Goal: Task Accomplishment & Management: Use online tool/utility

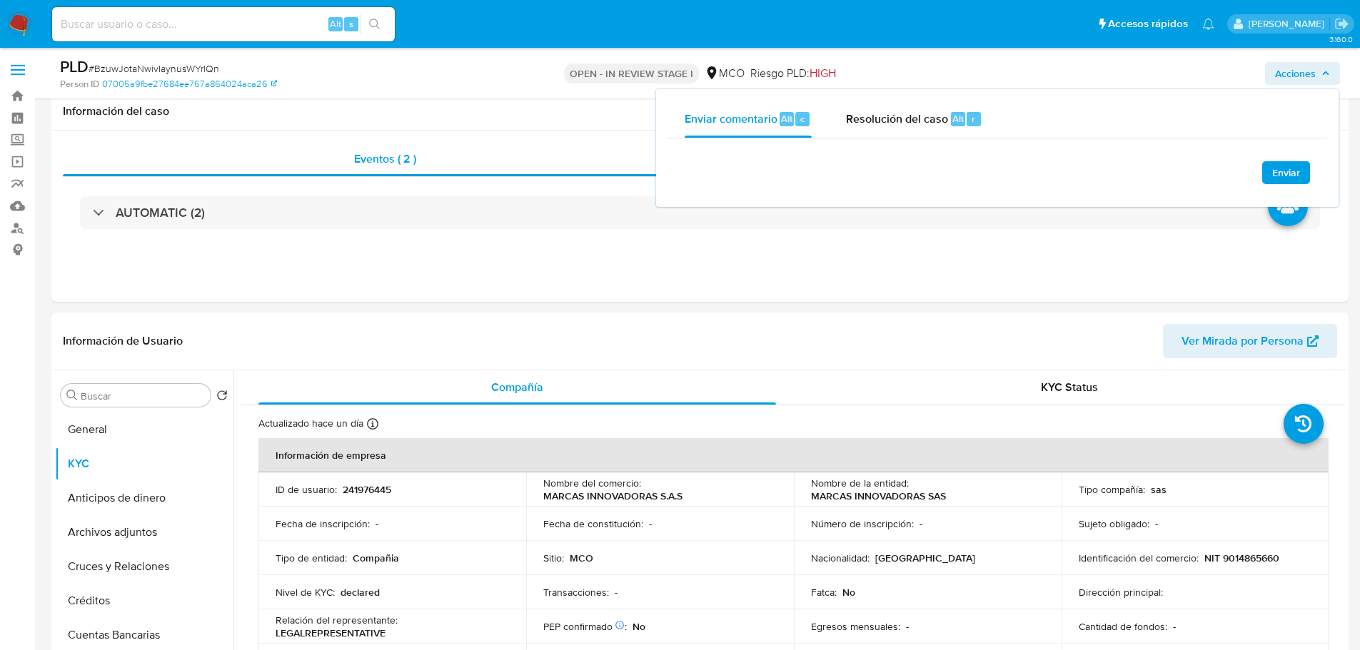
select select "10"
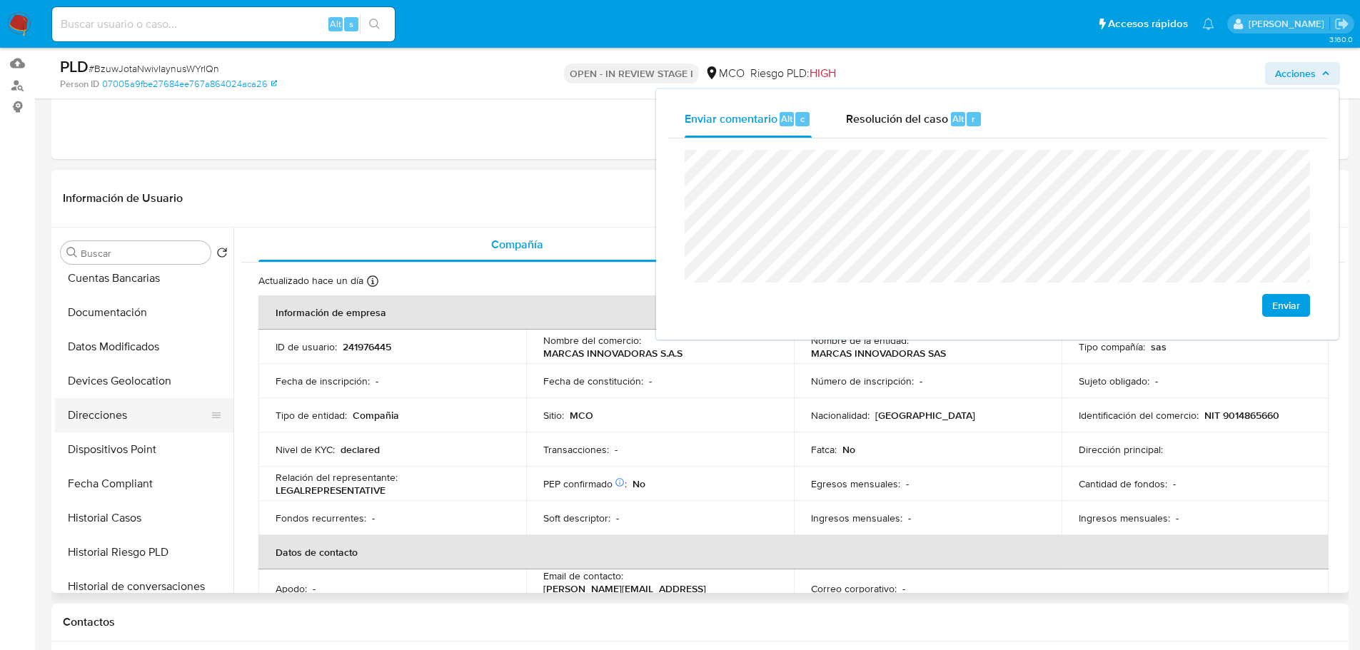
scroll to position [286, 0]
click at [146, 458] on button "Historial Casos" at bounding box center [138, 447] width 167 height 34
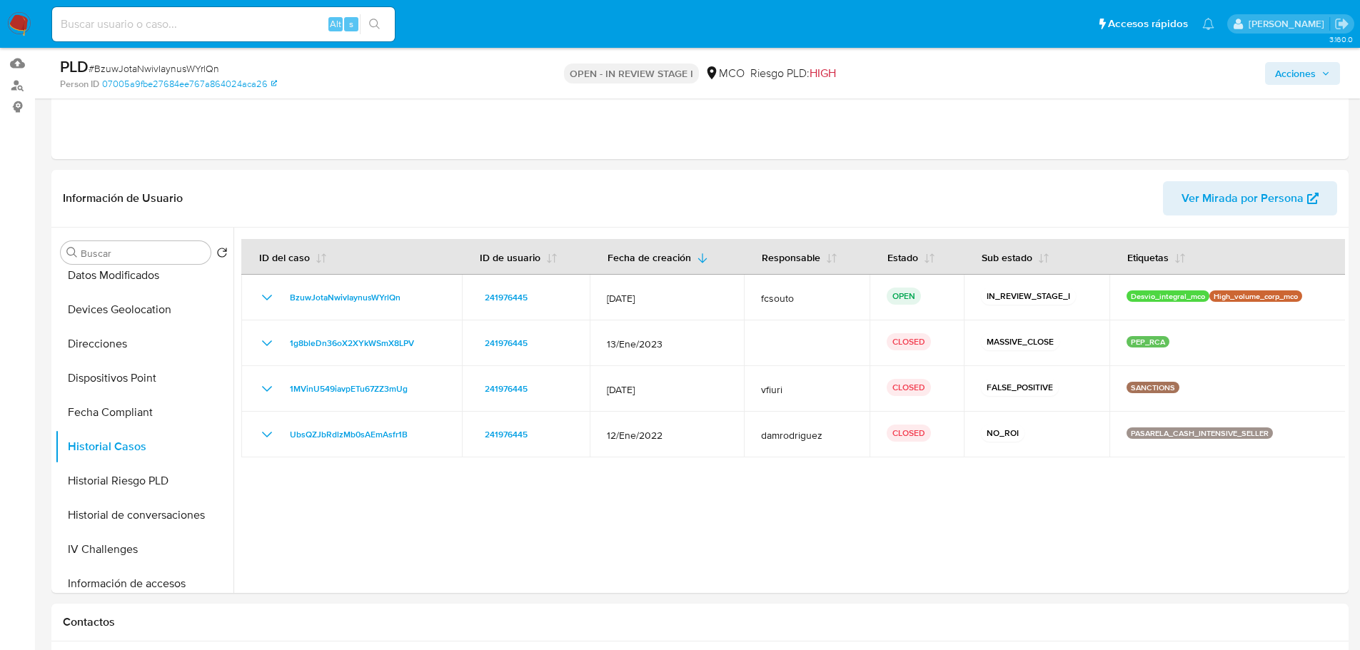
click at [1293, 64] on span "Acciones" at bounding box center [1295, 73] width 41 height 23
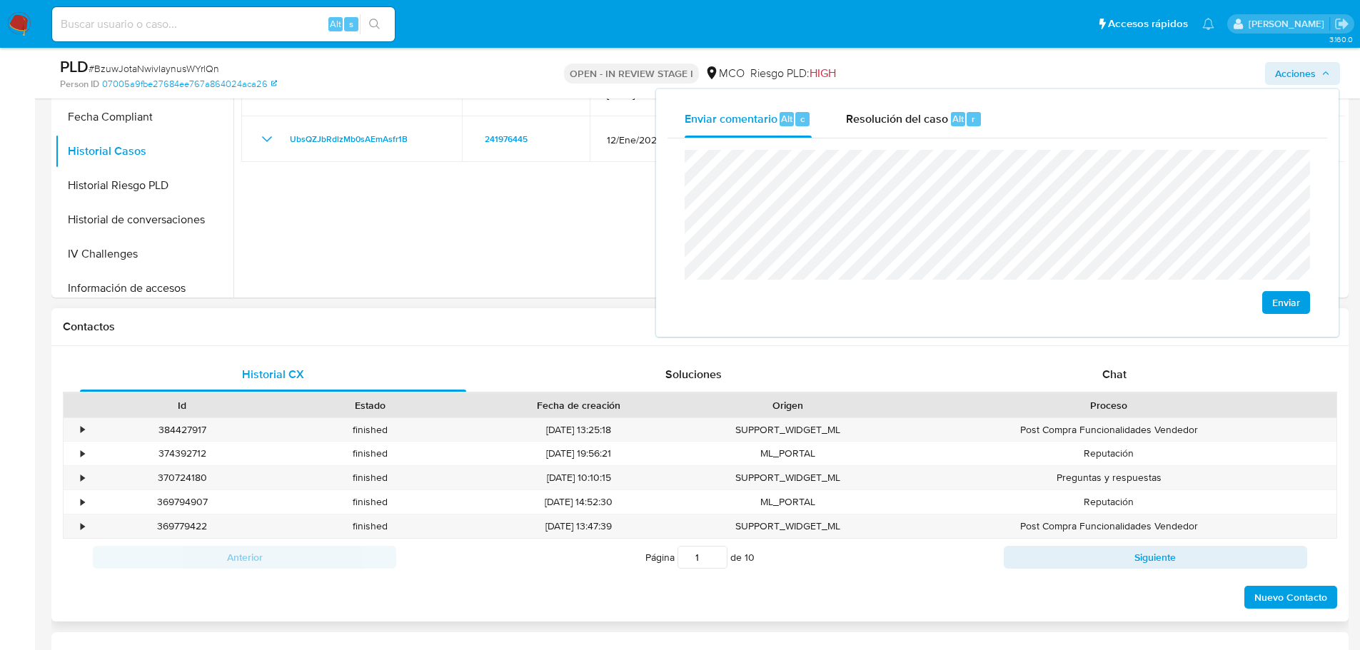
scroll to position [357, 0]
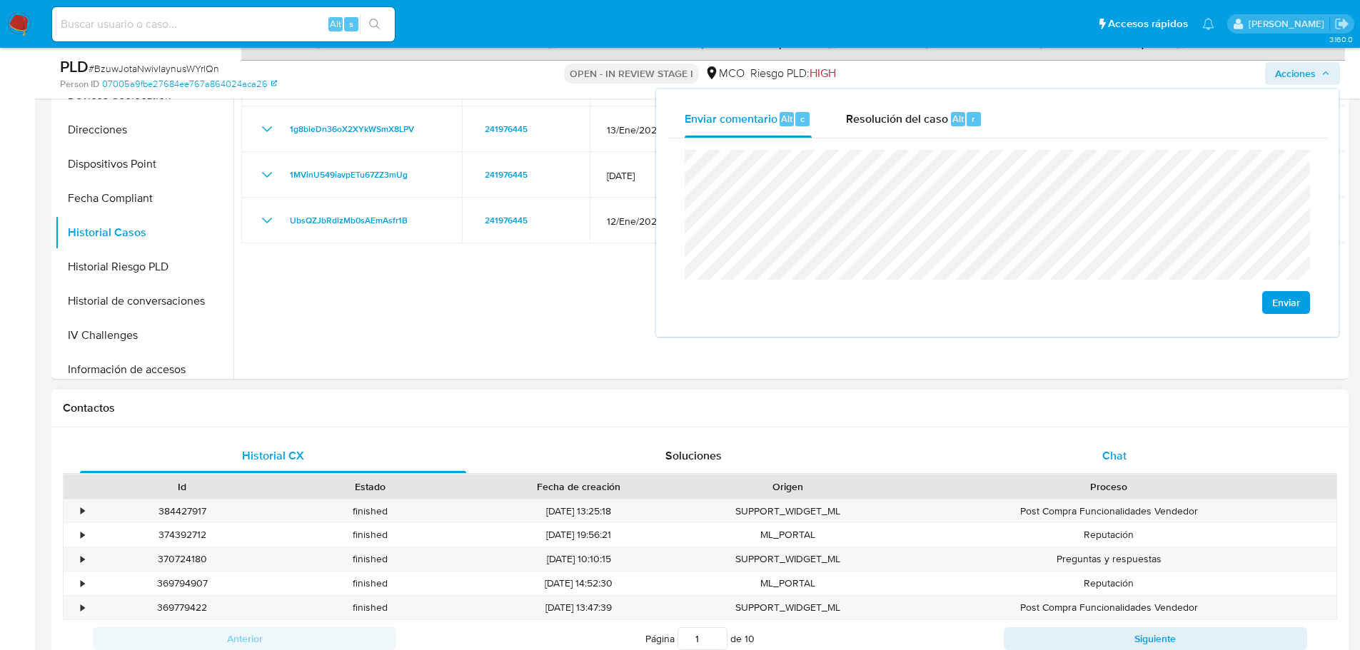
click at [1127, 465] on div "Chat" at bounding box center [1114, 456] width 386 height 34
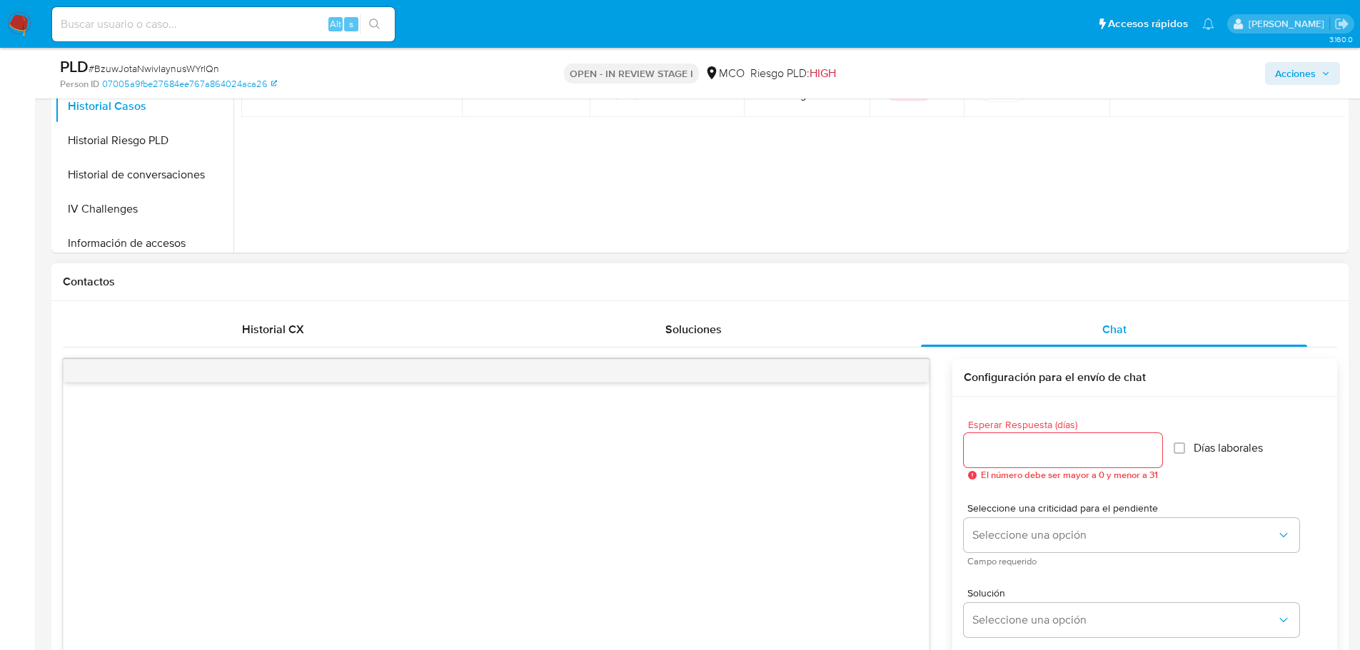
scroll to position [143, 0]
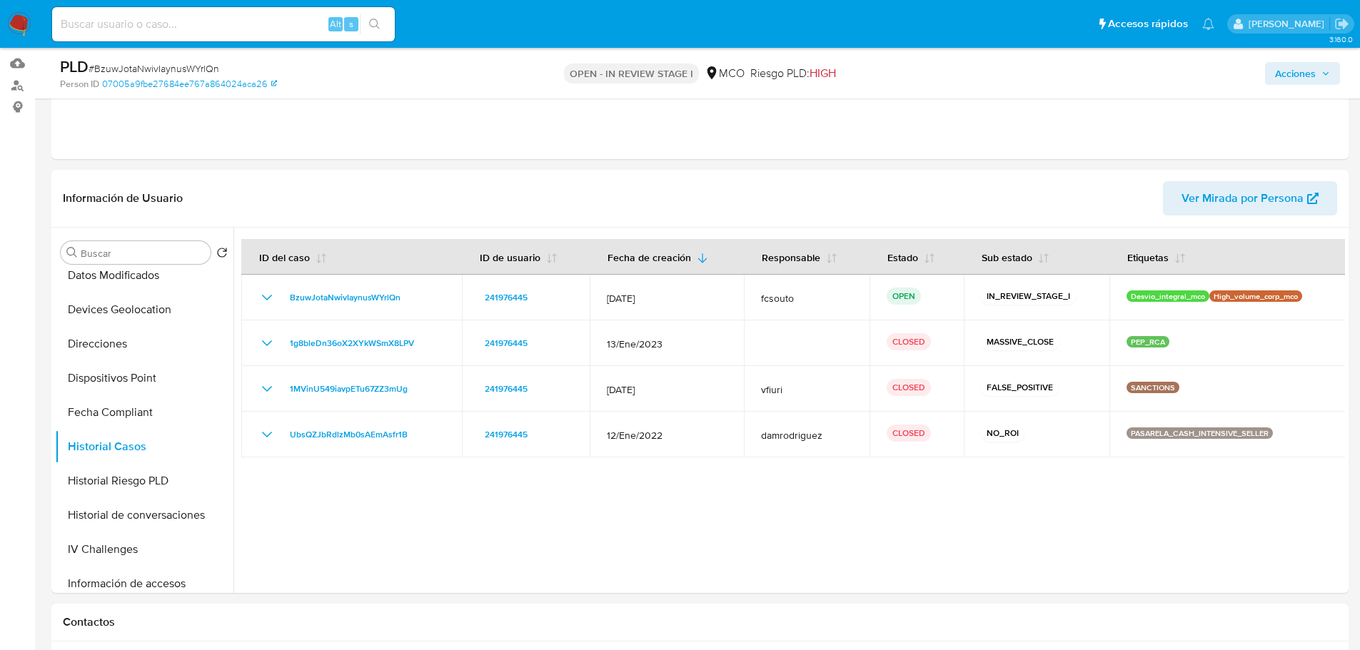
click at [1304, 73] on span "Acciones" at bounding box center [1295, 73] width 41 height 23
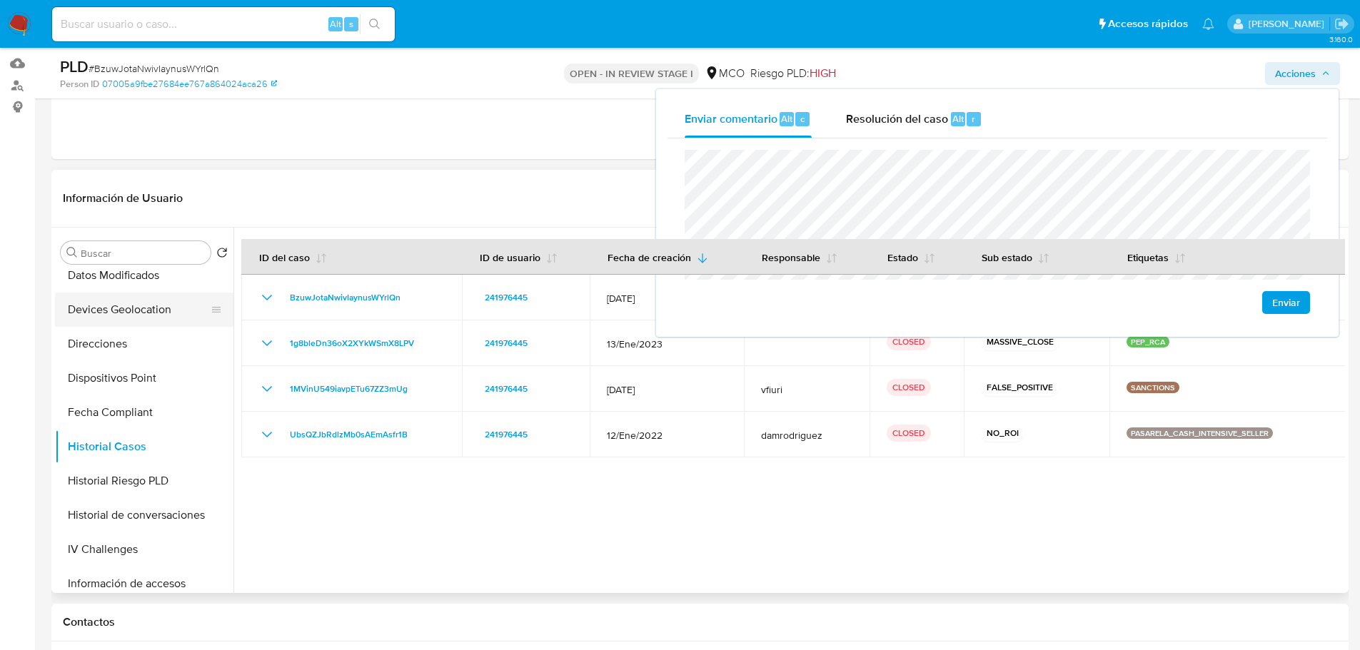
click at [137, 309] on button "Devices Geolocation" at bounding box center [138, 310] width 167 height 34
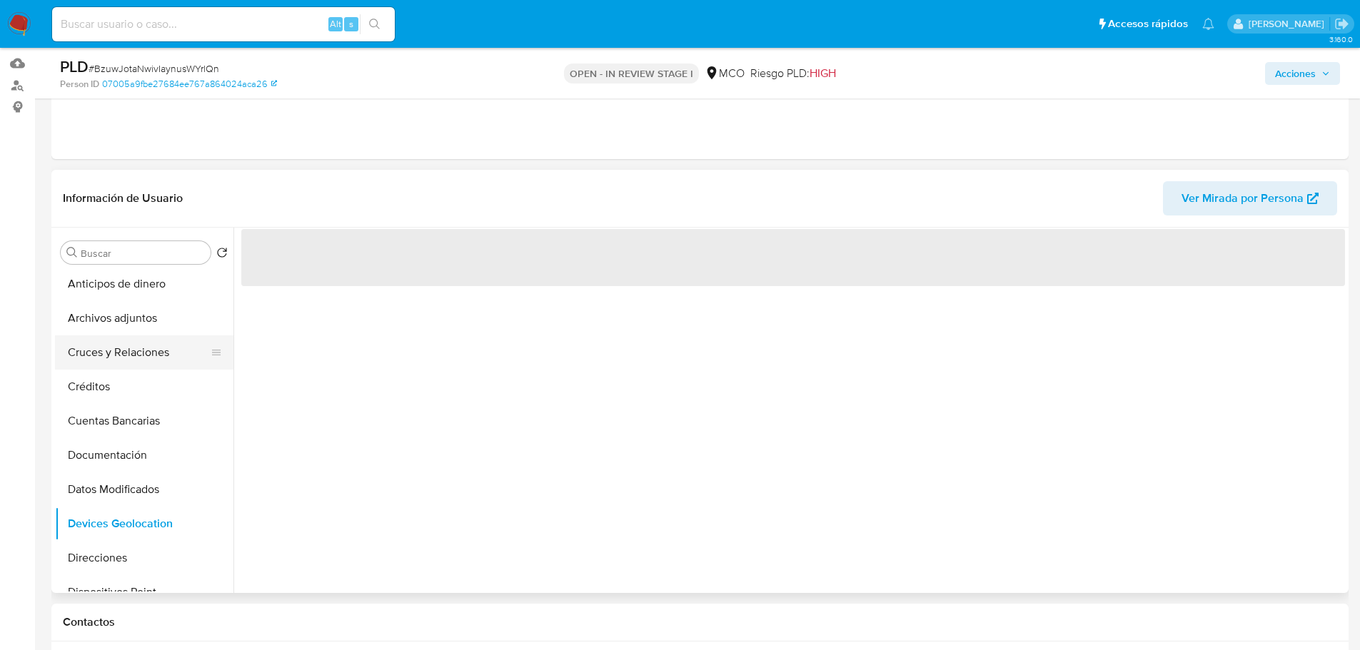
scroll to position [0, 0]
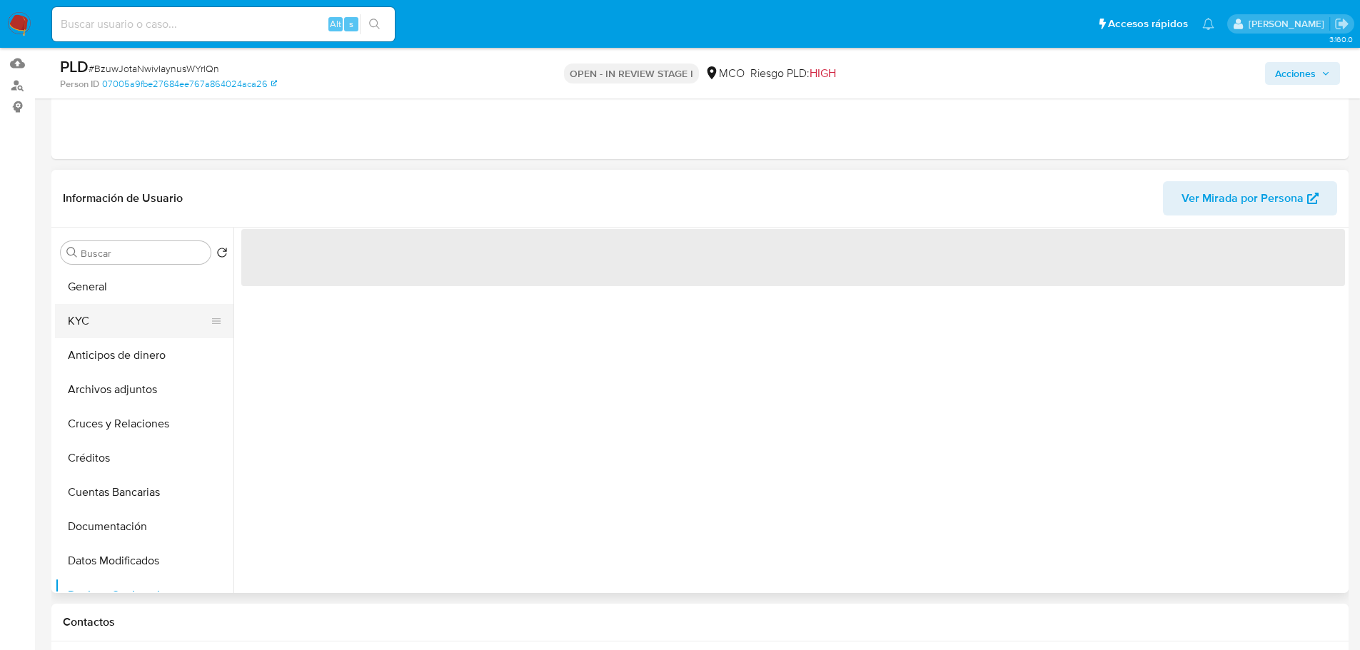
click at [111, 322] on button "KYC" at bounding box center [138, 321] width 167 height 34
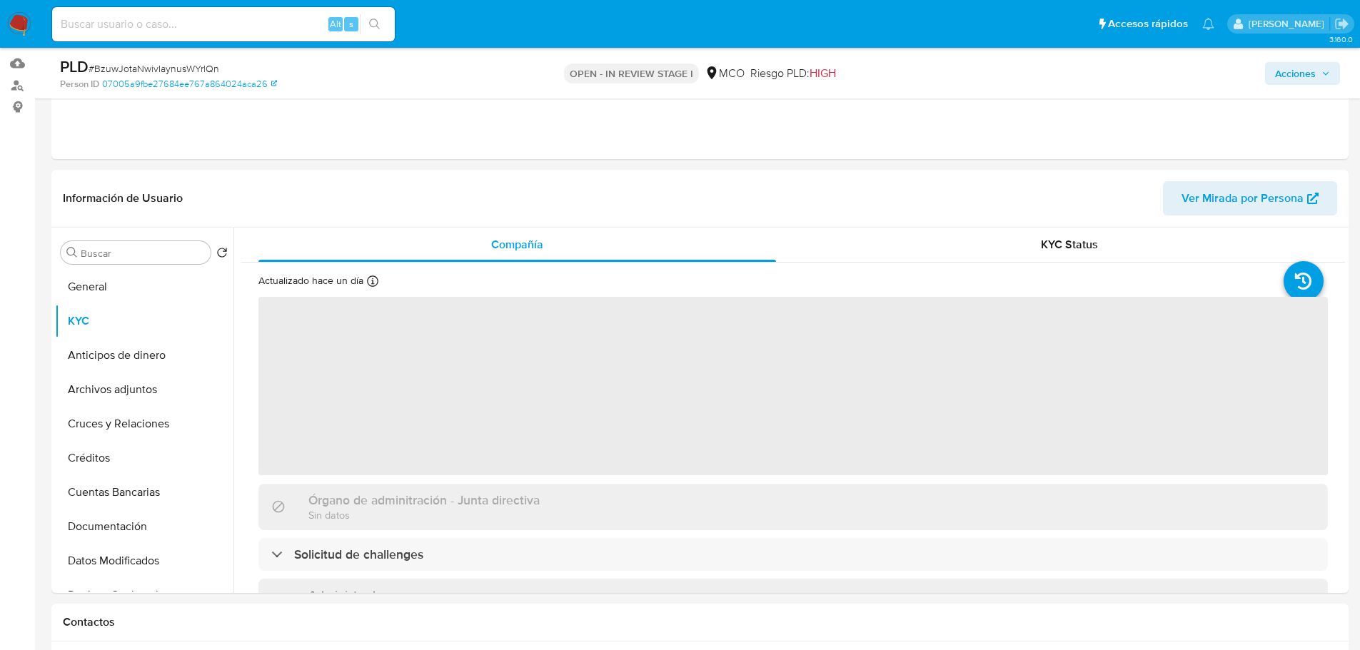
click at [1307, 77] on span "Acciones" at bounding box center [1295, 73] width 41 height 23
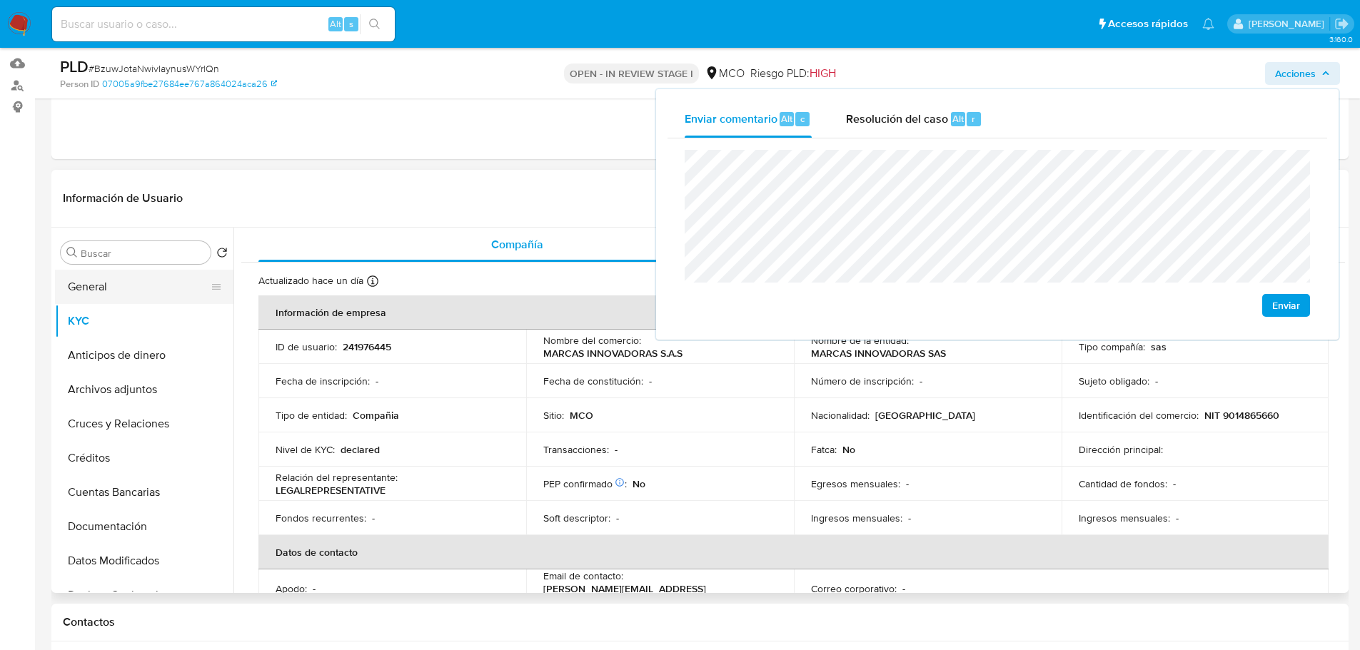
click at [96, 281] on button "General" at bounding box center [138, 287] width 167 height 34
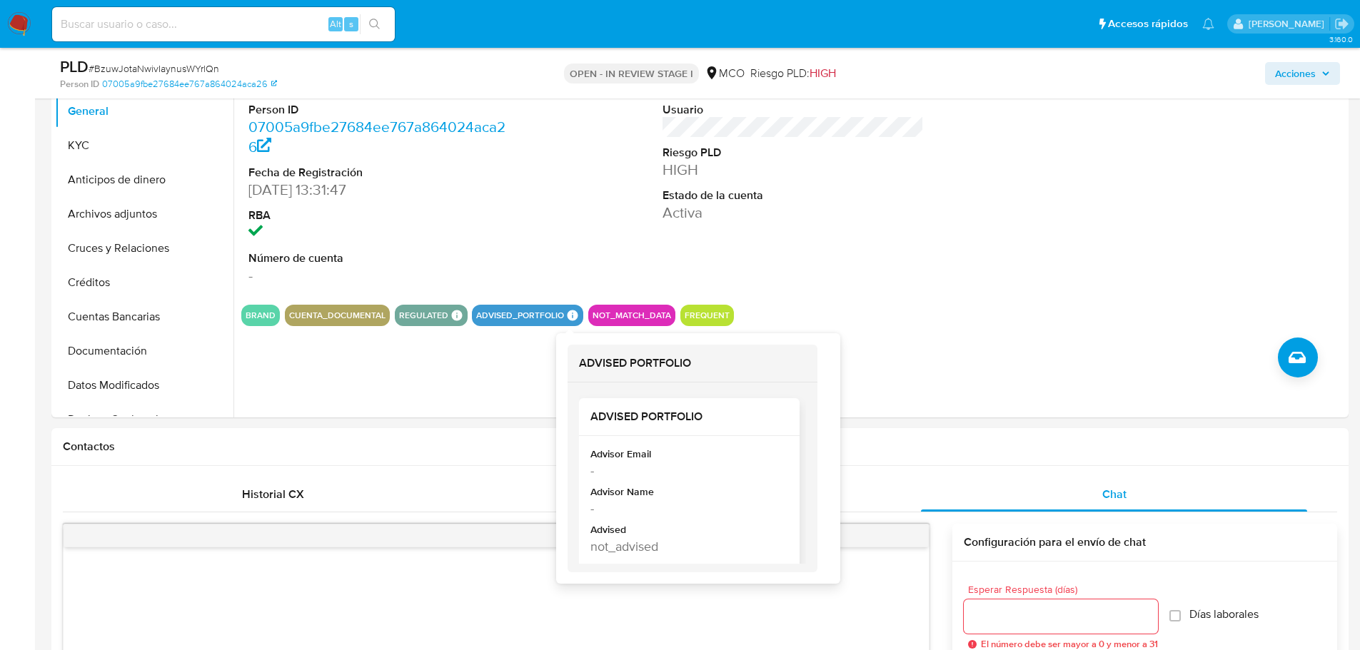
scroll to position [286, 0]
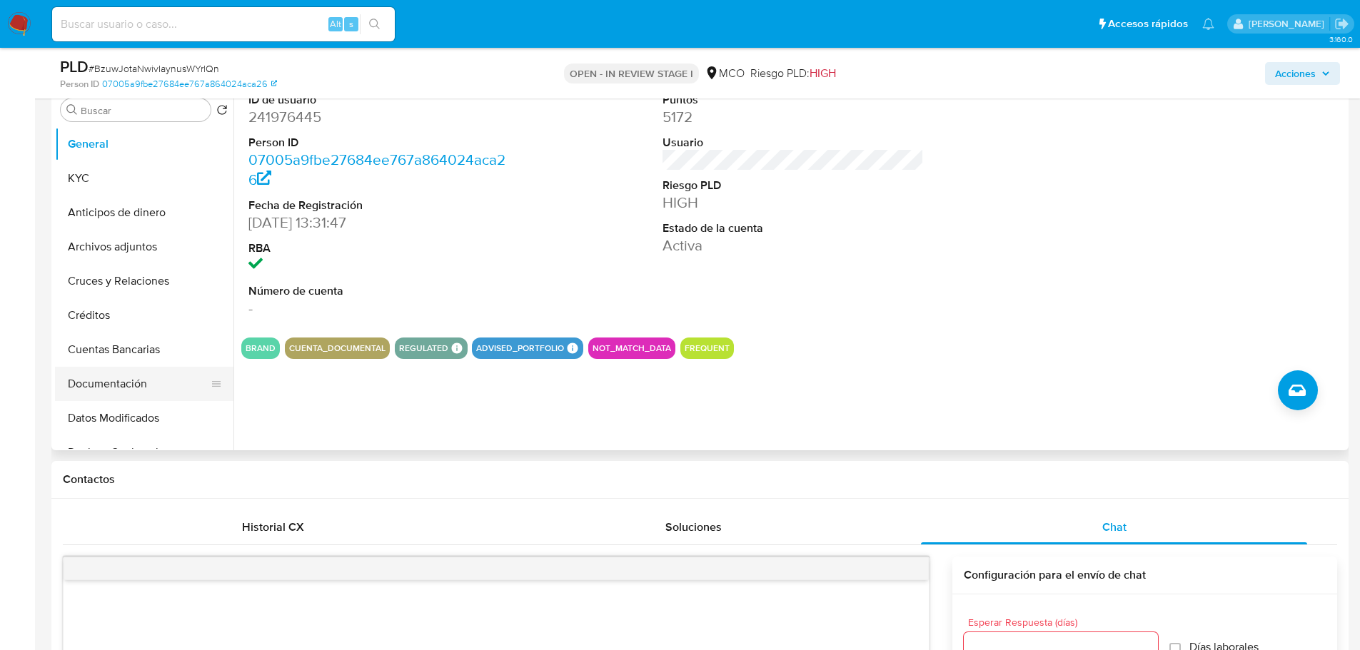
click at [121, 400] on button "Documentación" at bounding box center [138, 384] width 167 height 34
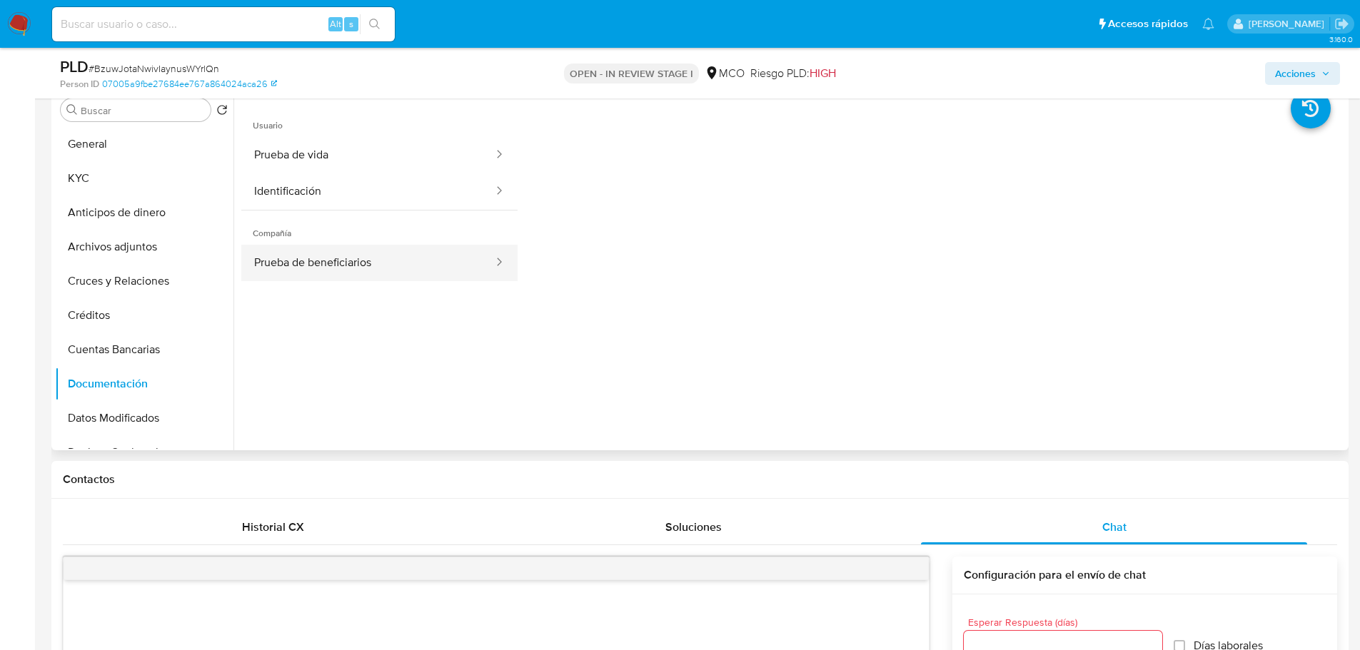
click at [328, 265] on button "Prueba de beneficiarios" at bounding box center [367, 263] width 253 height 36
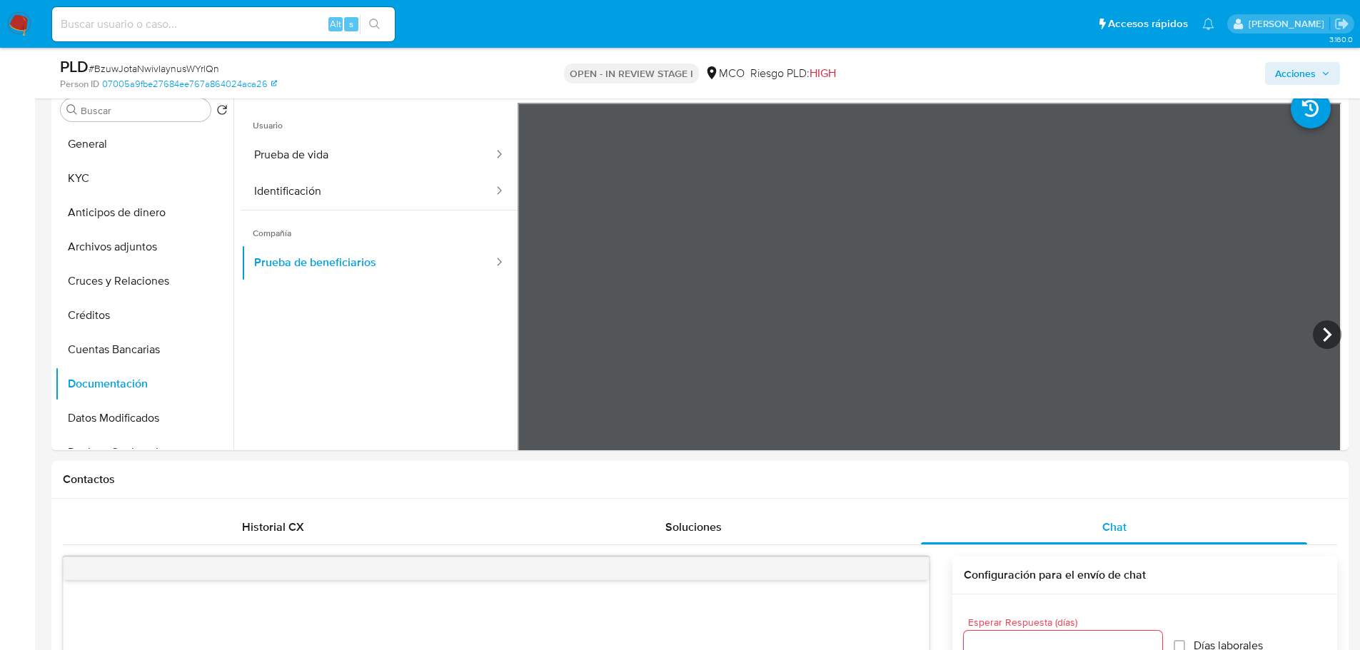
click at [1293, 69] on span "Acciones" at bounding box center [1295, 73] width 41 height 23
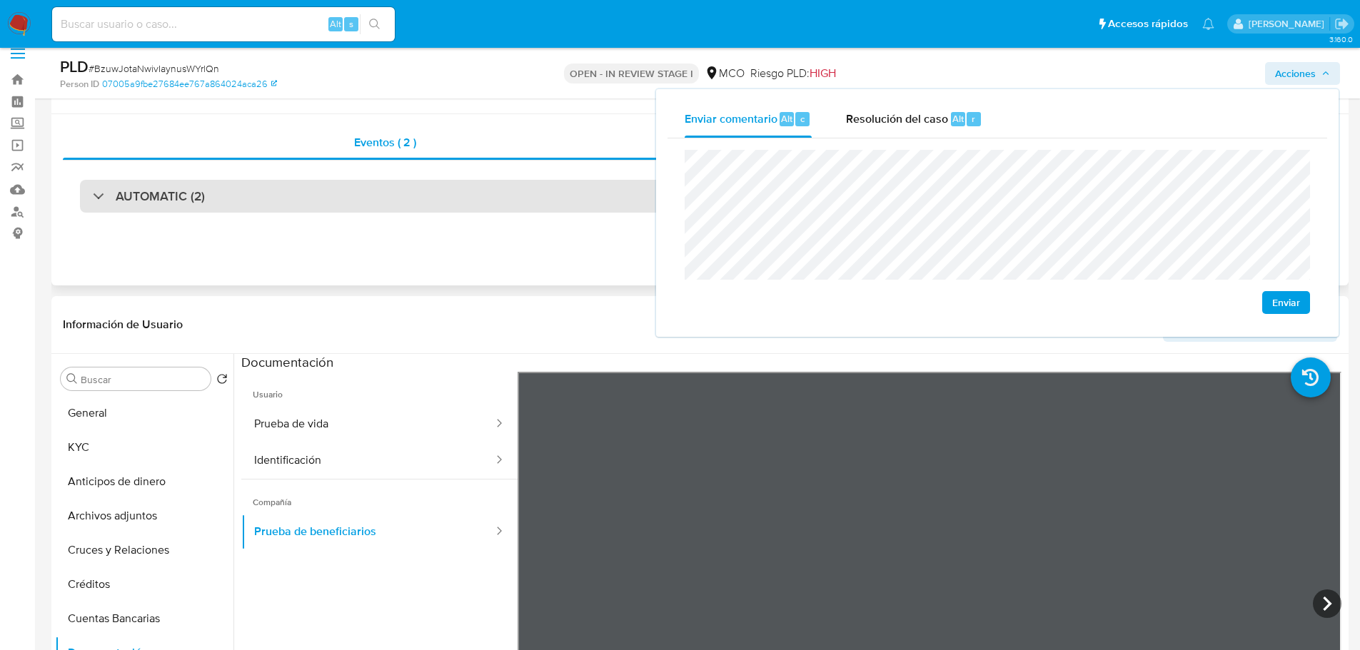
scroll to position [0, 0]
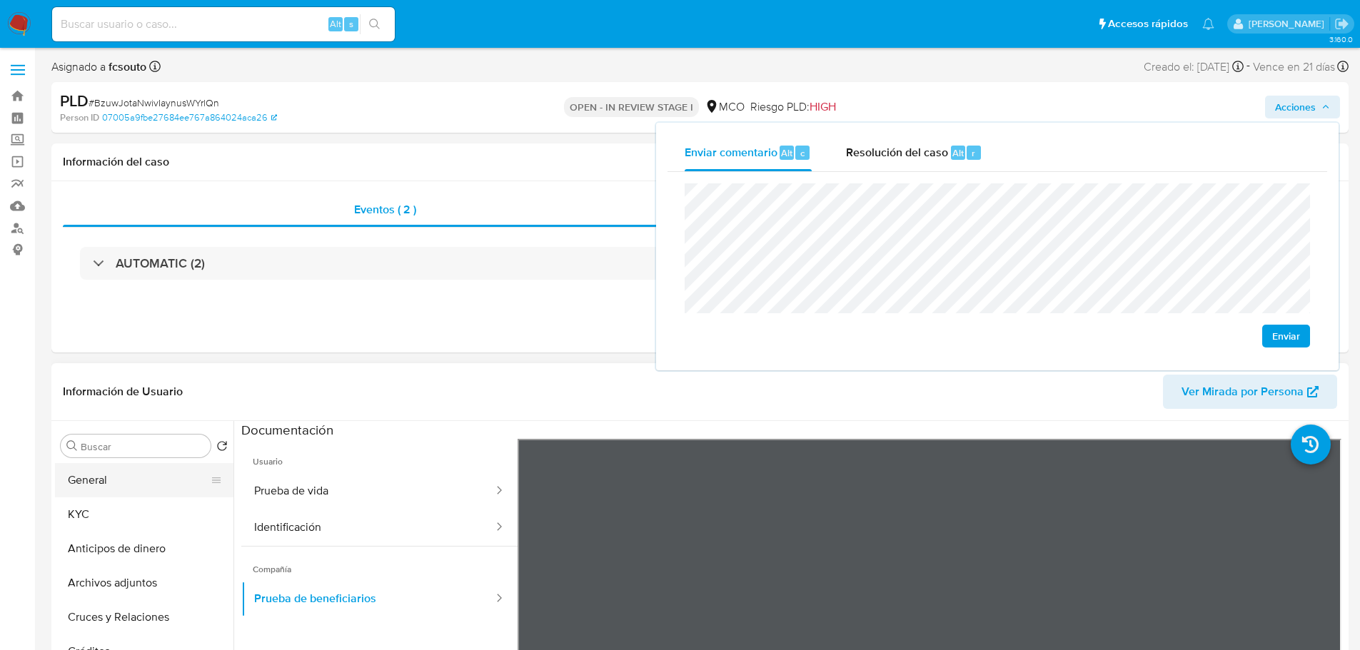
click at [104, 477] on button "General" at bounding box center [138, 480] width 167 height 34
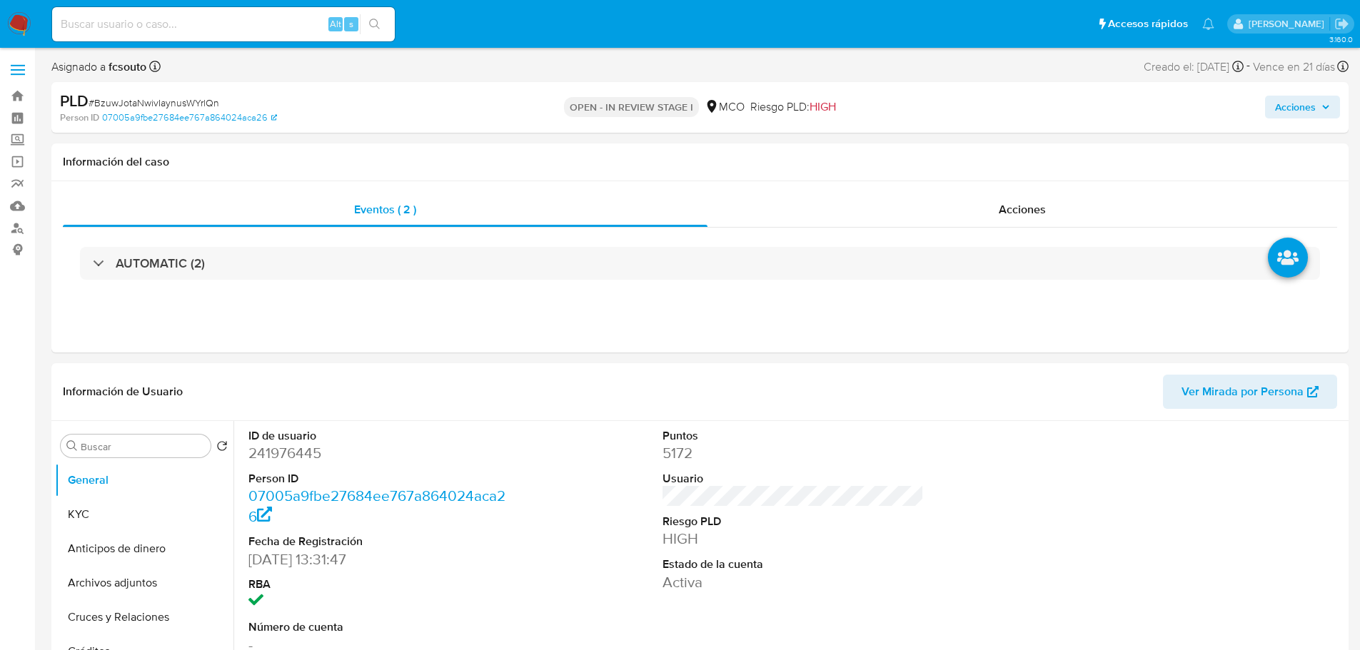
click at [1291, 109] on span "Acciones" at bounding box center [1295, 107] width 41 height 23
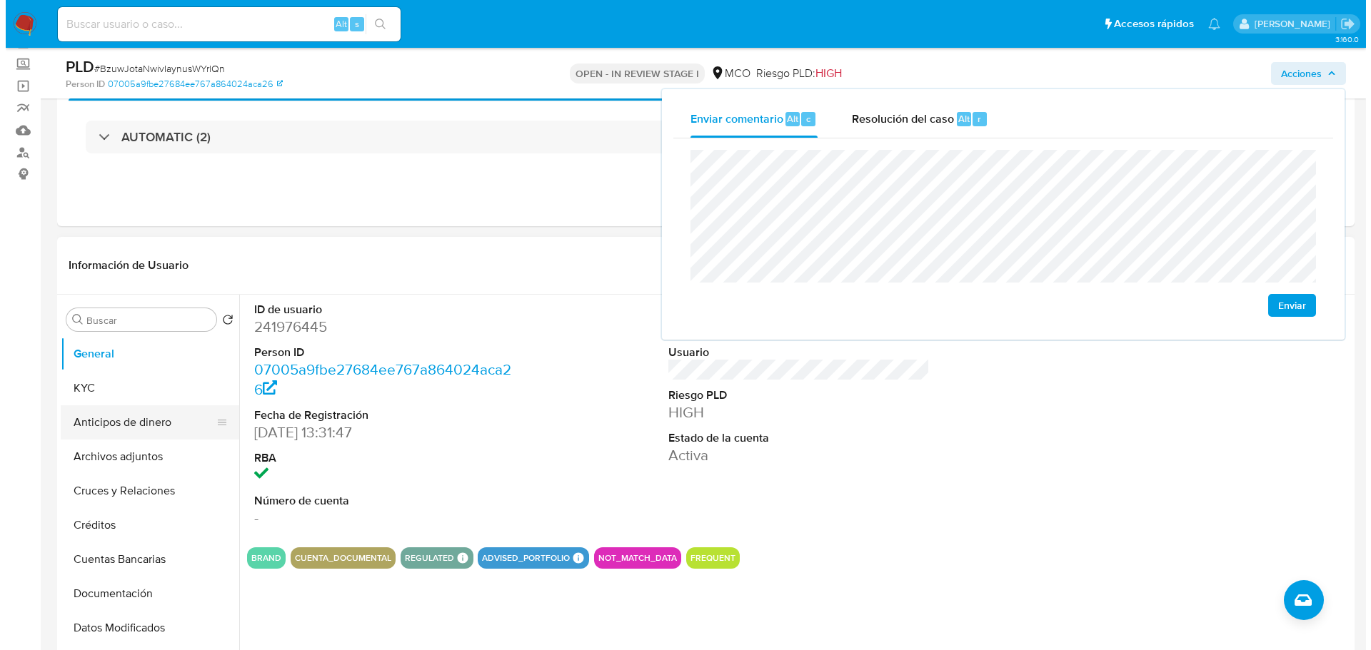
scroll to position [143, 0]
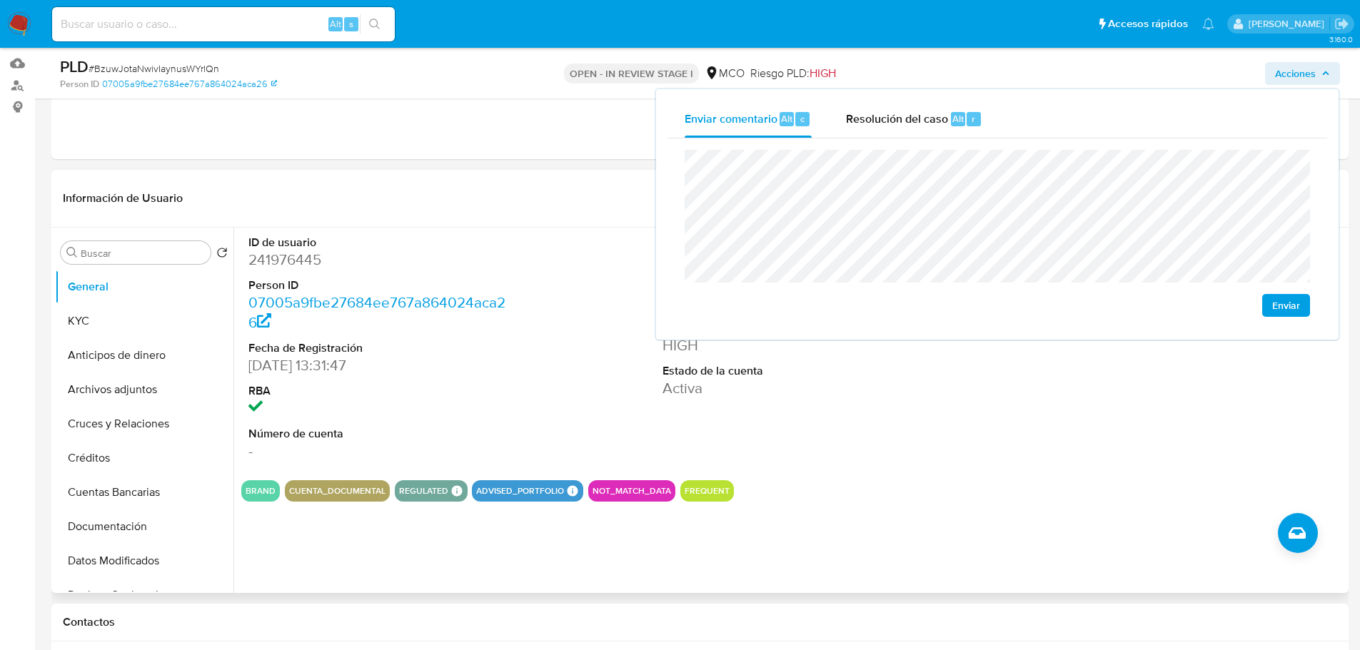
drag, startPoint x: 132, startPoint y: 397, endPoint x: 321, endPoint y: 412, distance: 189.1
click at [134, 397] on button "Archivos adjuntos" at bounding box center [144, 390] width 178 height 34
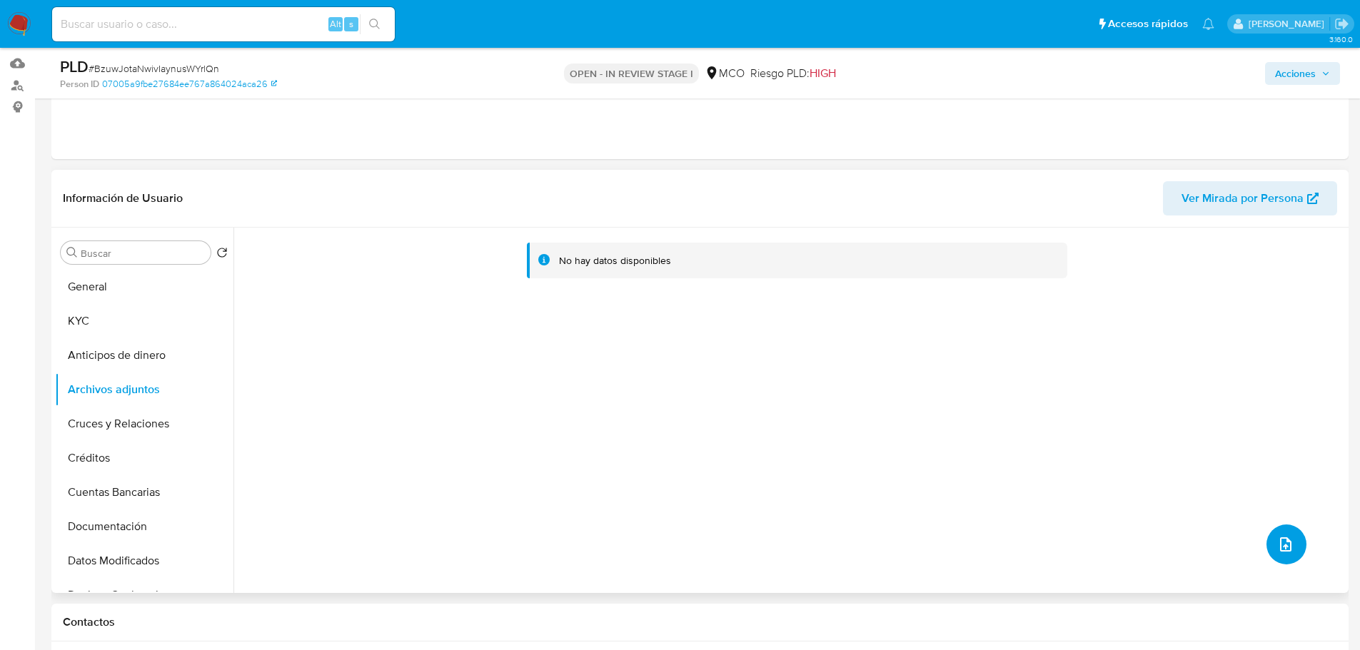
click at [1291, 558] on button "upload-file" at bounding box center [1287, 545] width 40 height 40
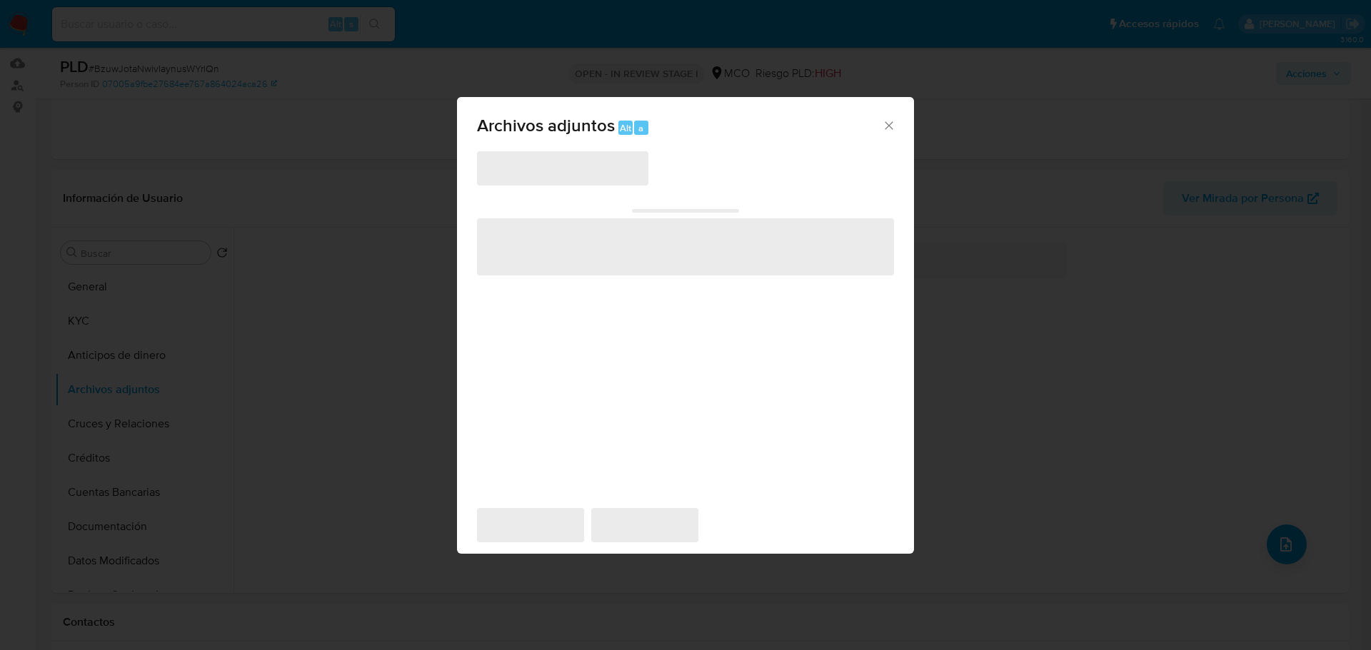
click at [599, 175] on span "‌" at bounding box center [562, 168] width 171 height 34
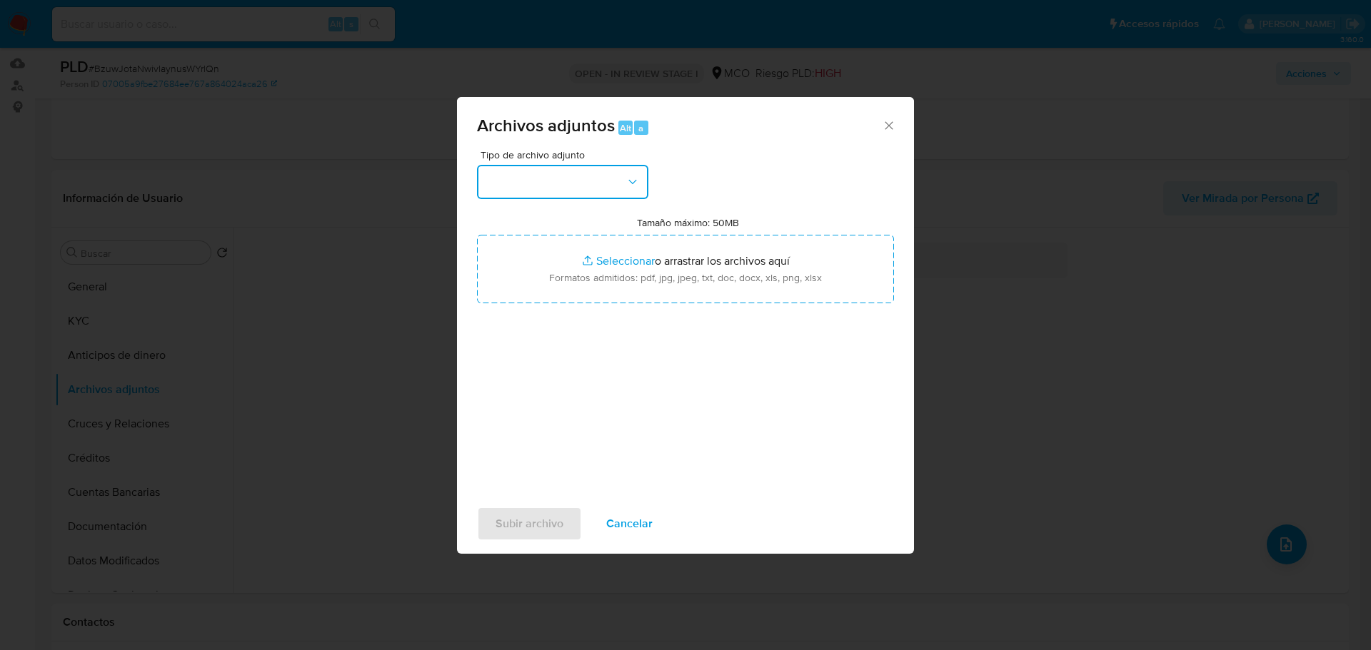
click at [599, 175] on button "button" at bounding box center [562, 182] width 171 height 34
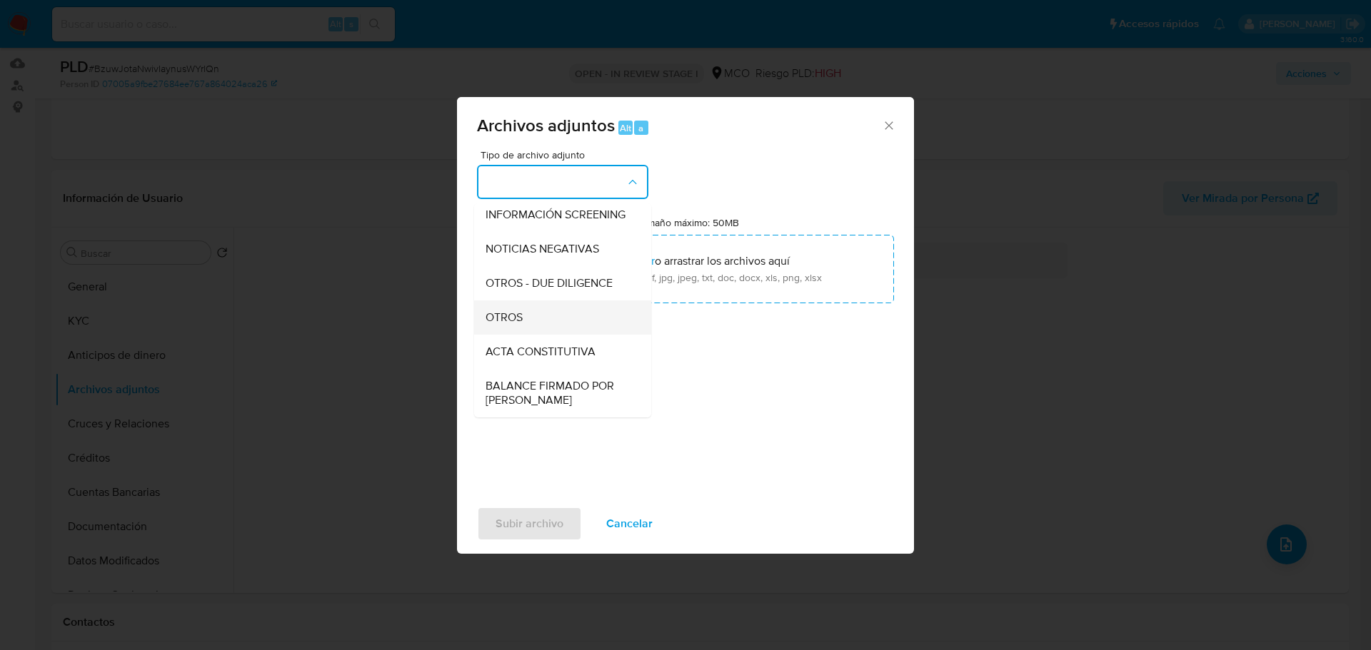
click at [550, 323] on div "OTROS" at bounding box center [559, 318] width 146 height 34
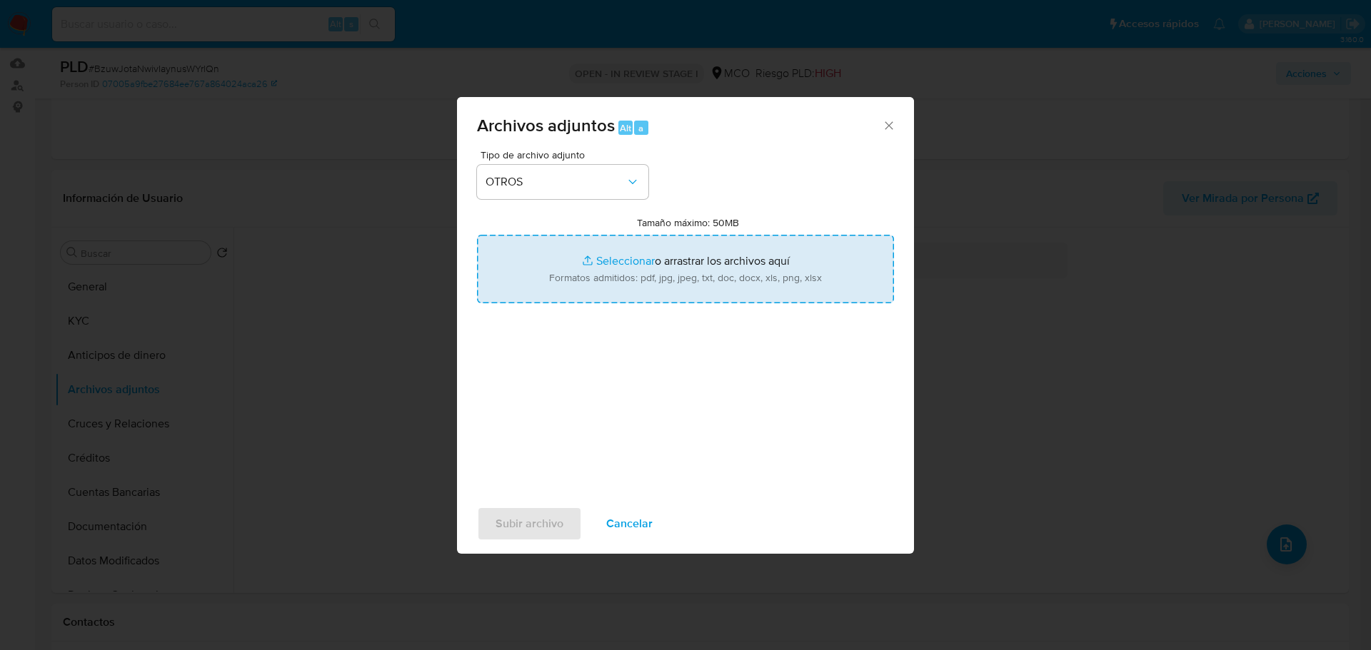
click at [700, 264] on input "Tamaño máximo: 50MB Seleccionar archivos" at bounding box center [685, 269] width 417 height 69
type input "C:\fakepath\241976445 - 19_9_2025.pdf"
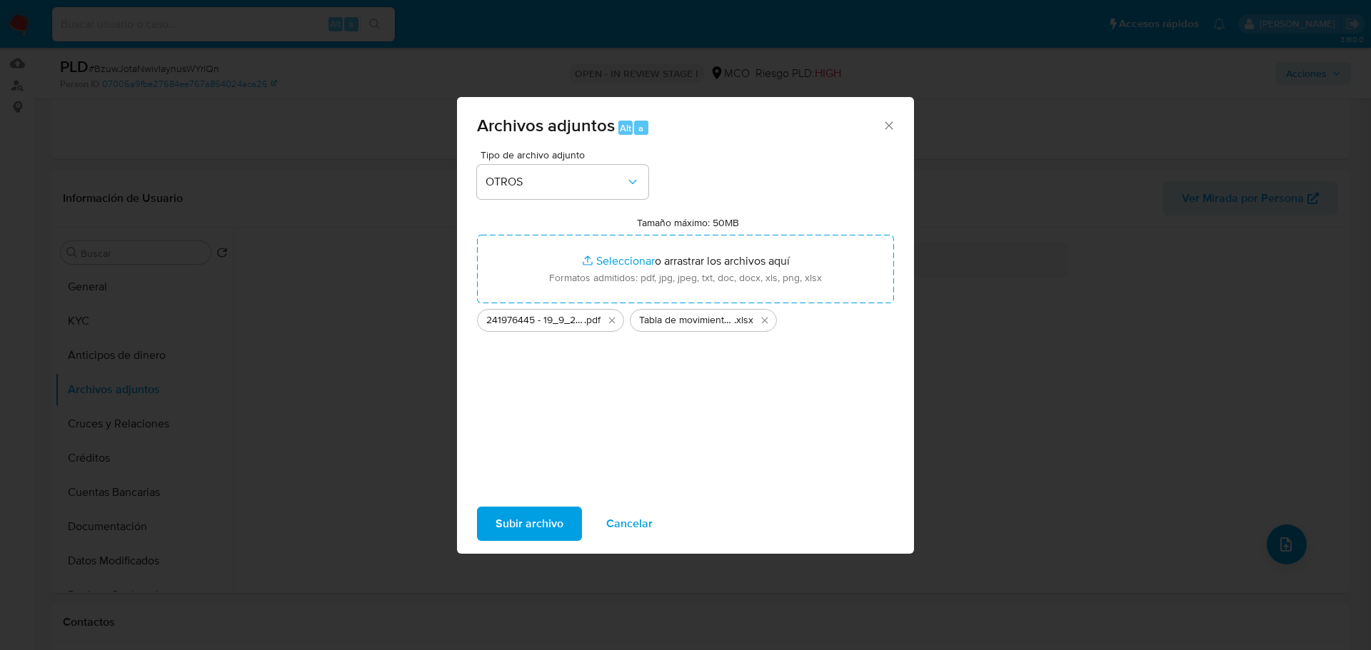
click at [518, 535] on span "Subir archivo" at bounding box center [530, 523] width 68 height 31
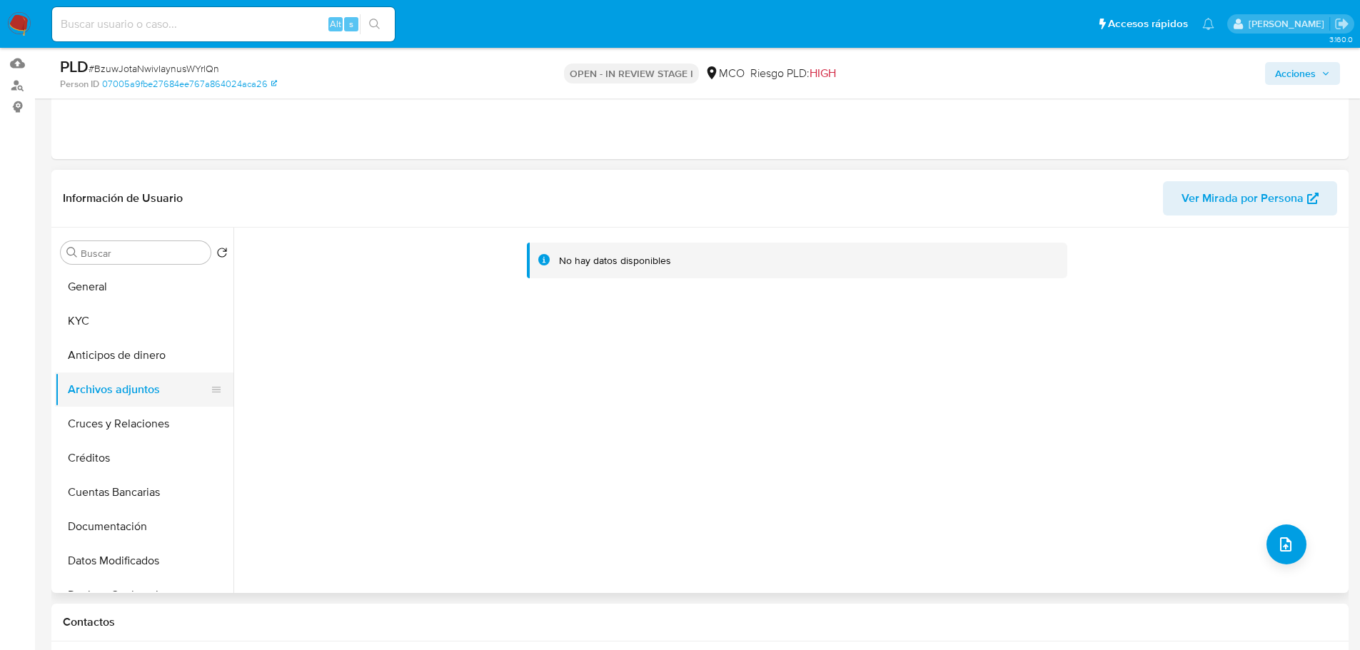
click at [131, 387] on button "Archivos adjuntos" at bounding box center [138, 390] width 167 height 34
click at [147, 357] on button "Anticipos de dinero" at bounding box center [138, 355] width 167 height 34
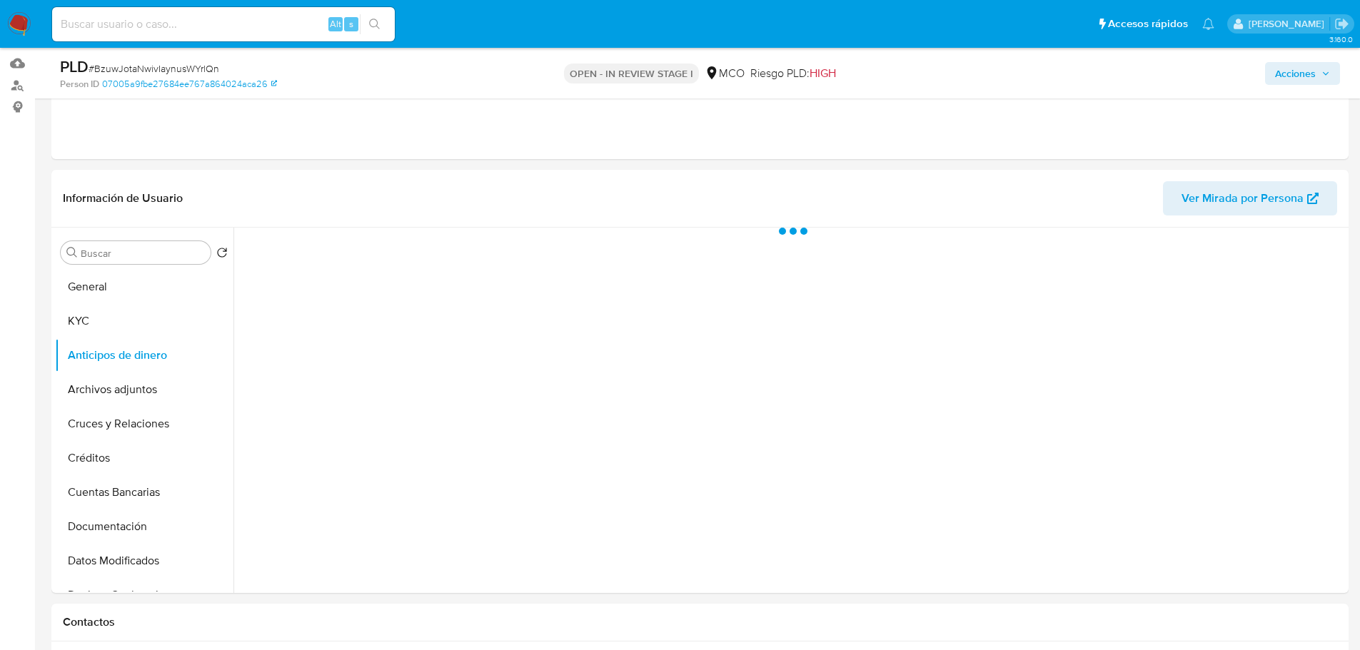
click at [1305, 81] on span "Acciones" at bounding box center [1295, 73] width 41 height 23
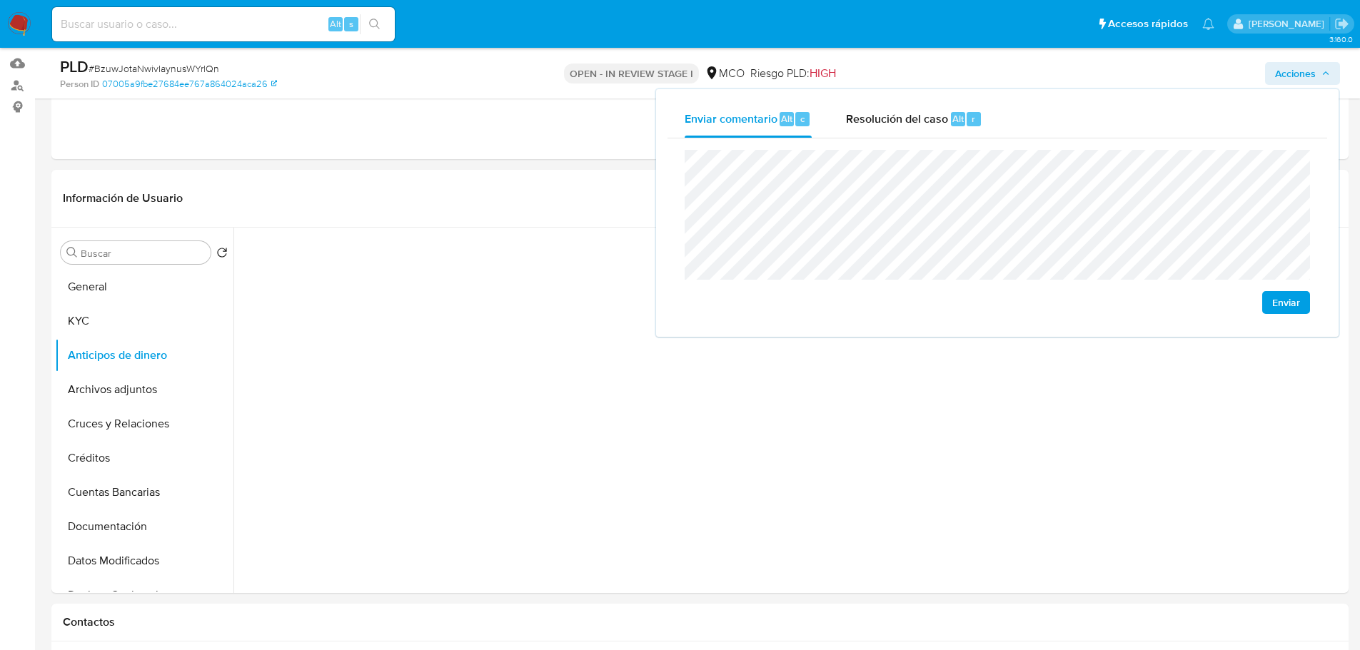
drag, startPoint x: 876, startPoint y: 124, endPoint x: 864, endPoint y: 141, distance: 21.0
click at [876, 124] on span "Resolución del caso" at bounding box center [897, 118] width 102 height 16
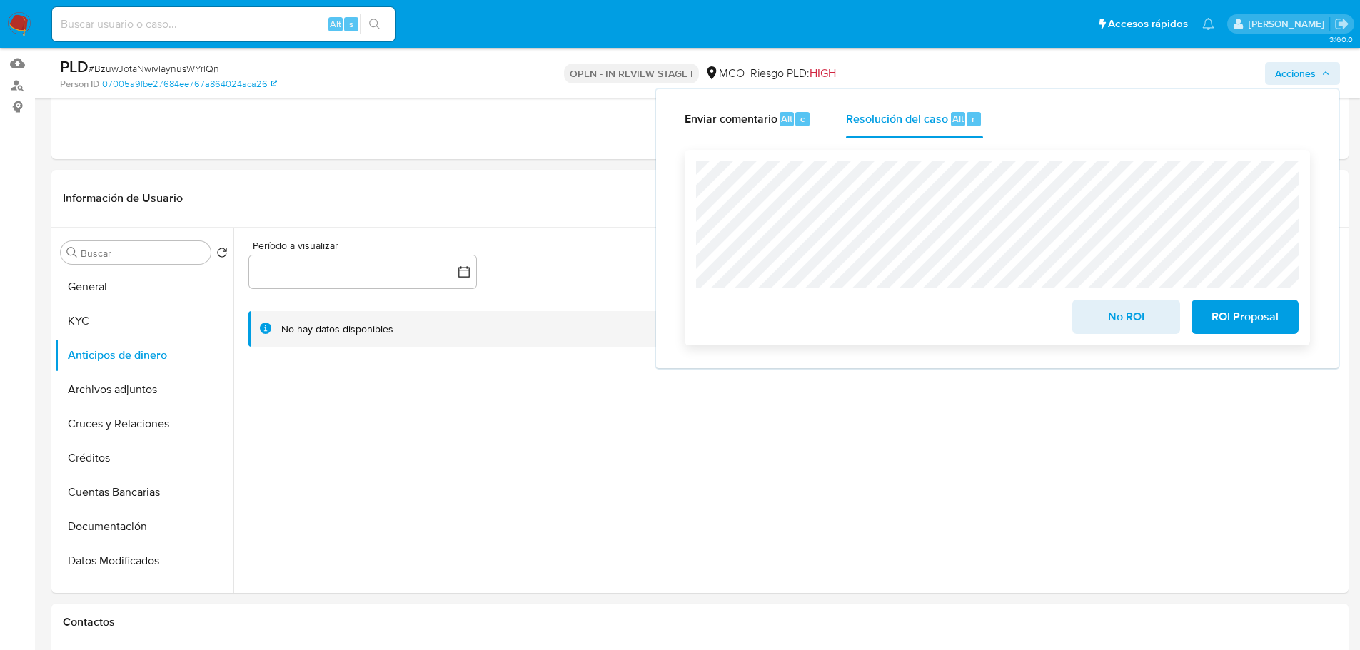
click at [1105, 318] on span "No ROI" at bounding box center [1126, 316] width 70 height 31
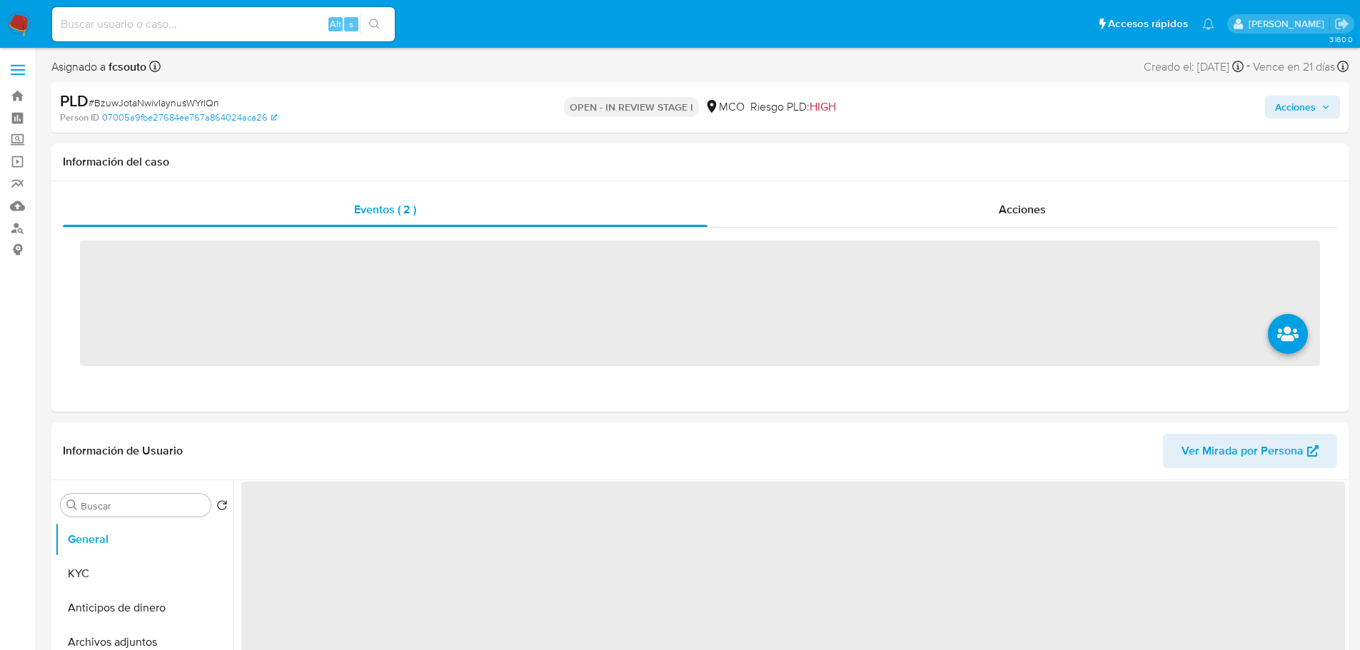
click at [198, 40] on div "Alt s" at bounding box center [223, 24] width 343 height 34
click at [203, 27] on input at bounding box center [223, 24] width 343 height 19
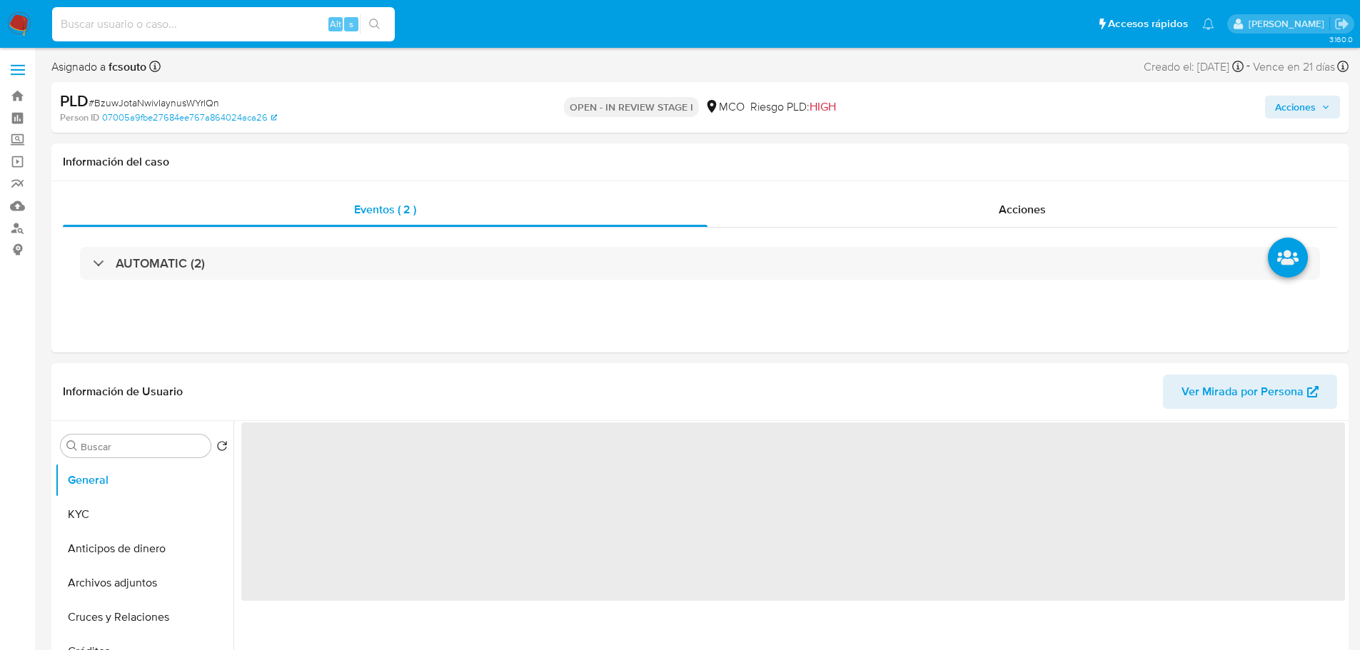
paste input "1203233633"
type input "1203233633"
select select "10"
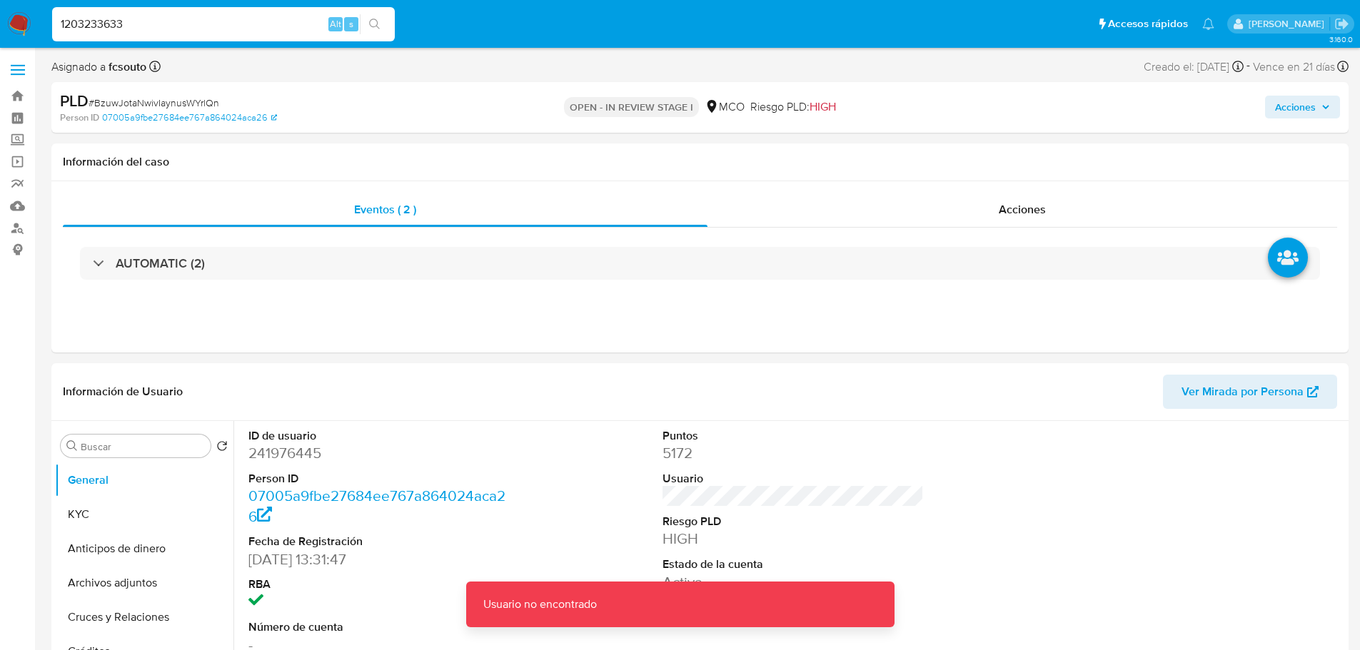
click at [203, 27] on input "1203233633" at bounding box center [223, 24] width 343 height 19
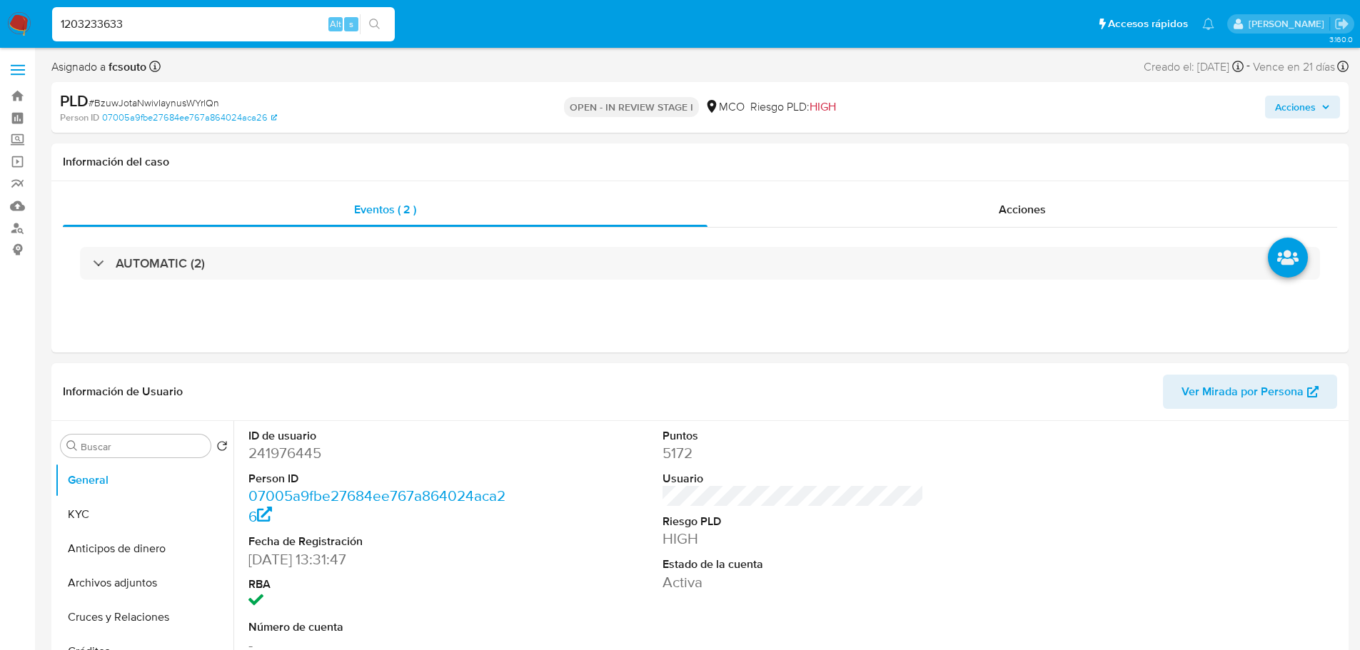
type input "1203233633"
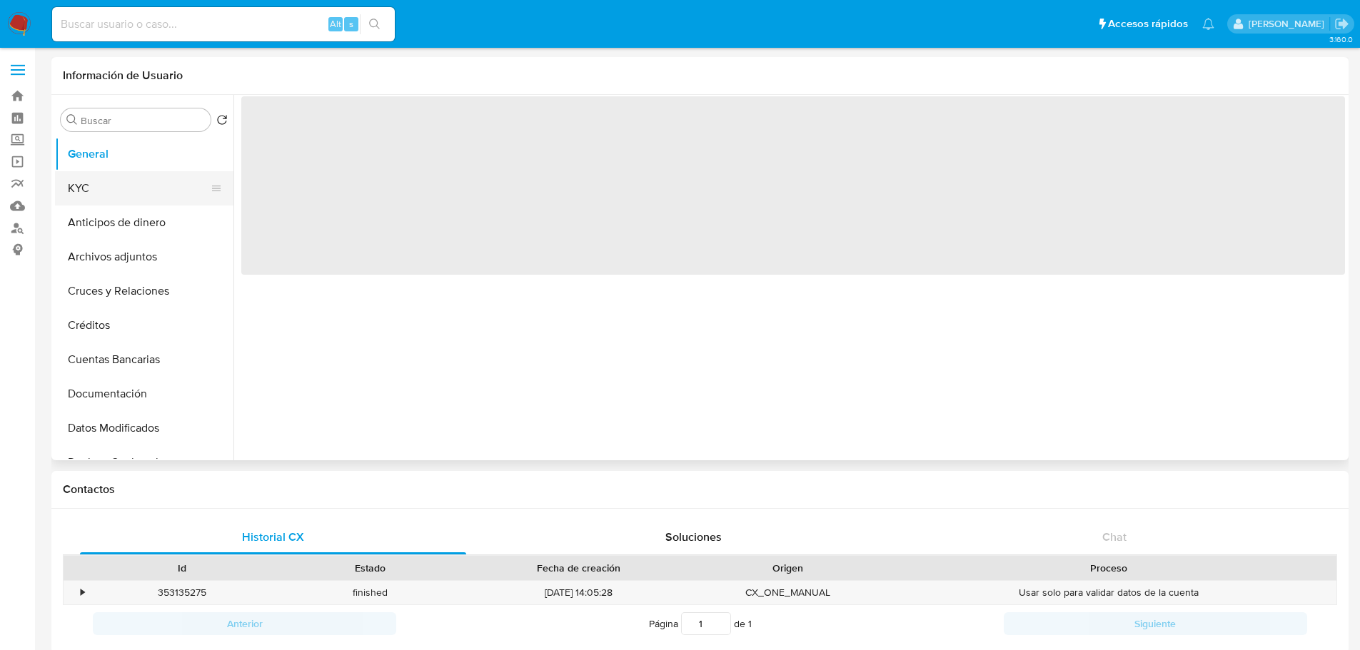
select select "10"
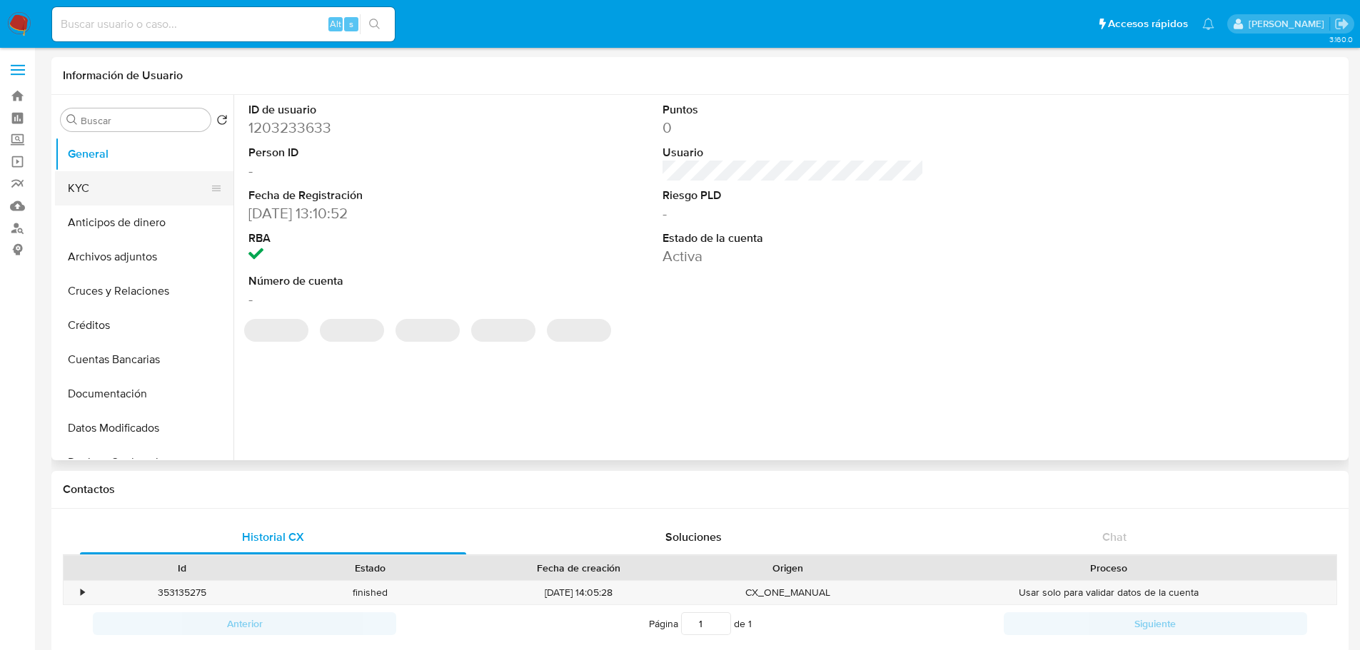
click at [131, 185] on button "KYC" at bounding box center [138, 188] width 167 height 34
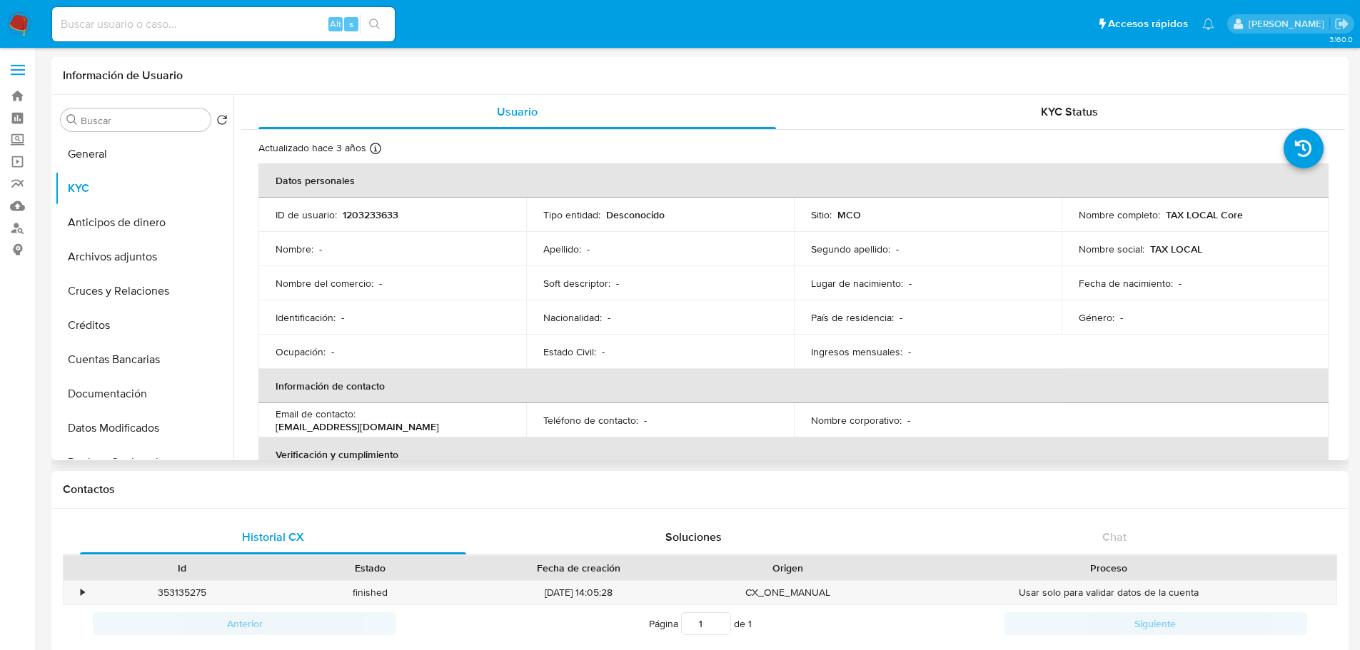
click at [381, 421] on p "cashback_2967@mercadolibre.com" at bounding box center [358, 427] width 164 height 13
click at [397, 429] on p "cashback_2967@mercadolibre.com" at bounding box center [358, 427] width 164 height 13
drag, startPoint x: 440, startPoint y: 426, endPoint x: 278, endPoint y: 431, distance: 162.1
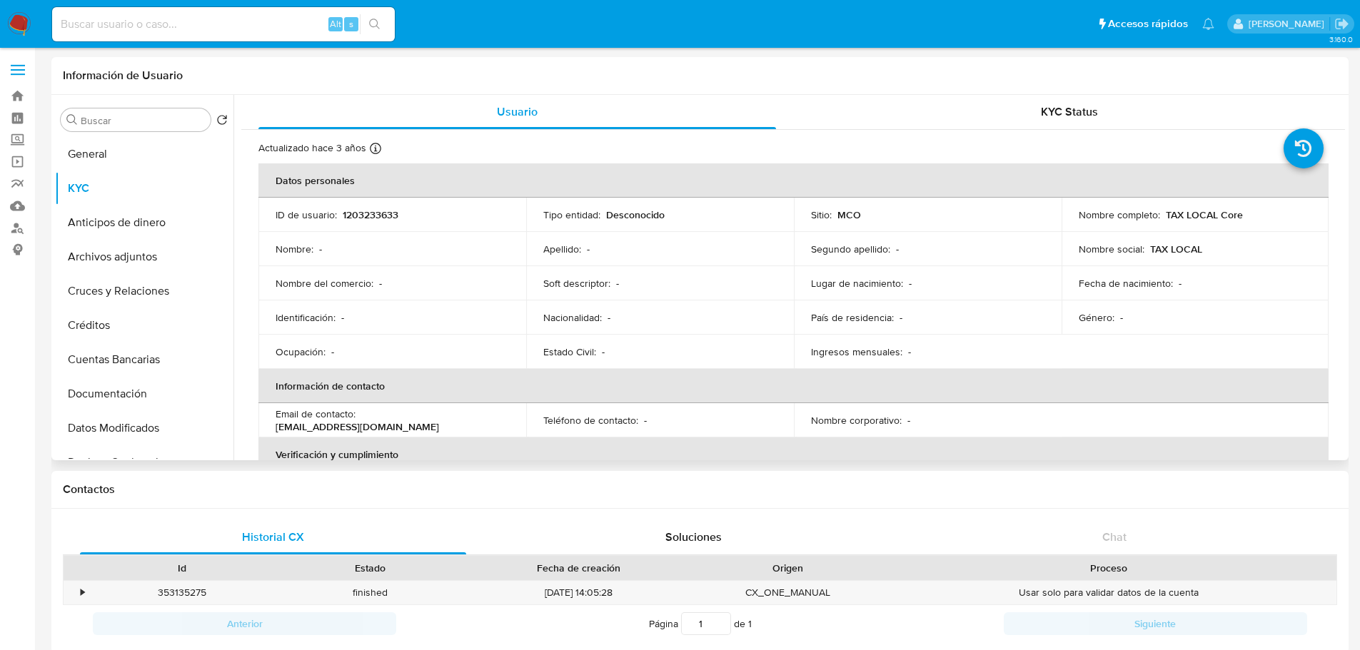
click at [278, 431] on div "Email de contacto : cashback_2967@mercadolibre.com" at bounding box center [392, 421] width 233 height 26
copy p "cashback_2967@mercadolibre.com"
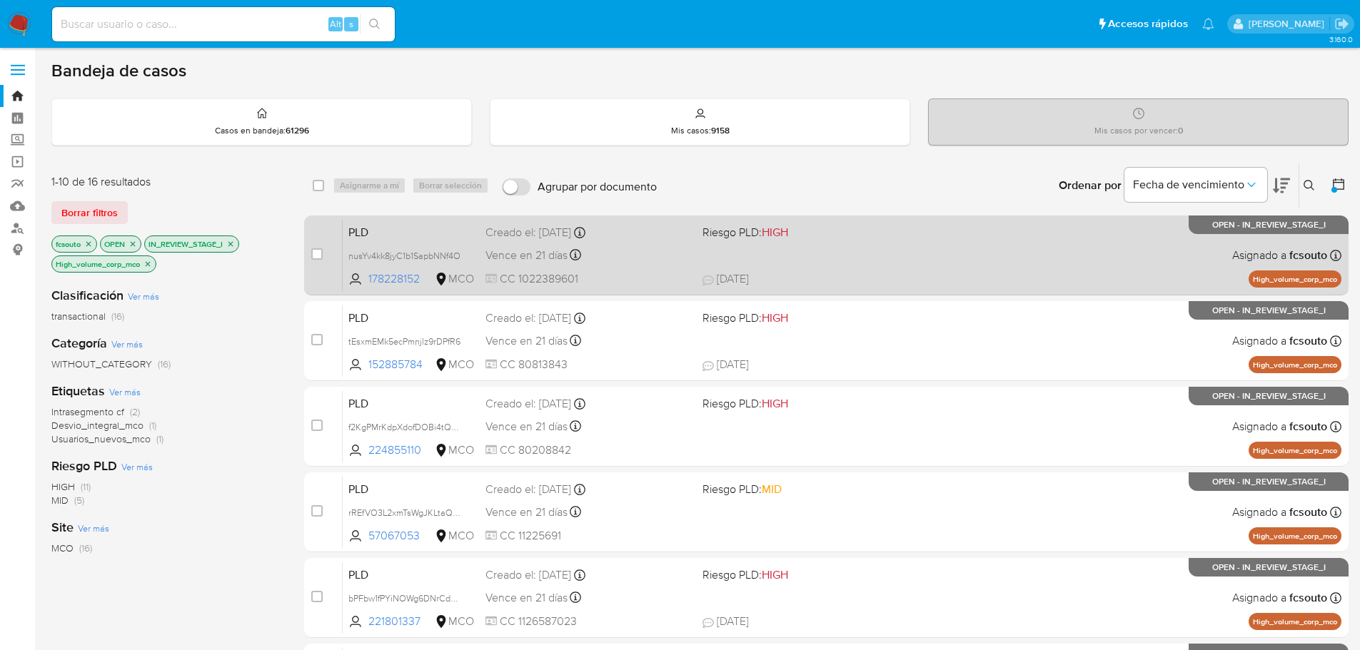
click at [903, 239] on span "Riesgo PLD: HIGH" at bounding box center [806, 231] width 206 height 19
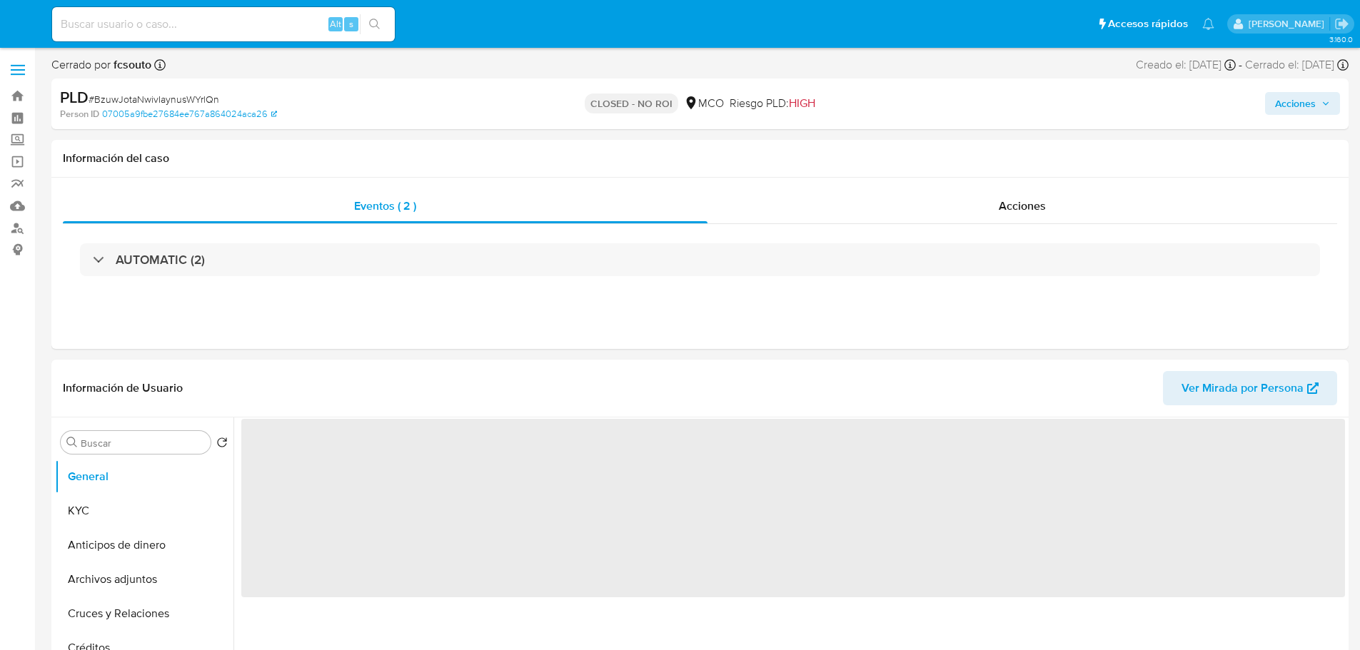
select select "10"
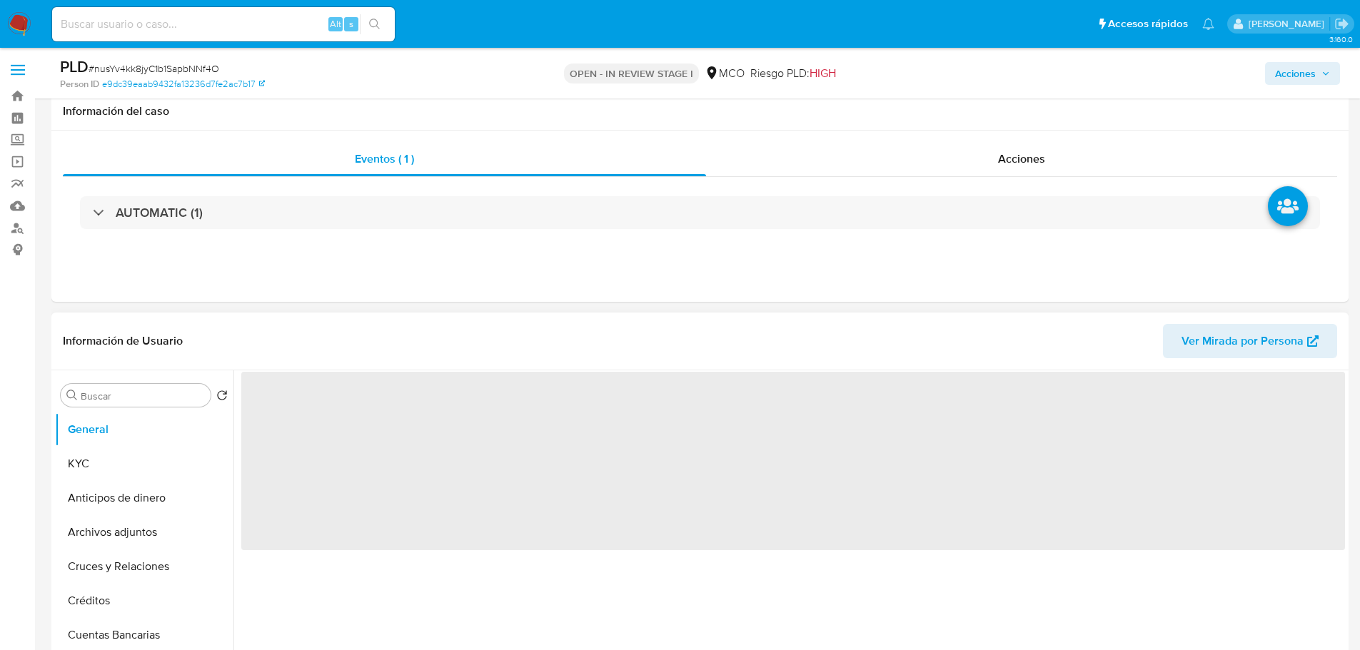
scroll to position [500, 0]
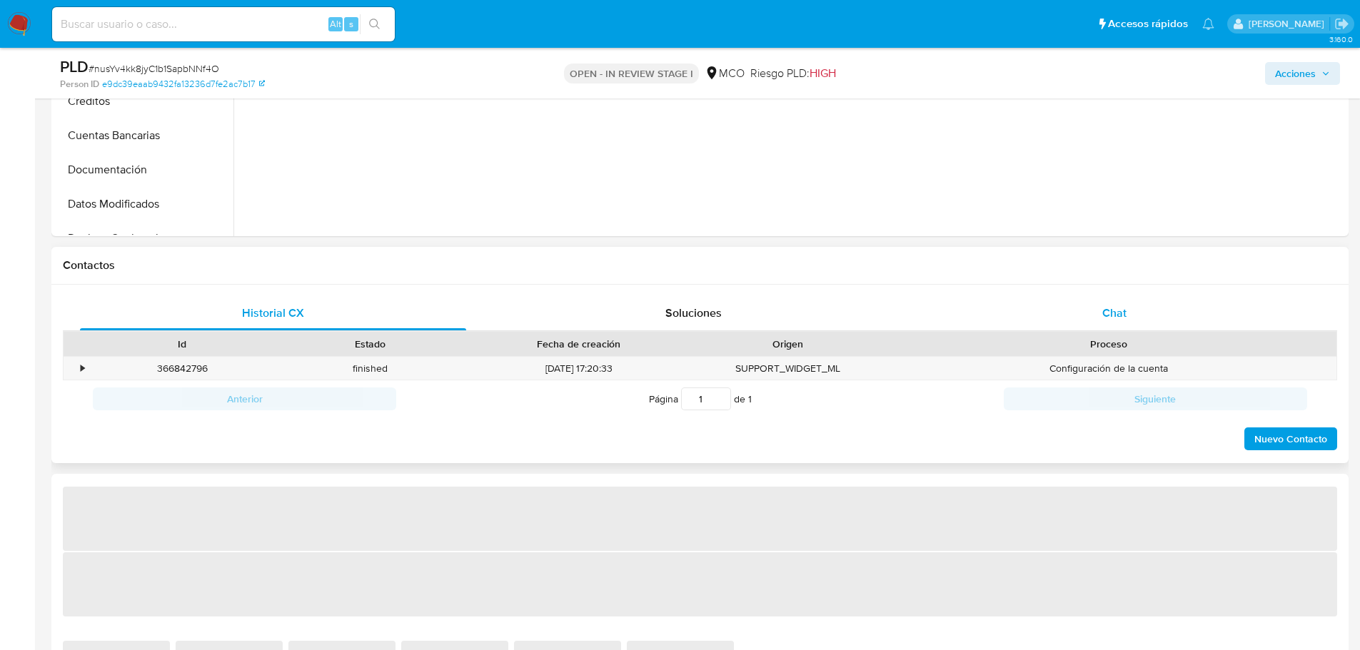
select select "10"
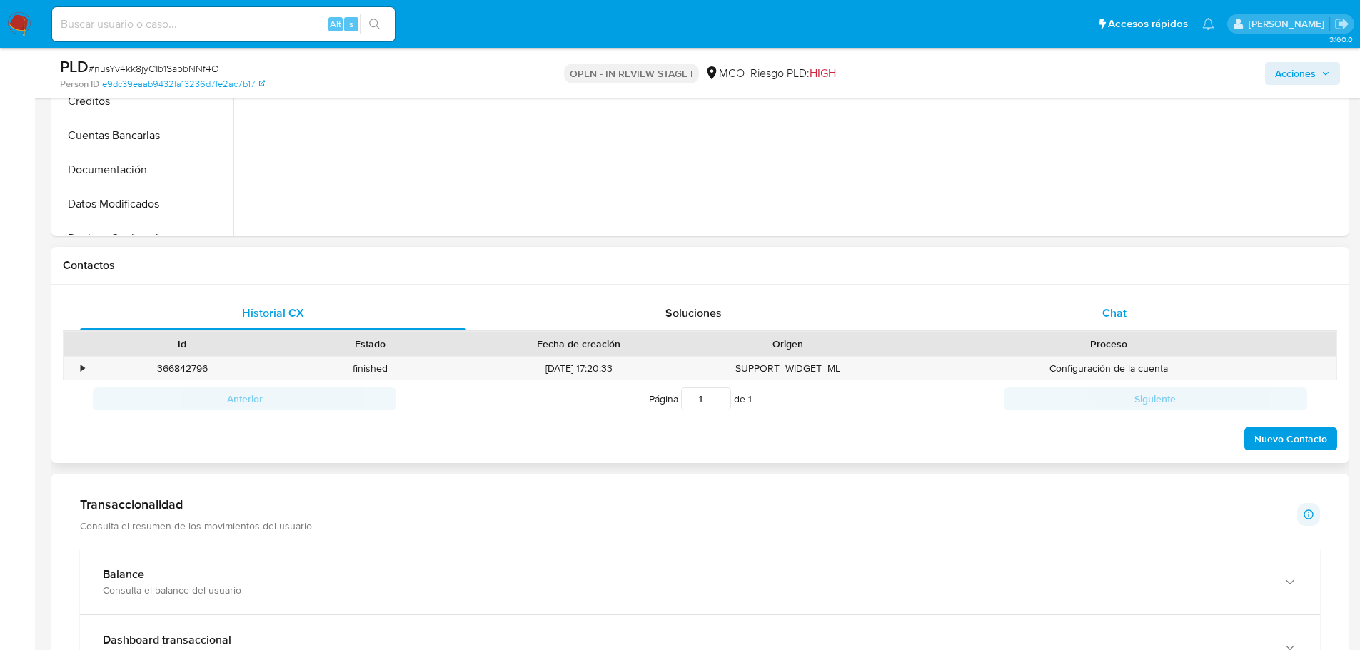
click at [1120, 313] on span "Chat" at bounding box center [1114, 313] width 24 height 16
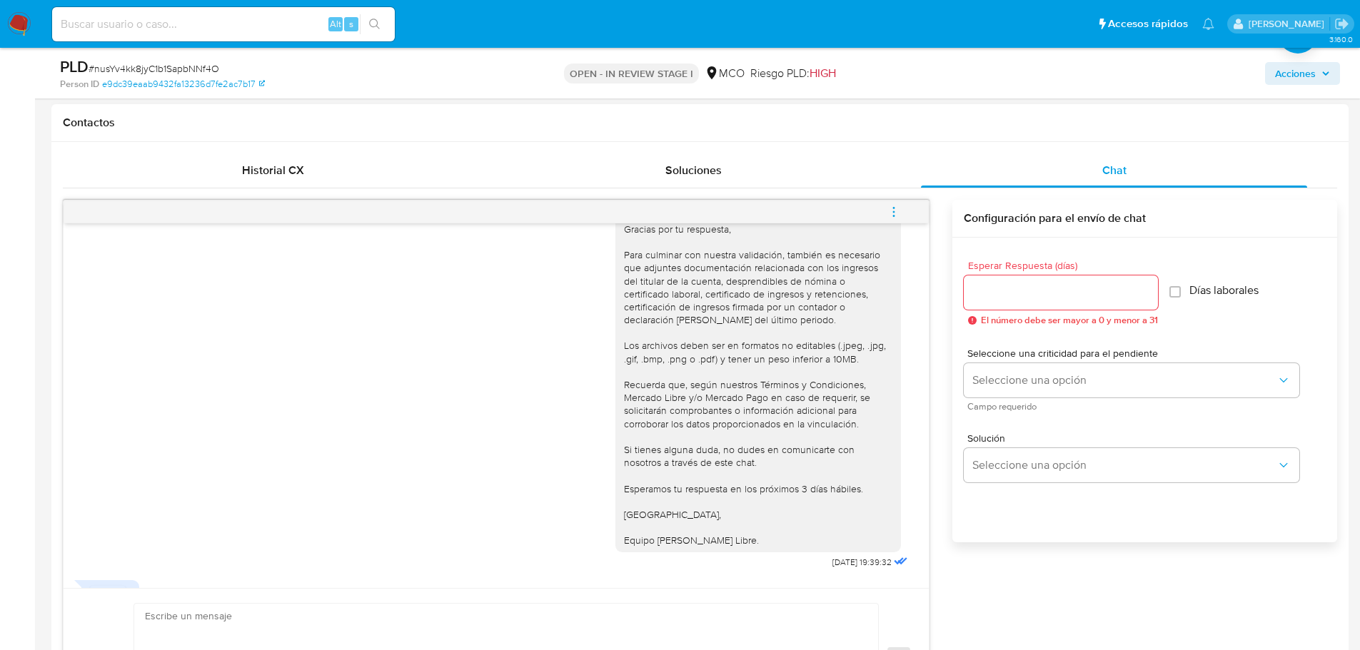
scroll to position [843, 0]
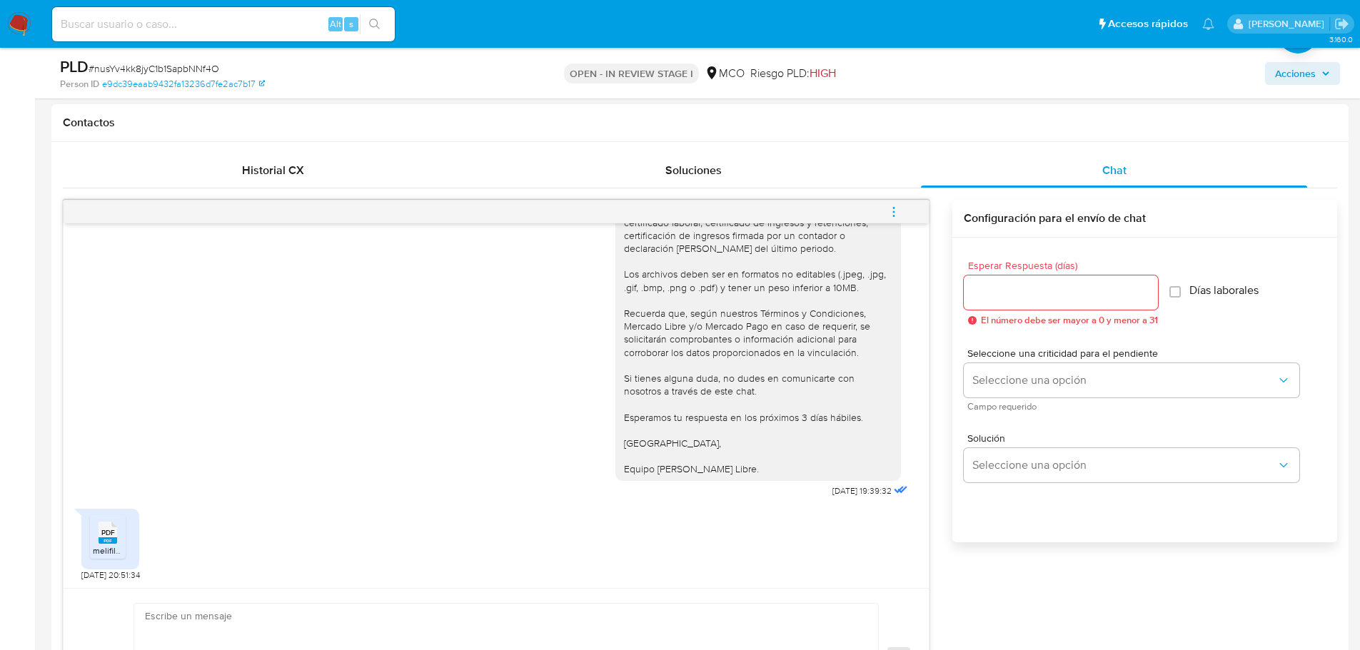
click at [116, 544] on icon "PDF" at bounding box center [108, 532] width 19 height 25
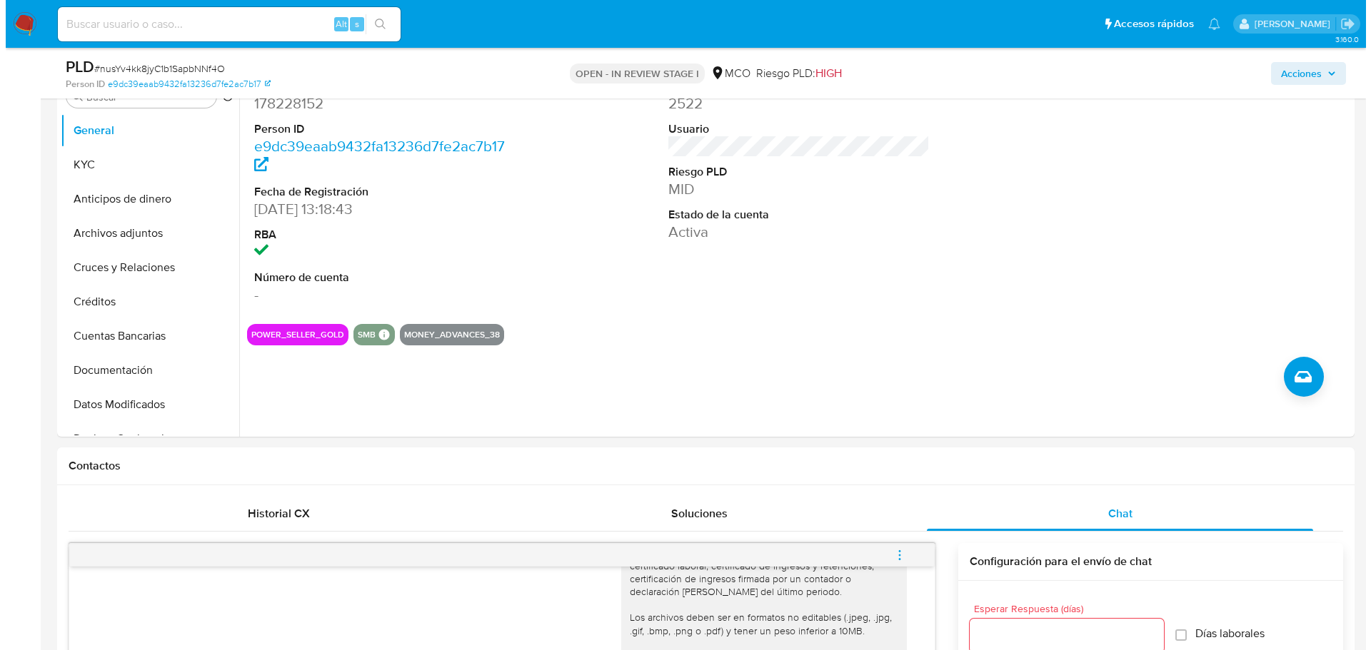
scroll to position [214, 0]
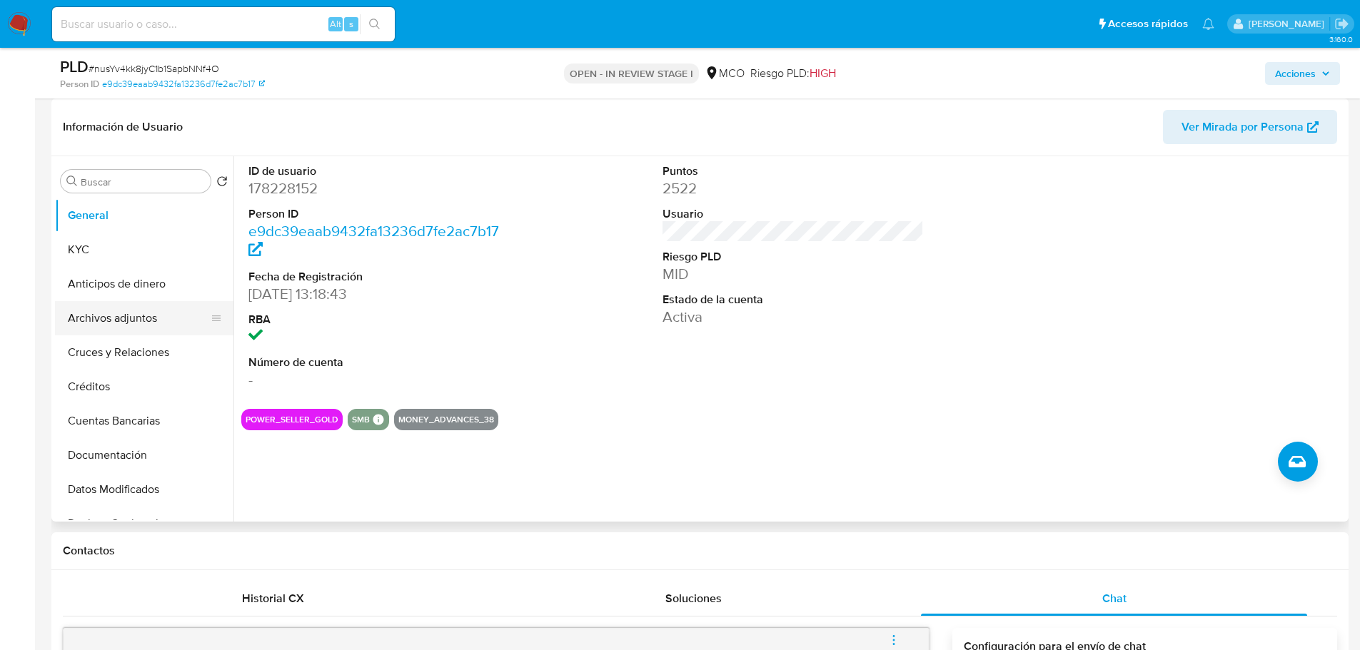
click at [84, 333] on button "Archivos adjuntos" at bounding box center [138, 318] width 167 height 34
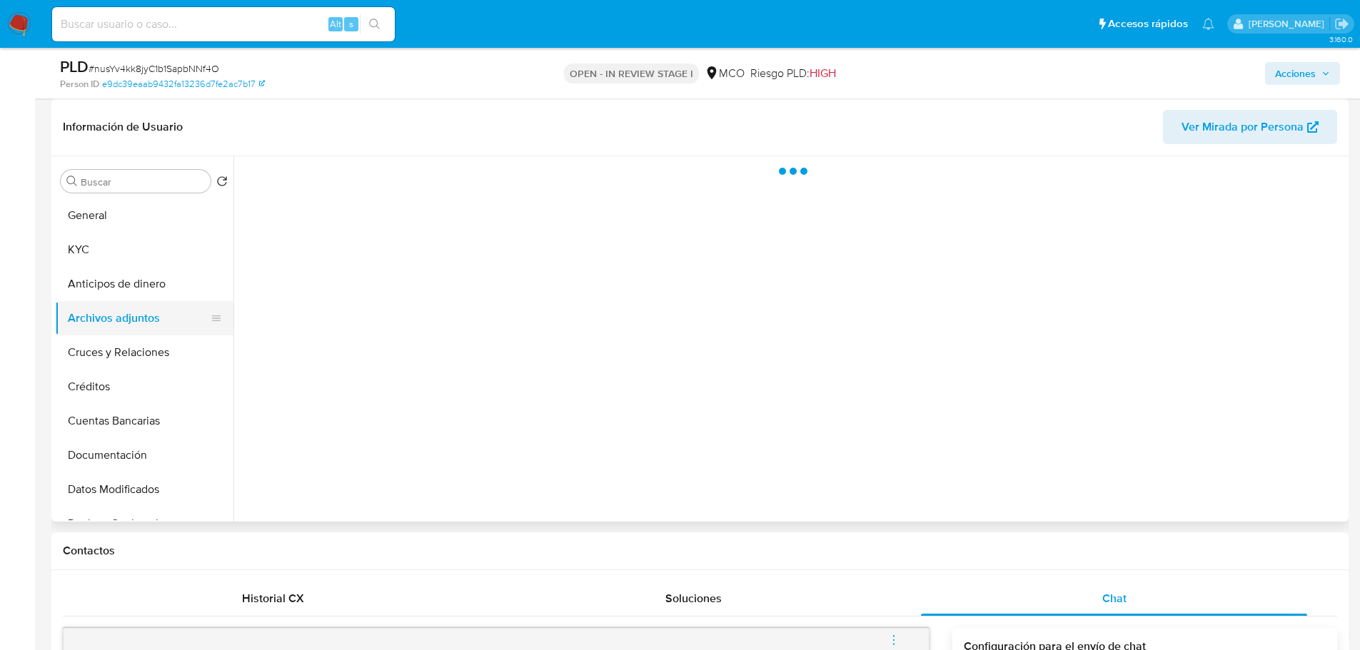
click at [90, 321] on button "Archivos adjuntos" at bounding box center [138, 318] width 167 height 34
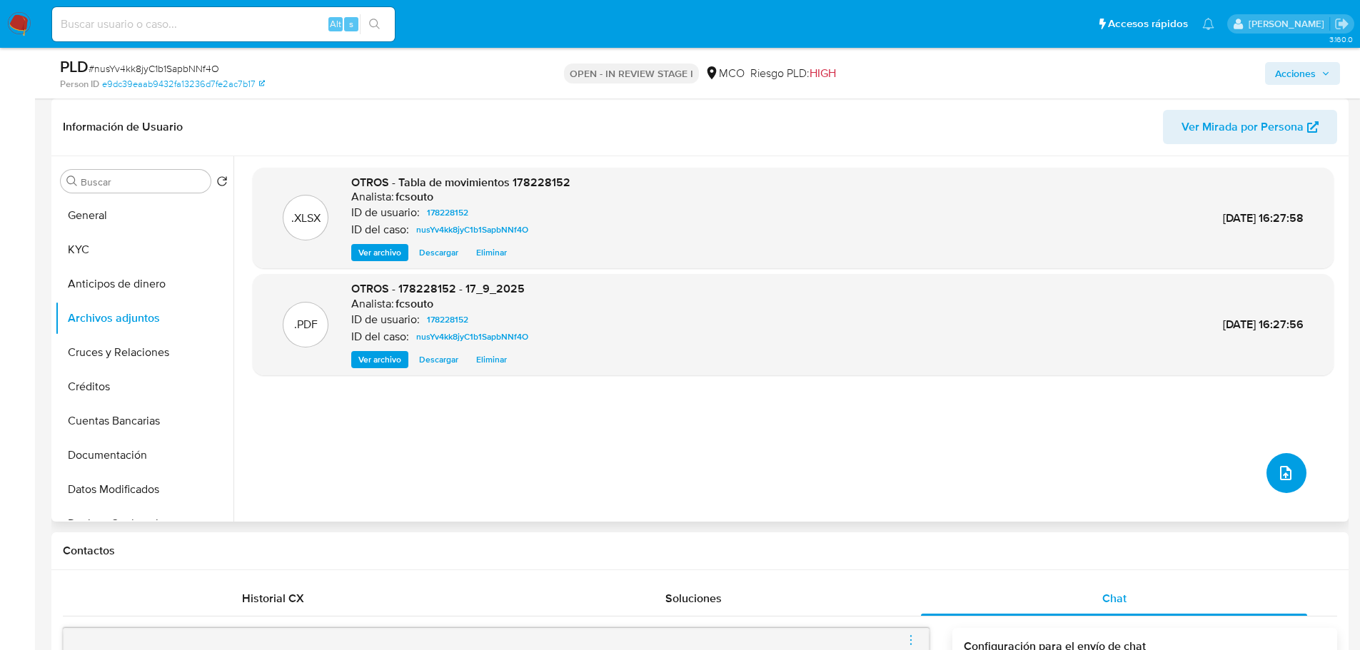
click at [1277, 469] on icon "upload-file" at bounding box center [1285, 473] width 17 height 17
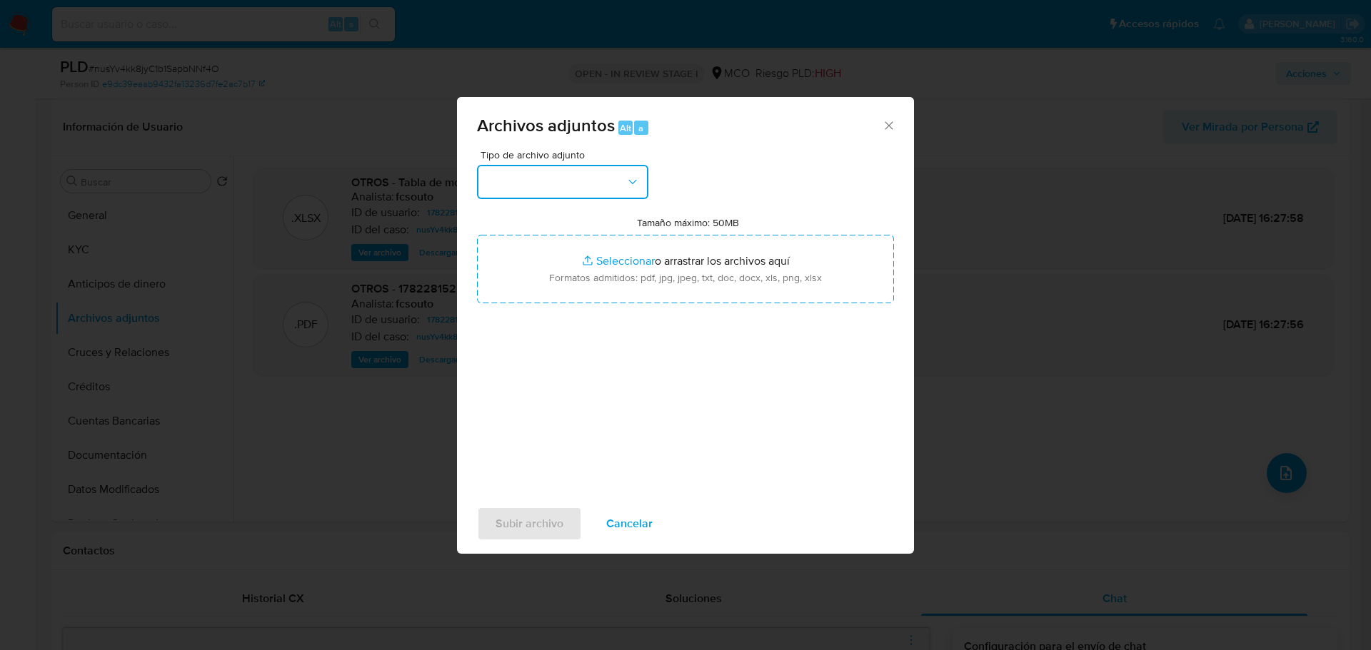
click at [624, 188] on button "button" at bounding box center [562, 182] width 171 height 34
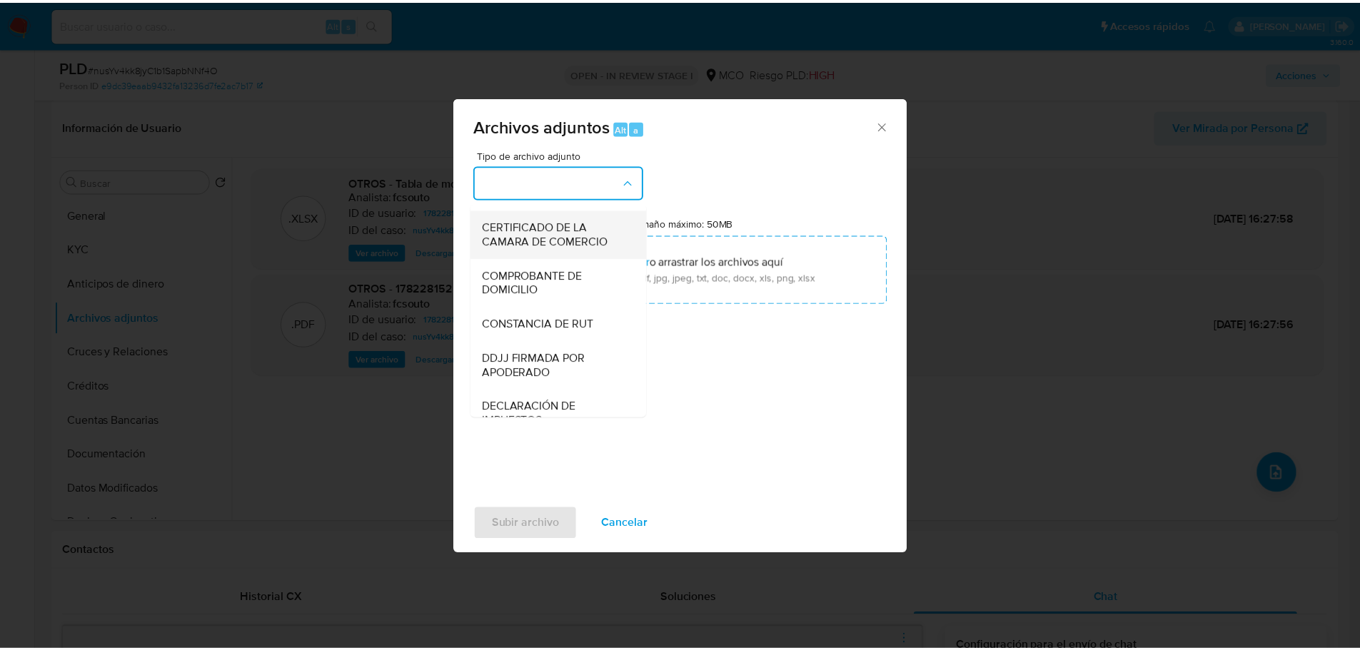
scroll to position [500, 0]
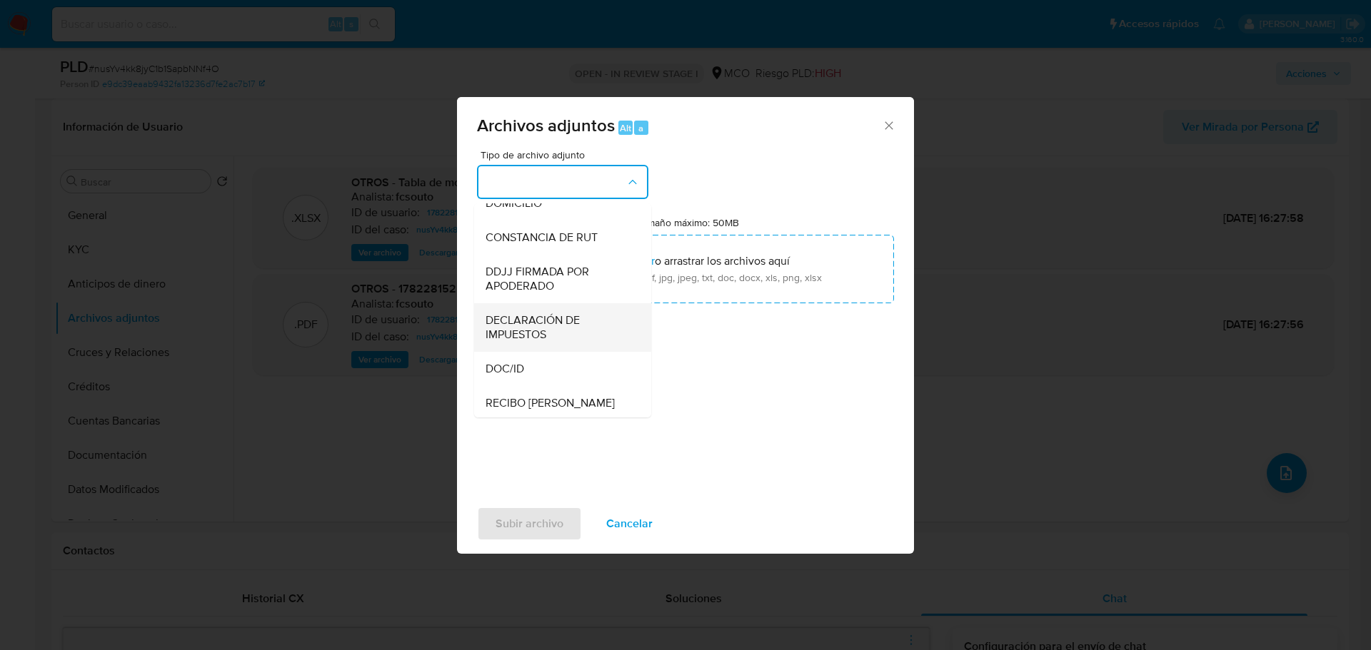
click at [551, 342] on span "DECLARACIÓN DE IMPUESTOS" at bounding box center [559, 327] width 146 height 29
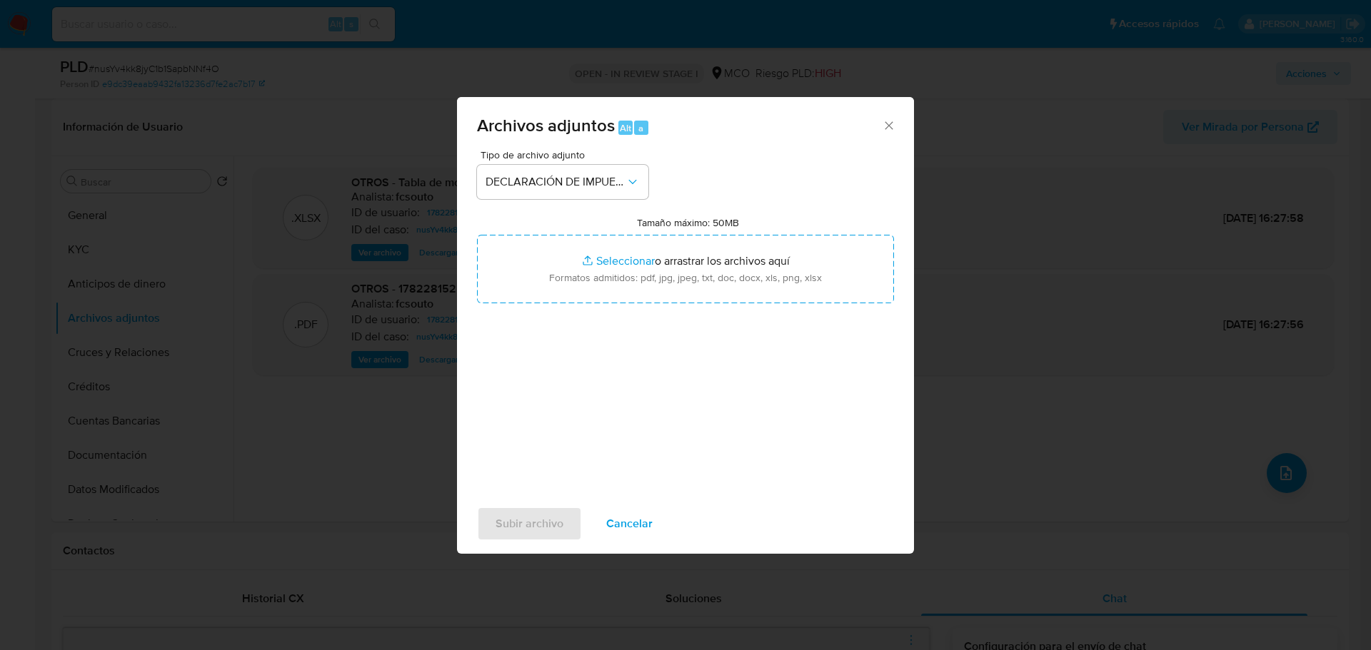
click at [813, 203] on div "Tipo de archivo adjunto DECLARACIÓN DE IMPUESTOS Tamaño máximo: 50MB Selecciona…" at bounding box center [685, 318] width 417 height 337
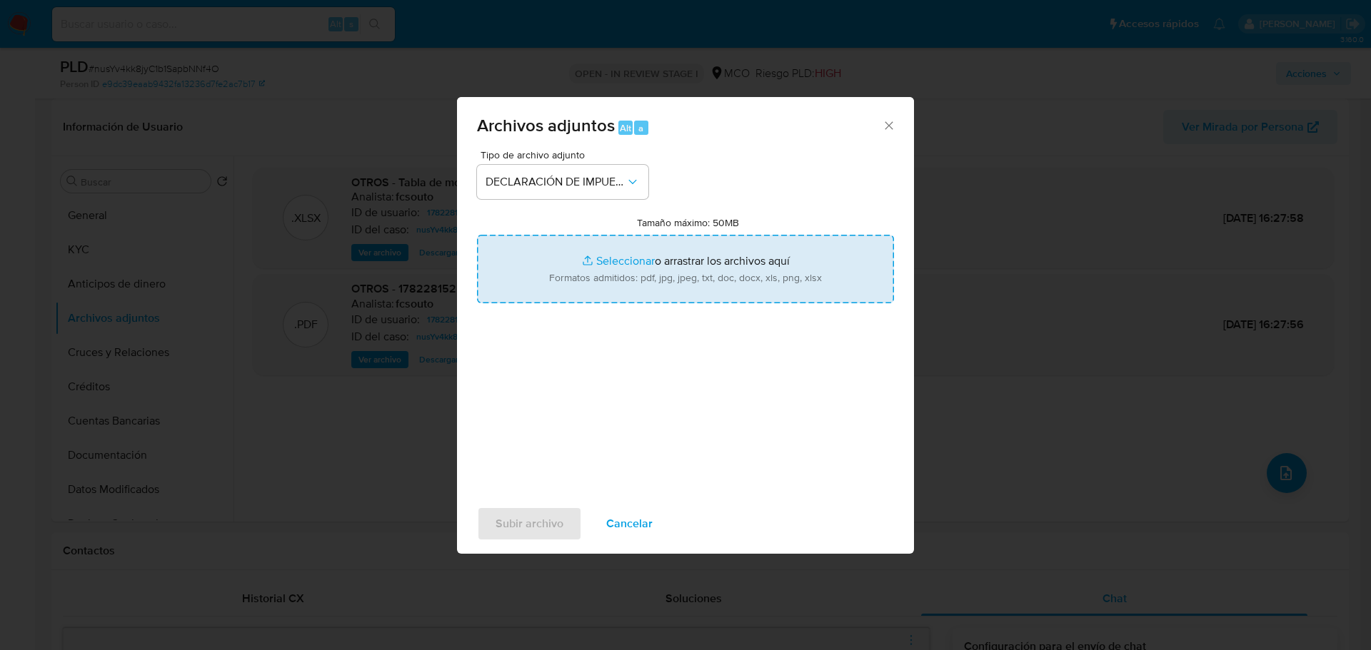
click at [754, 262] on input "Tamaño máximo: 50MB Seleccionar archivos" at bounding box center [685, 269] width 417 height 69
type input "C:\fakepath\178228152_2cbc2e96-e3bc-4291-b4a1-81b140b92147.pdf"
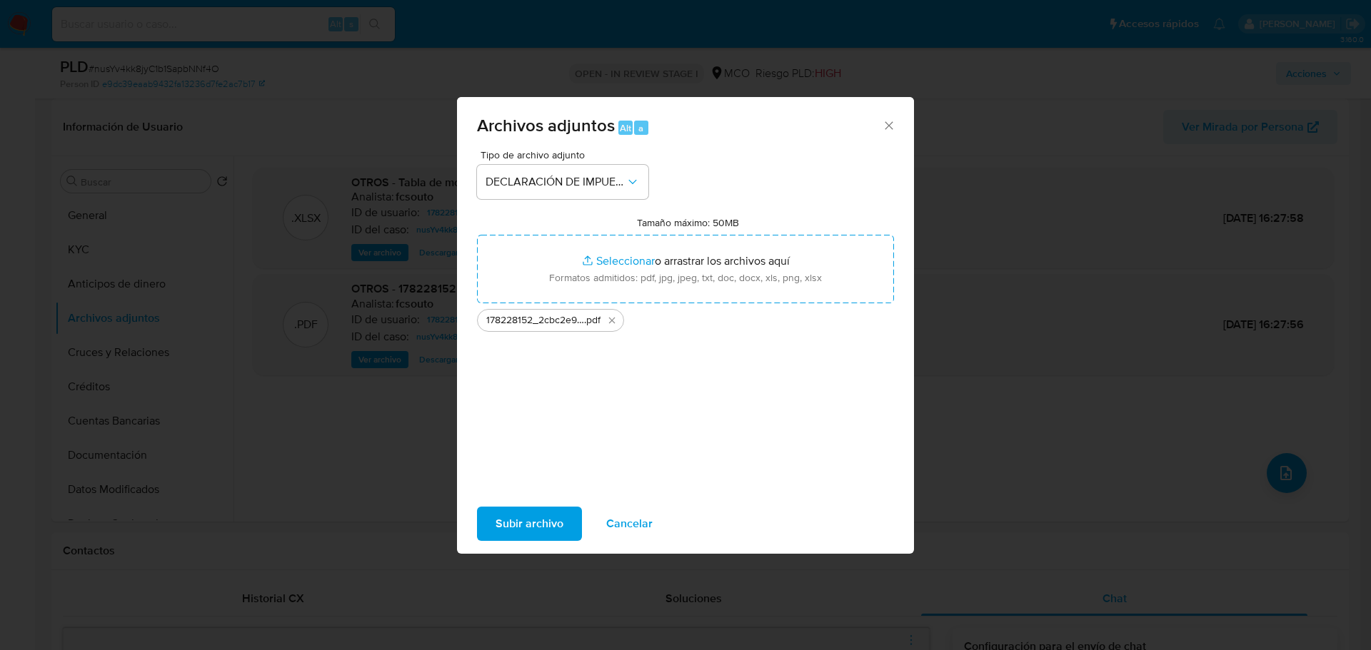
click at [542, 530] on span "Subir archivo" at bounding box center [530, 523] width 68 height 31
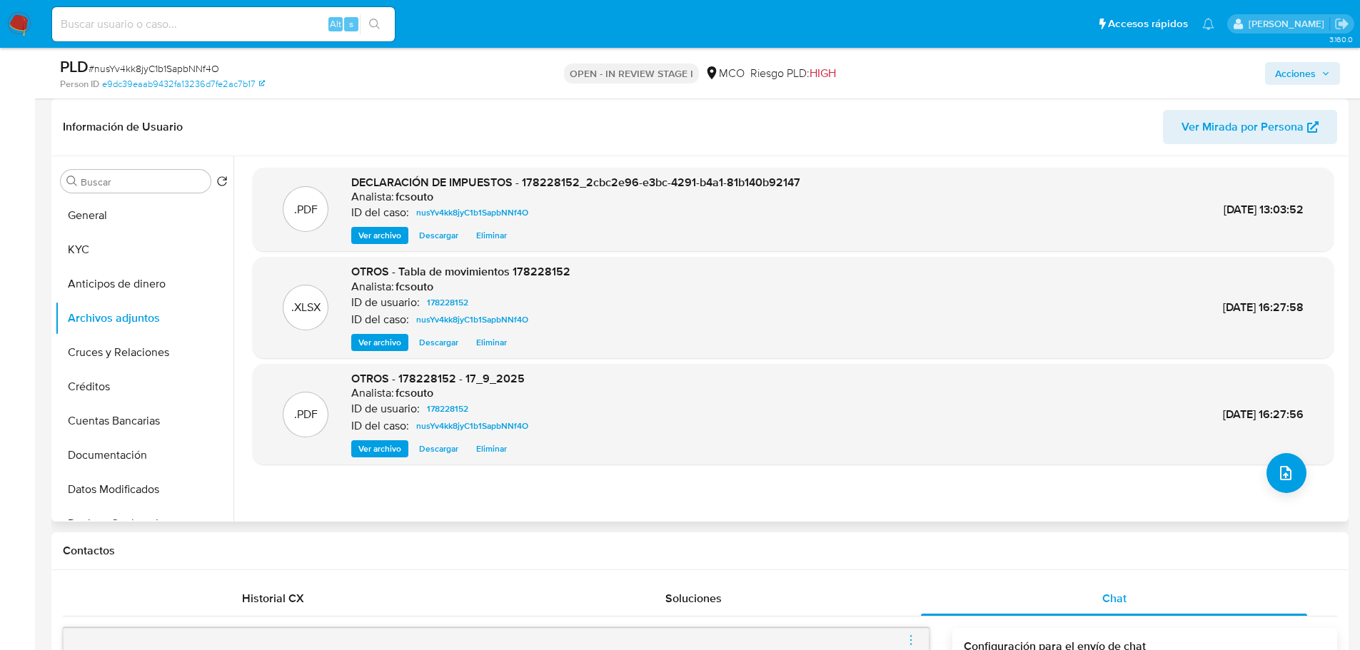
scroll to position [0, 0]
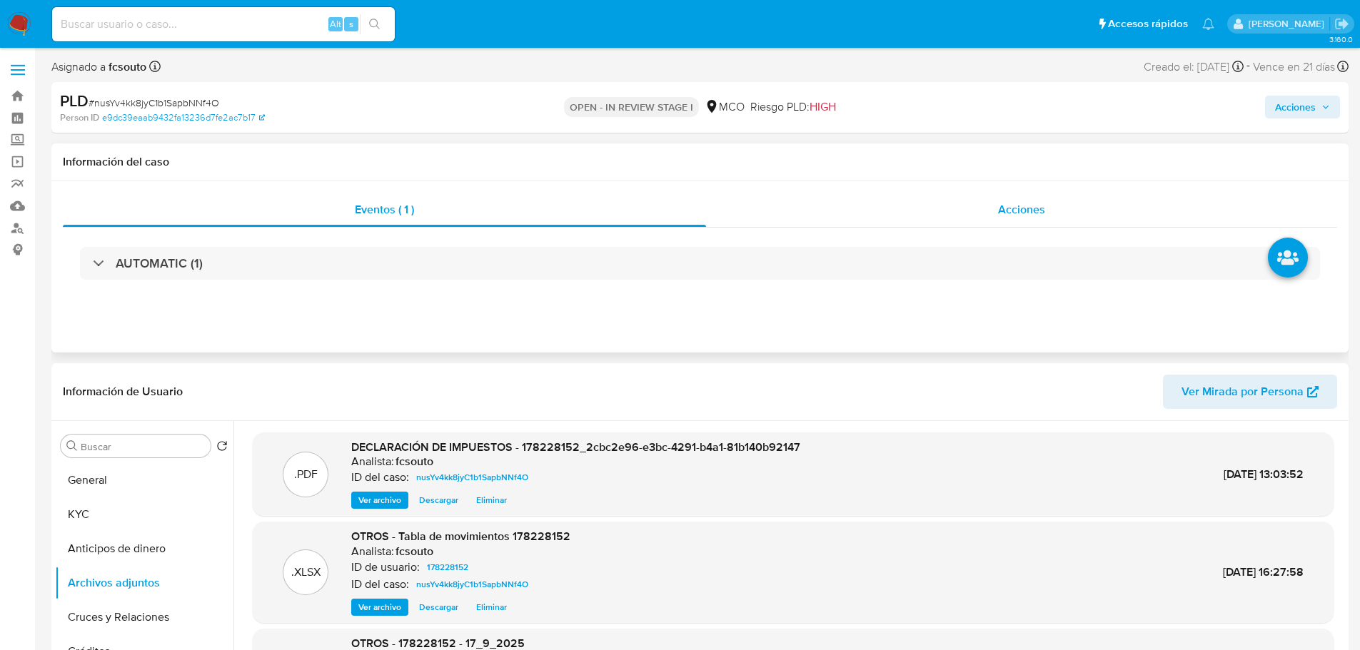
drag, startPoint x: 1037, startPoint y: 218, endPoint x: 1015, endPoint y: 226, distance: 23.3
click at [1036, 219] on div "Acciones" at bounding box center [1021, 210] width 631 height 34
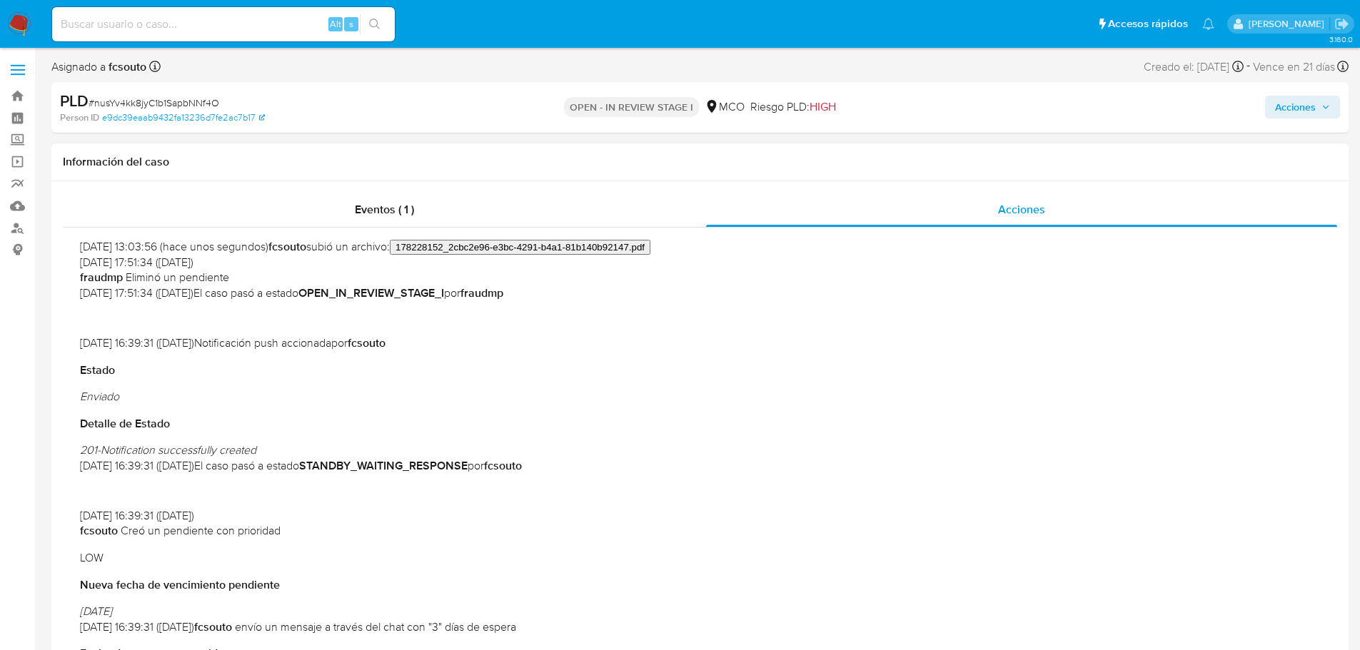
scroll to position [500, 0]
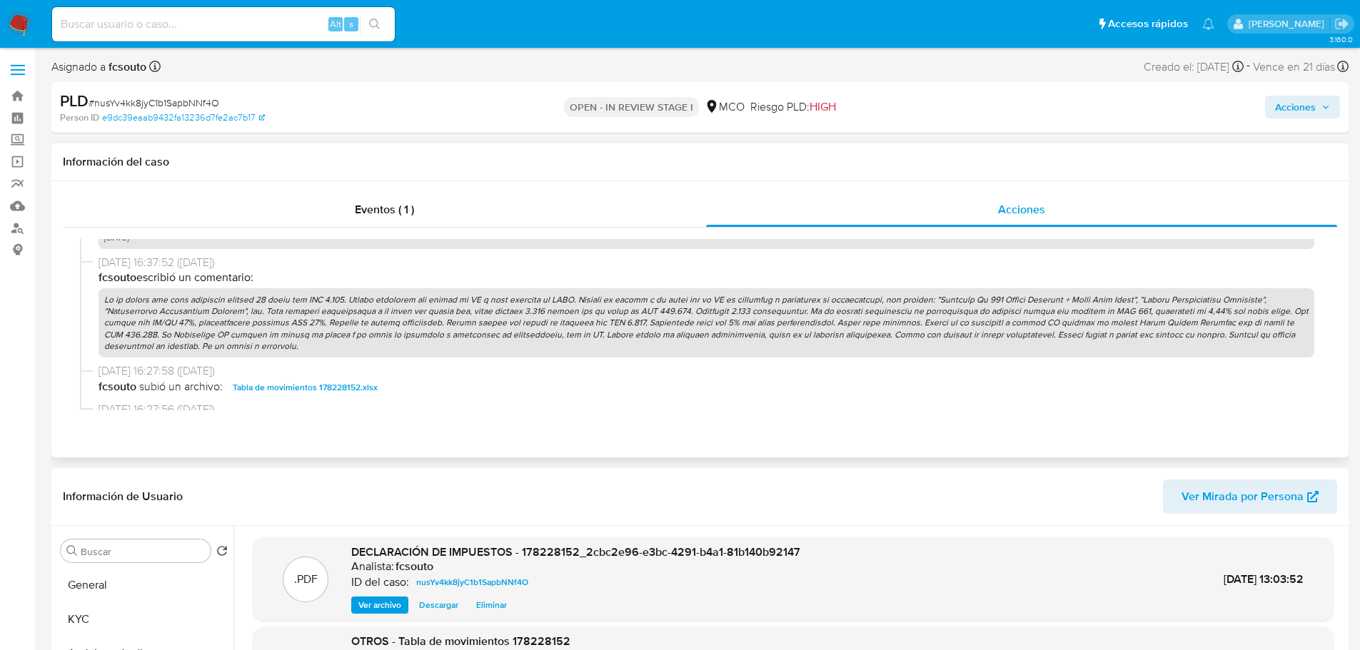
click at [715, 331] on p at bounding box center [707, 322] width 1216 height 69
click at [1312, 111] on span "Acciones" at bounding box center [1295, 107] width 41 height 23
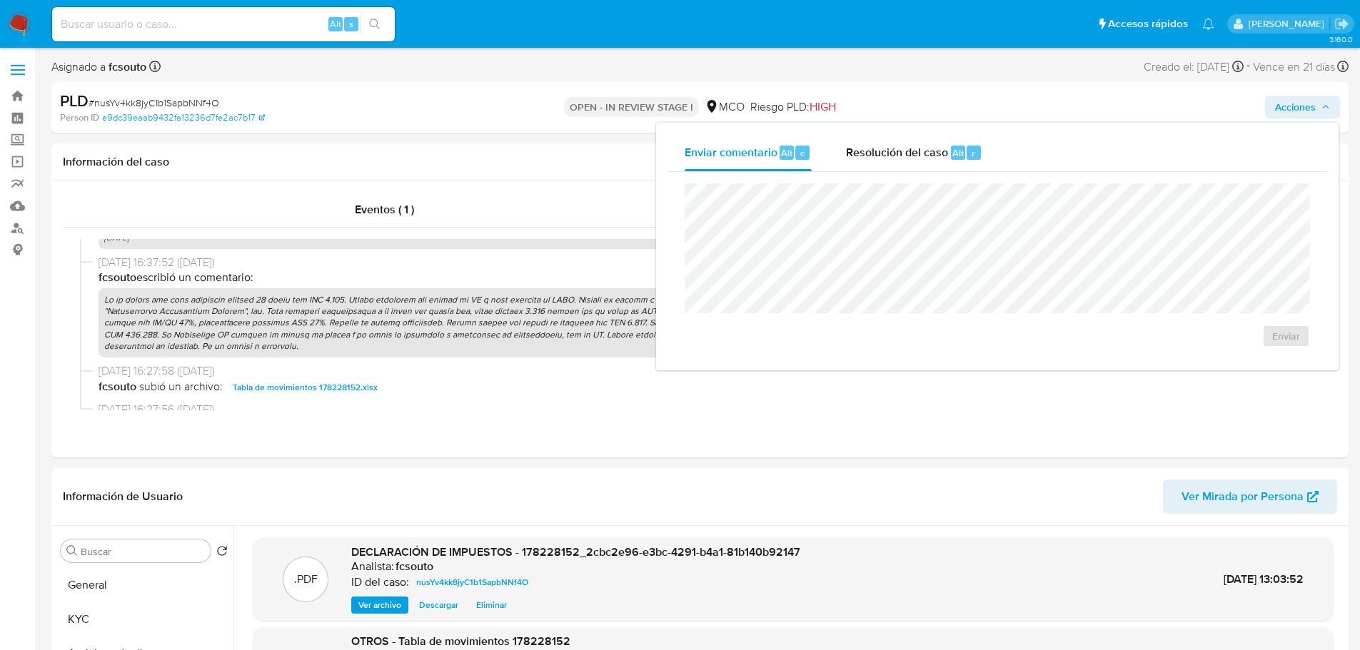
drag, startPoint x: 932, startPoint y: 148, endPoint x: 897, endPoint y: 182, distance: 49.0
click at [932, 149] on span "Resolución del caso" at bounding box center [897, 152] width 102 height 16
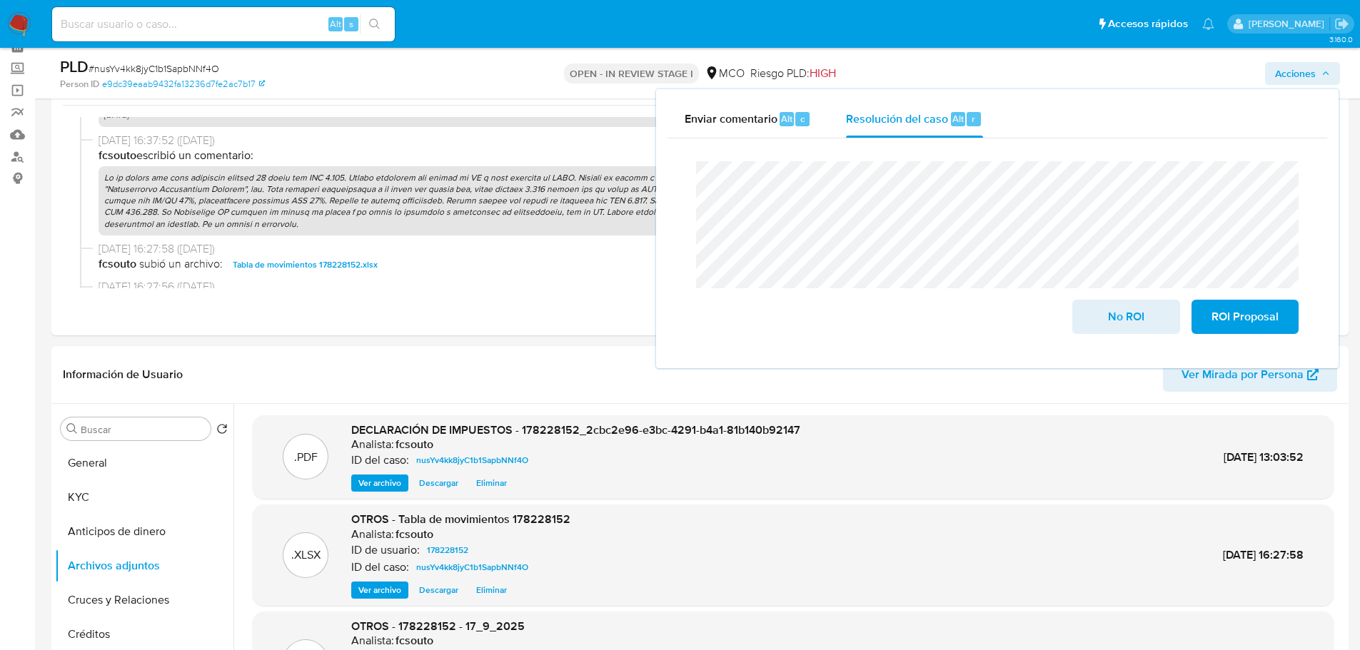
drag, startPoint x: 106, startPoint y: 458, endPoint x: 41, endPoint y: 468, distance: 65.7
click at [86, 463] on button "General" at bounding box center [144, 463] width 178 height 34
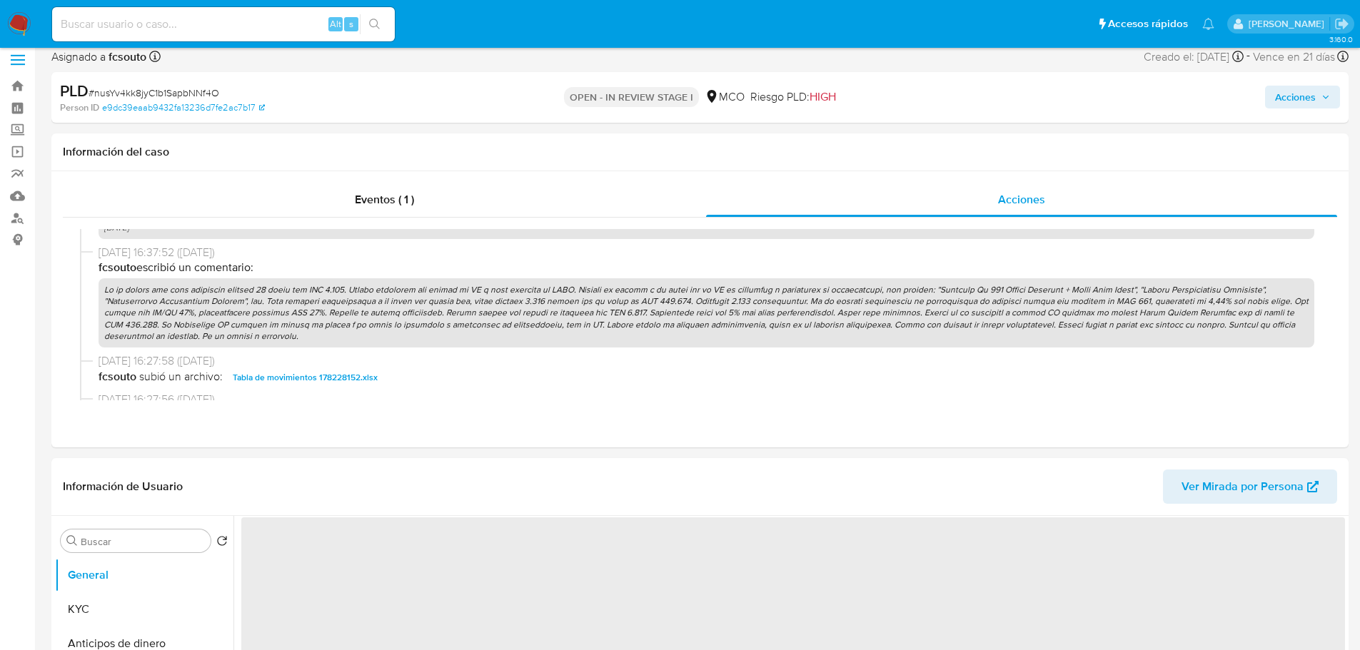
scroll to position [143, 0]
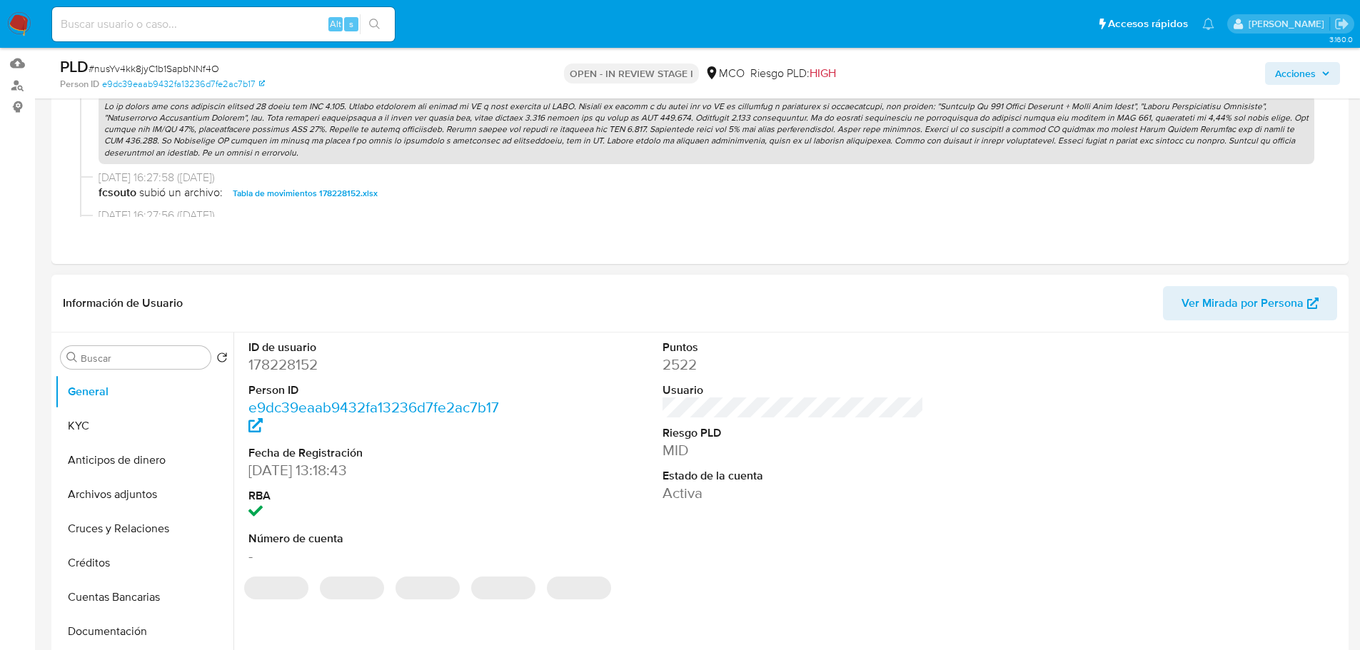
click at [305, 368] on dd "178228152" at bounding box center [379, 365] width 262 height 20
copy dd "178228152"
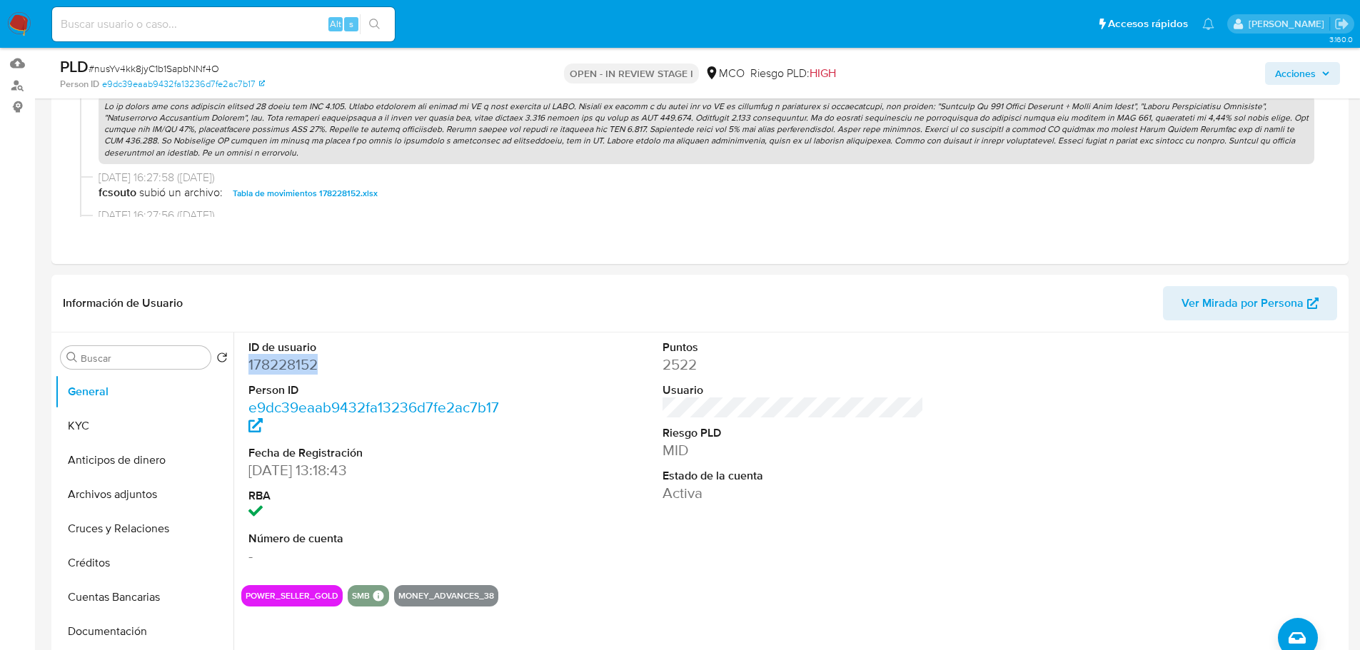
drag, startPoint x: 1316, startPoint y: 71, endPoint x: 1305, endPoint y: 79, distance: 13.3
click at [1315, 71] on span "Acciones" at bounding box center [1302, 74] width 55 height 20
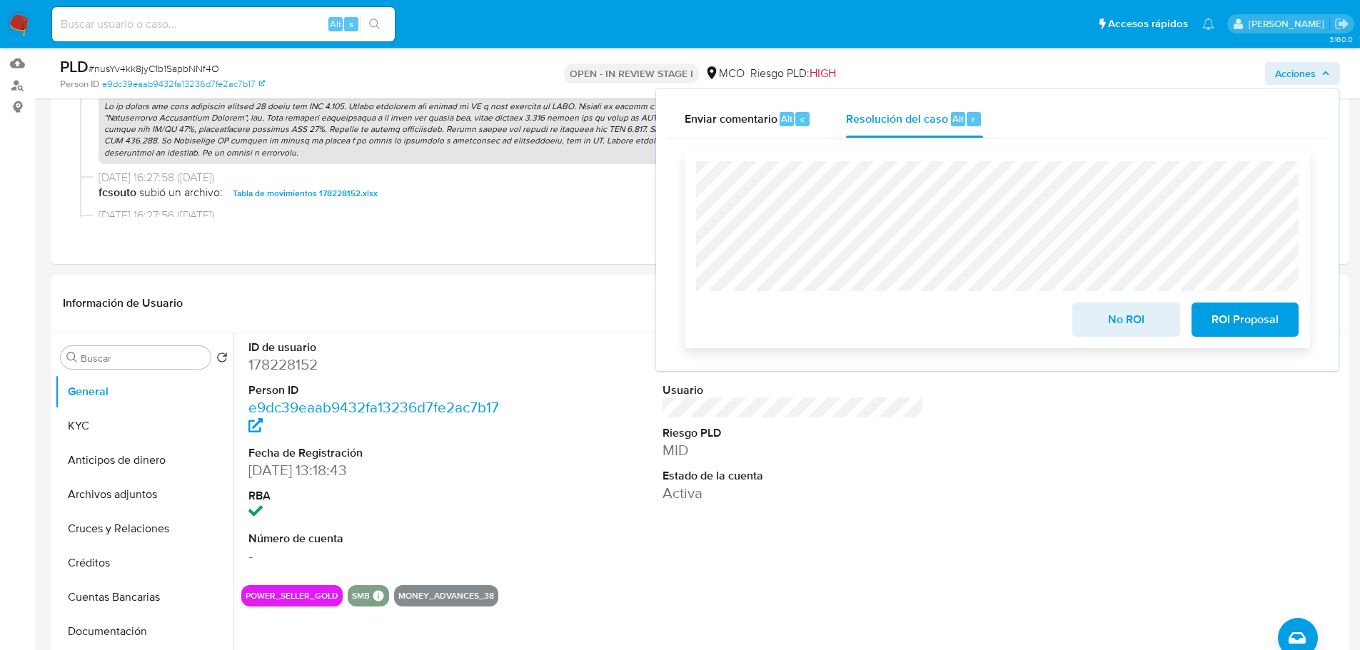
drag, startPoint x: 1145, startPoint y: 319, endPoint x: 1055, endPoint y: 297, distance: 92.6
click at [1141, 320] on span "No ROI" at bounding box center [1126, 319] width 70 height 31
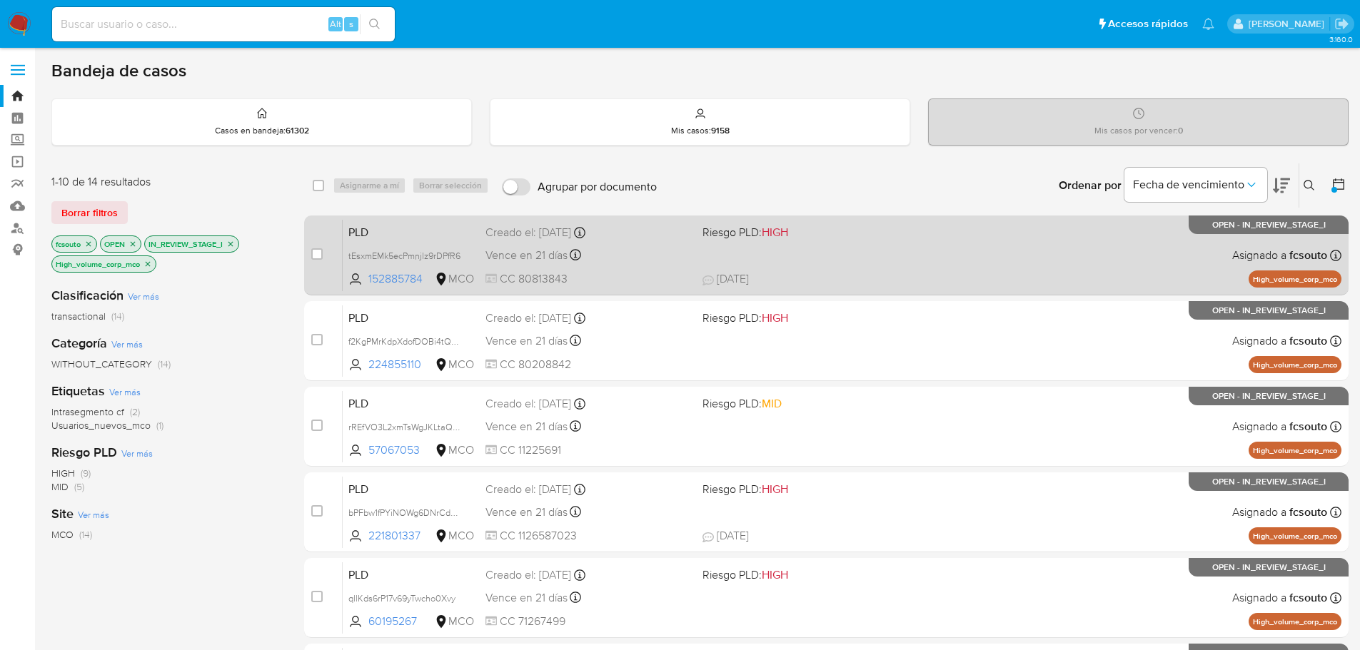
click at [850, 266] on div "PLD tEsxmEMk5ecPmnjlz9rDPfR6 152885784 MCO Riesgo PLD: HIGH Creado el: [DATE] C…" at bounding box center [842, 255] width 999 height 72
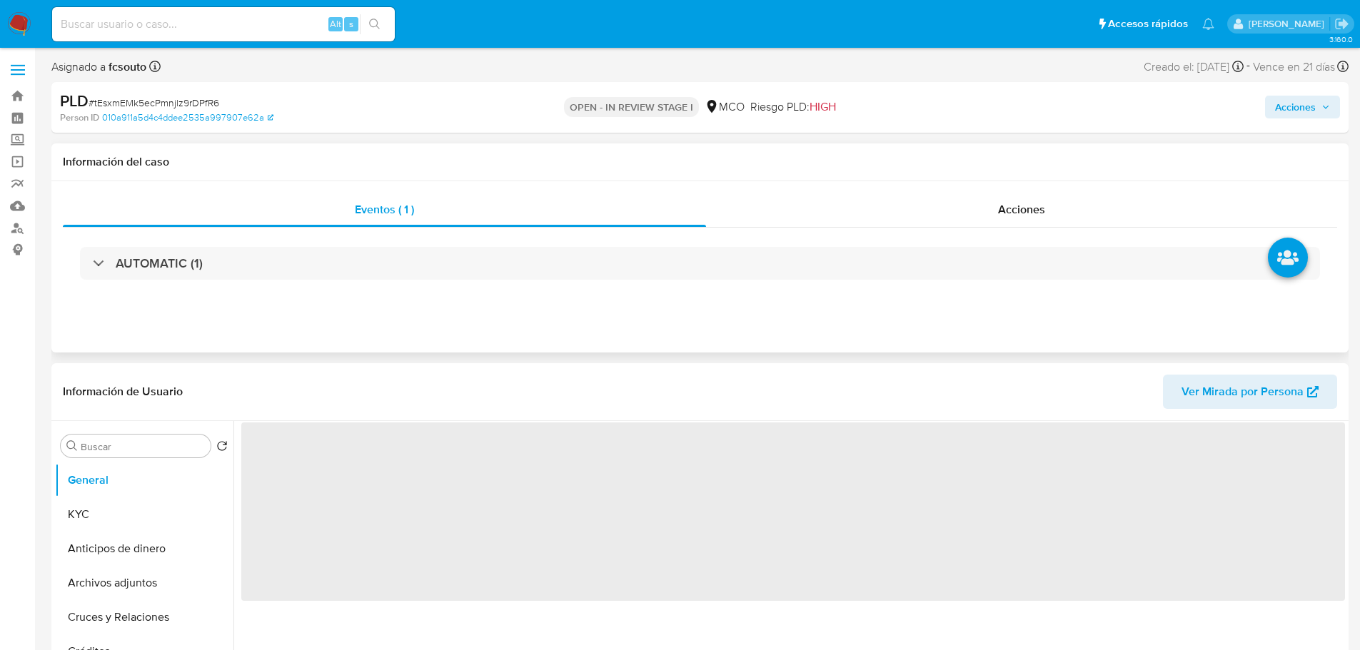
select select "10"
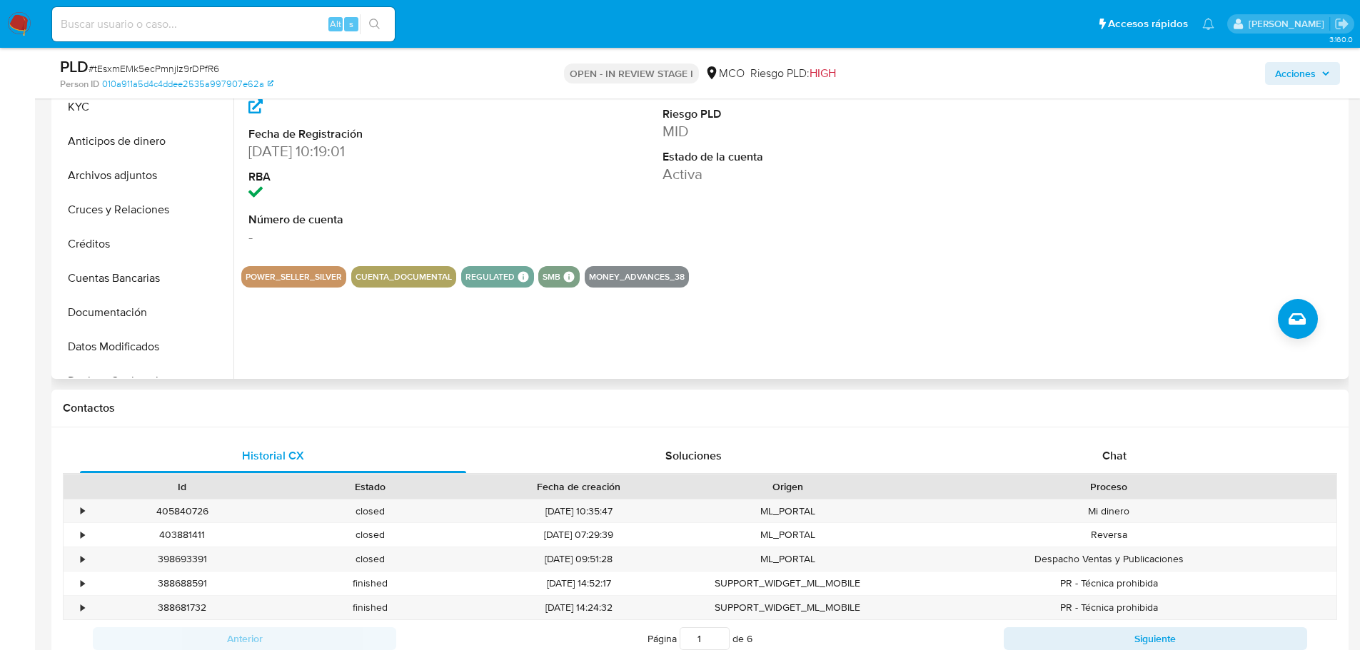
drag, startPoint x: 1122, startPoint y: 463, endPoint x: 802, endPoint y: 316, distance: 352.4
click at [1122, 462] on span "Chat" at bounding box center [1114, 456] width 24 height 16
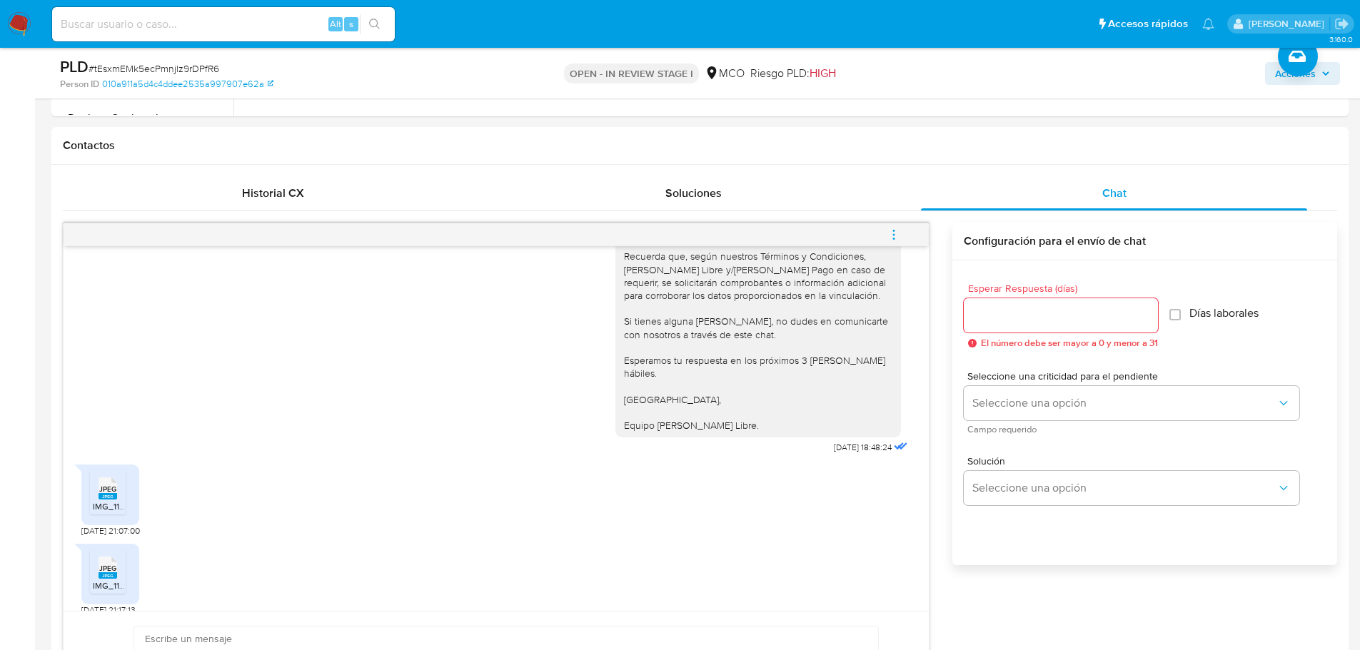
scroll to position [714, 0]
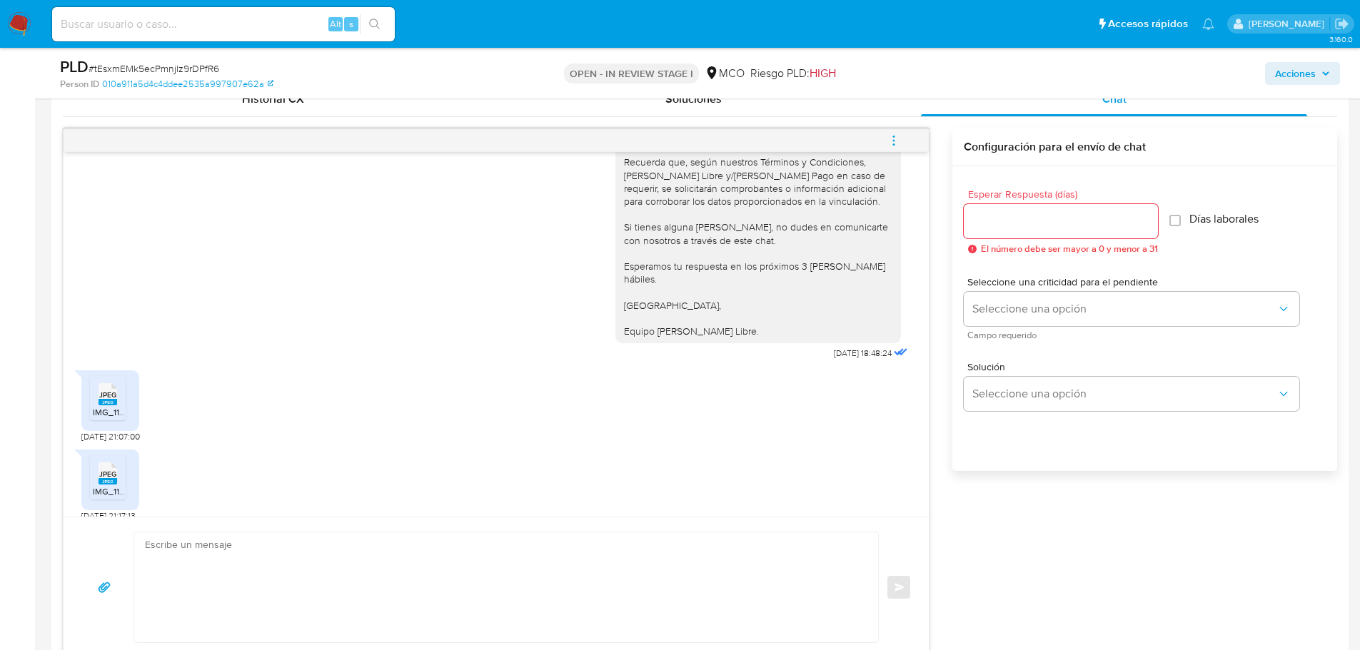
click at [109, 393] on icon "JPEG" at bounding box center [108, 394] width 19 height 25
click at [101, 486] on span "IMG_1198.jpeg" at bounding box center [121, 492] width 56 height 12
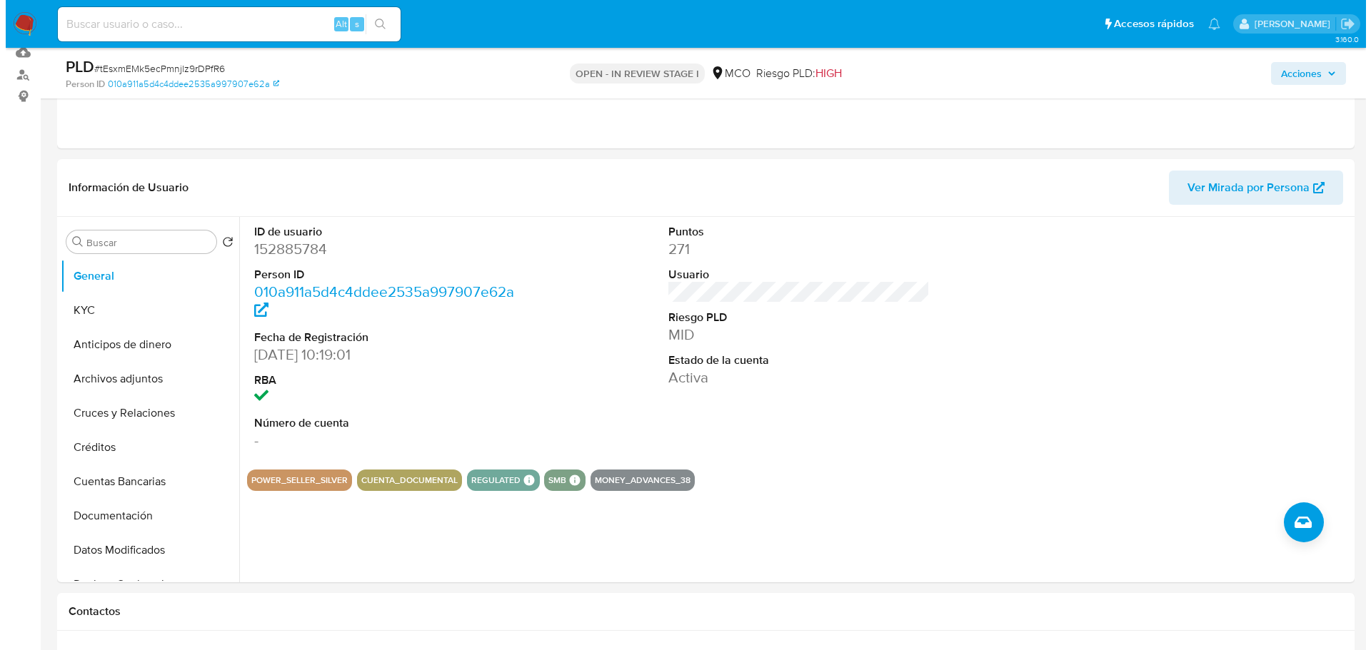
scroll to position [143, 0]
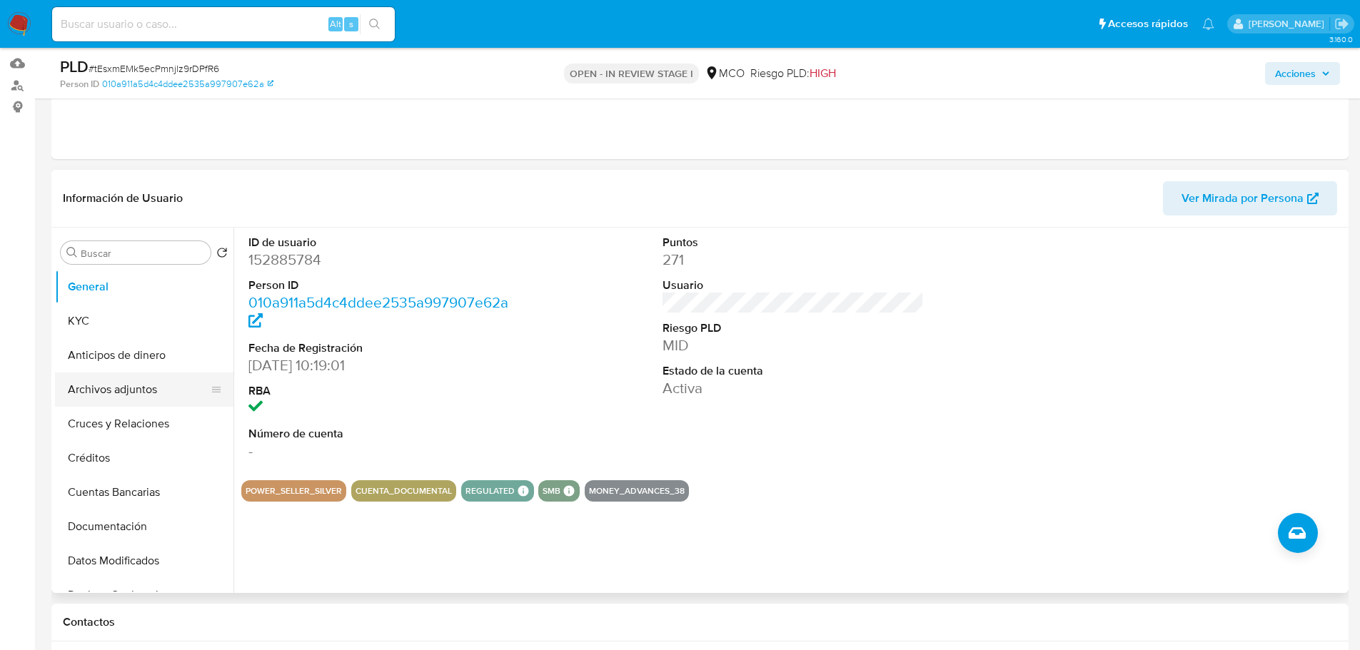
click at [132, 395] on button "Archivos adjuntos" at bounding box center [138, 390] width 167 height 34
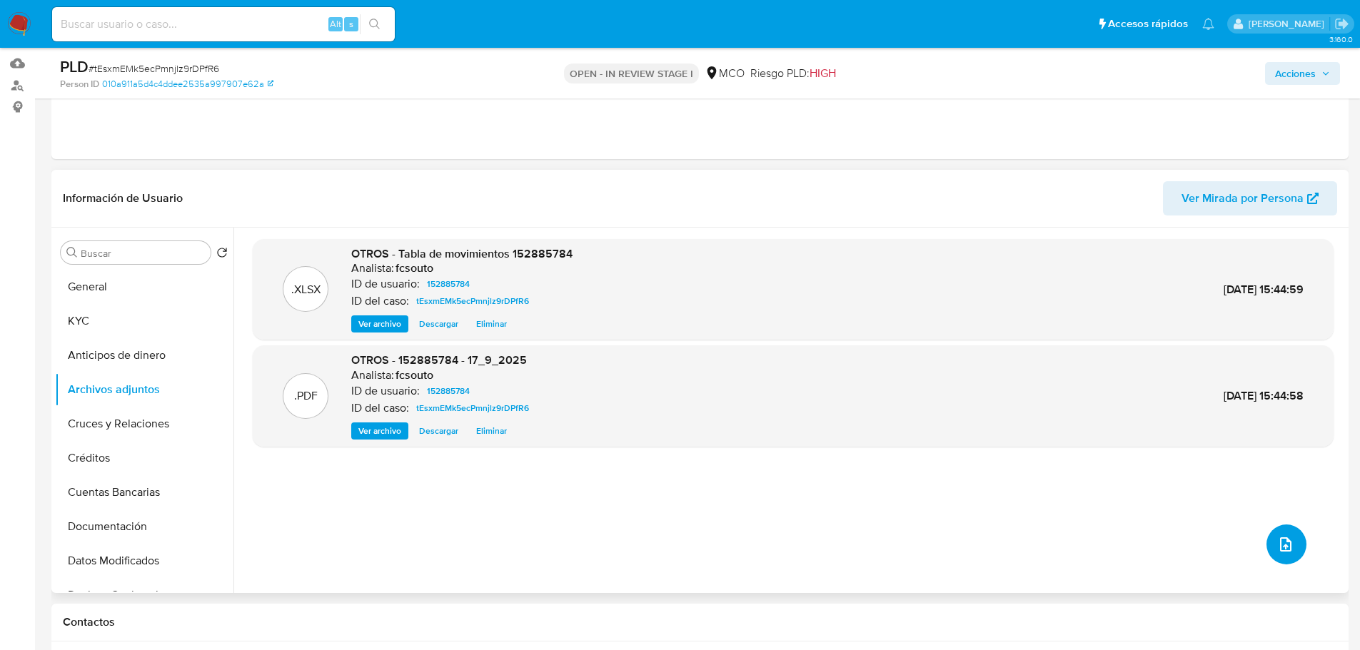
click at [1286, 548] on icon "upload-file" at bounding box center [1285, 544] width 17 height 17
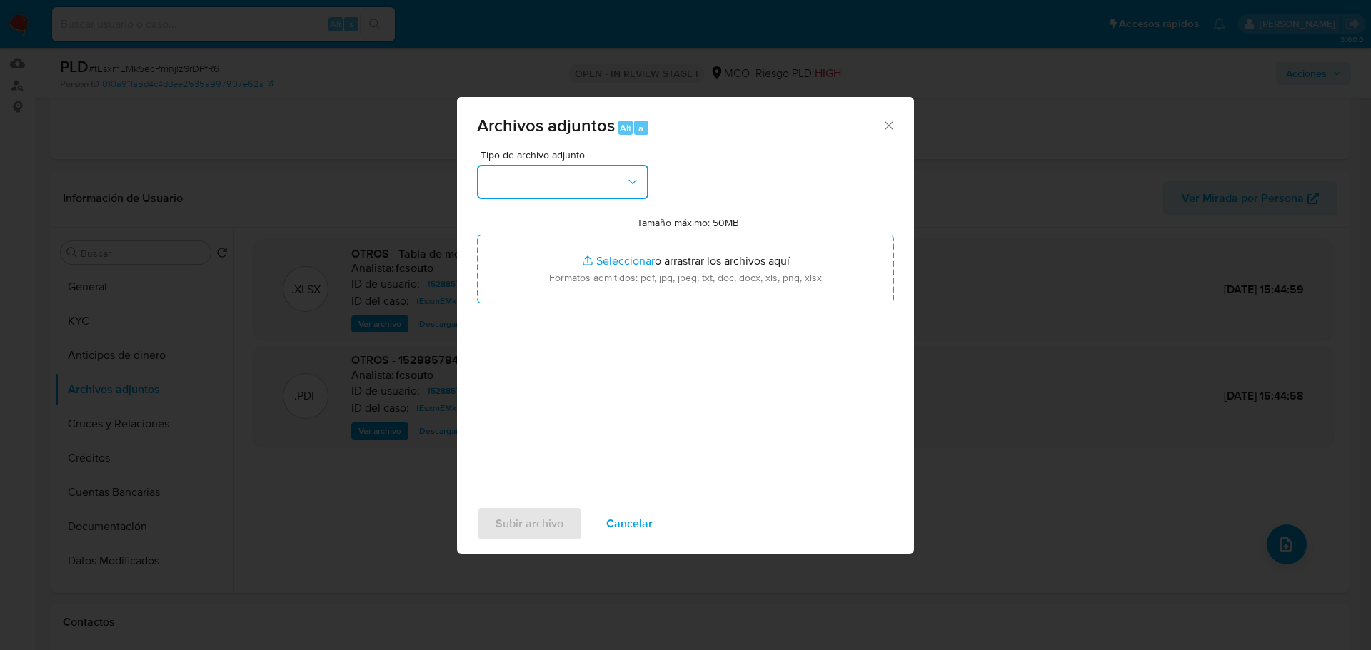
click at [628, 184] on icon "button" at bounding box center [632, 182] width 14 height 14
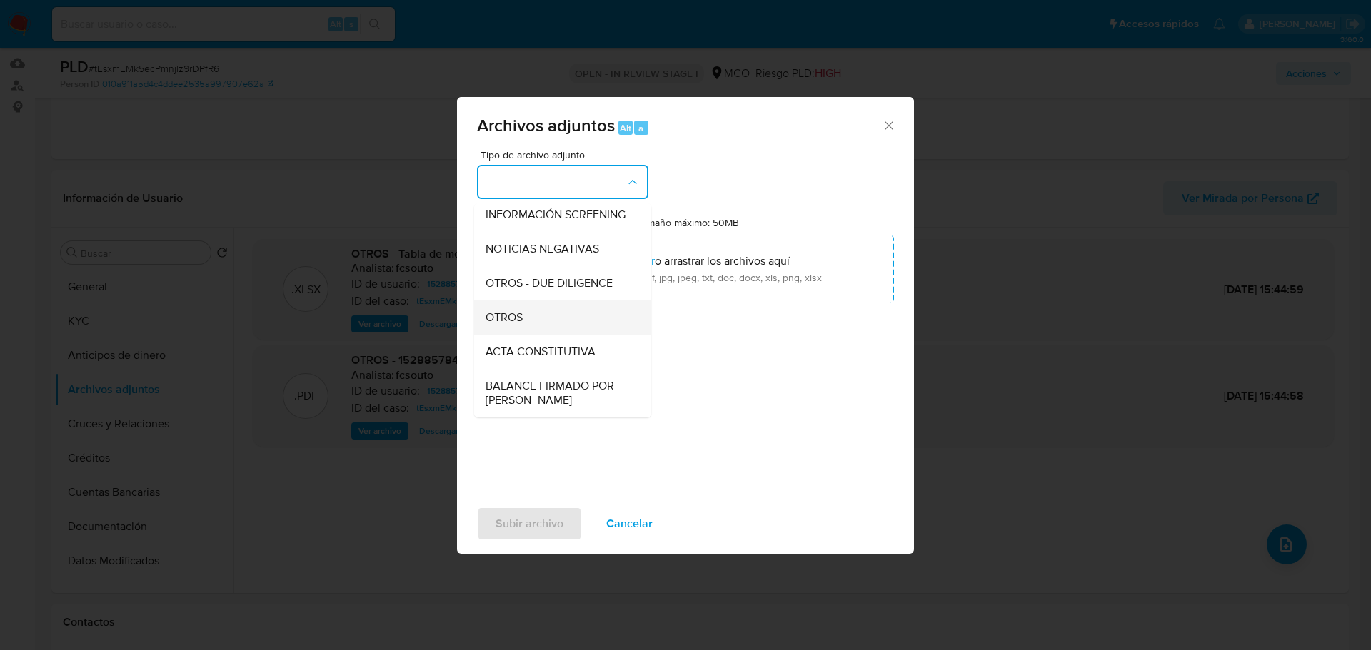
click at [550, 329] on div "OTROS" at bounding box center [559, 318] width 146 height 34
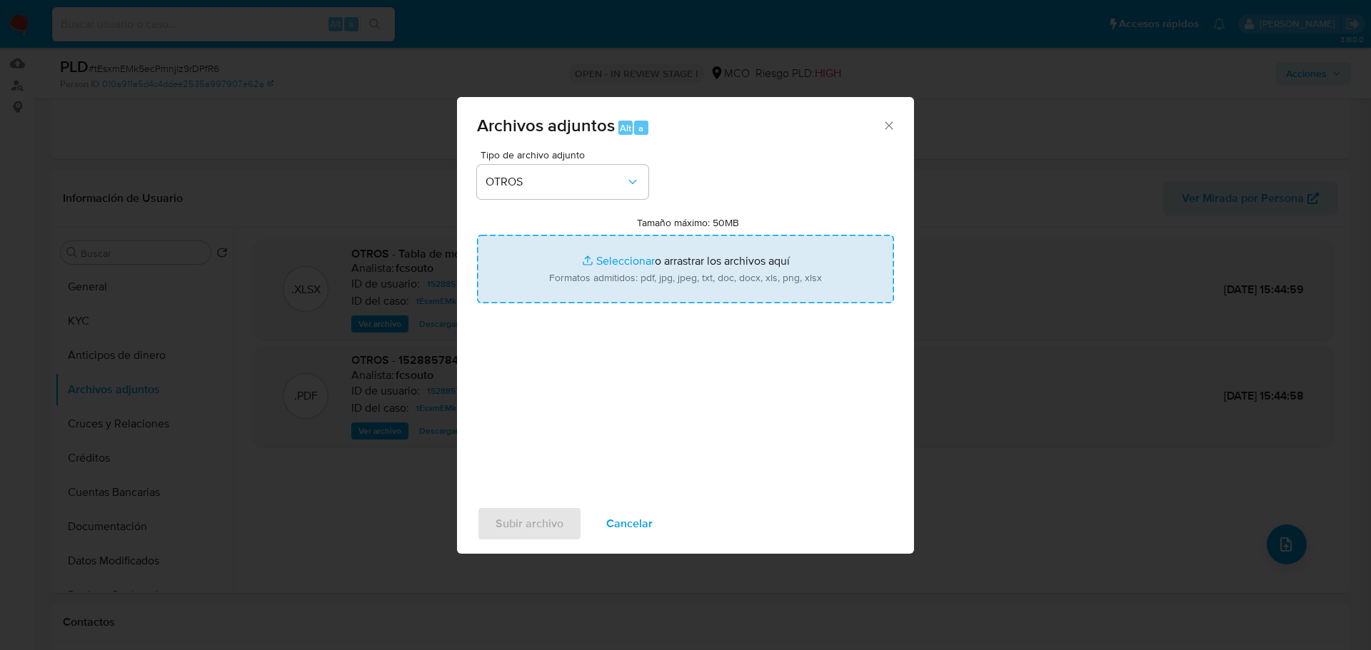
click at [635, 288] on input "Tamaño máximo: 50MB Seleccionar archivos" at bounding box center [685, 269] width 417 height 69
type input "C:\fakepath\152885784_c2f04a3c-cd49-4359-bc54-7bbf795e6bd8.jpeg"
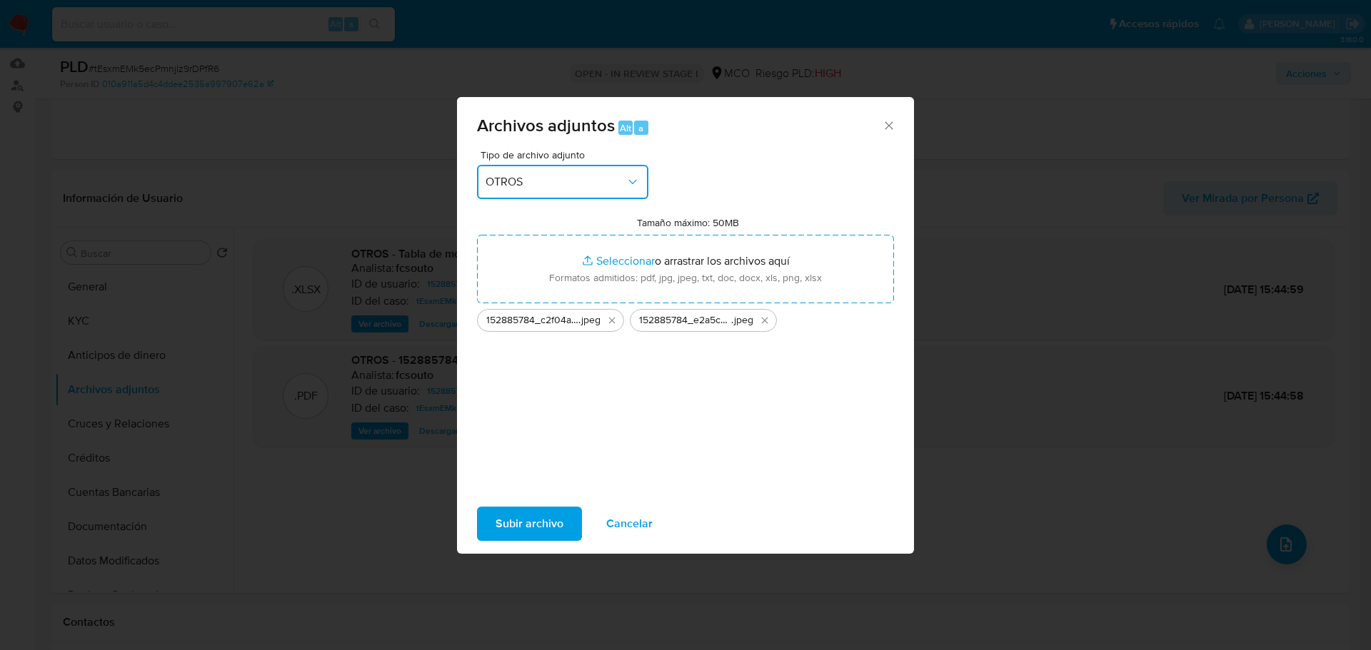
click at [564, 169] on button "OTROS" at bounding box center [562, 182] width 171 height 34
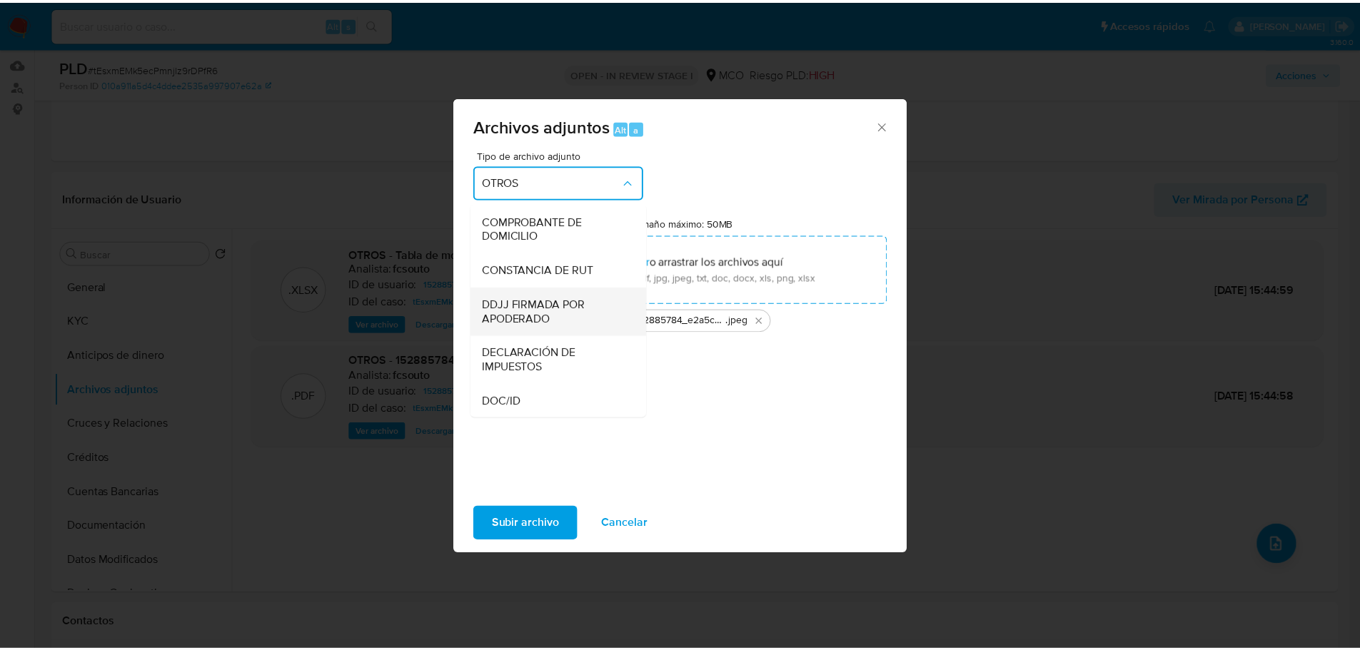
scroll to position [500, 0]
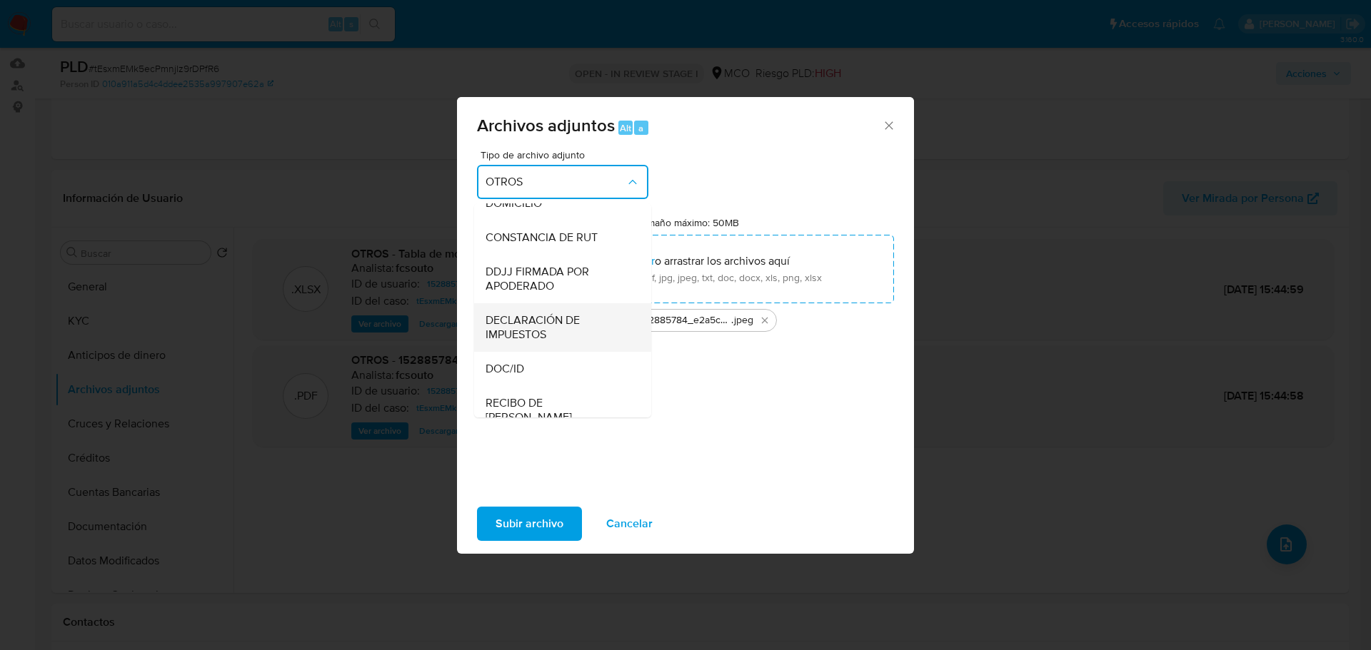
click at [573, 342] on span "DECLARACIÓN DE IMPUESTOS" at bounding box center [559, 327] width 146 height 29
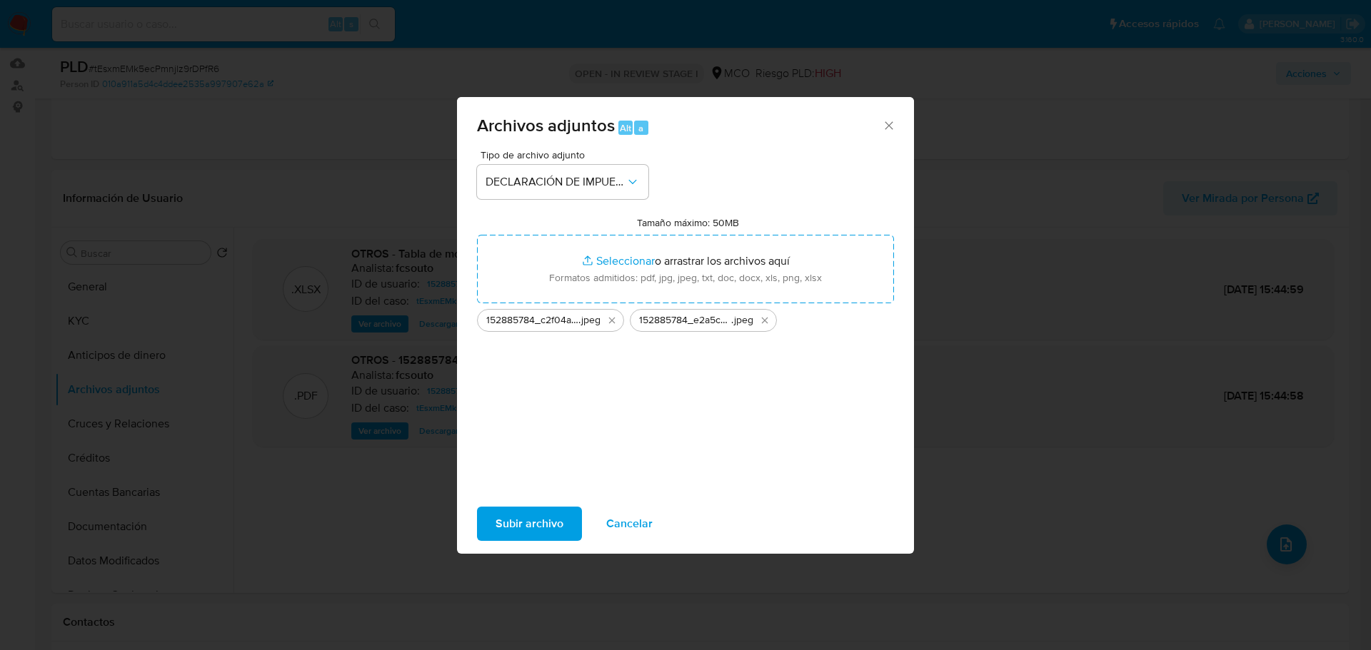
click at [514, 523] on span "Subir archivo" at bounding box center [530, 523] width 68 height 31
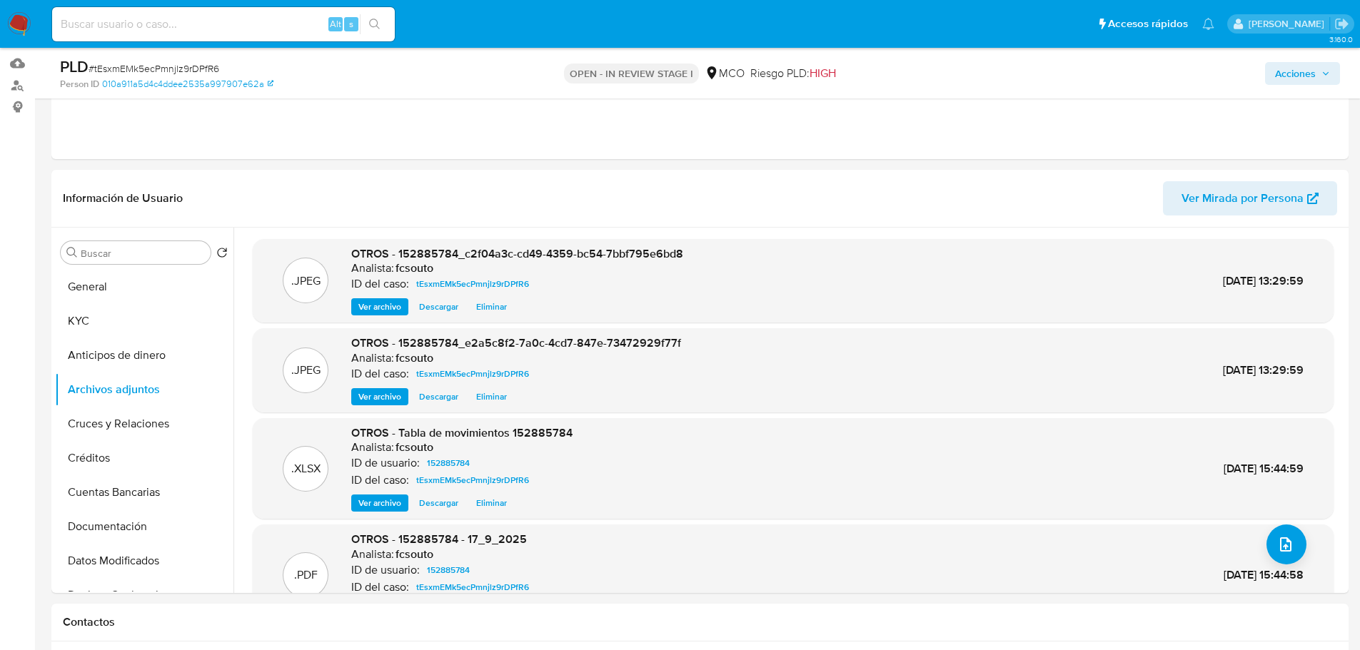
click at [1291, 83] on span "Acciones" at bounding box center [1295, 73] width 41 height 23
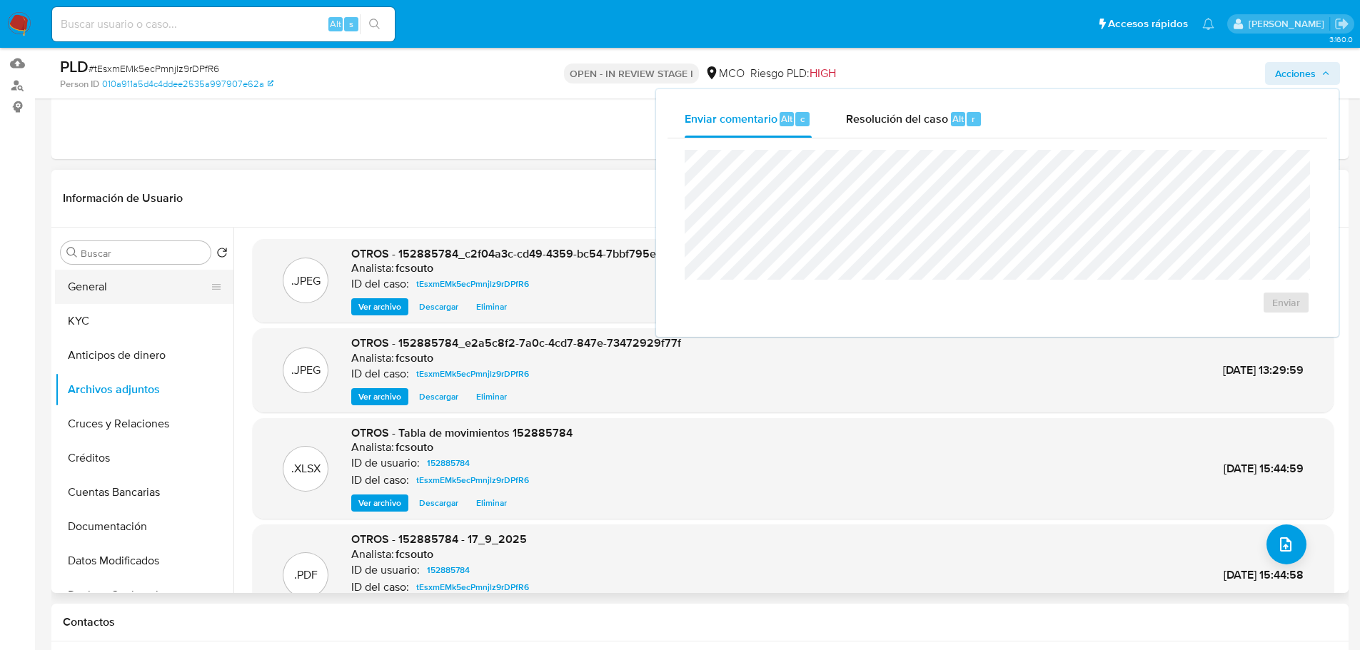
click at [131, 290] on button "General" at bounding box center [138, 287] width 167 height 34
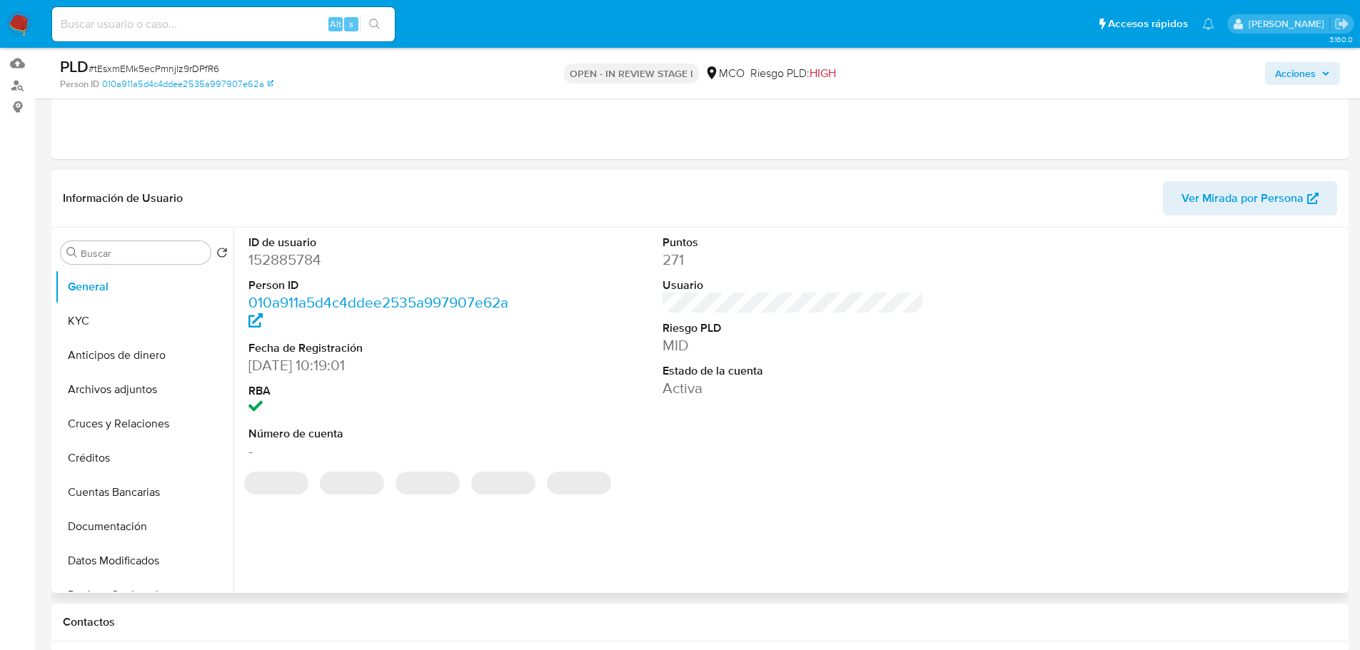
click at [276, 254] on dd "152885784" at bounding box center [379, 260] width 262 height 20
copy dd "152885784"
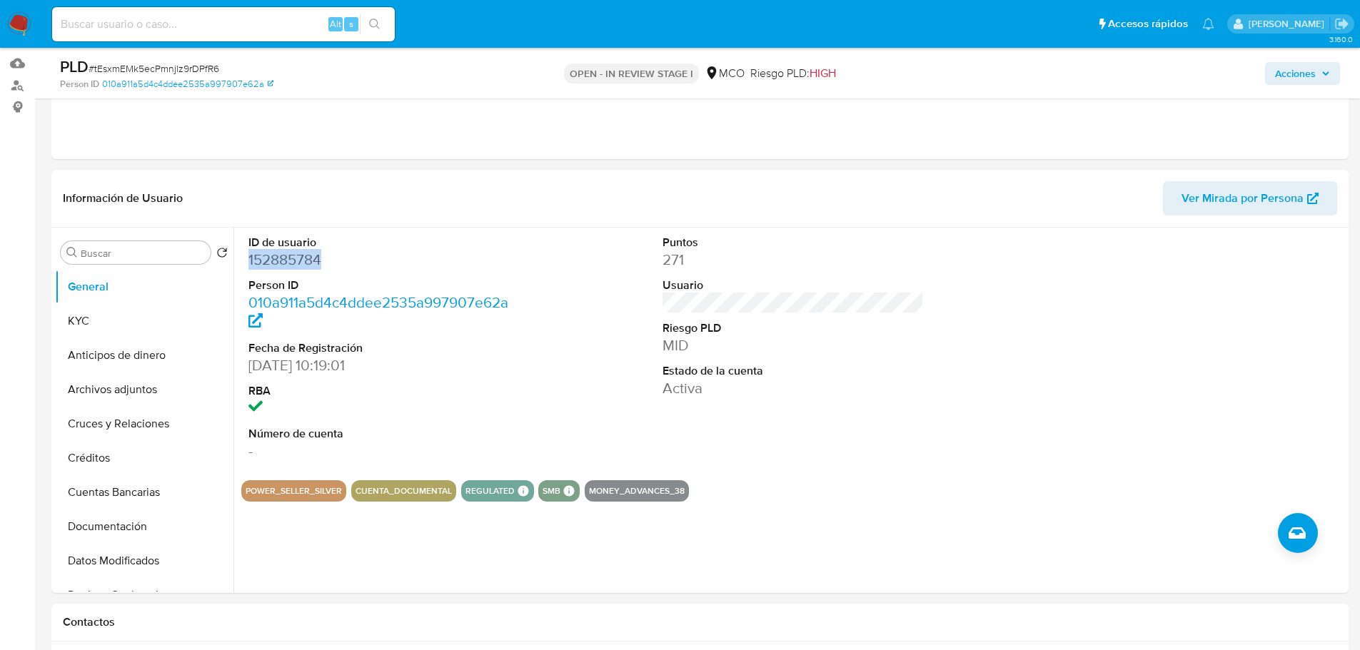
click at [1297, 69] on span "Acciones" at bounding box center [1295, 73] width 41 height 23
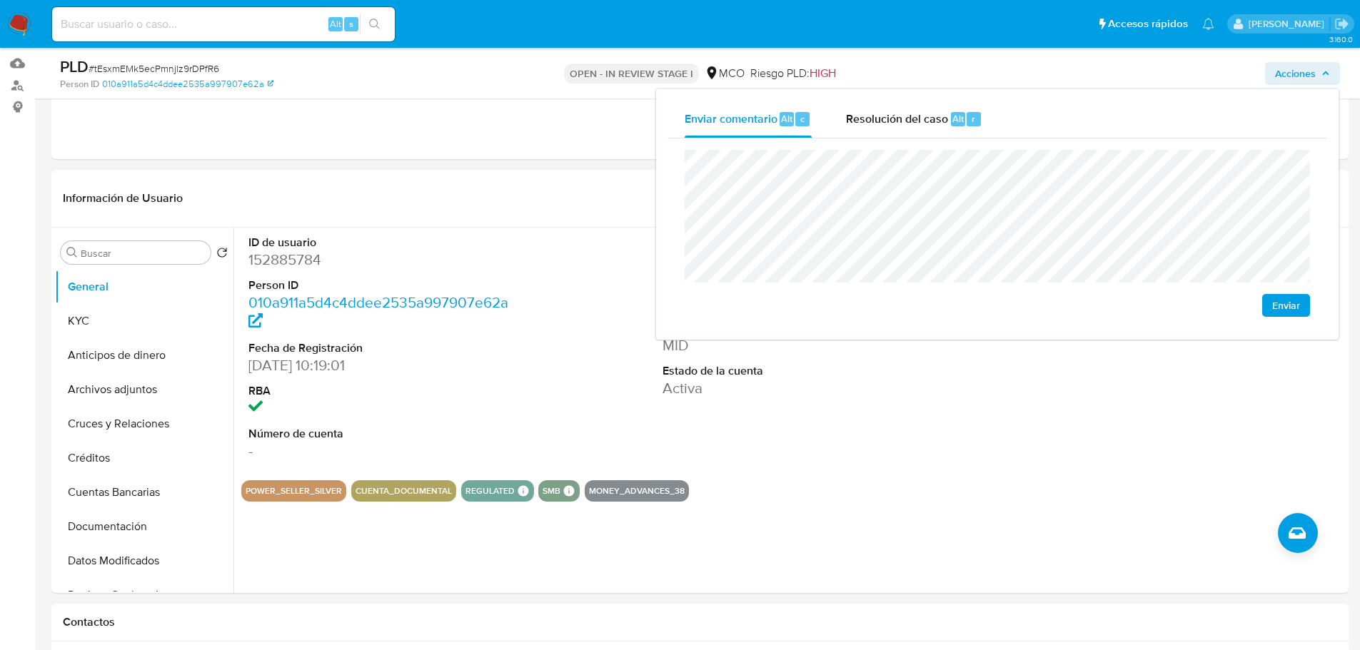
click at [904, 99] on div "Enviar comentario Alt c Resolución del caso Alt r Enviar" at bounding box center [997, 214] width 683 height 251
drag, startPoint x: 909, startPoint y: 111, endPoint x: 896, endPoint y: 133, distance: 25.6
click at [909, 111] on span "Resolución del caso" at bounding box center [897, 118] width 102 height 16
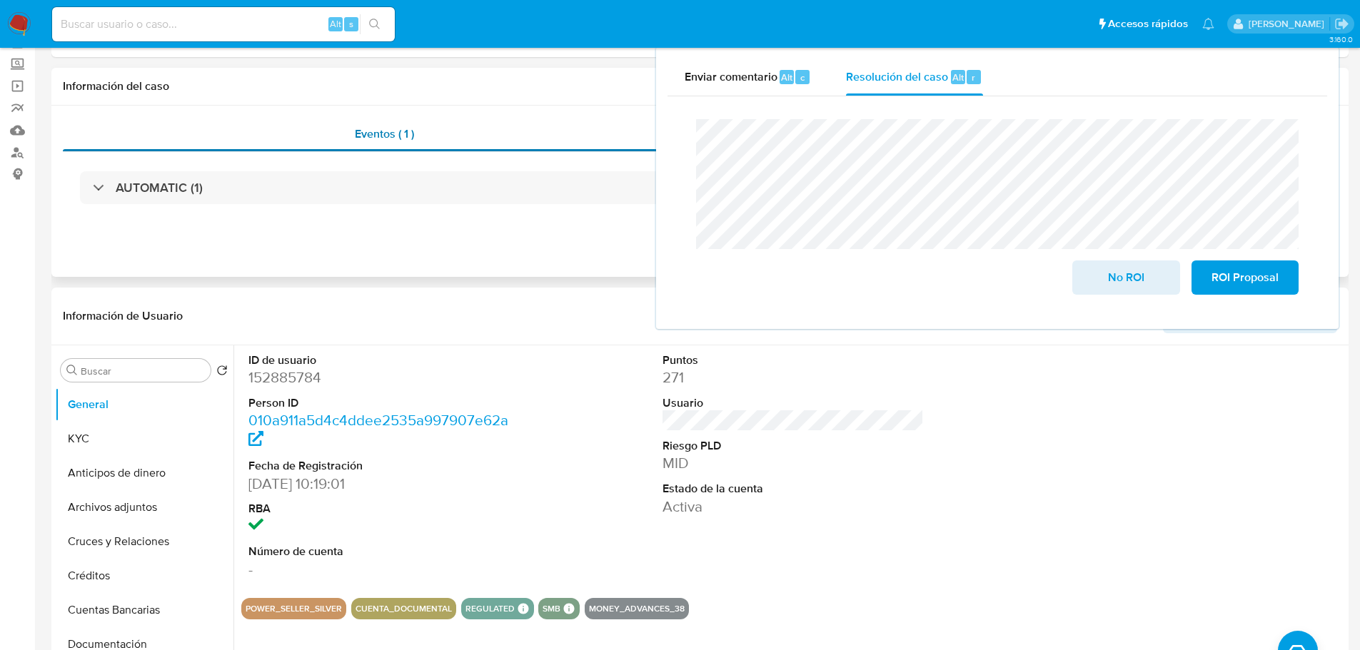
scroll to position [0, 0]
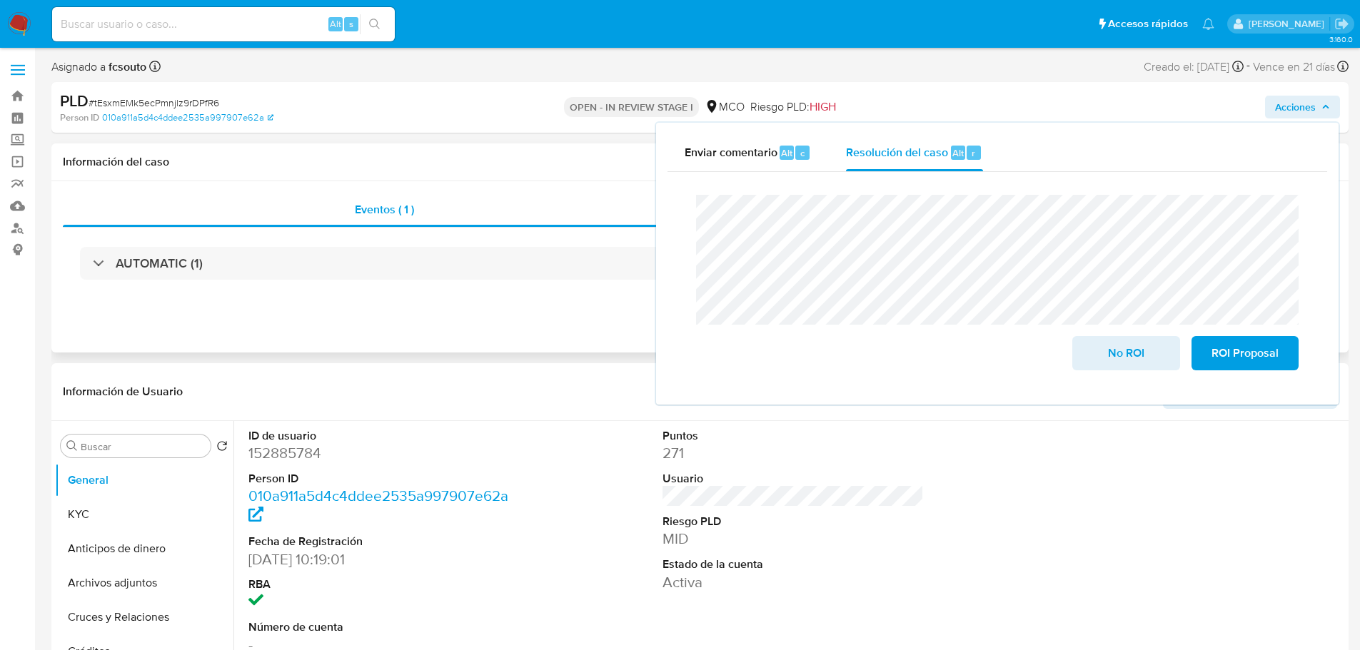
drag, startPoint x: 446, startPoint y: 178, endPoint x: 458, endPoint y: 183, distance: 12.5
click at [447, 178] on div "Información del caso" at bounding box center [699, 163] width 1297 height 38
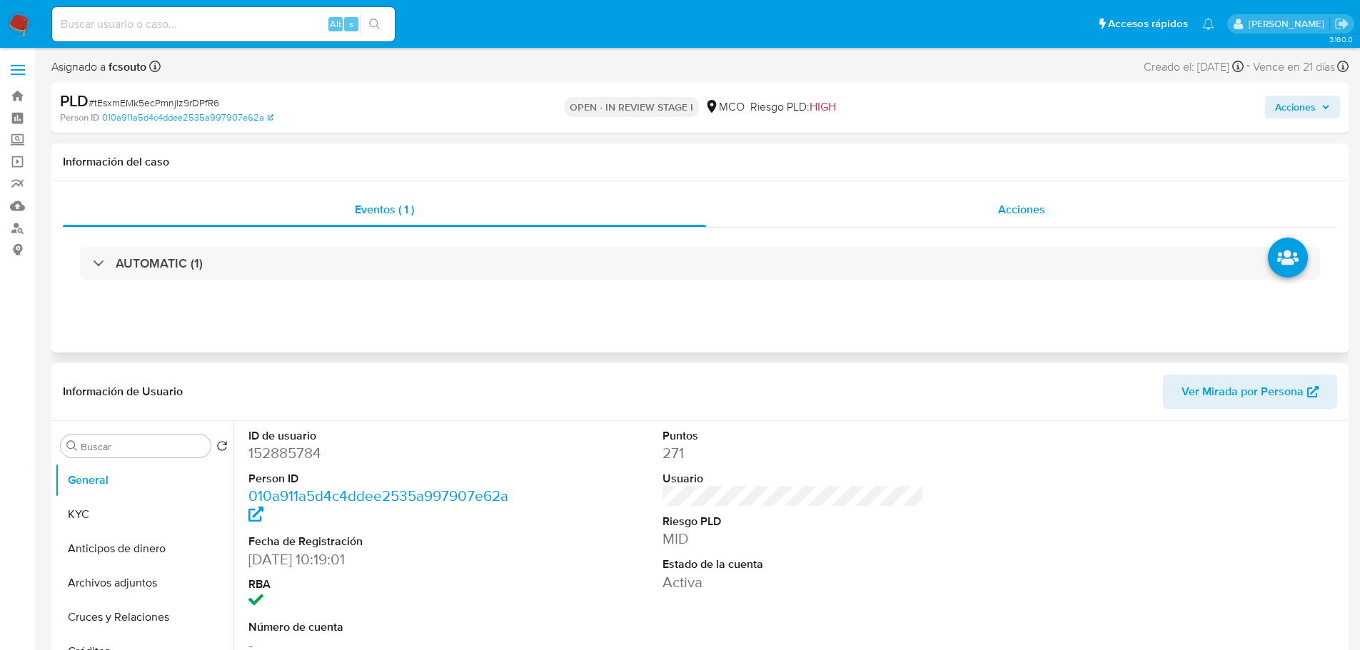
click at [1015, 226] on div "Acciones" at bounding box center [1021, 210] width 631 height 34
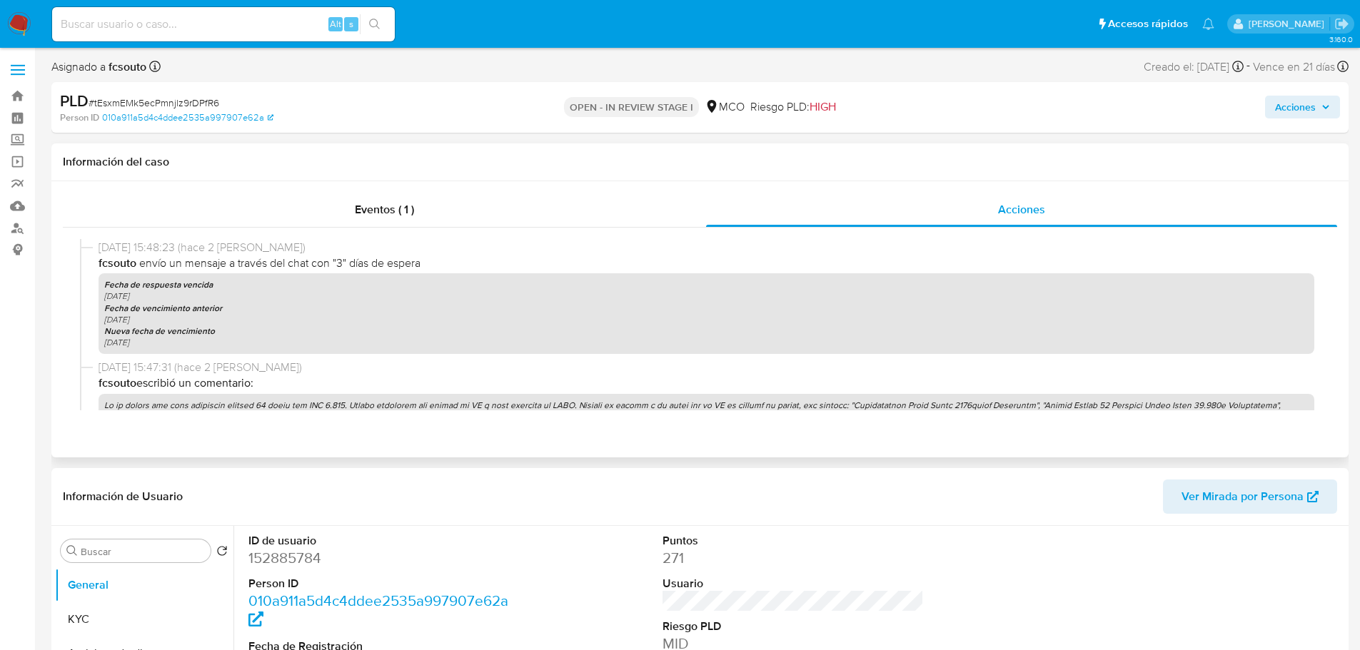
scroll to position [571, 0]
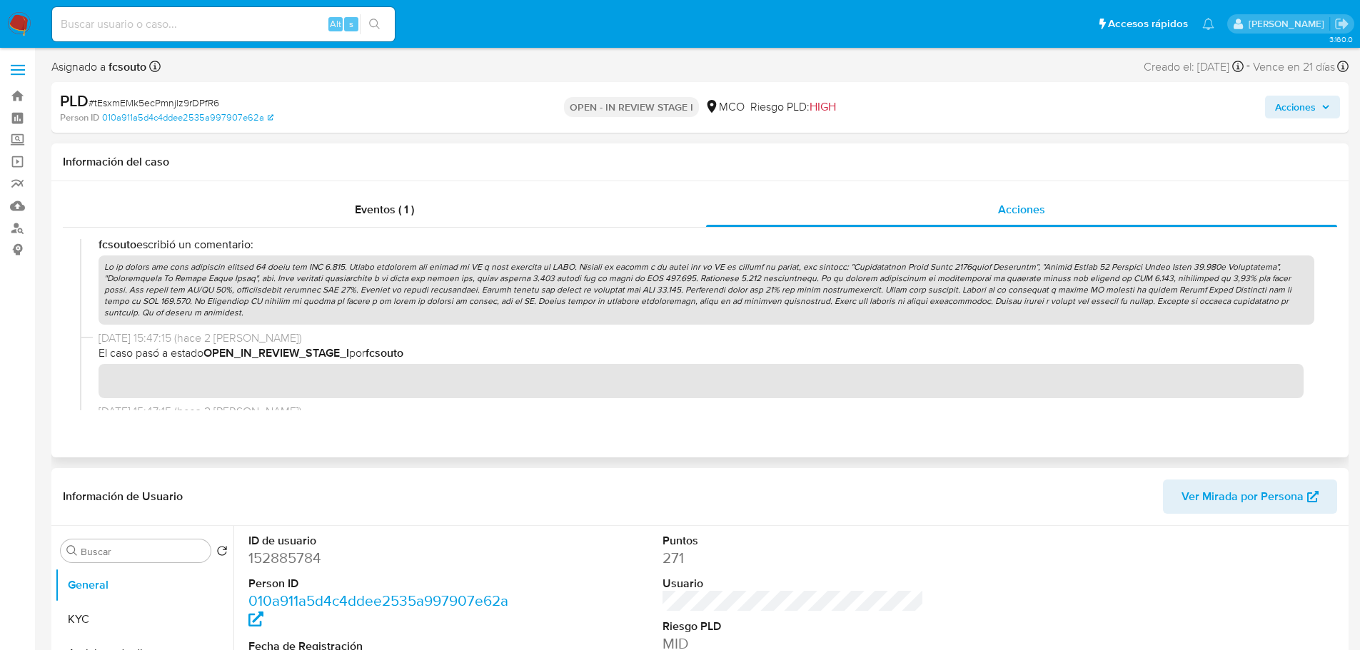
click at [592, 288] on p at bounding box center [707, 290] width 1216 height 69
click at [1277, 86] on div "PLD # tEsxmEMk5ecPmnjlz9rDPfR6 Person ID 010a911a5d4c4ddee2535a997907e62a OPEN …" at bounding box center [699, 107] width 1297 height 51
click at [1285, 123] on div "Acciones" at bounding box center [1128, 108] width 423 height 34
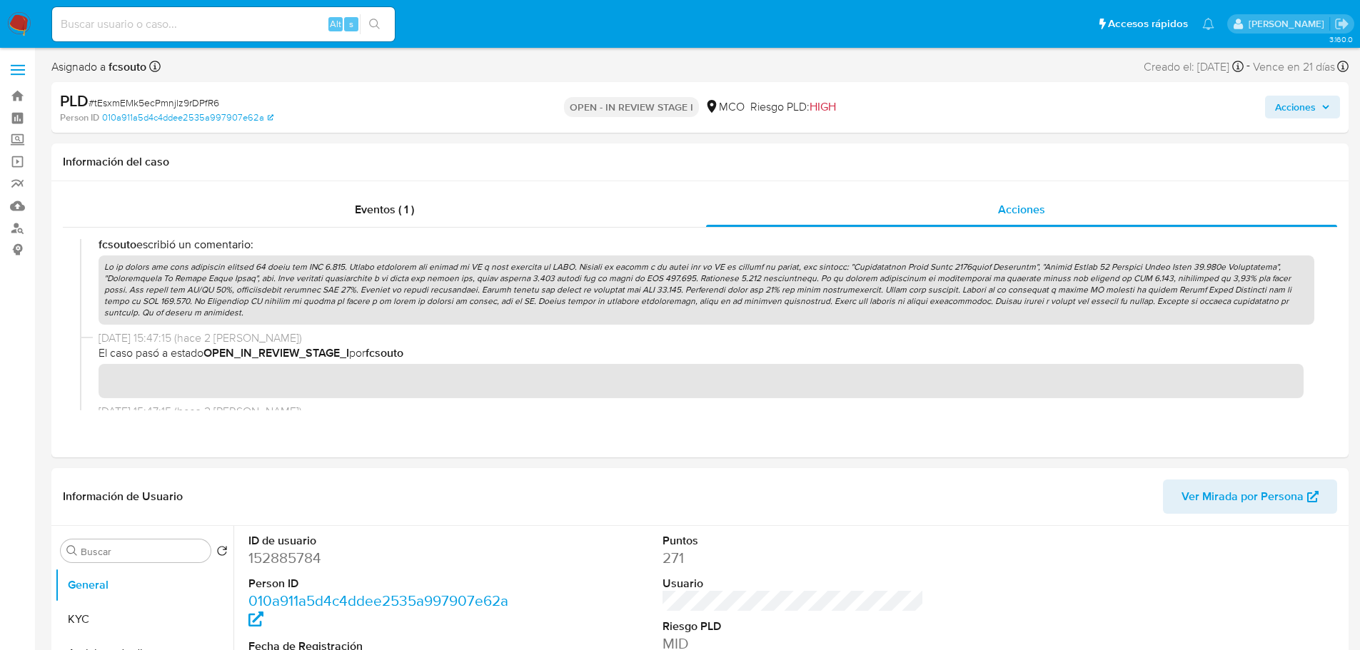
drag, startPoint x: 1294, startPoint y: 108, endPoint x: 1265, endPoint y: 116, distance: 30.3
click at [1287, 111] on span "Acciones" at bounding box center [1295, 107] width 41 height 23
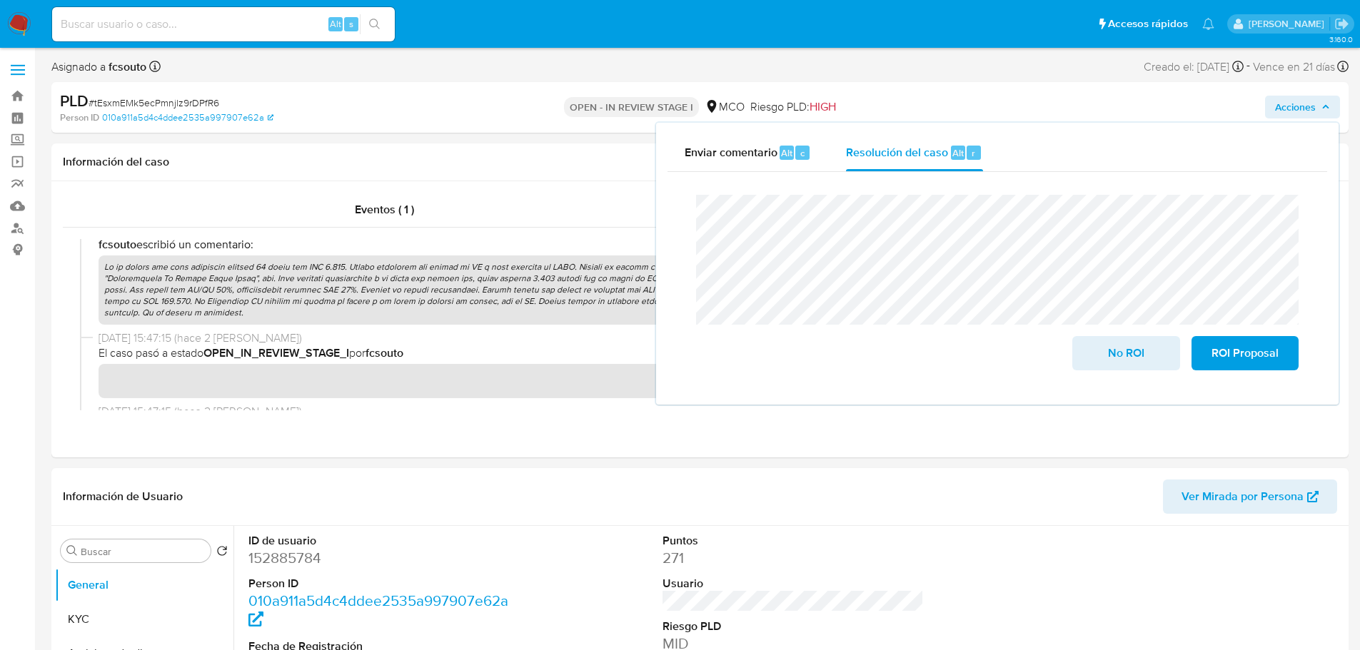
click at [697, 178] on div "Cierre de caso No ROI ROI Proposal" at bounding box center [998, 282] width 660 height 221
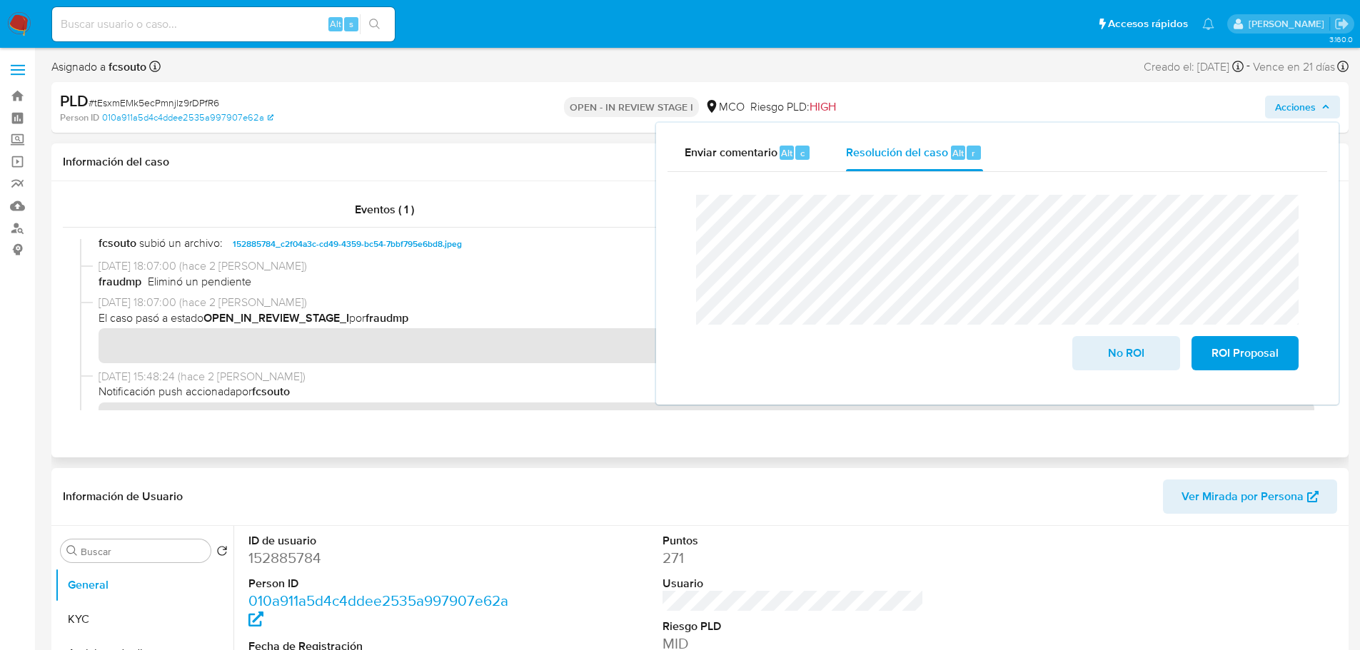
scroll to position [0, 0]
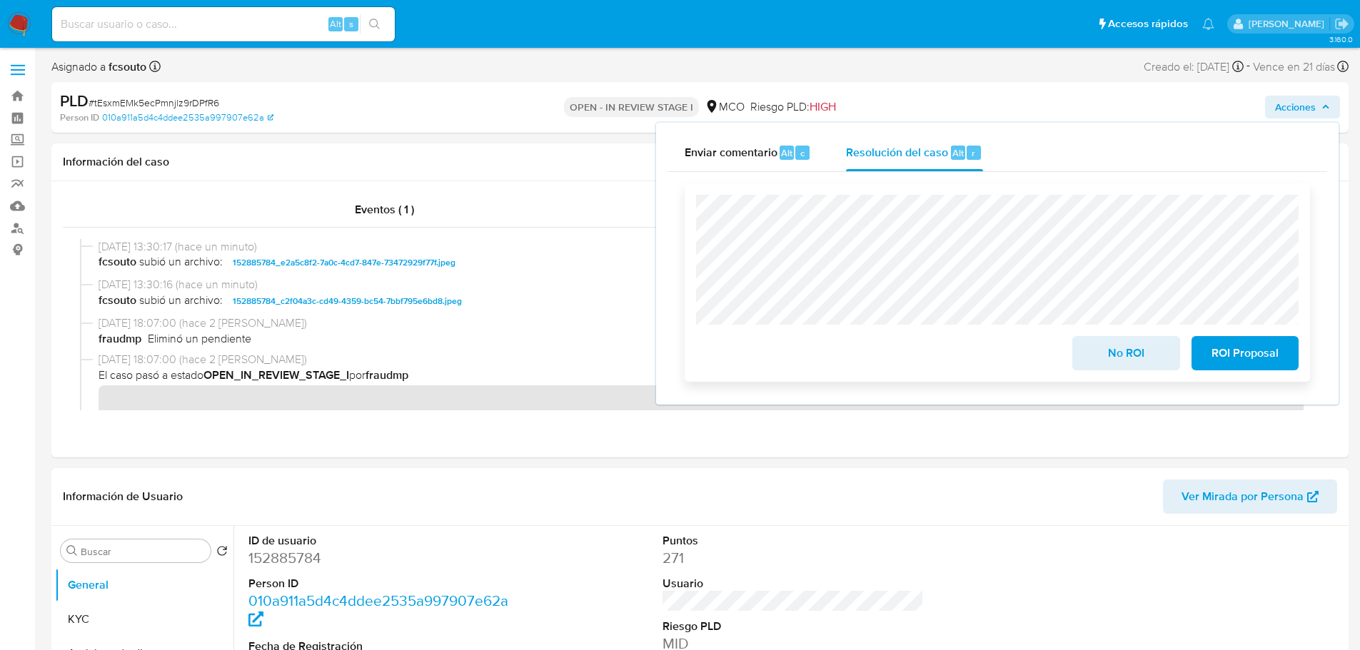
click at [1150, 357] on span "No ROI" at bounding box center [1126, 353] width 70 height 31
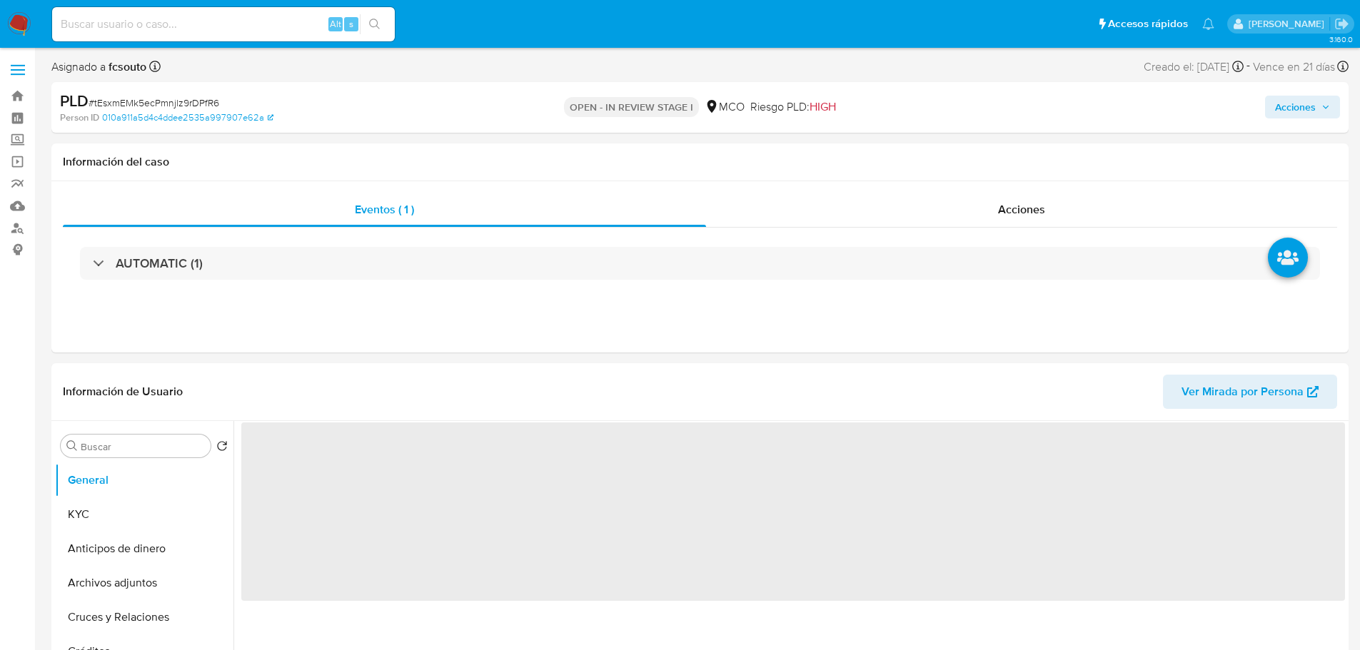
select select "10"
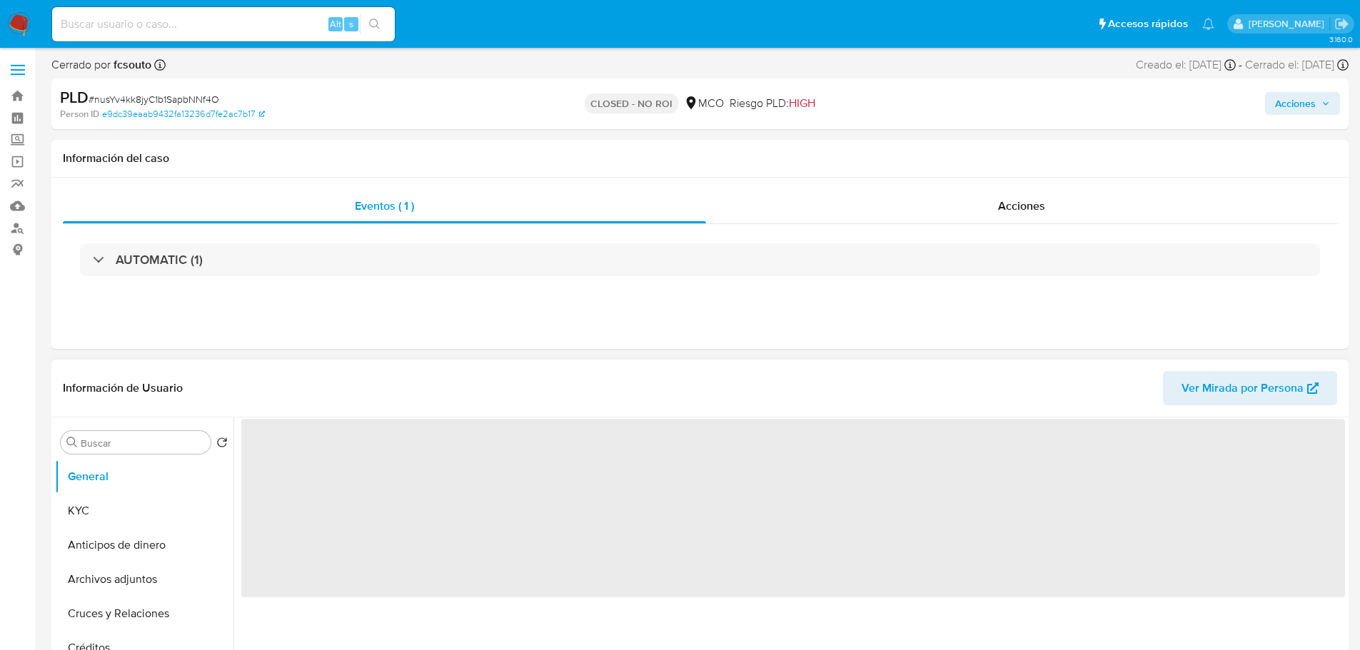
select select "10"
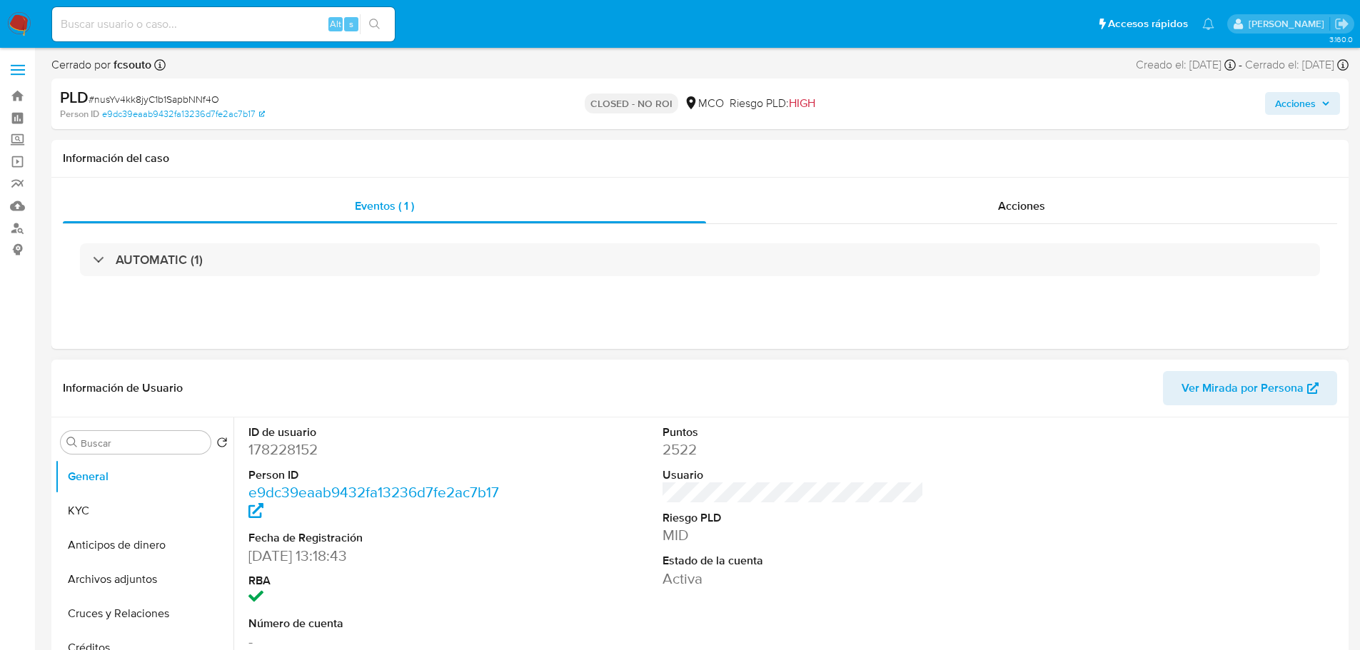
click at [288, 450] on dd "178228152" at bounding box center [379, 450] width 262 height 20
copy dd "178228152"
click at [1311, 97] on span "Acciones" at bounding box center [1295, 103] width 41 height 23
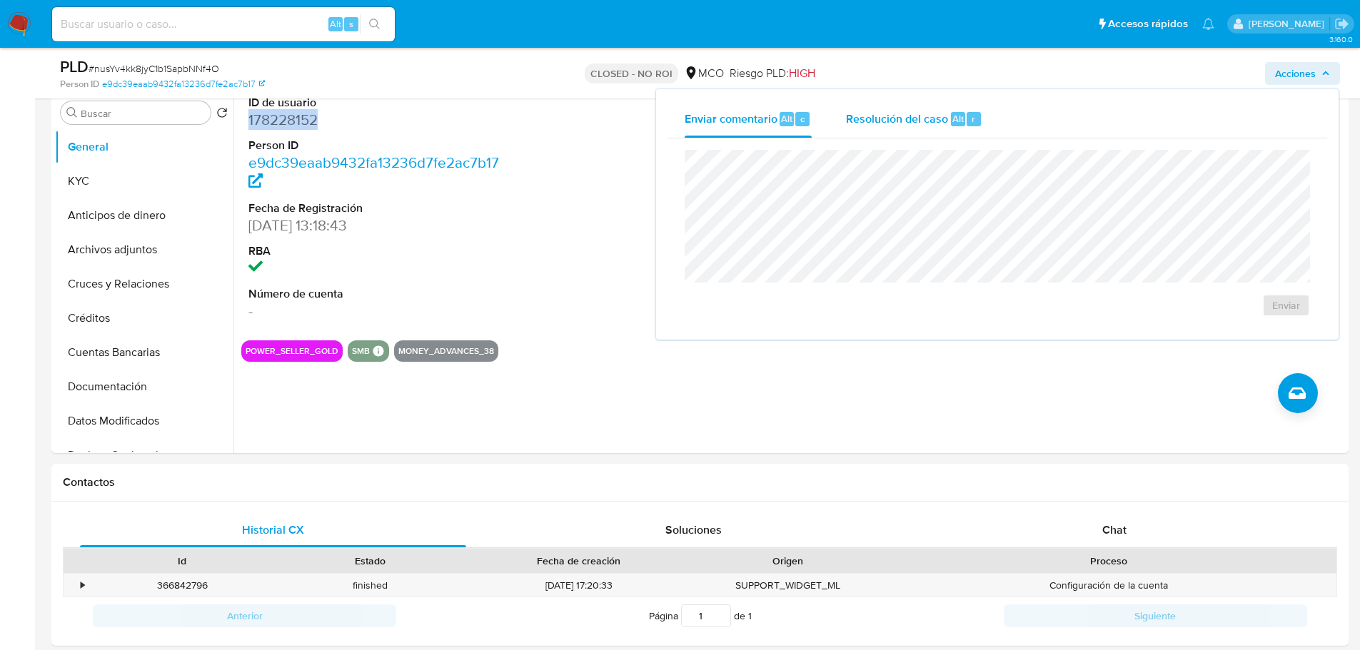
scroll to position [214, 0]
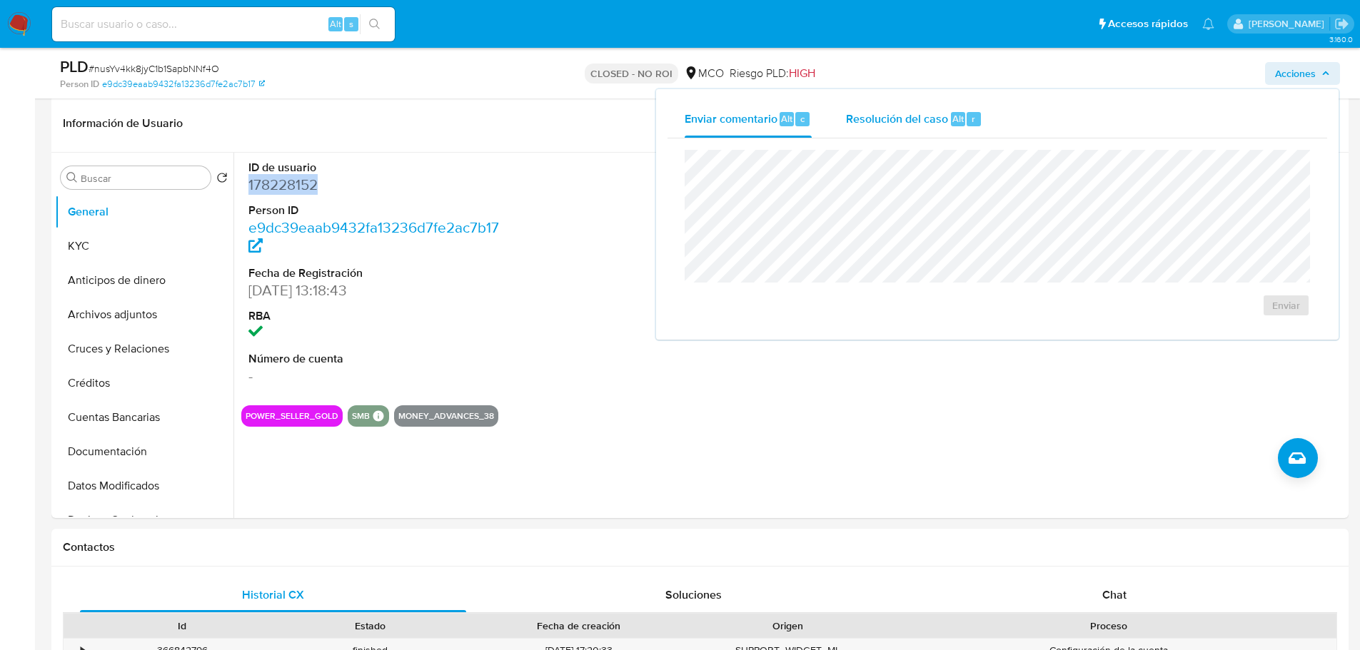
click at [861, 121] on span "Resolución del caso" at bounding box center [897, 118] width 102 height 16
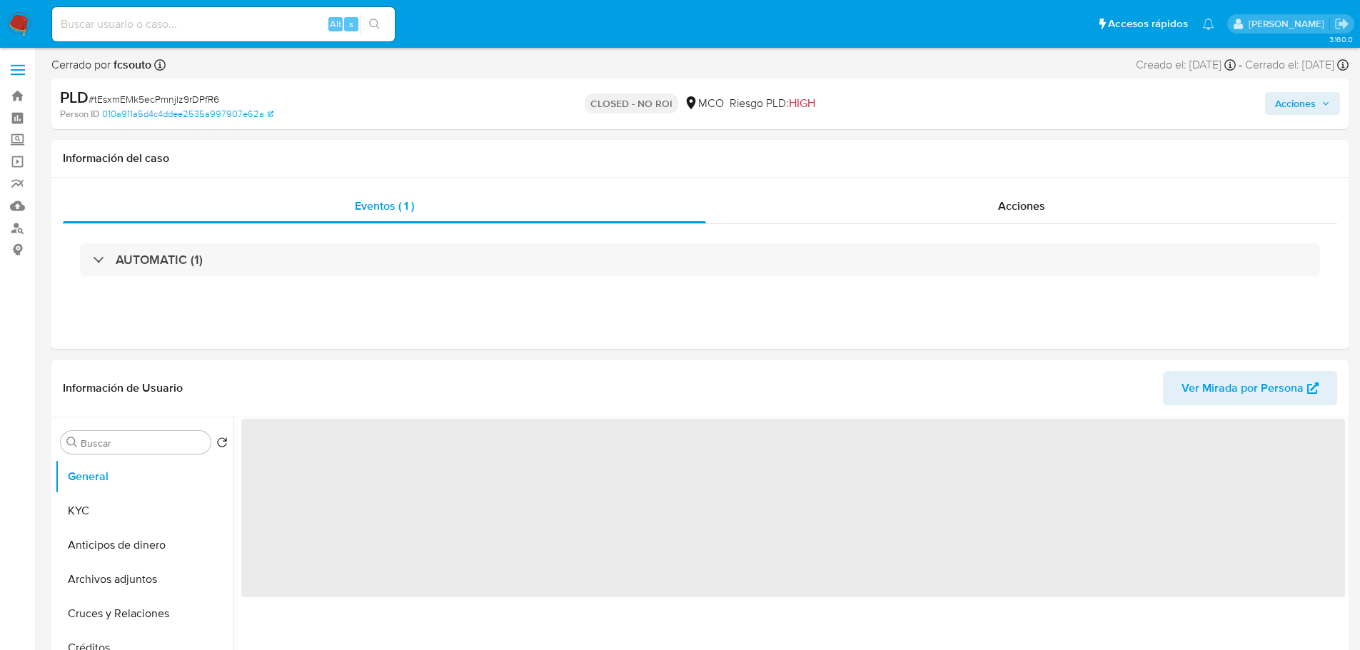
select select "10"
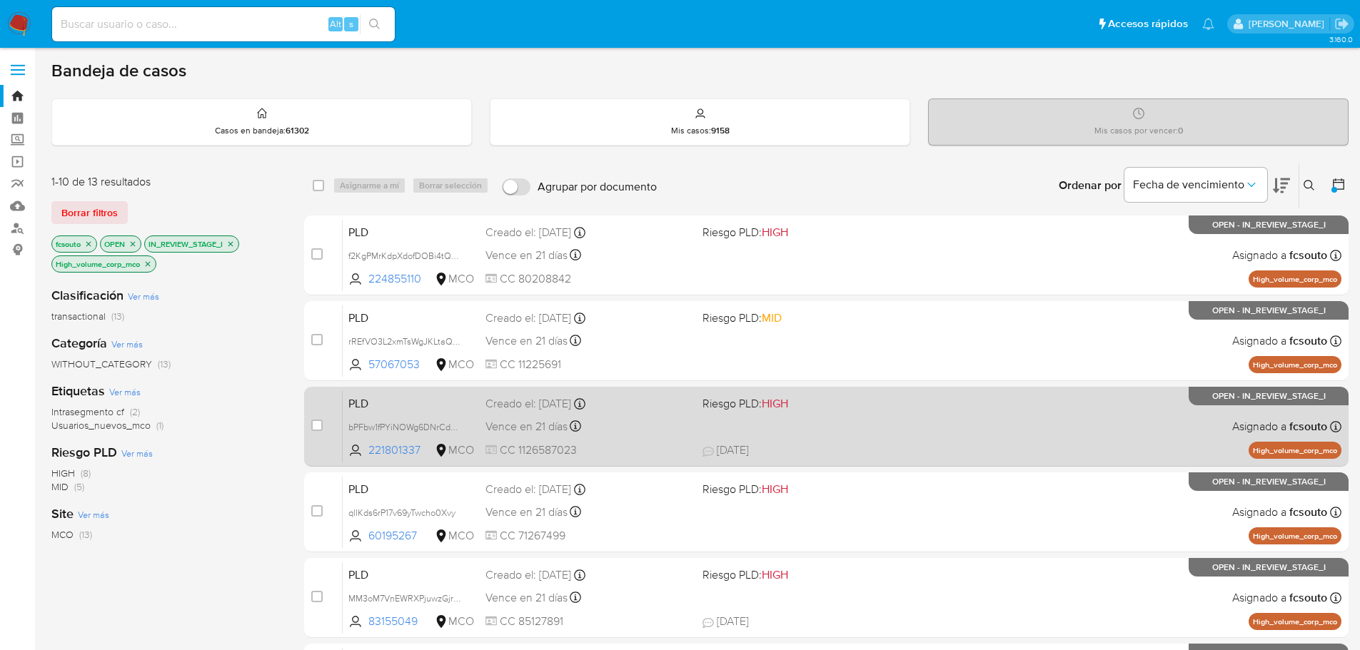
click at [866, 451] on span "[DATE] [DATE] 23:39" at bounding box center [914, 451] width 422 height 16
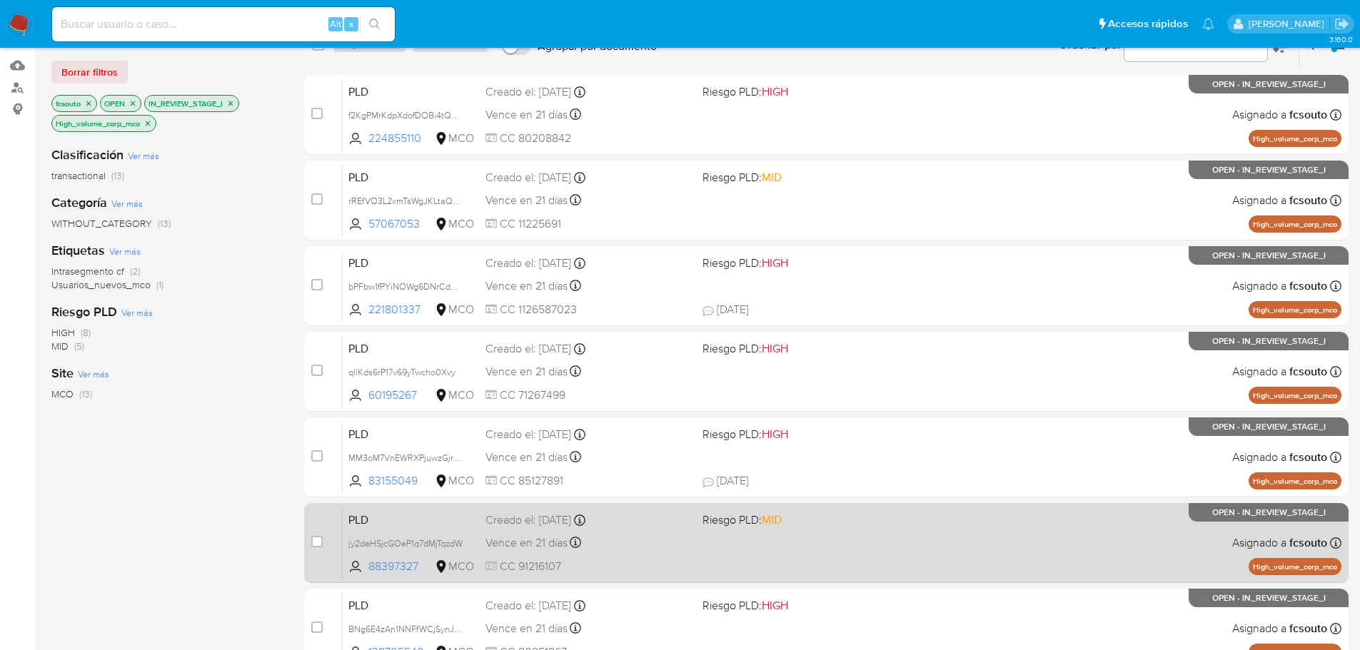
scroll to position [286, 0]
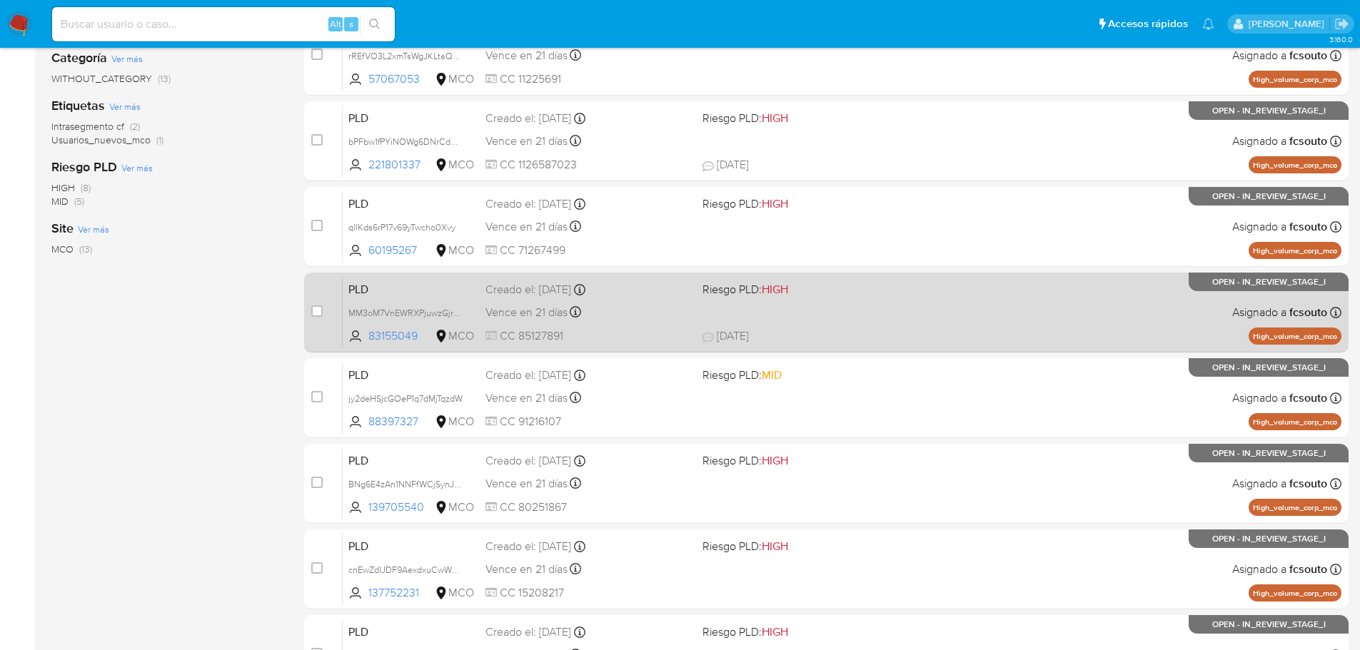
click at [897, 327] on div "PLD MM3oM7VnEWRXPjuwzGjrZ4uN 83155049 MCO Riesgo PLD: HIGH Creado el: 12/07/202…" at bounding box center [842, 312] width 999 height 72
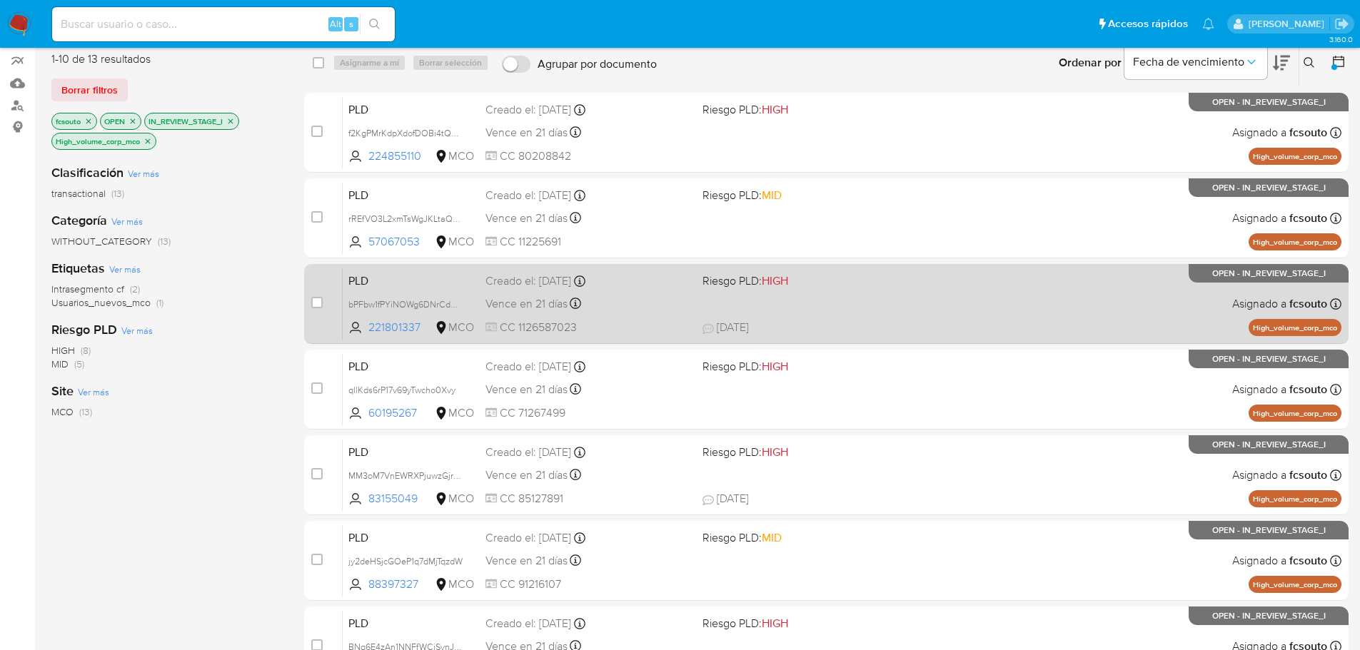
scroll to position [143, 0]
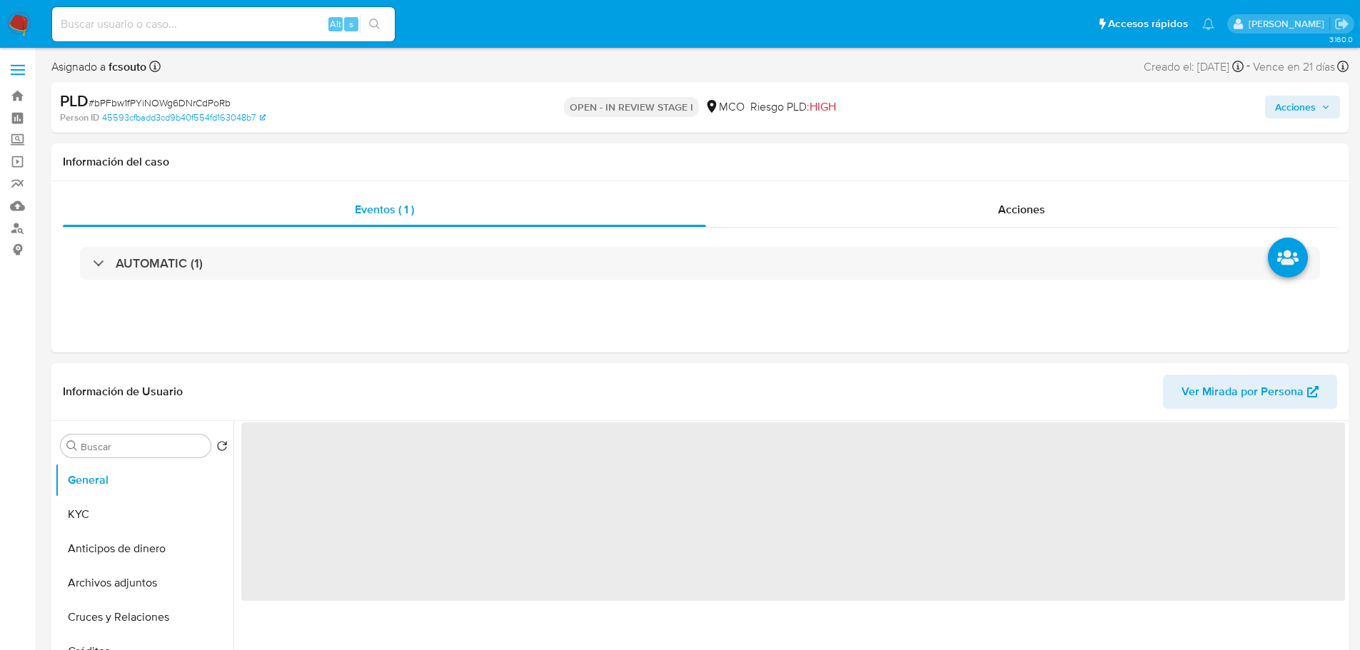
select select "10"
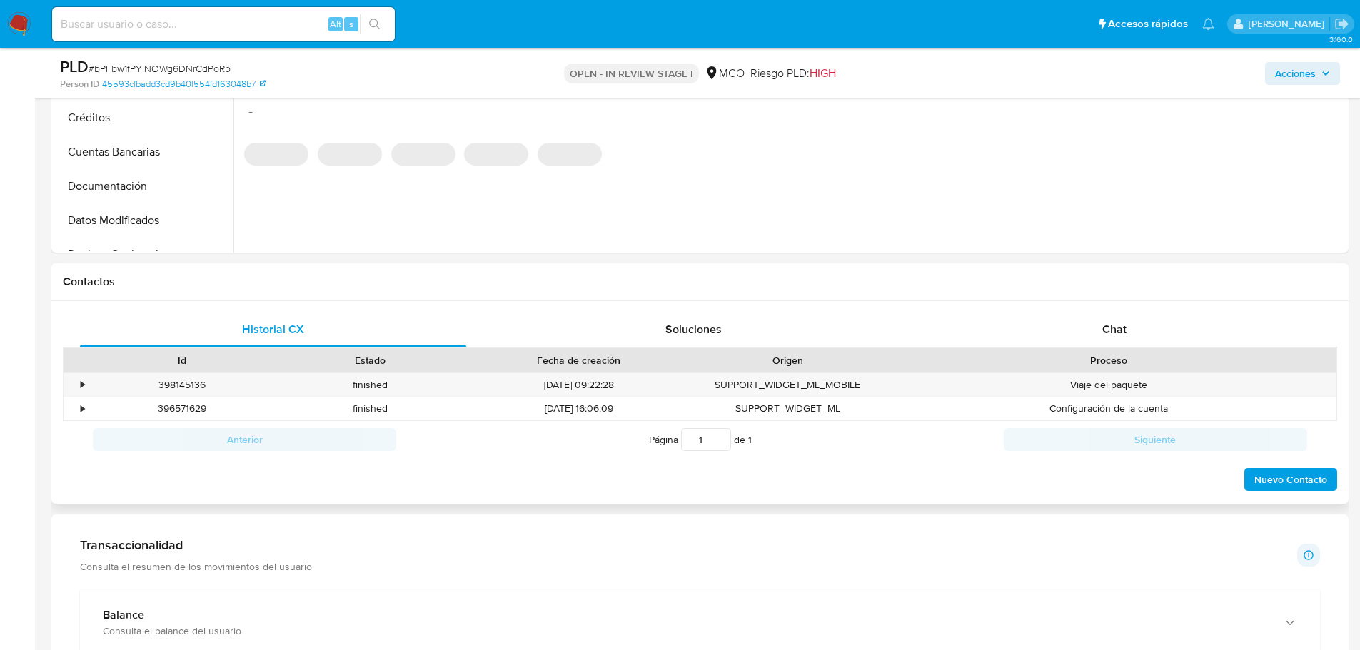
scroll to position [500, 0]
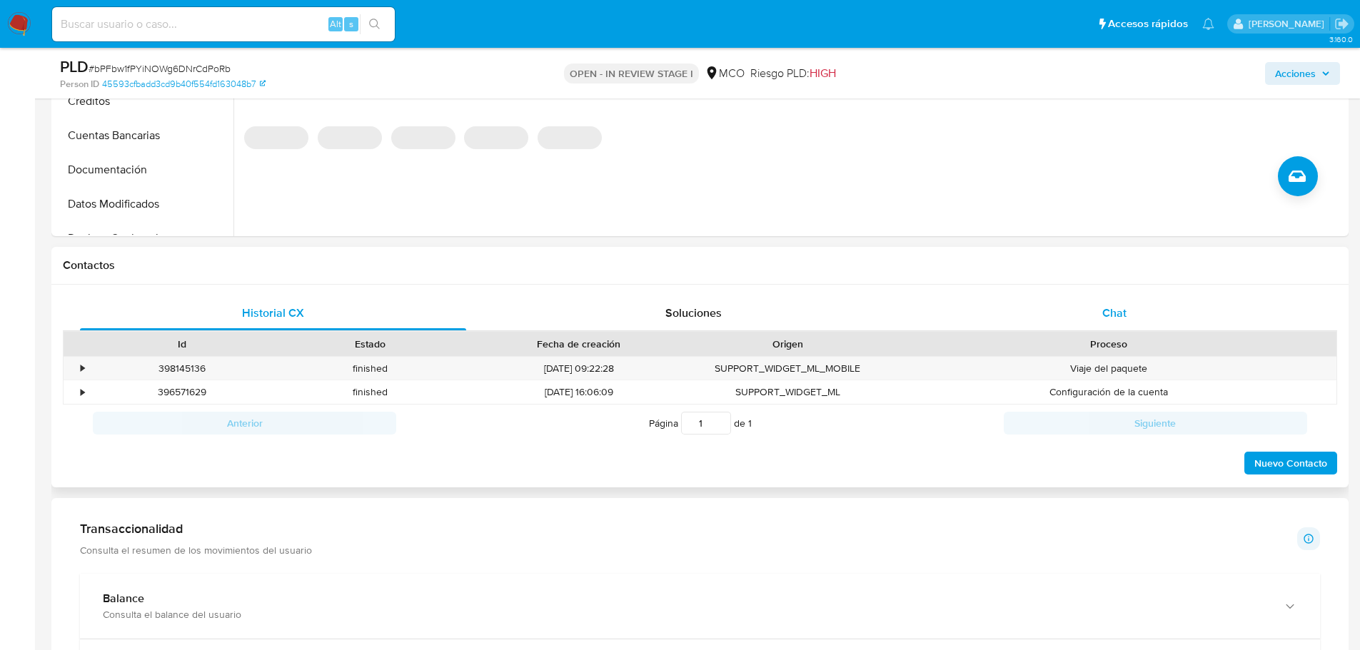
click at [1122, 313] on span "Chat" at bounding box center [1114, 313] width 24 height 16
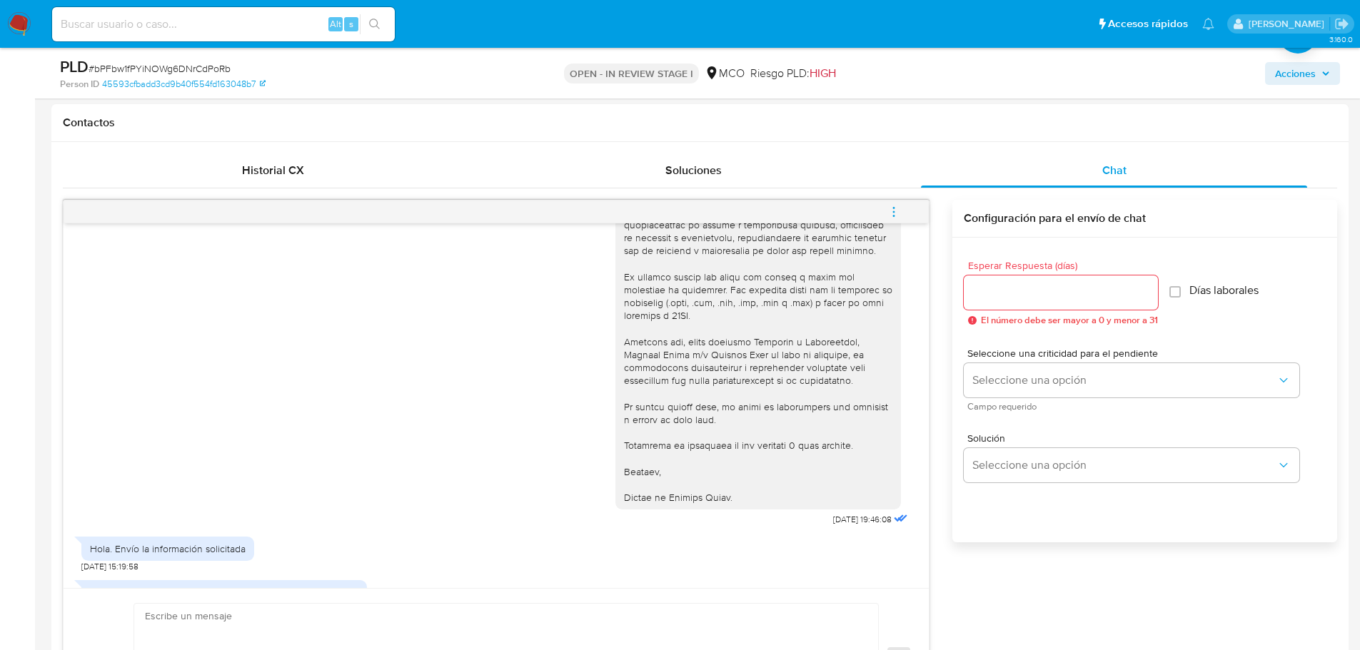
scroll to position [236, 0]
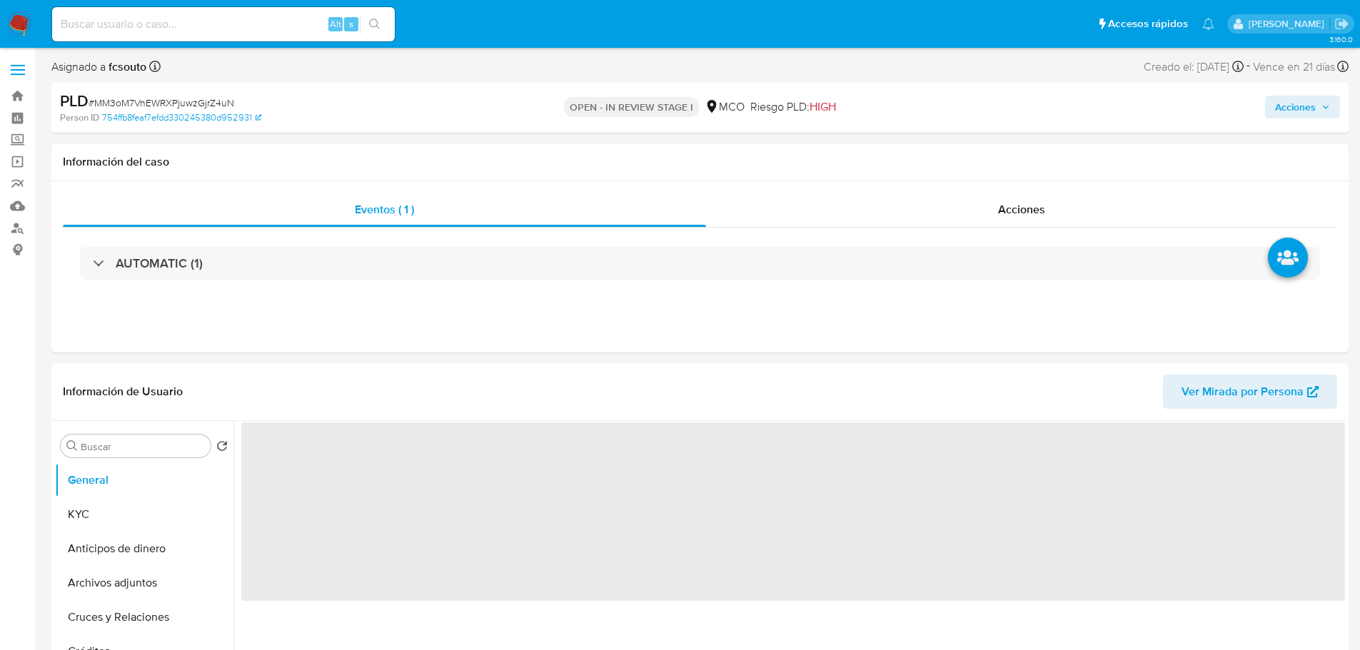
select select "10"
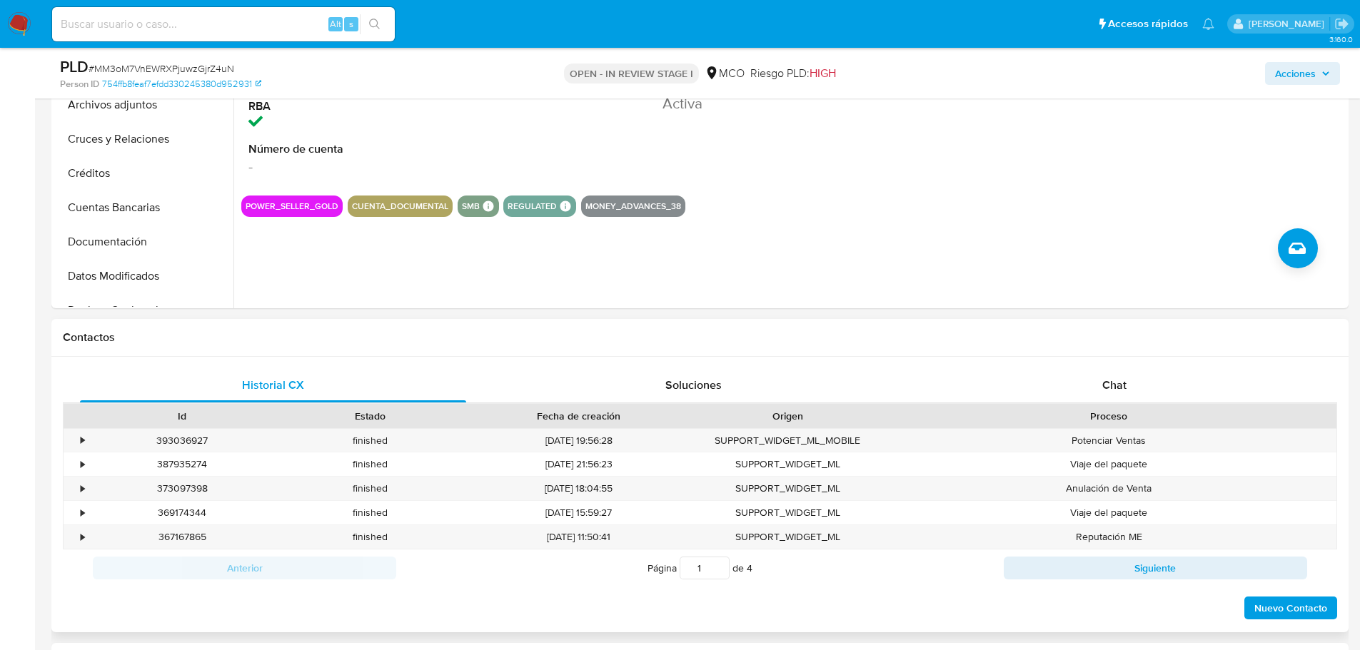
scroll to position [428, 0]
click at [1112, 373] on div "Chat" at bounding box center [1114, 385] width 386 height 34
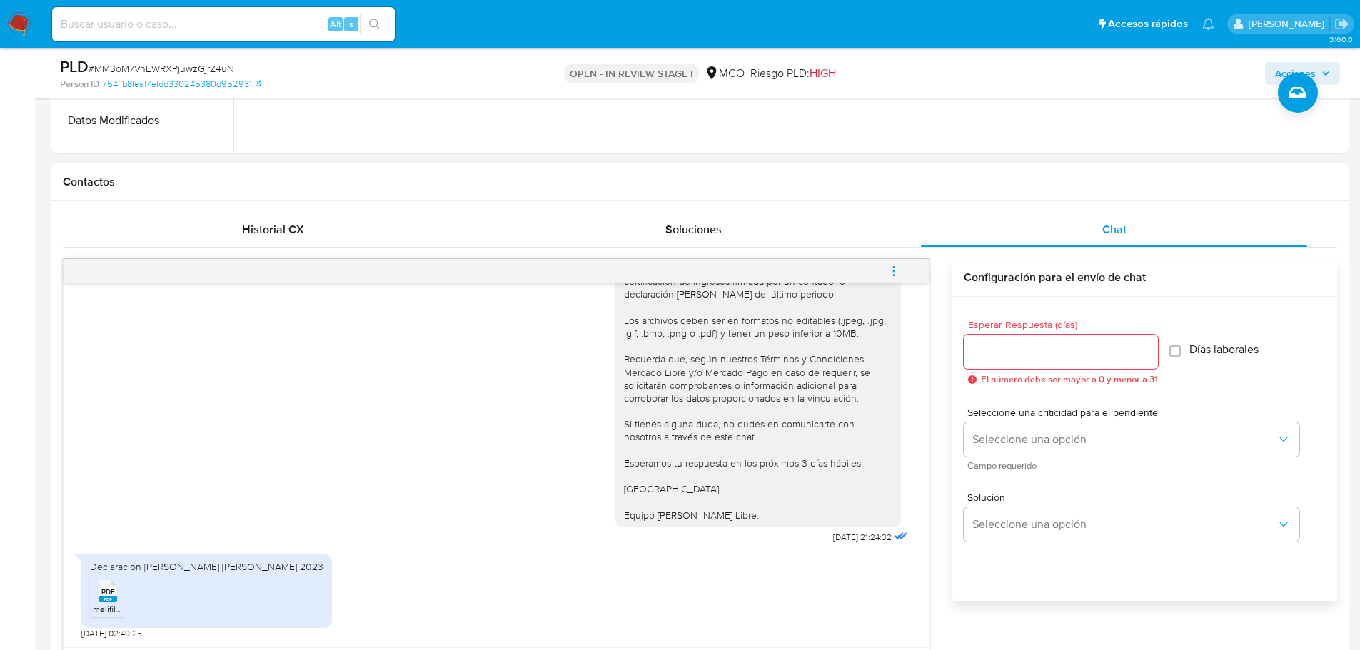
scroll to position [714, 0]
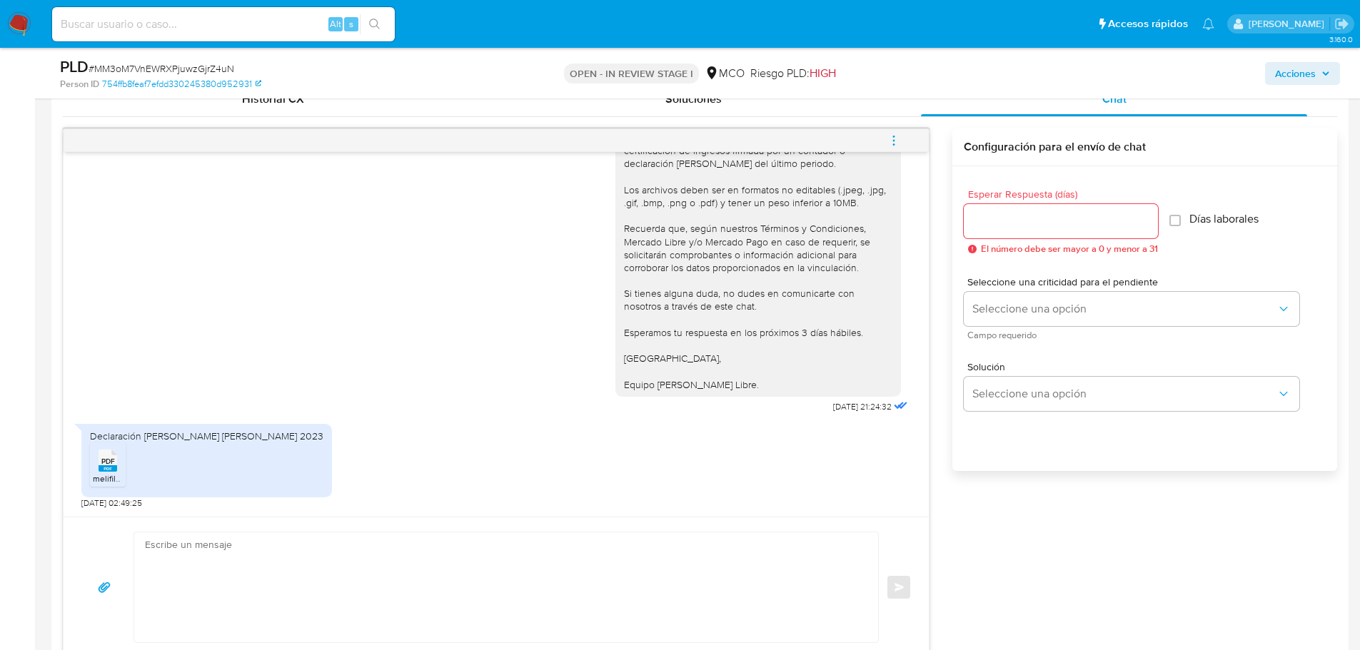
click at [104, 468] on rect at bounding box center [108, 469] width 19 height 6
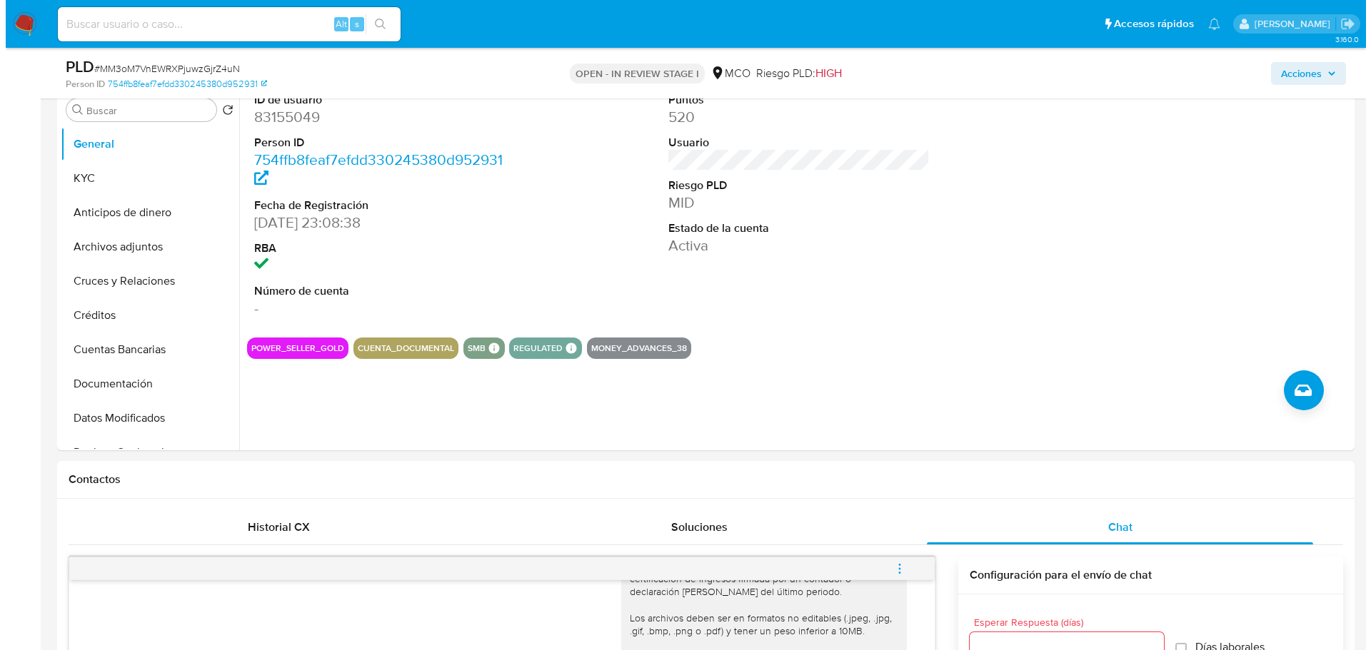
scroll to position [214, 0]
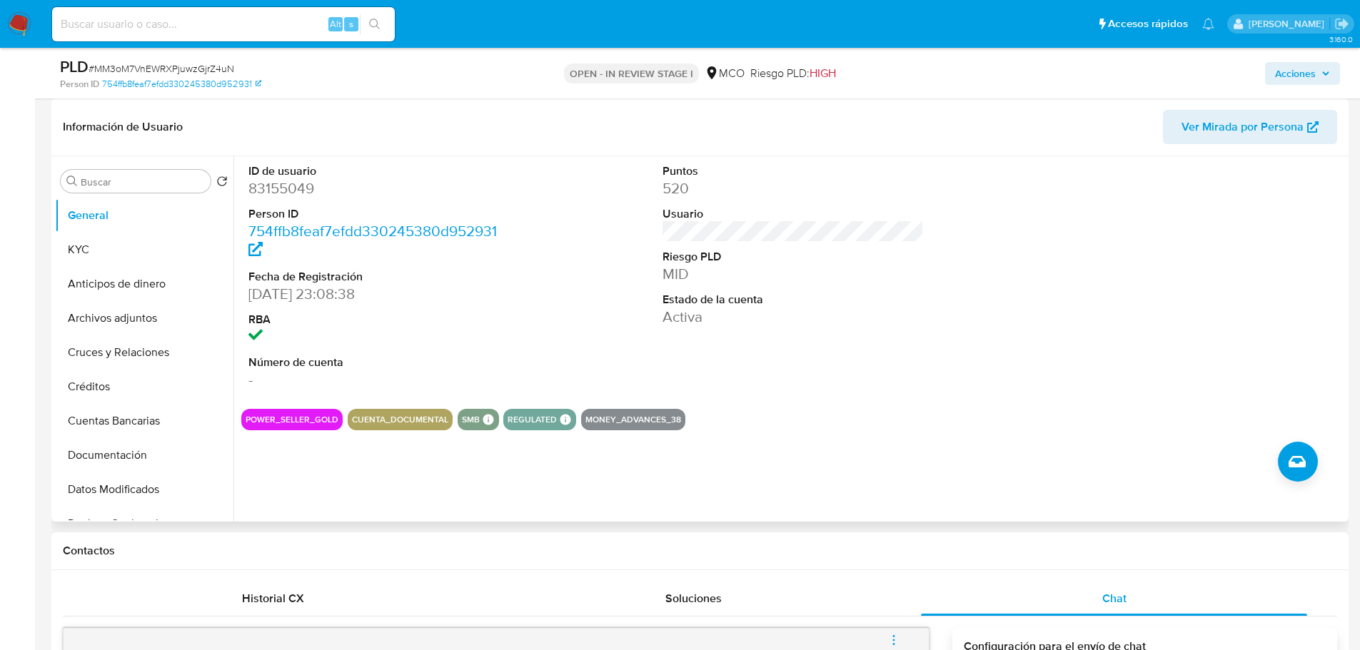
click at [276, 186] on dd "83155049" at bounding box center [379, 188] width 262 height 20
copy dd "83155049"
click at [819, 269] on dd "MID" at bounding box center [794, 274] width 262 height 20
click at [139, 327] on button "Archivos adjuntos" at bounding box center [138, 318] width 167 height 34
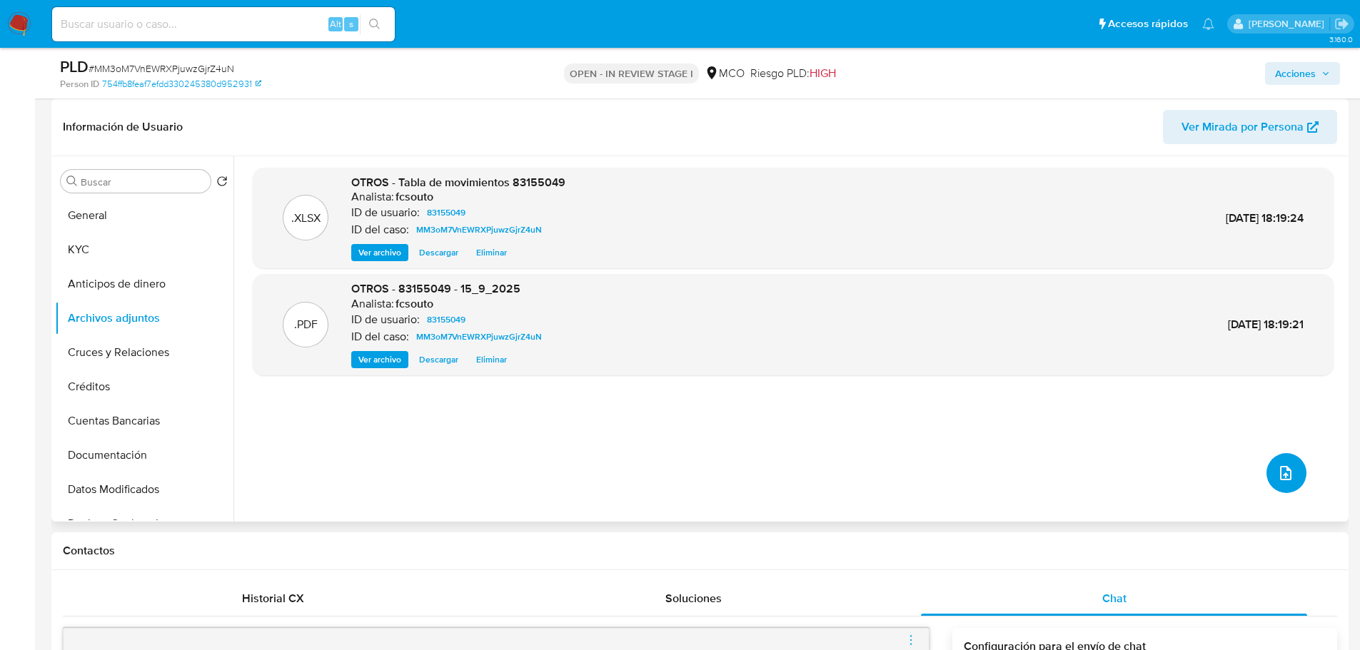
click at [1293, 476] on button "upload-file" at bounding box center [1287, 473] width 40 height 40
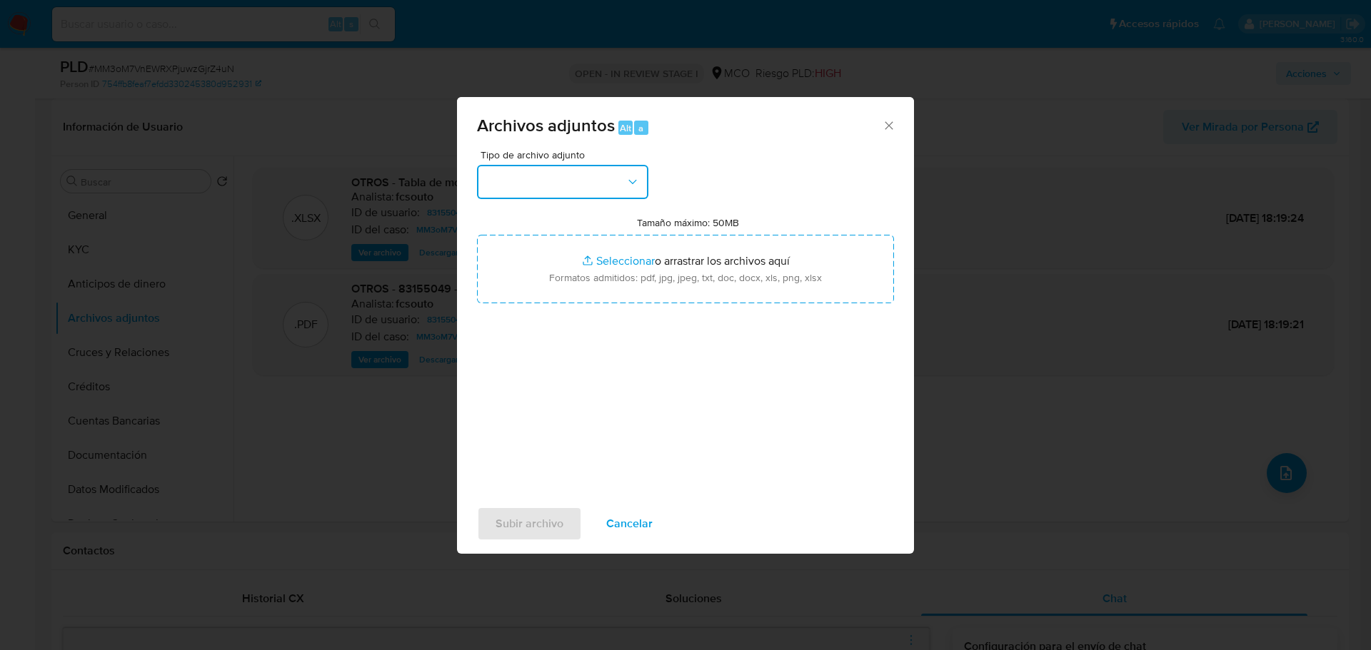
drag, startPoint x: 551, startPoint y: 190, endPoint x: 553, endPoint y: 197, distance: 7.3
click at [553, 191] on button "button" at bounding box center [562, 182] width 171 height 34
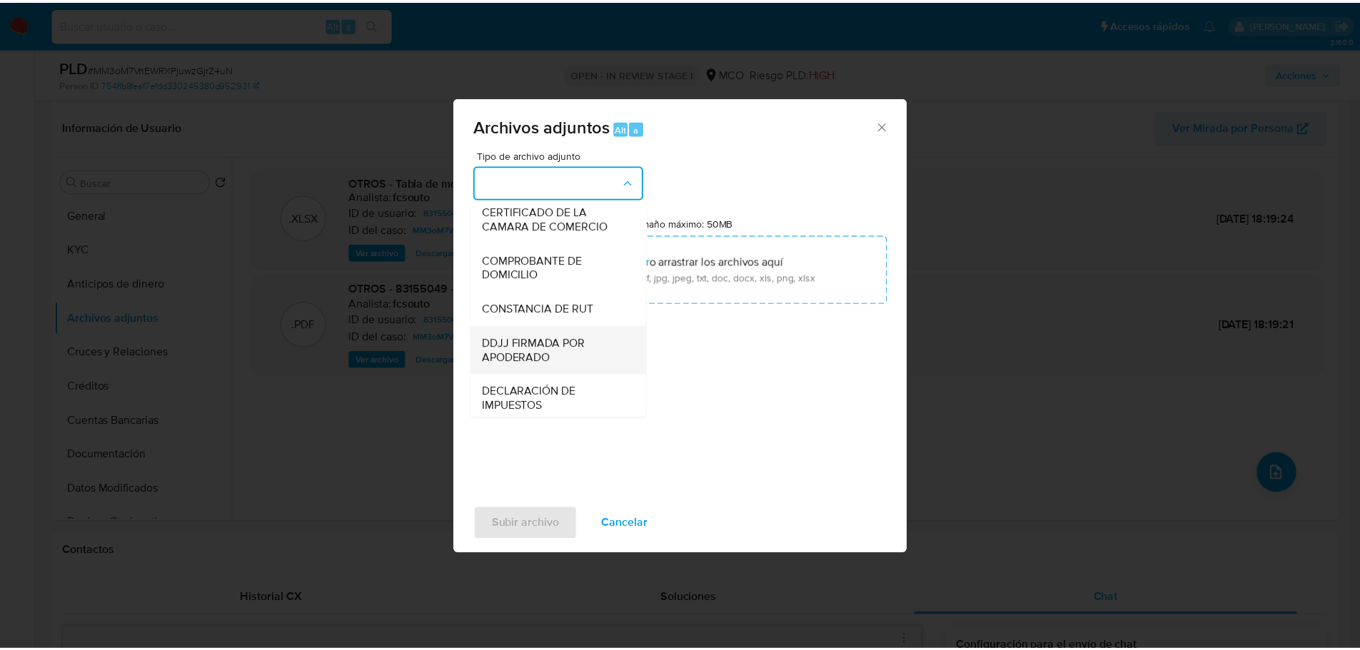
scroll to position [500, 0]
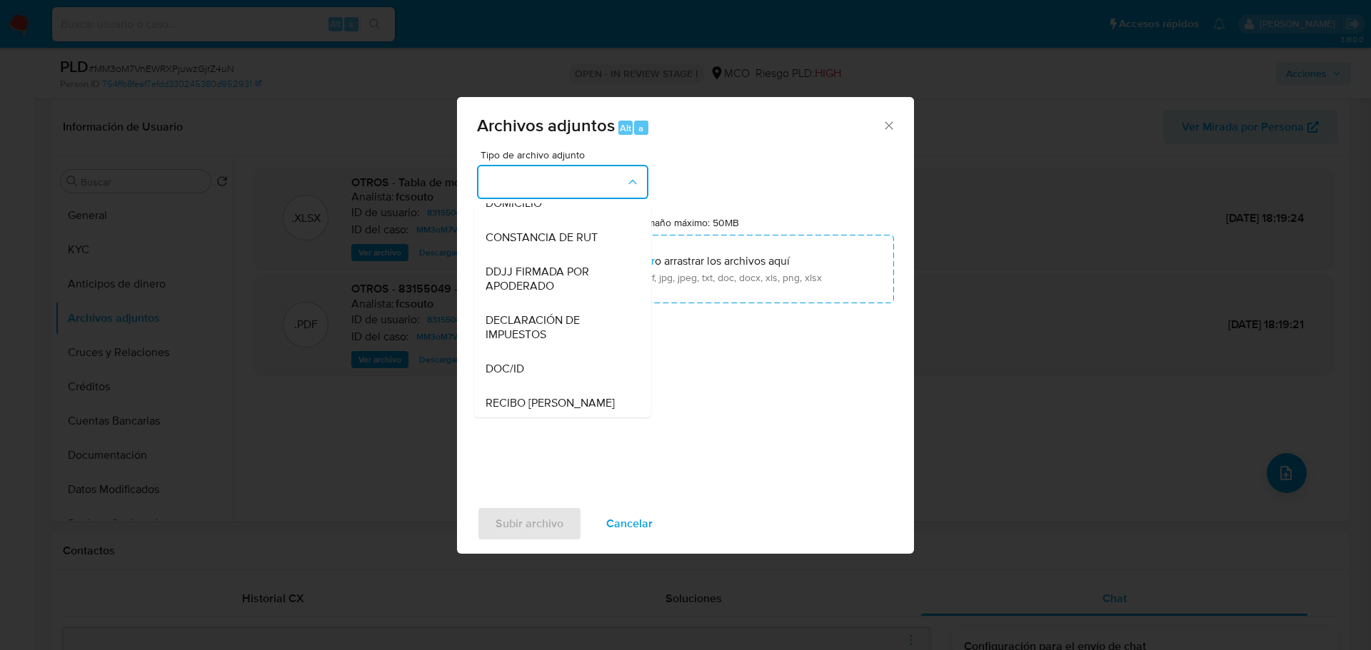
click at [553, 338] on span "DECLARACIÓN DE IMPUESTOS" at bounding box center [559, 327] width 146 height 29
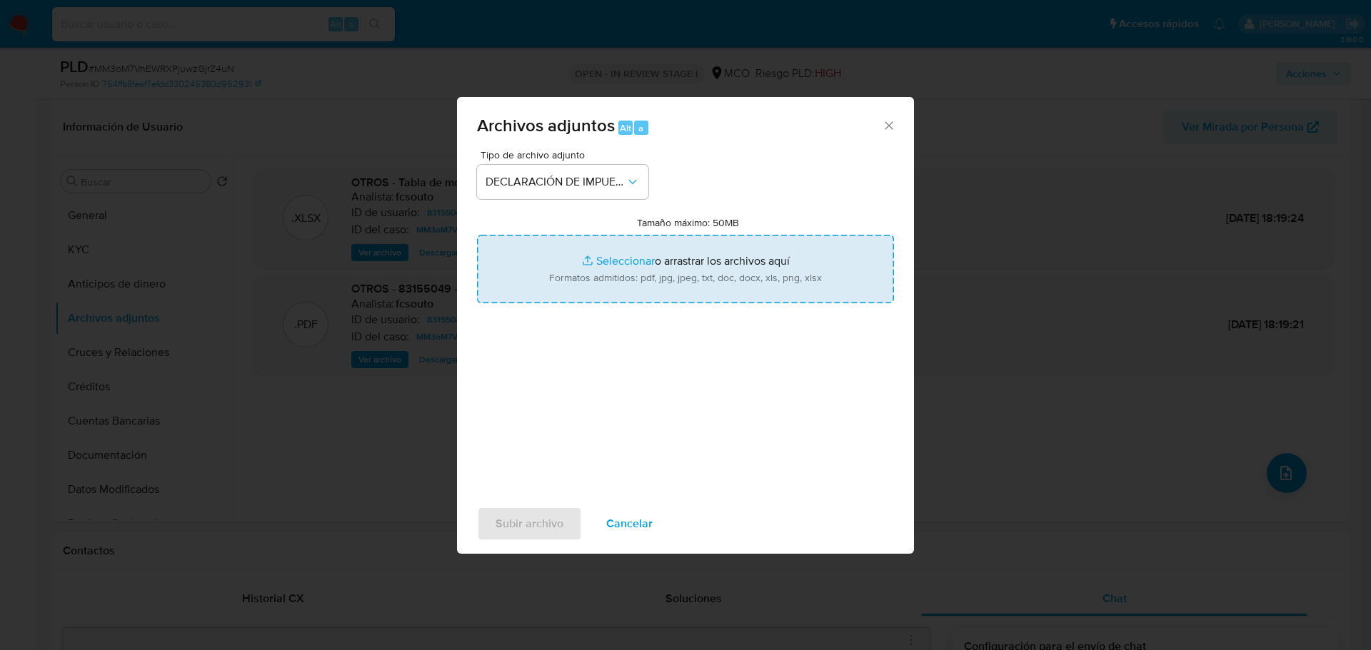
click at [761, 268] on input "Tamaño máximo: 50MB Seleccionar archivos" at bounding box center [685, 269] width 417 height 69
type input "C:\fakepath\83155049_09e2c7c5-dc2f-4295-bd3e-f868033f8767.pdf"
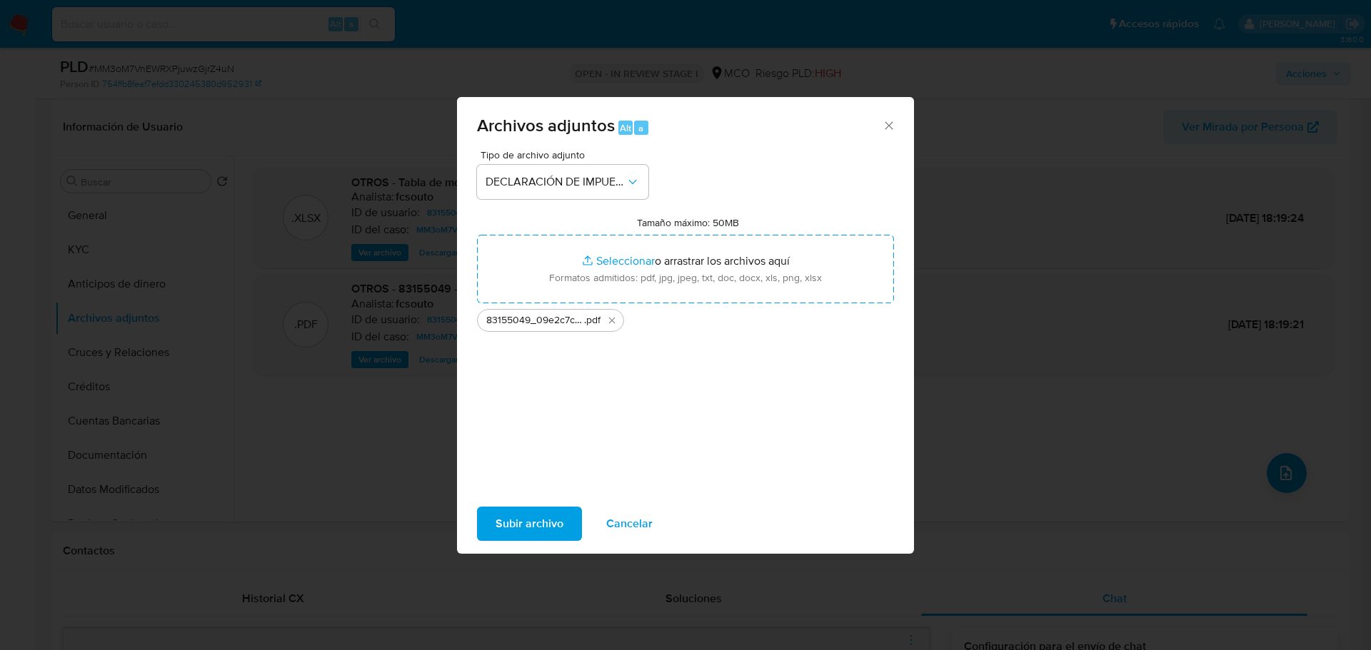
click at [553, 530] on span "Subir archivo" at bounding box center [530, 523] width 68 height 31
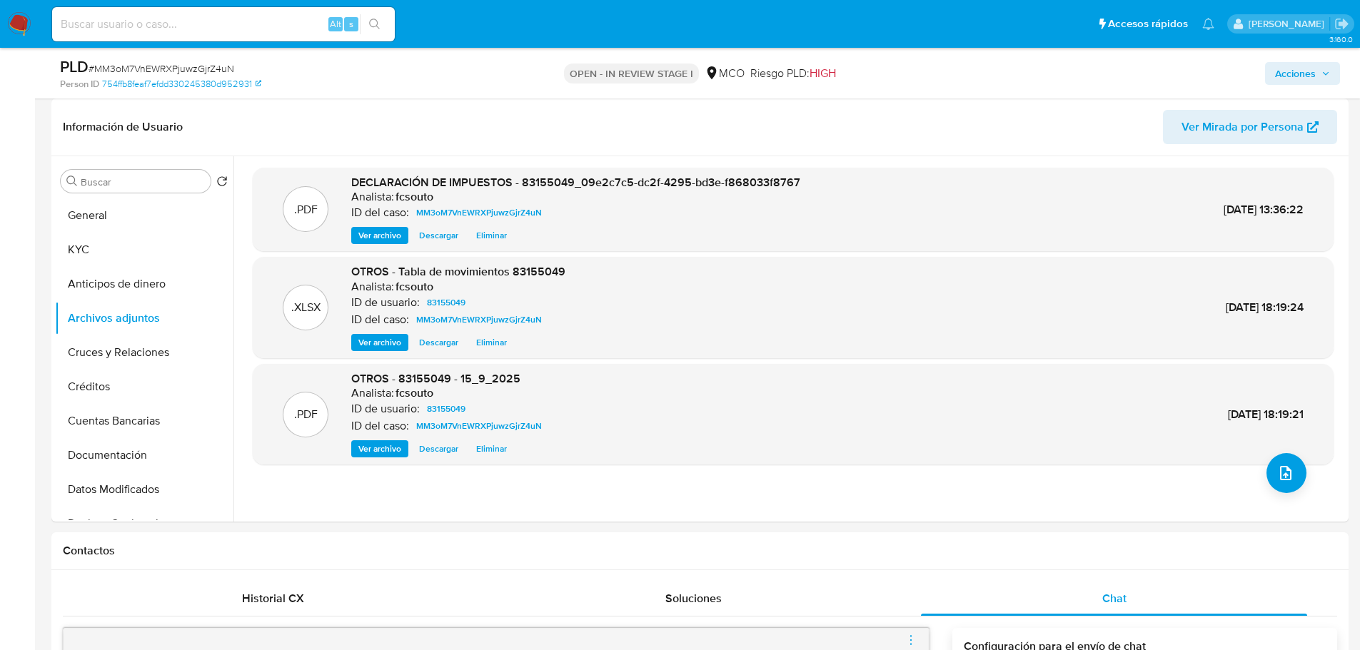
click at [1303, 76] on span "Acciones" at bounding box center [1295, 73] width 41 height 23
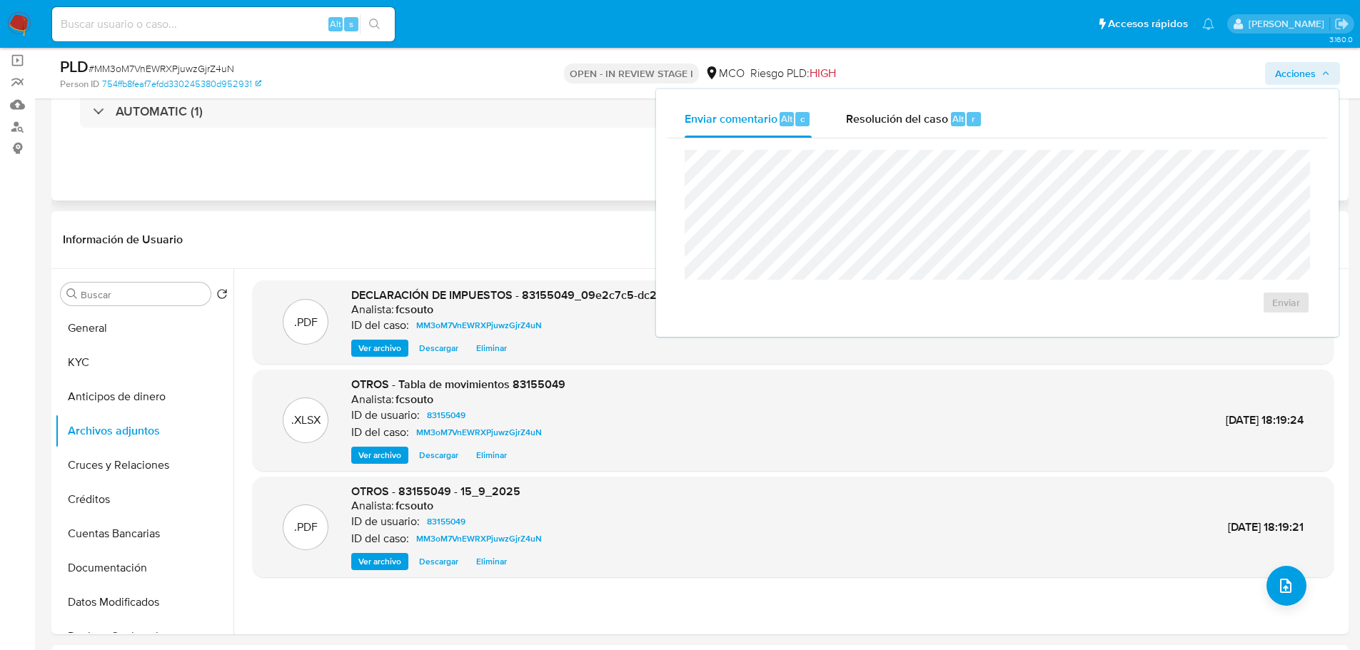
scroll to position [0, 0]
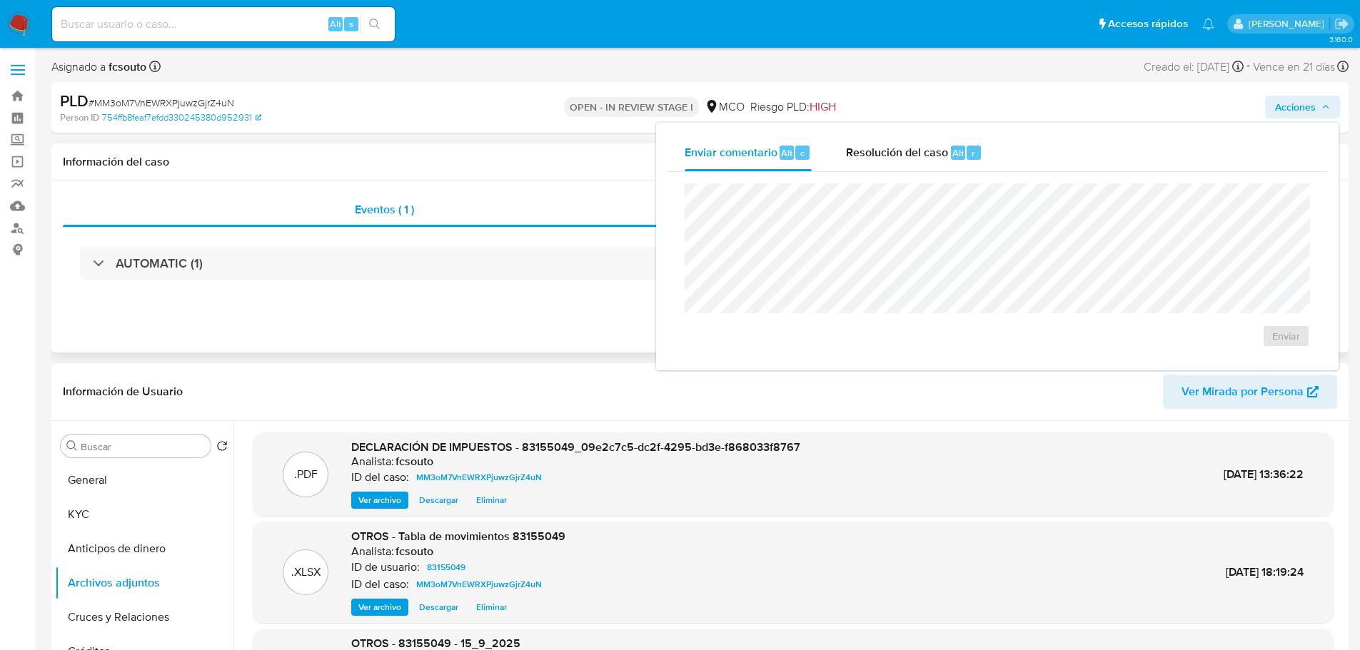
click at [560, 170] on div "Información del caso" at bounding box center [699, 163] width 1297 height 38
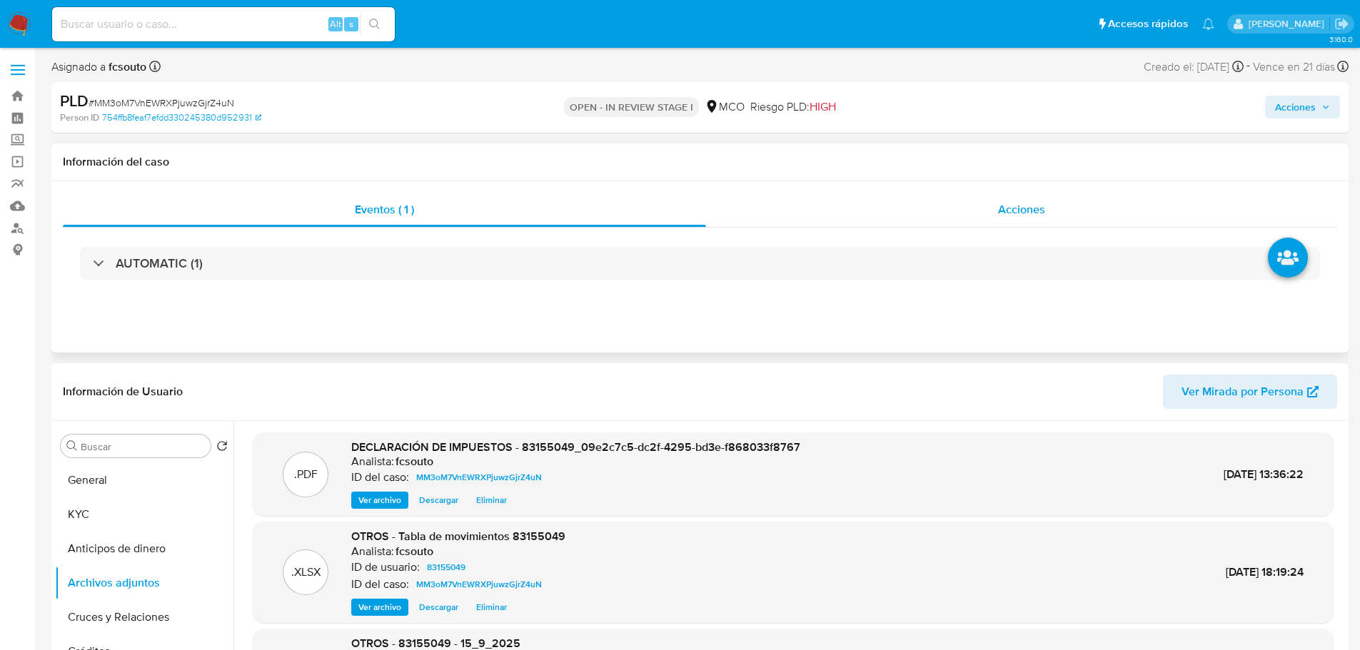
click at [1035, 216] on span "Acciones" at bounding box center [1021, 209] width 47 height 16
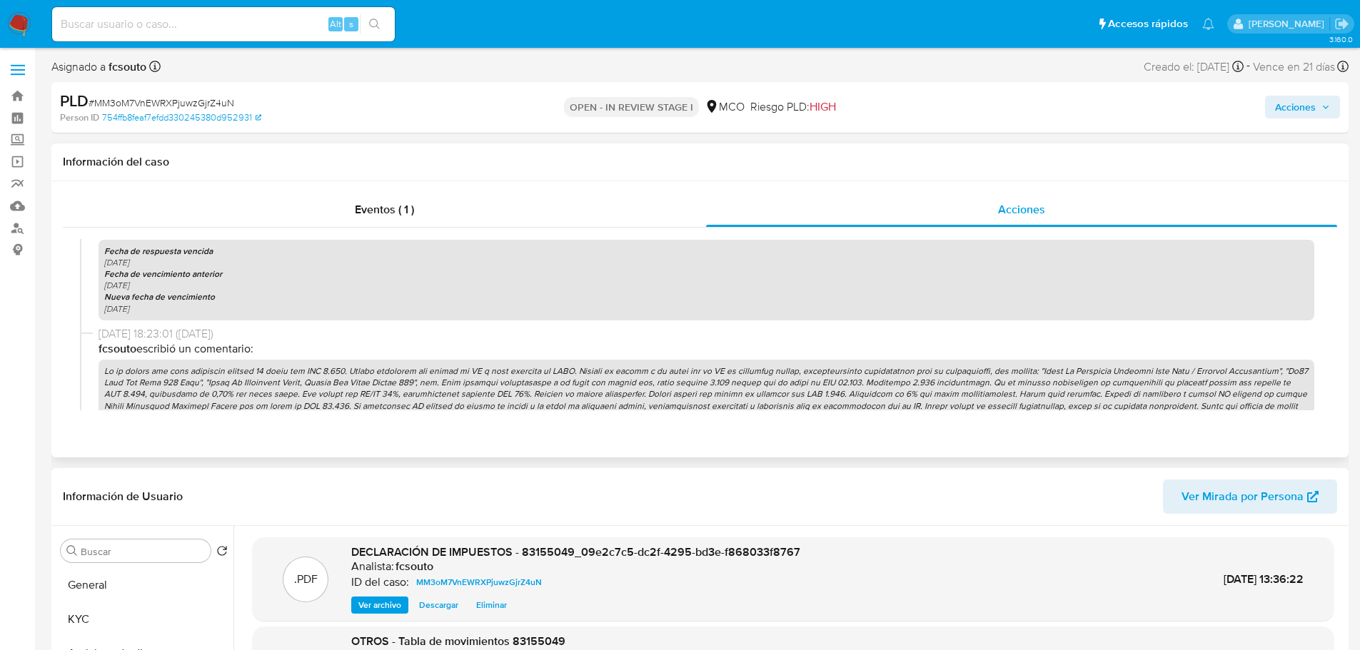
scroll to position [571, 0]
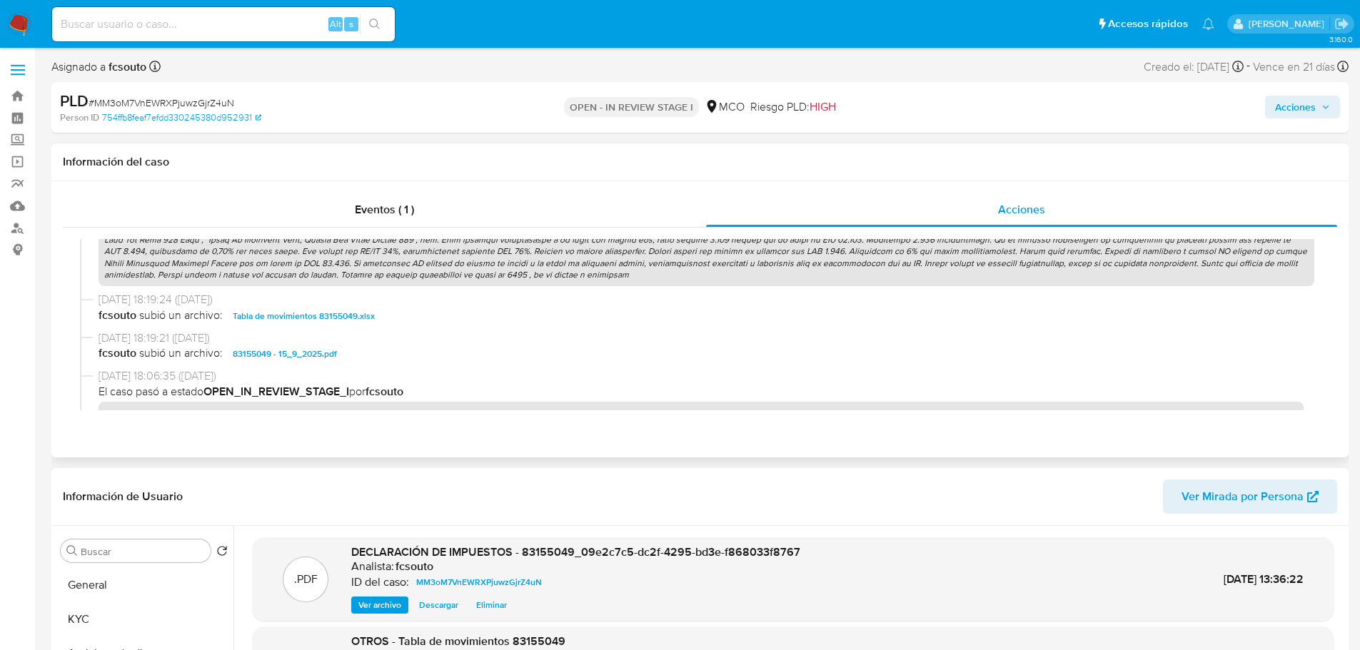
click at [587, 265] on p at bounding box center [707, 251] width 1216 height 69
click at [1316, 105] on span "Acciones" at bounding box center [1302, 107] width 55 height 20
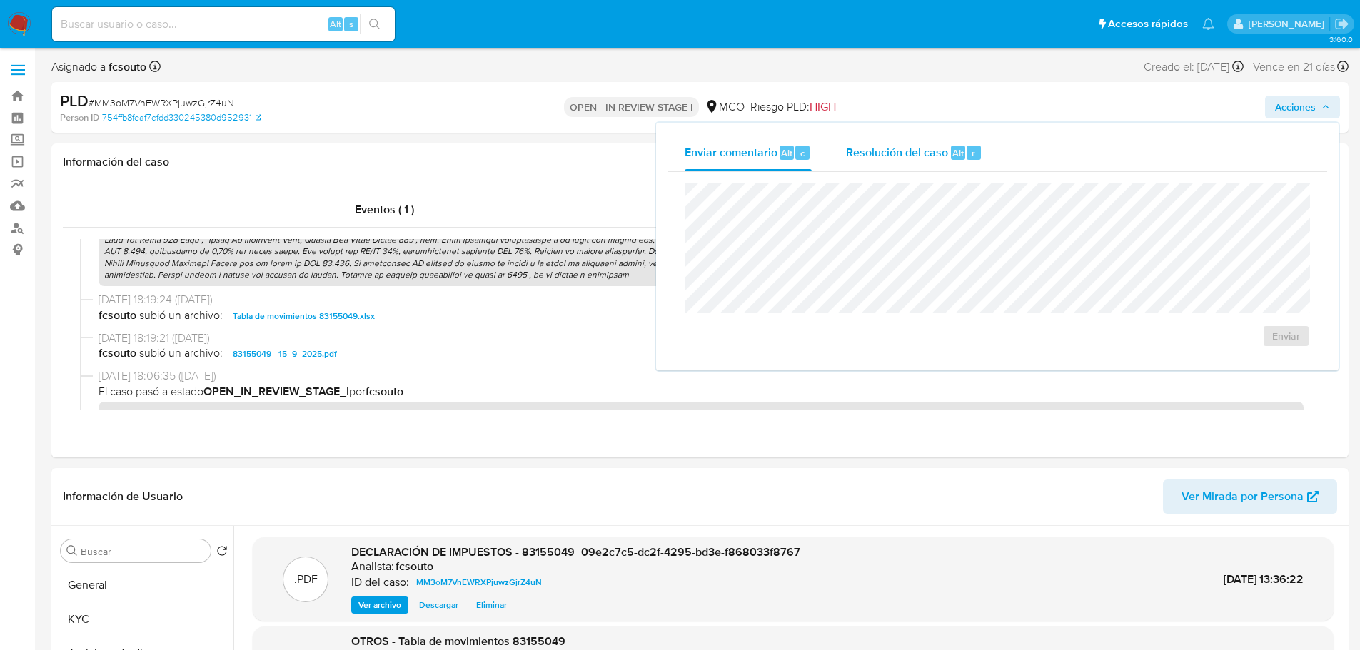
click at [875, 157] on span "Resolución del caso" at bounding box center [897, 152] width 102 height 16
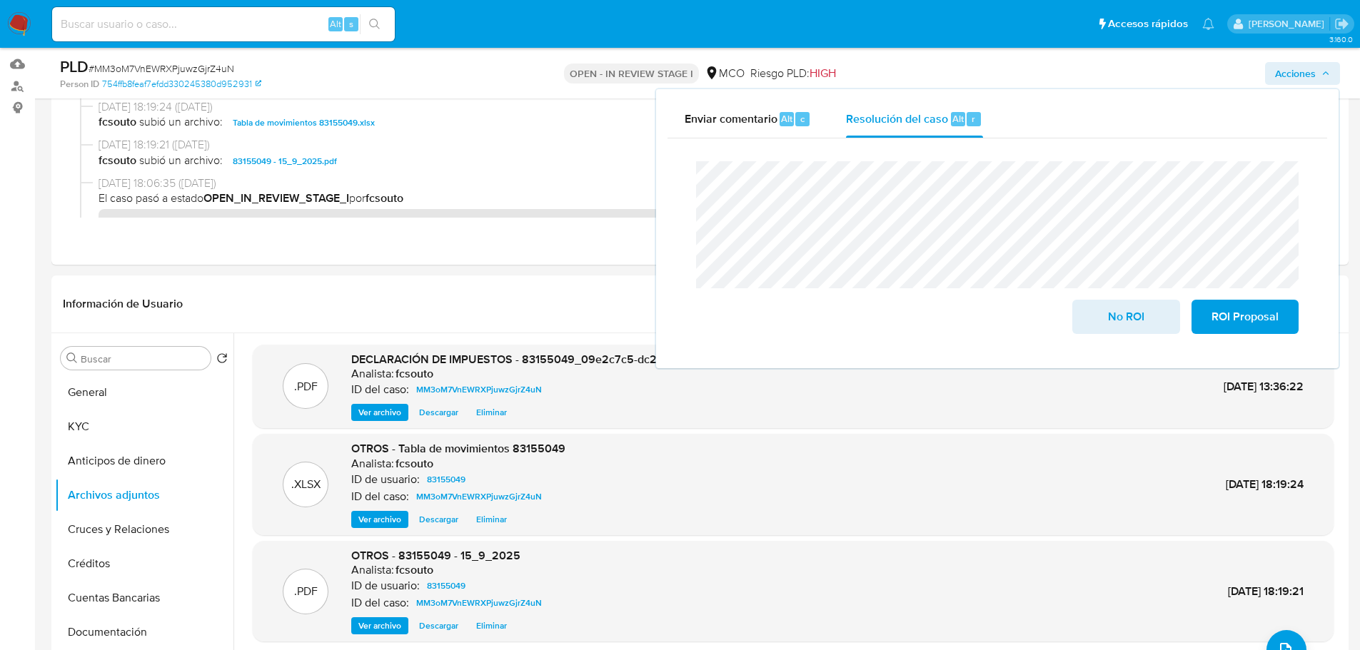
scroll to position [143, 0]
drag, startPoint x: 109, startPoint y: 412, endPoint x: 124, endPoint y: 432, distance: 24.6
click at [111, 412] on button "KYC" at bounding box center [138, 426] width 167 height 34
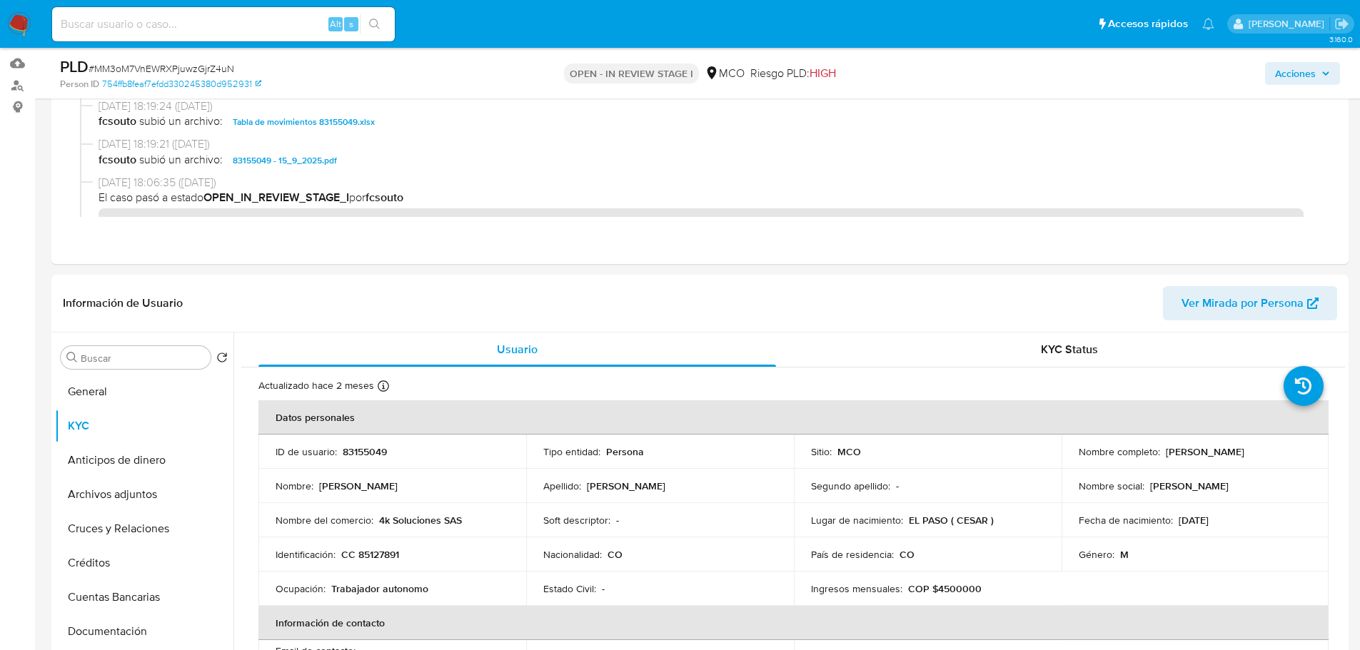
drag, startPoint x: 1299, startPoint y: 76, endPoint x: 1284, endPoint y: 82, distance: 16.0
click at [1297, 78] on span "Acciones" at bounding box center [1295, 73] width 41 height 23
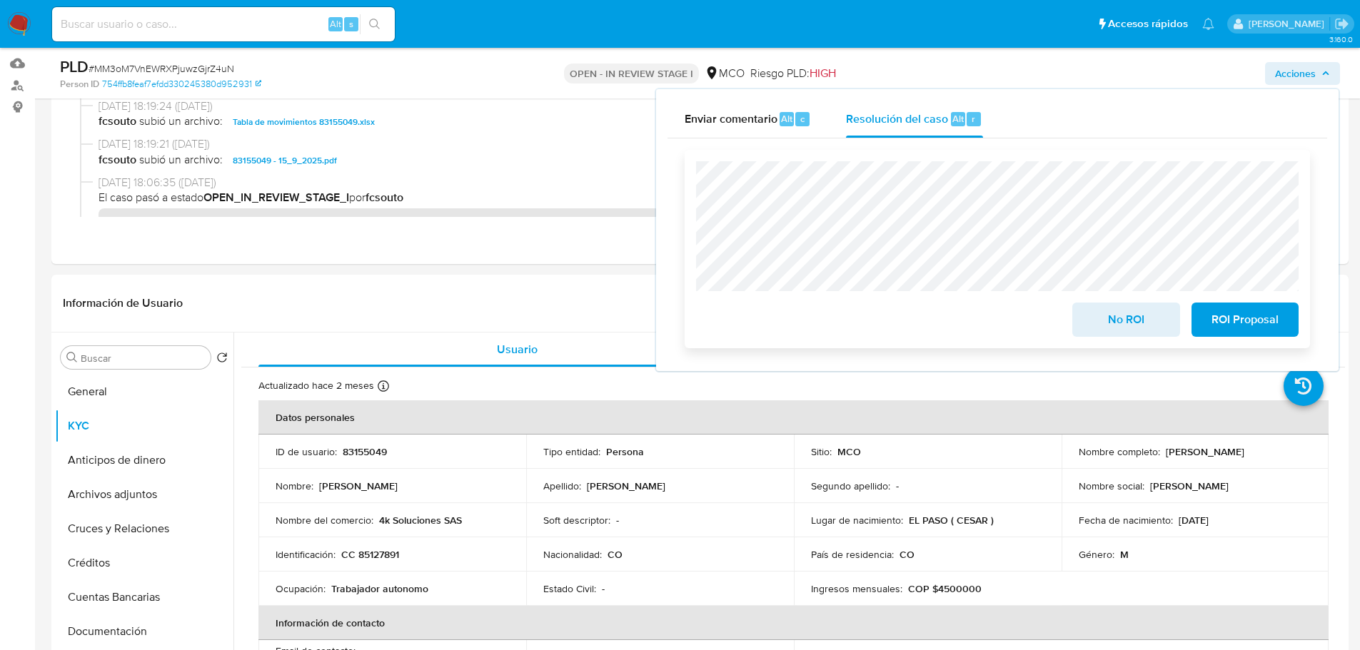
click at [1122, 333] on span "No ROI" at bounding box center [1126, 319] width 70 height 31
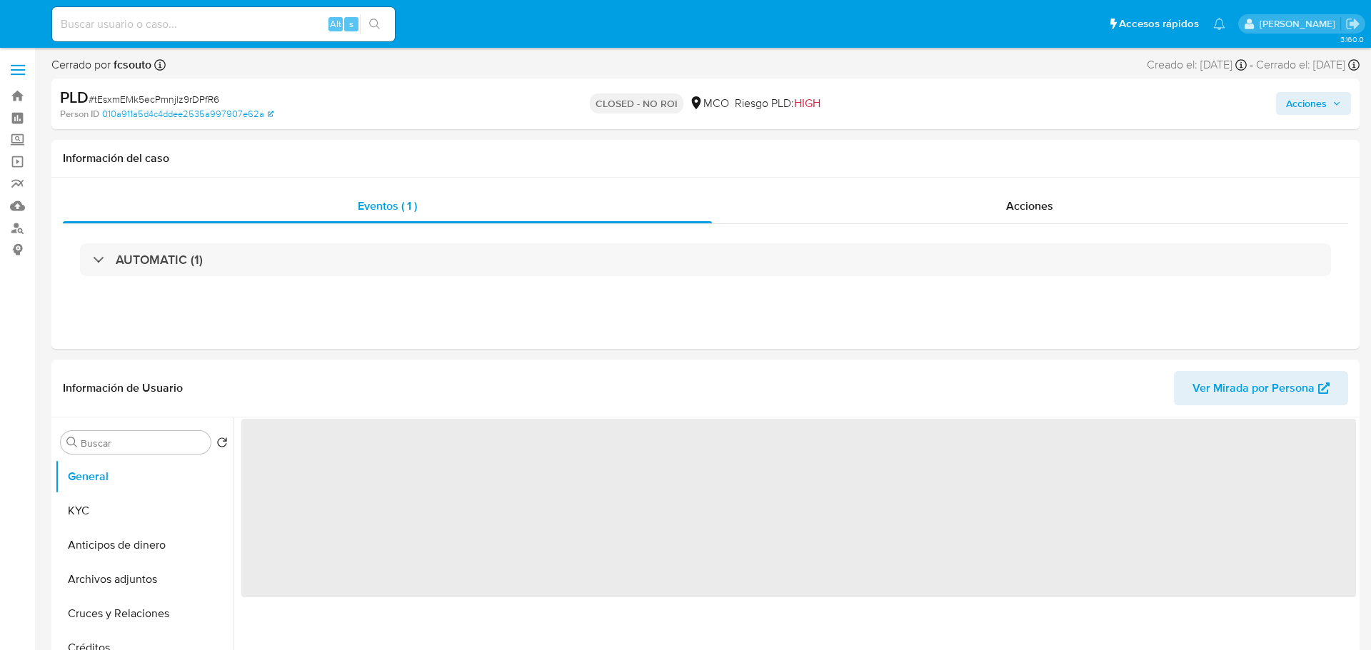
select select "10"
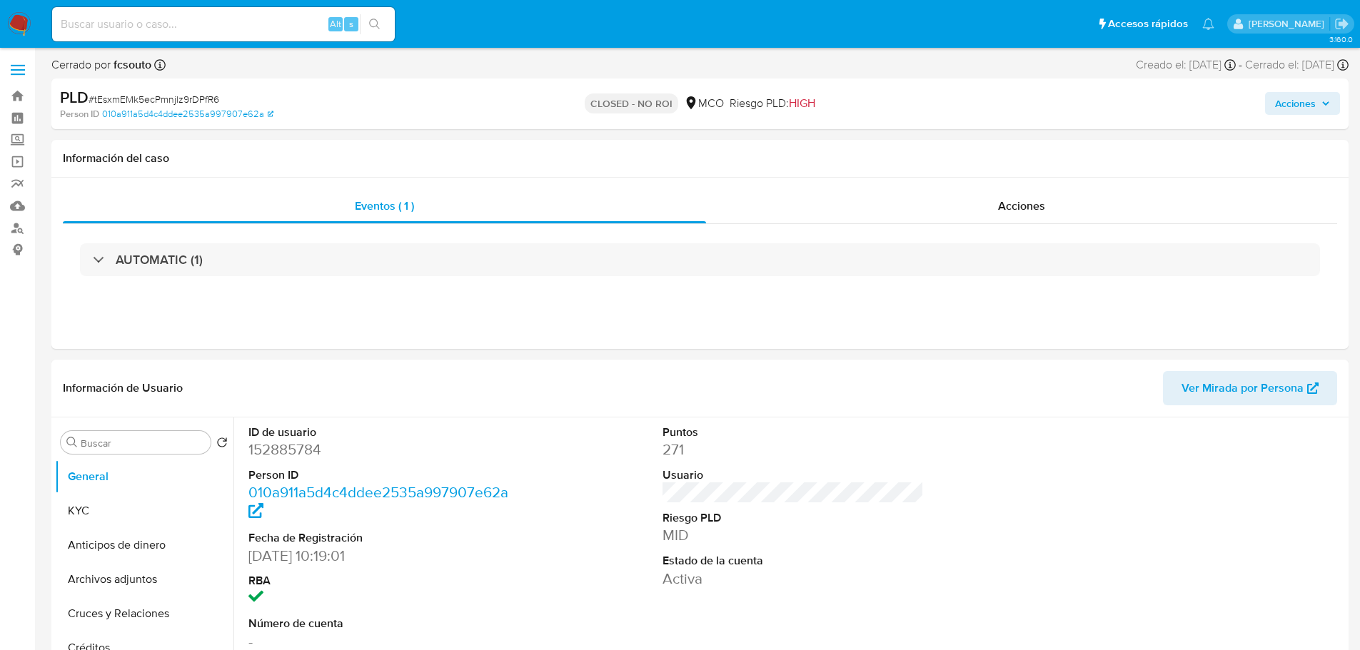
drag, startPoint x: 1301, startPoint y: 106, endPoint x: 1282, endPoint y: 111, distance: 19.2
click at [1299, 109] on span "Acciones" at bounding box center [1295, 103] width 41 height 23
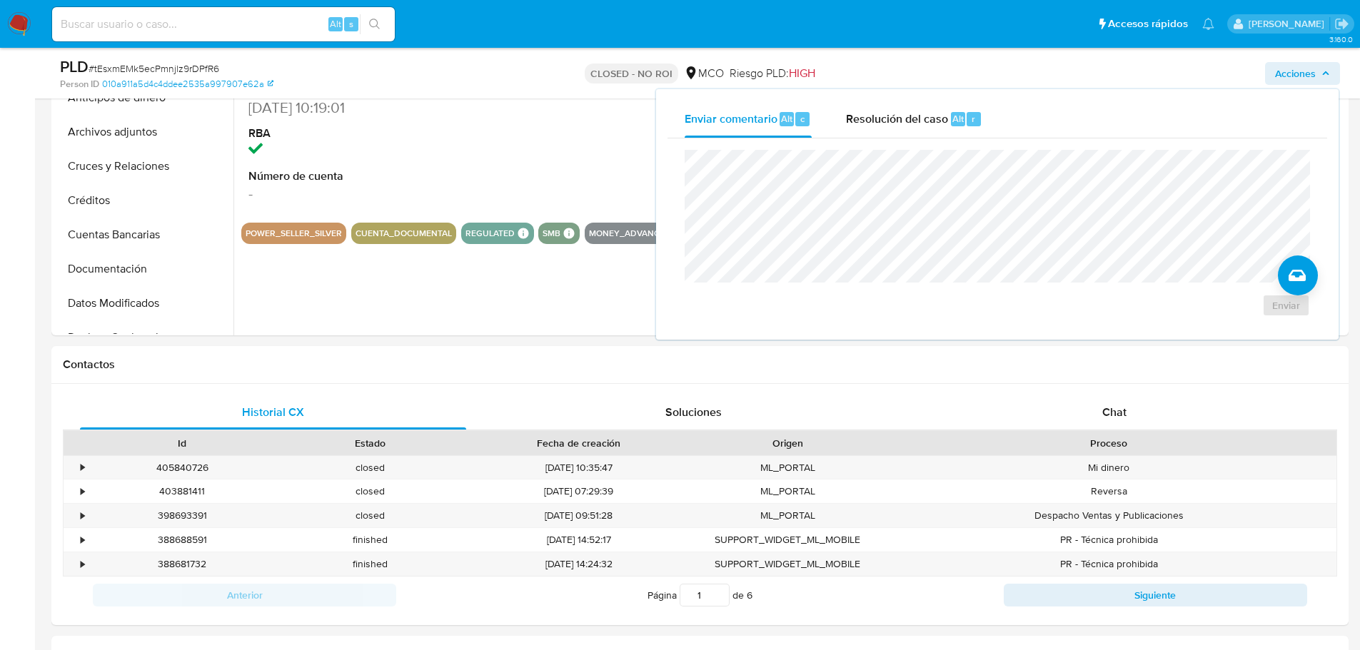
scroll to position [214, 0]
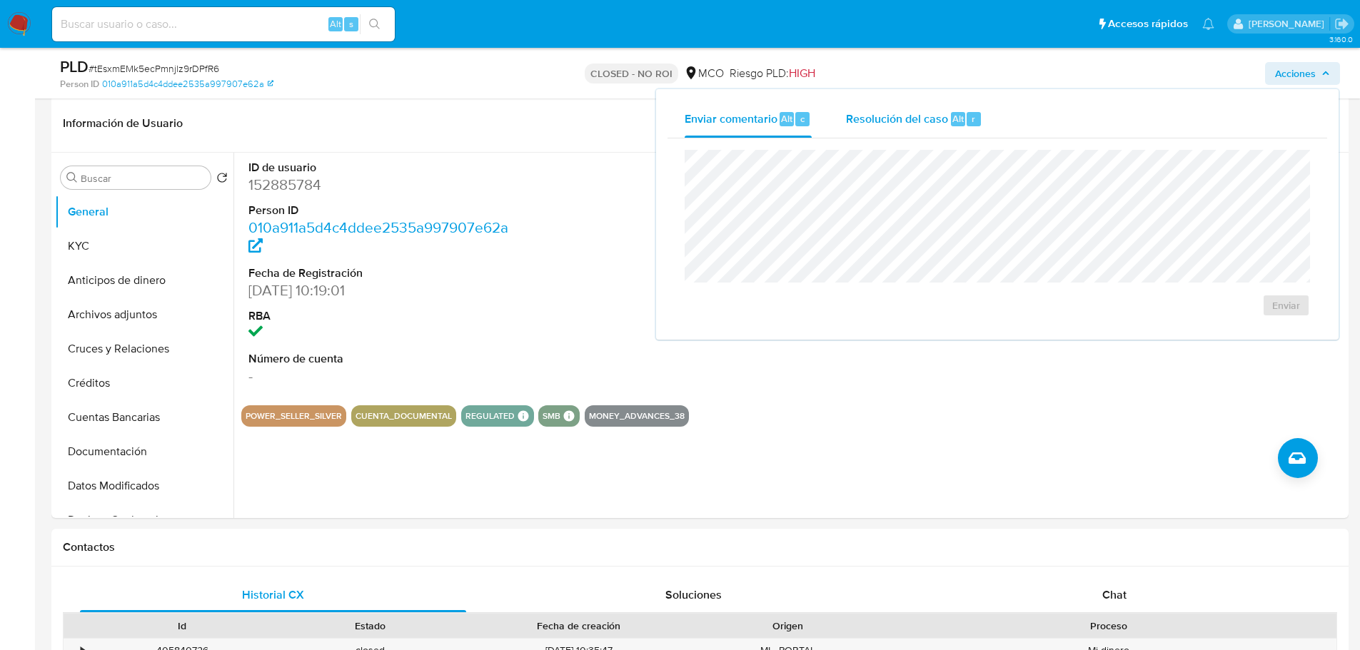
click at [911, 122] on span "Resolución del caso" at bounding box center [897, 118] width 102 height 16
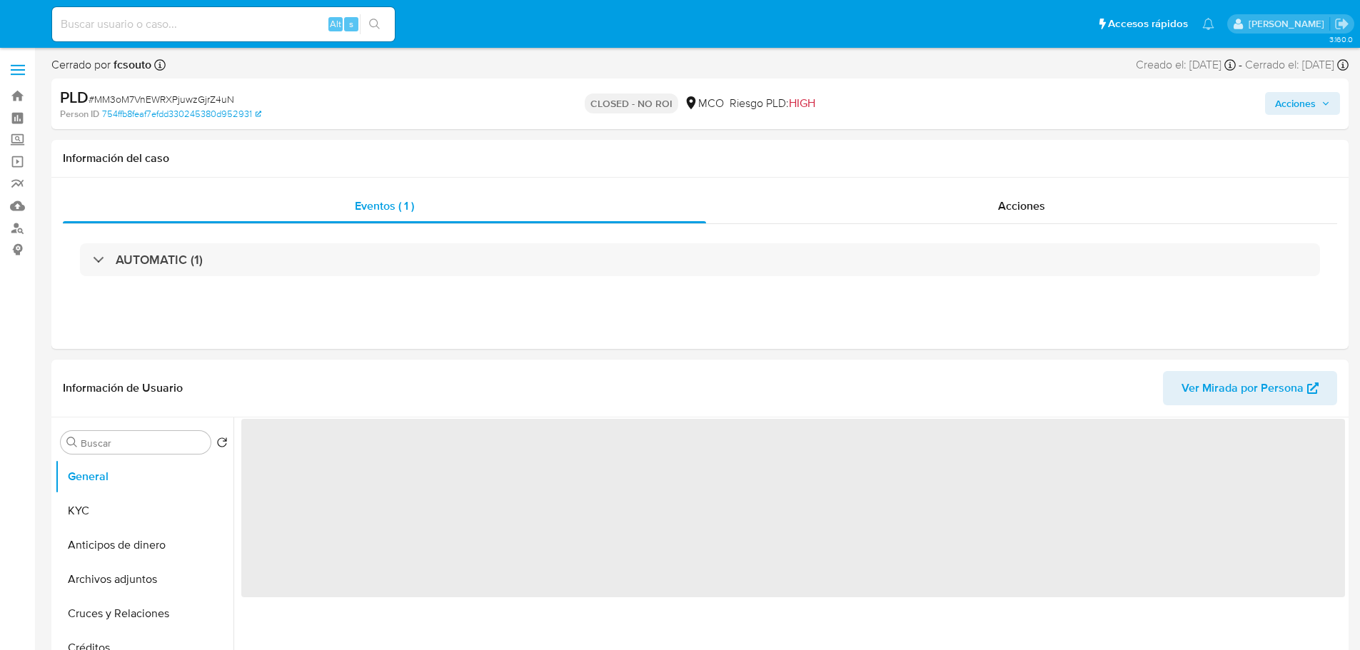
select select "10"
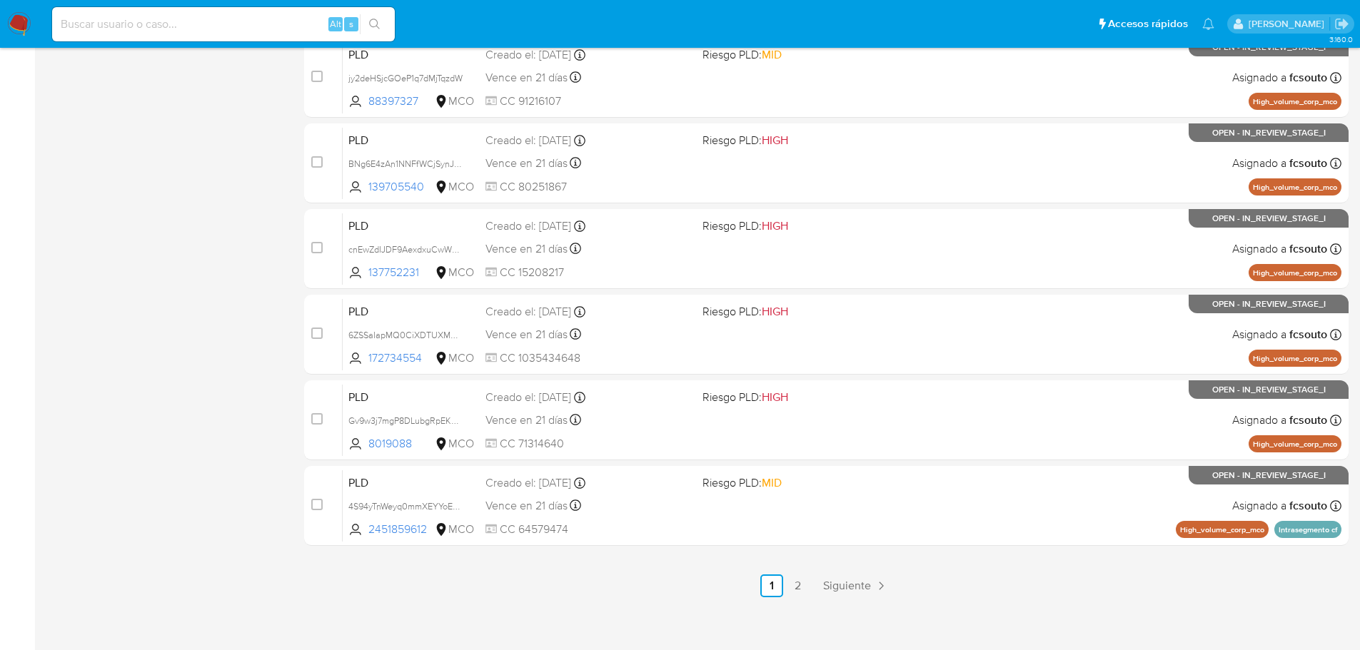
scroll to position [528, 0]
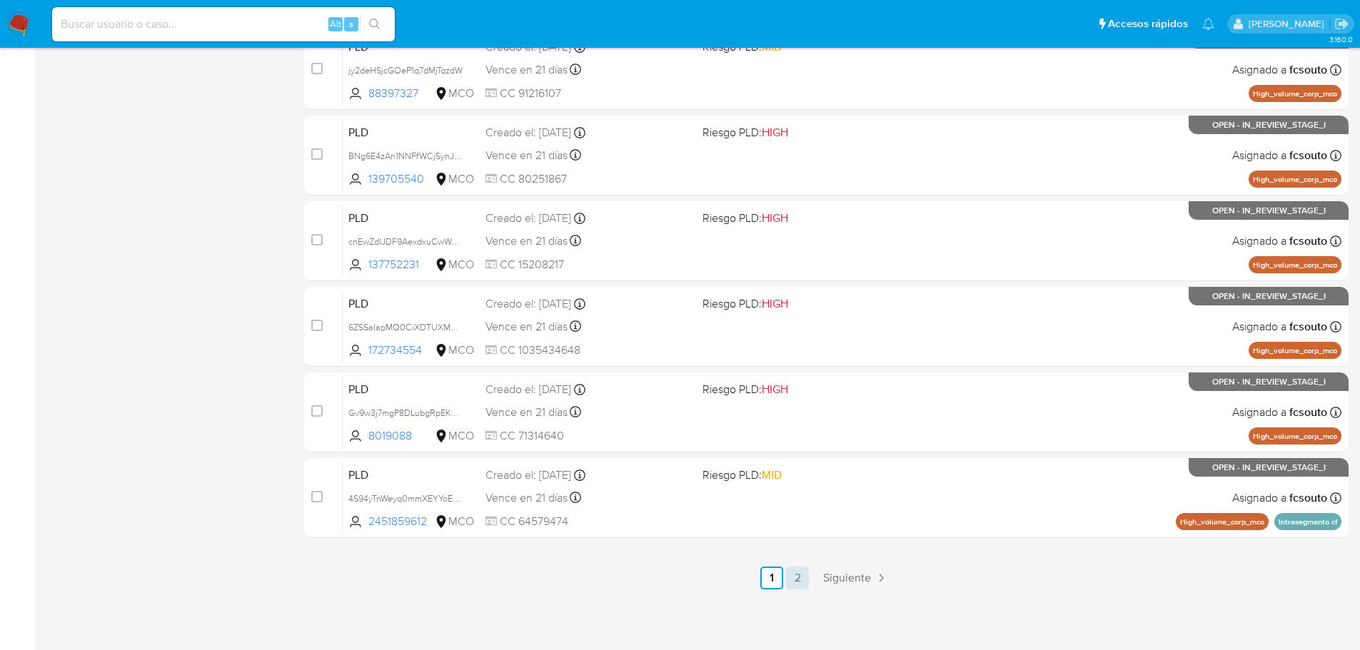
click at [791, 573] on link "2" at bounding box center [797, 578] width 23 height 23
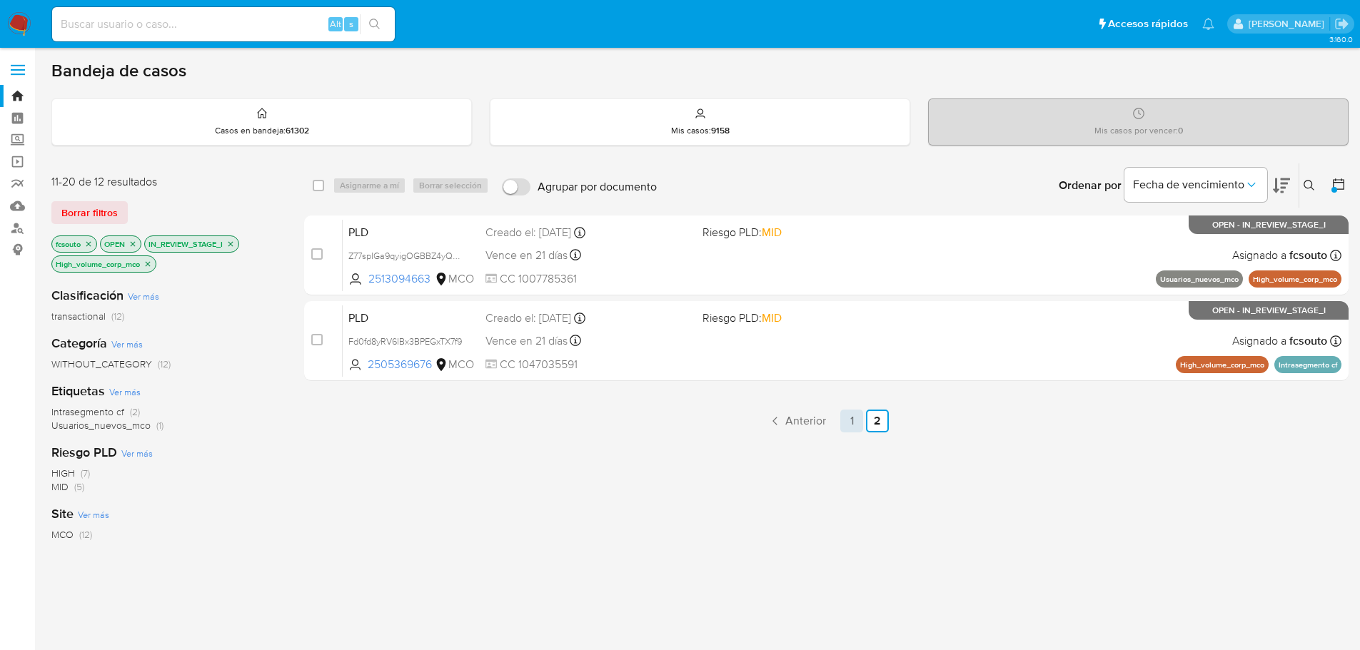
click at [854, 421] on link "1" at bounding box center [851, 421] width 23 height 23
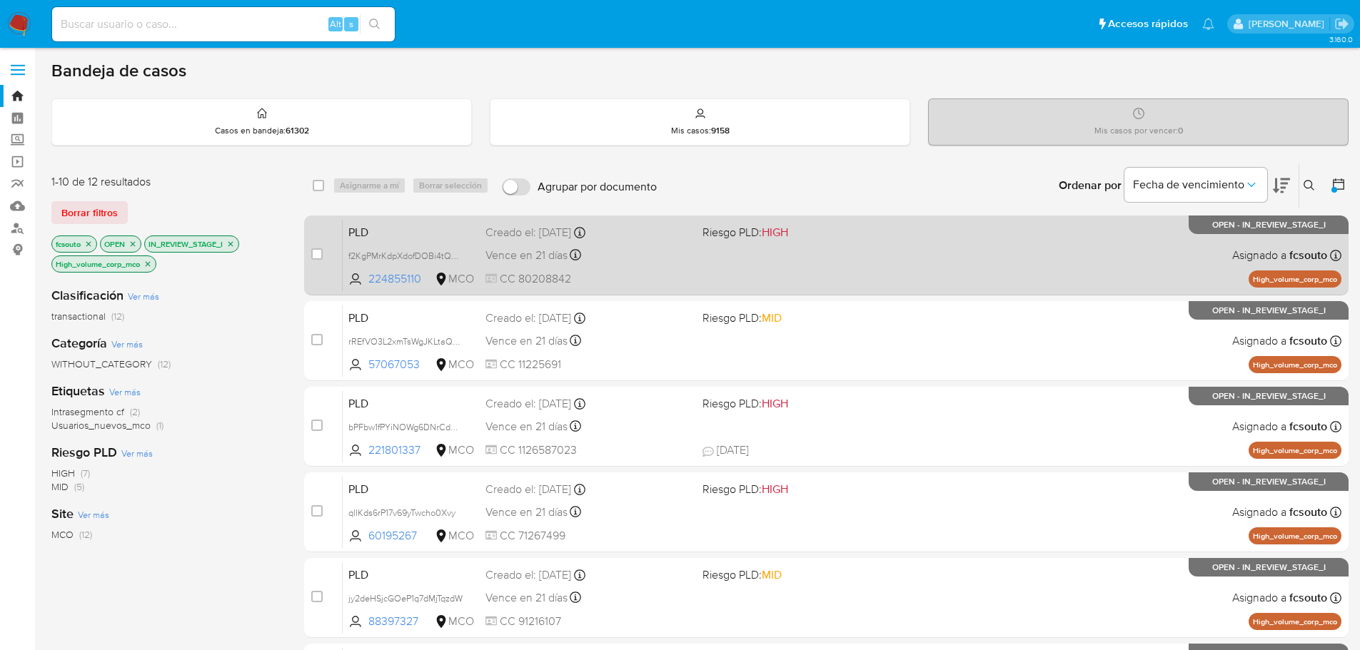
click at [646, 258] on div "Vence en 21 días Vence el 10/10/2025 07:07:52" at bounding box center [589, 255] width 206 height 19
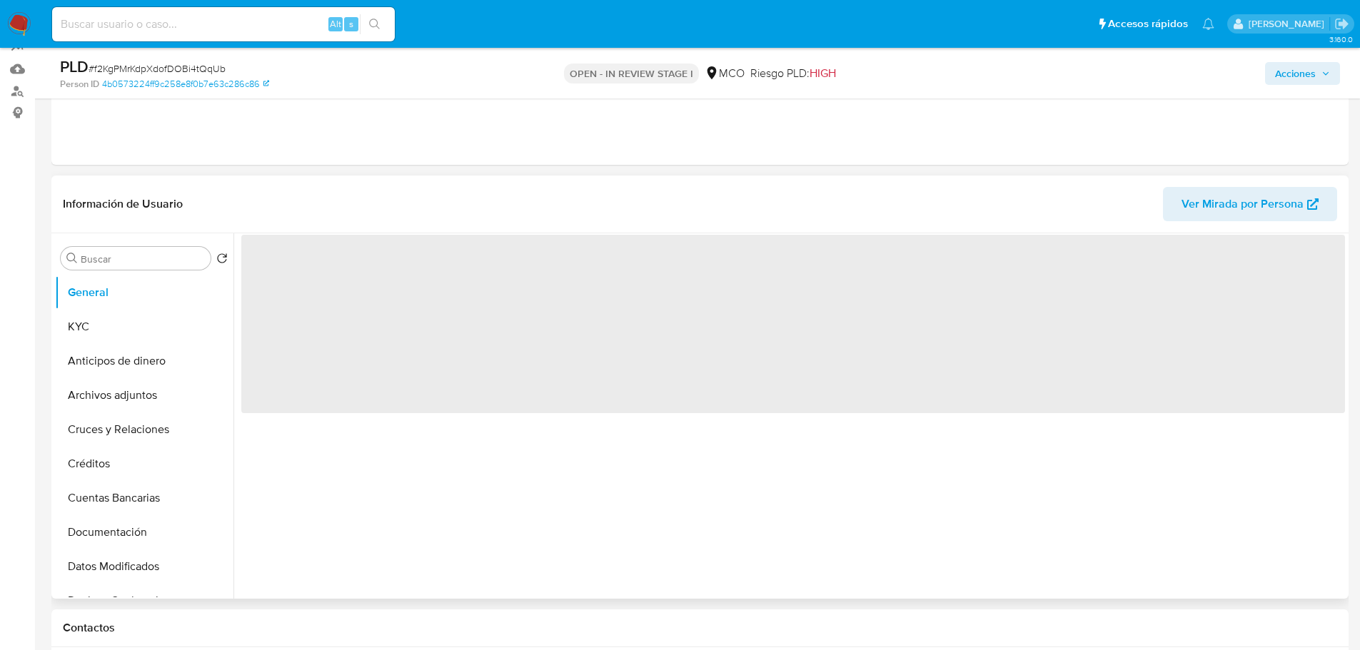
scroll to position [143, 0]
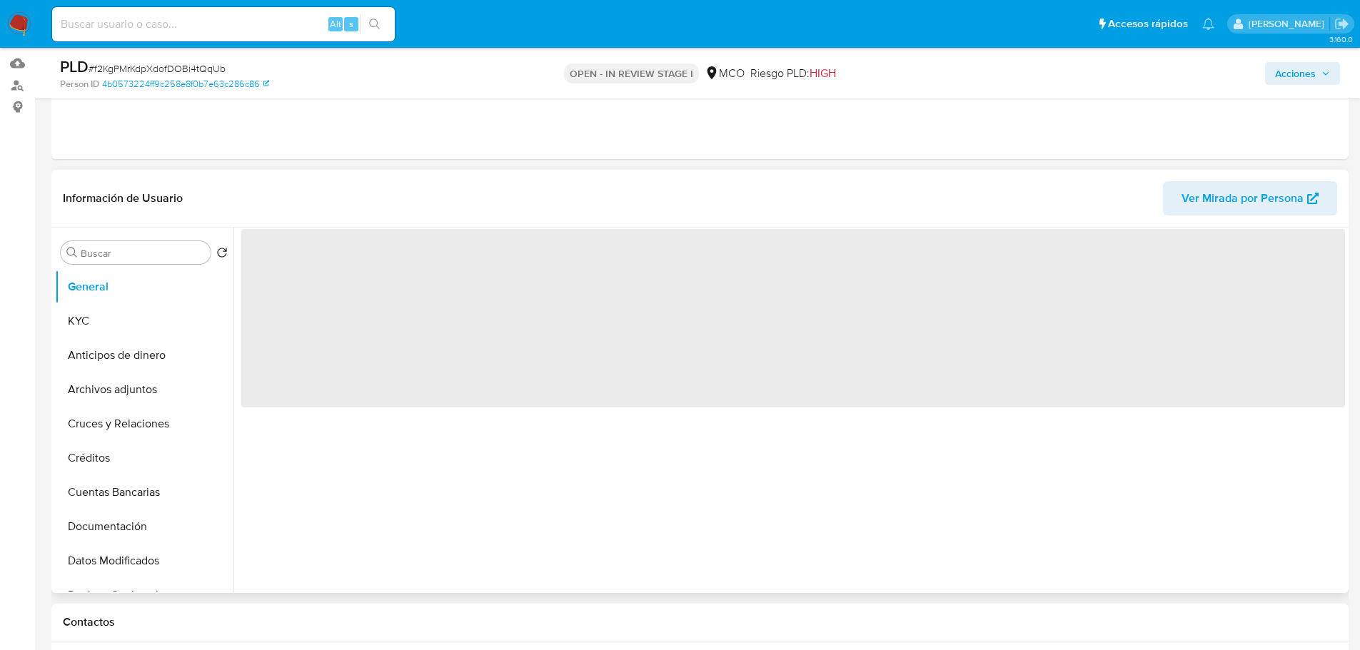
select select "10"
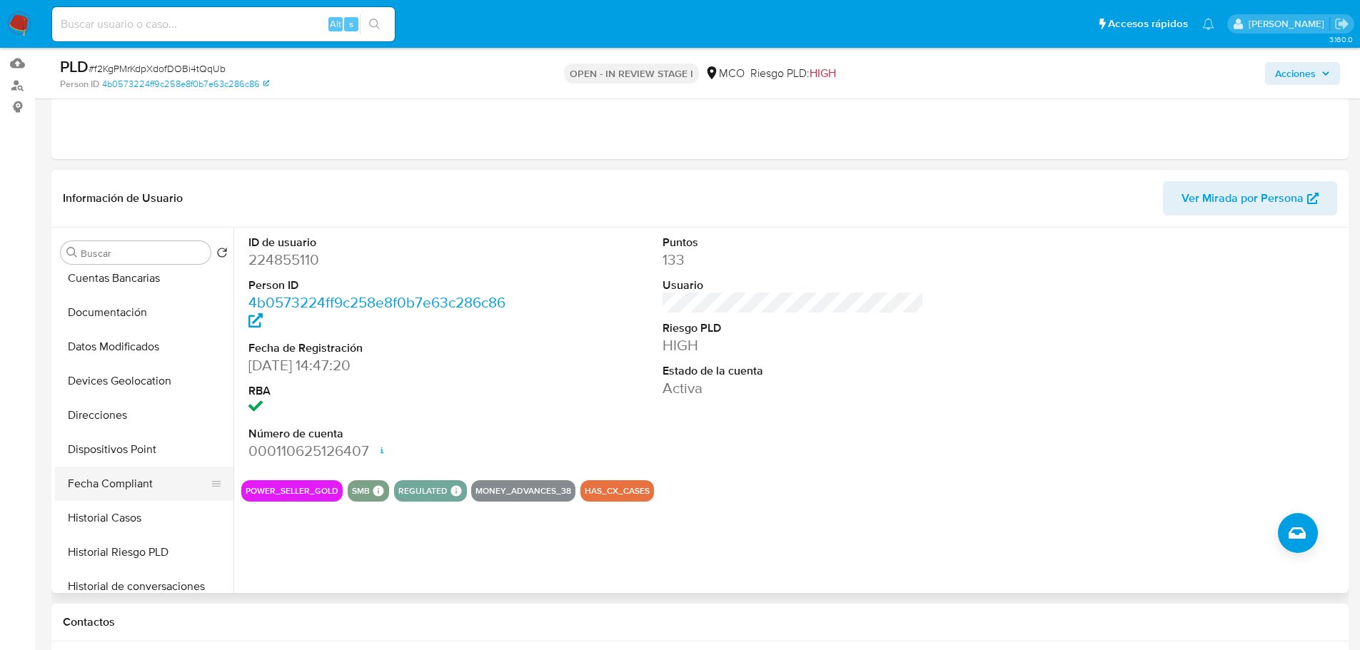
scroll to position [286, 0]
drag, startPoint x: 150, startPoint y: 448, endPoint x: 165, endPoint y: 453, distance: 15.6
click at [150, 449] on button "Historial Casos" at bounding box center [138, 447] width 167 height 34
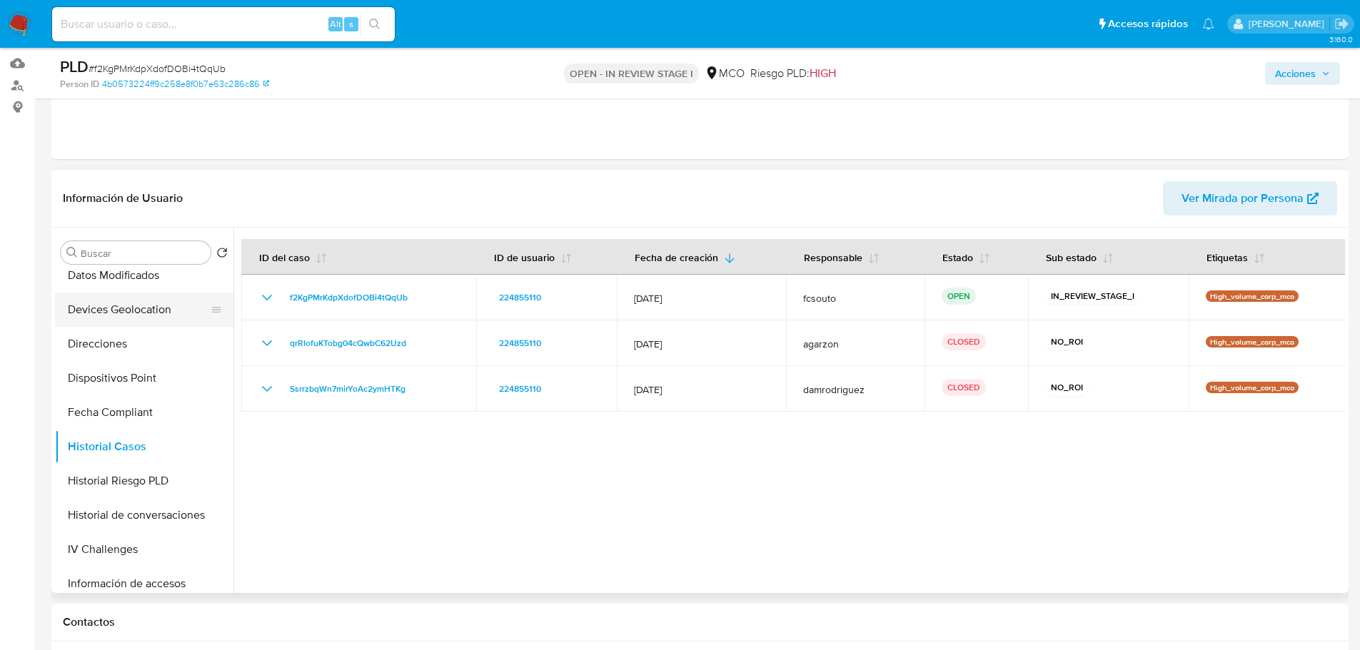
scroll to position [0, 0]
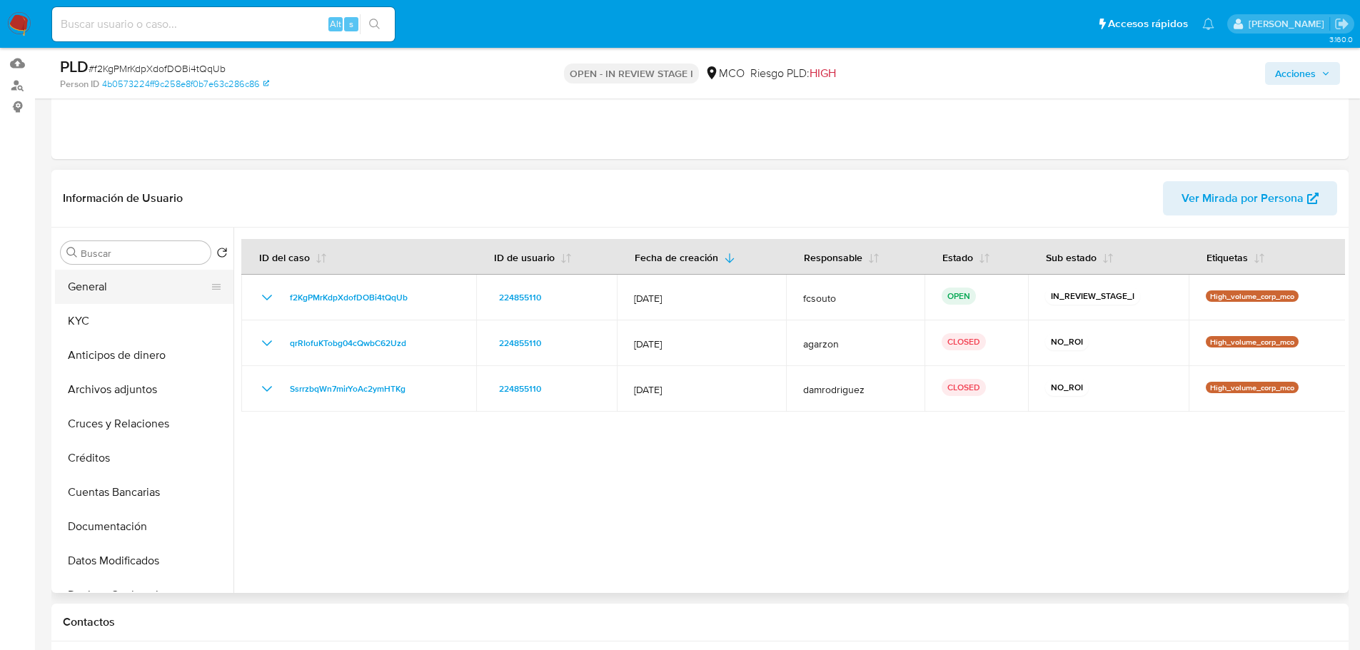
click at [156, 276] on button "General" at bounding box center [138, 287] width 167 height 34
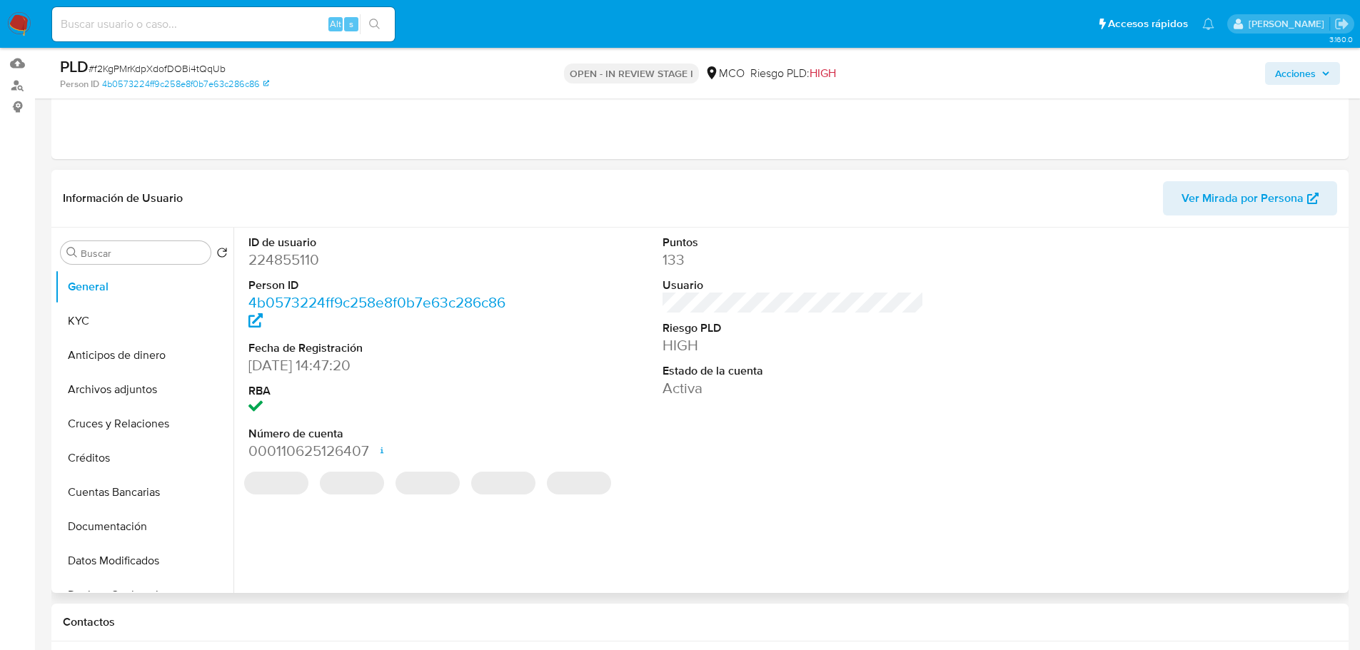
click at [291, 263] on dd "224855110" at bounding box center [379, 260] width 262 height 20
copy dd "224855110"
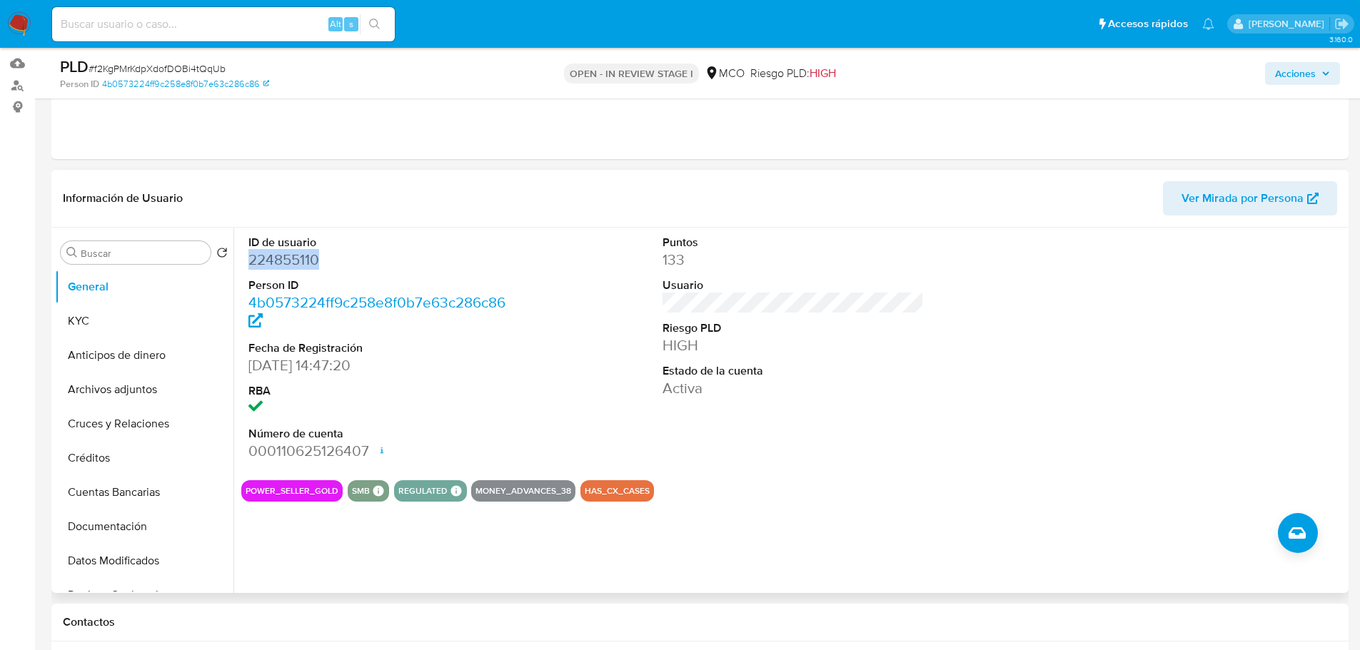
click at [278, 260] on dd "224855110" at bounding box center [379, 260] width 262 height 20
click at [283, 261] on dd "224855110" at bounding box center [379, 260] width 262 height 20
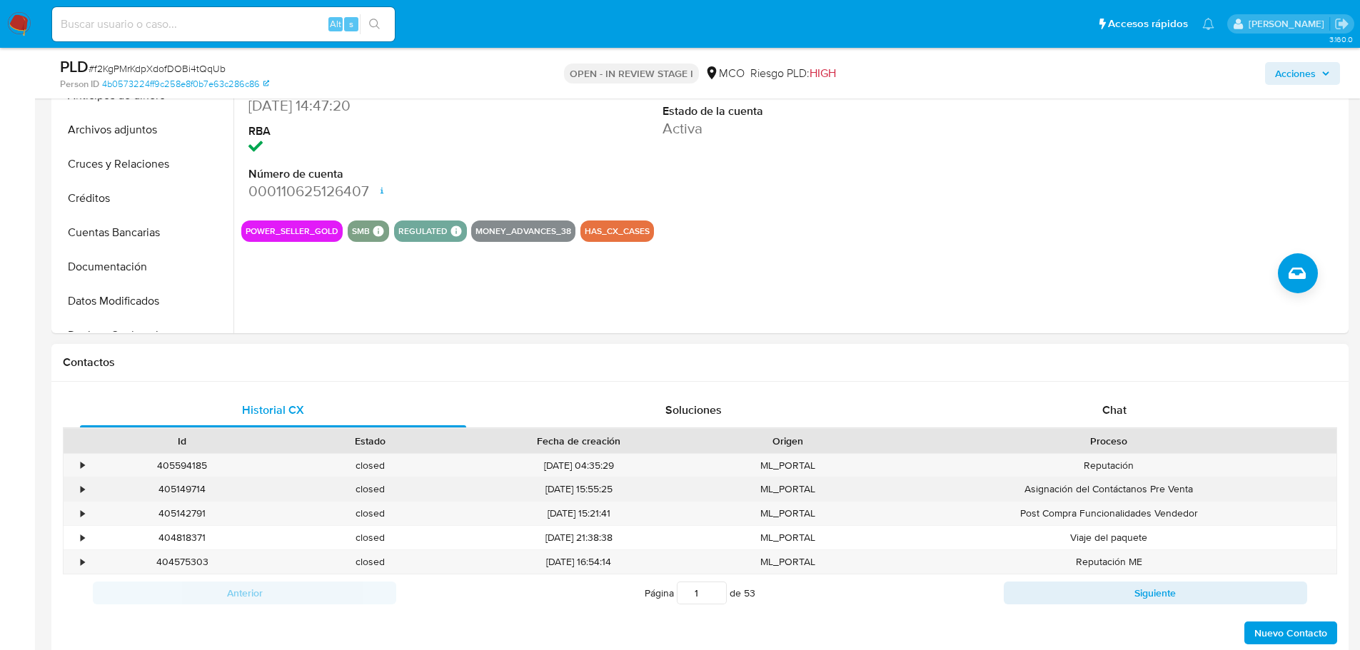
scroll to position [428, 0]
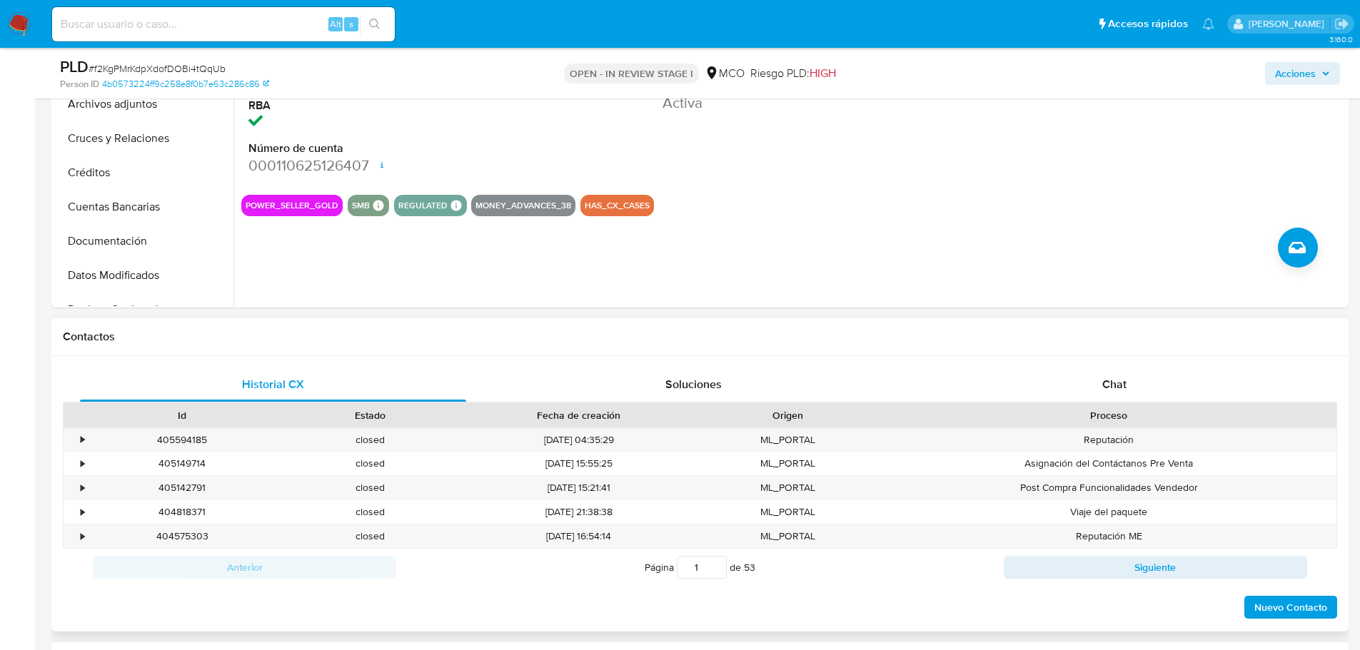
drag, startPoint x: 1051, startPoint y: 398, endPoint x: 1011, endPoint y: 408, distance: 41.4
click at [1052, 398] on div "Chat" at bounding box center [1114, 385] width 386 height 34
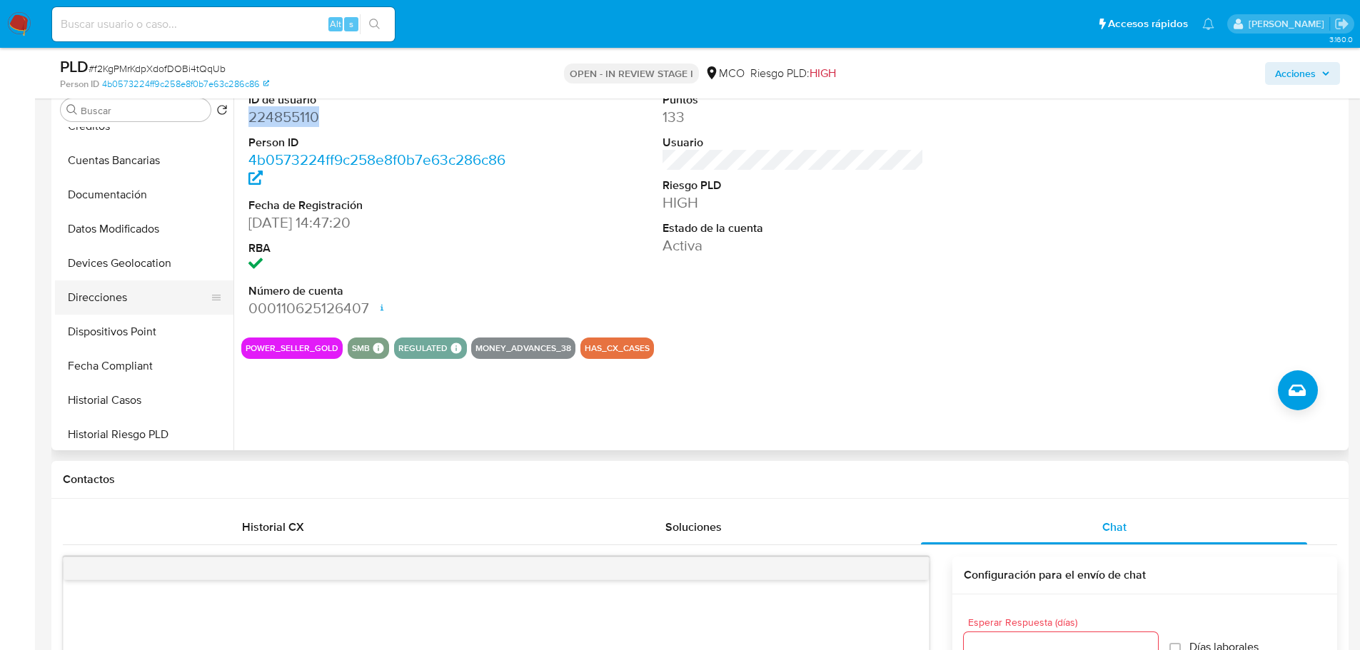
scroll to position [214, 0]
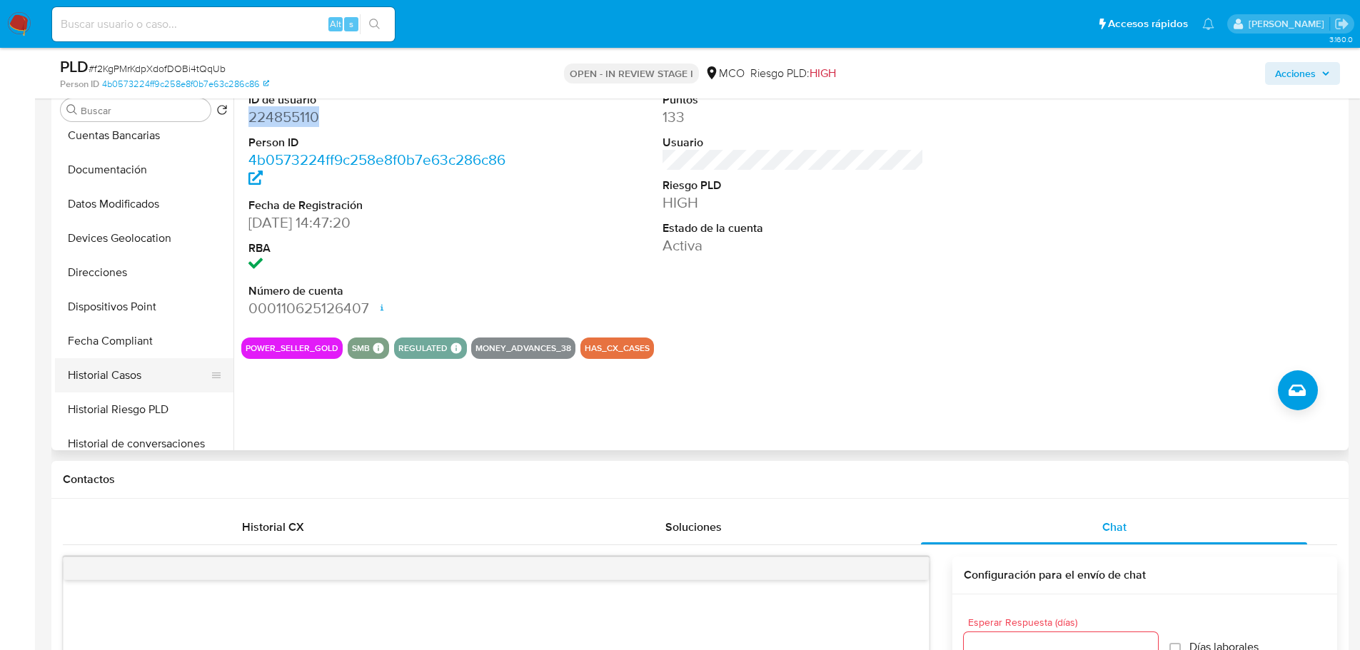
click at [149, 370] on button "Historial Casos" at bounding box center [138, 375] width 167 height 34
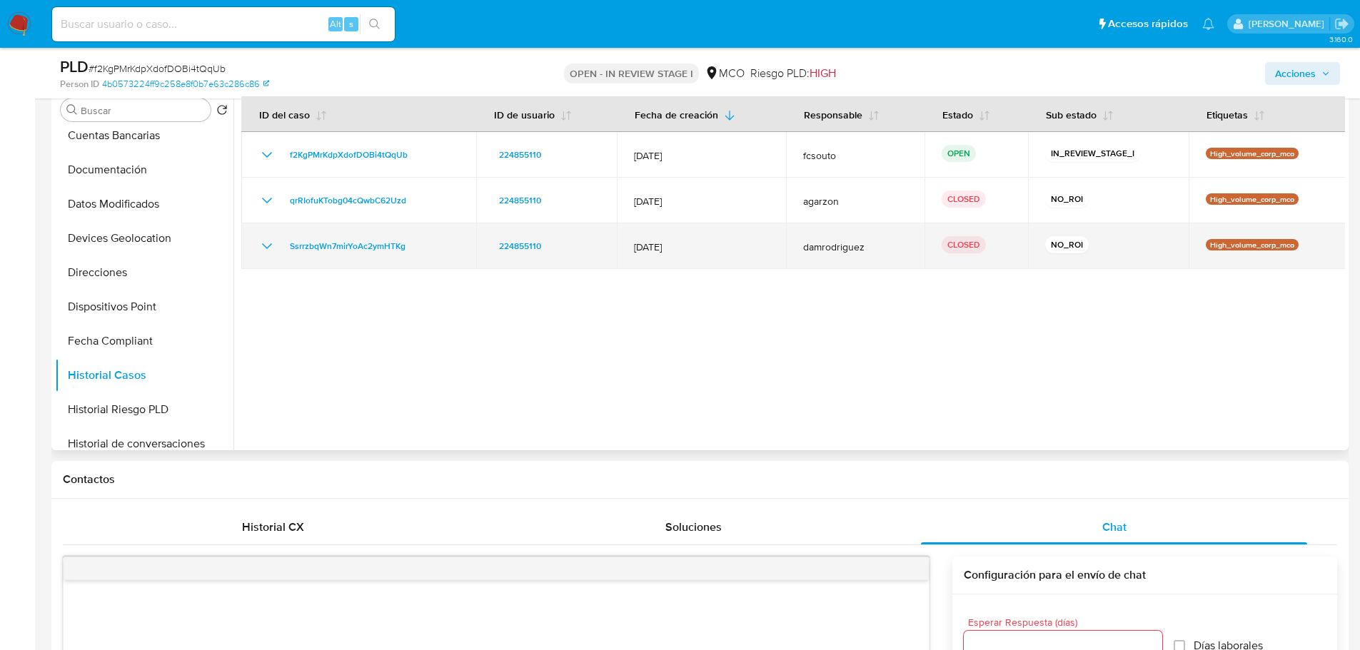
click at [268, 248] on icon "Mostrar/Ocultar" at bounding box center [266, 246] width 17 height 17
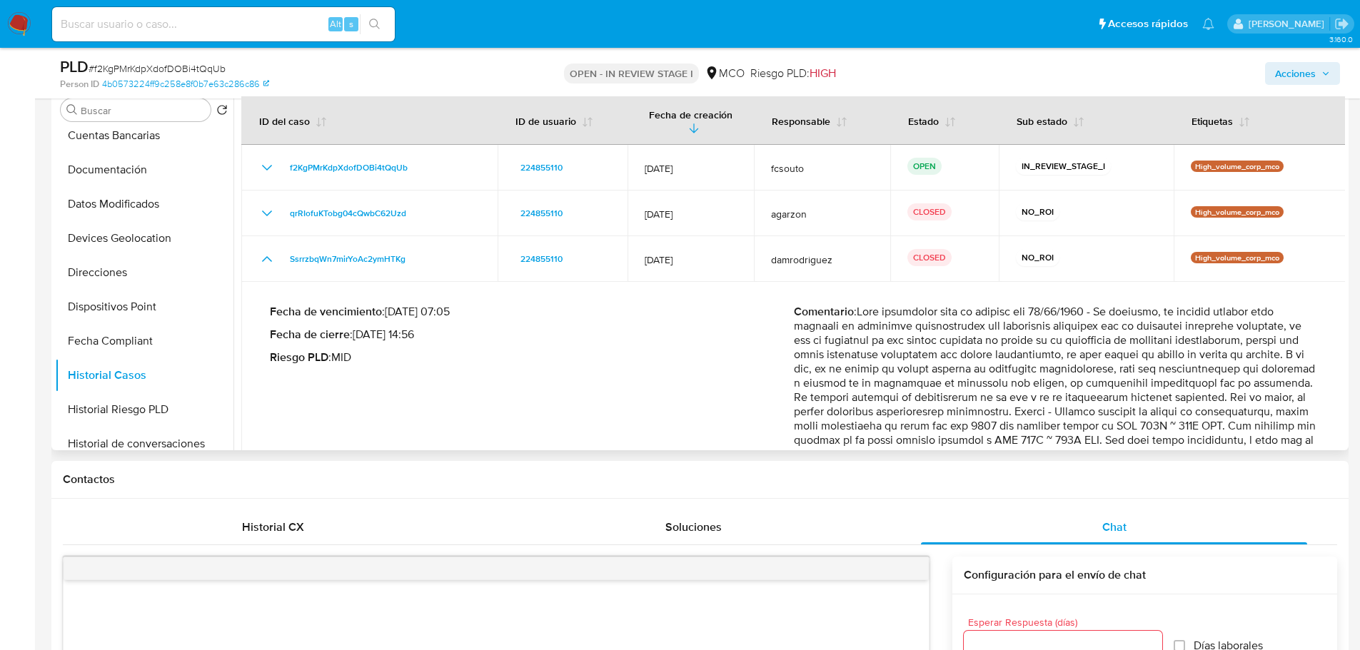
scroll to position [51, 0]
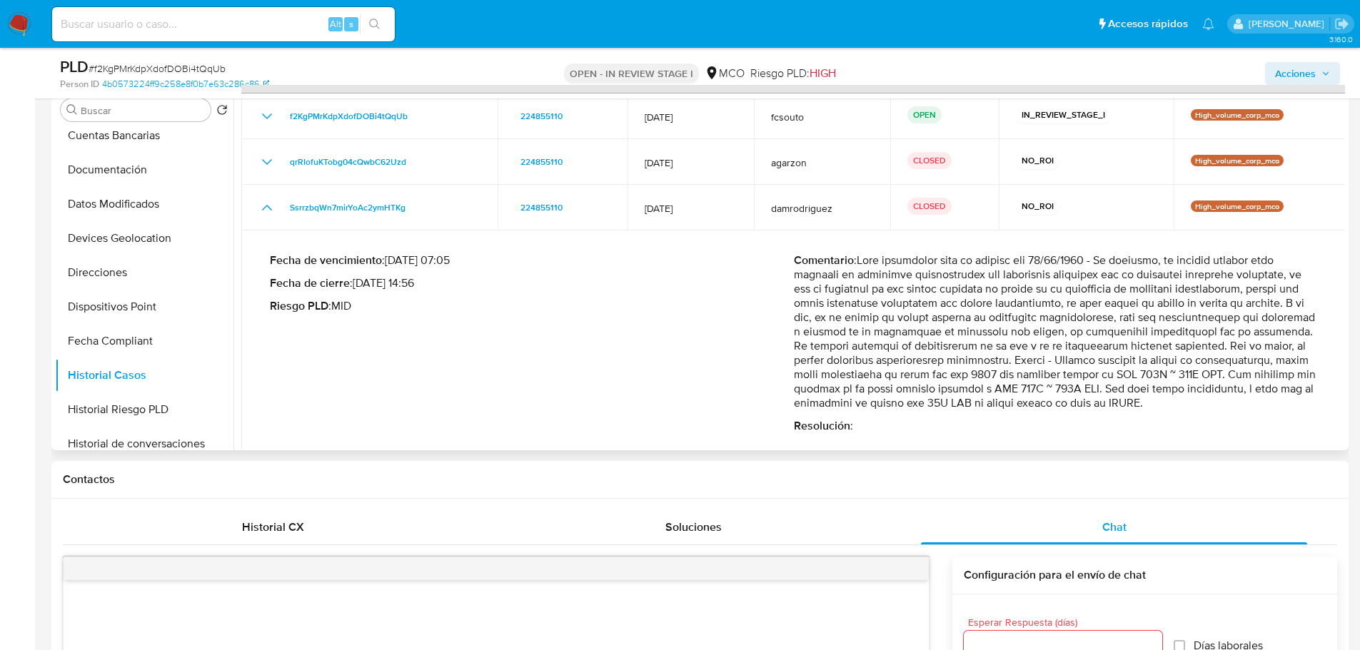
drag, startPoint x: 1117, startPoint y: 347, endPoint x: 1318, endPoint y: 414, distance: 212.2
click at [1318, 414] on div "Fecha de vencimiento : 10/02/2025 07:05 Fecha de cierre : 20/12/2024 14:56 Ries…" at bounding box center [793, 343] width 1071 height 203
drag, startPoint x: 1297, startPoint y: 71, endPoint x: 1277, endPoint y: 79, distance: 22.1
click at [1298, 71] on span "Acciones" at bounding box center [1295, 73] width 41 height 23
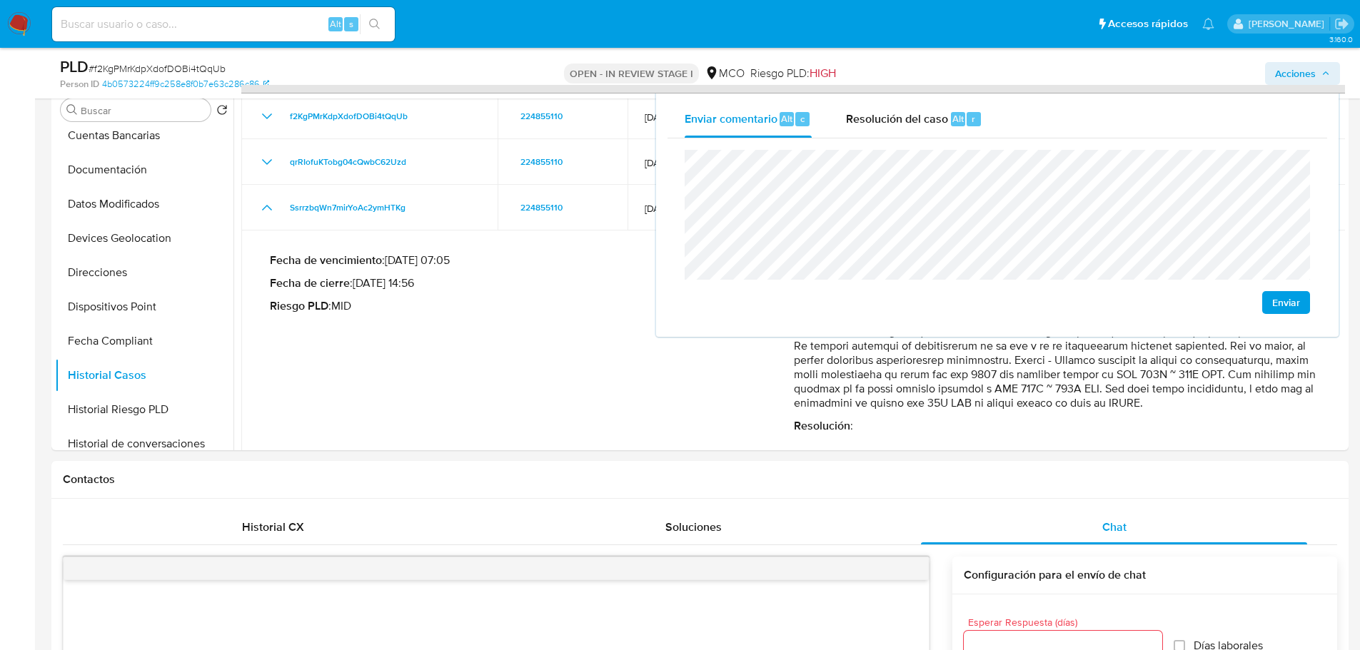
click at [683, 238] on div "Enviar" at bounding box center [998, 232] width 660 height 187
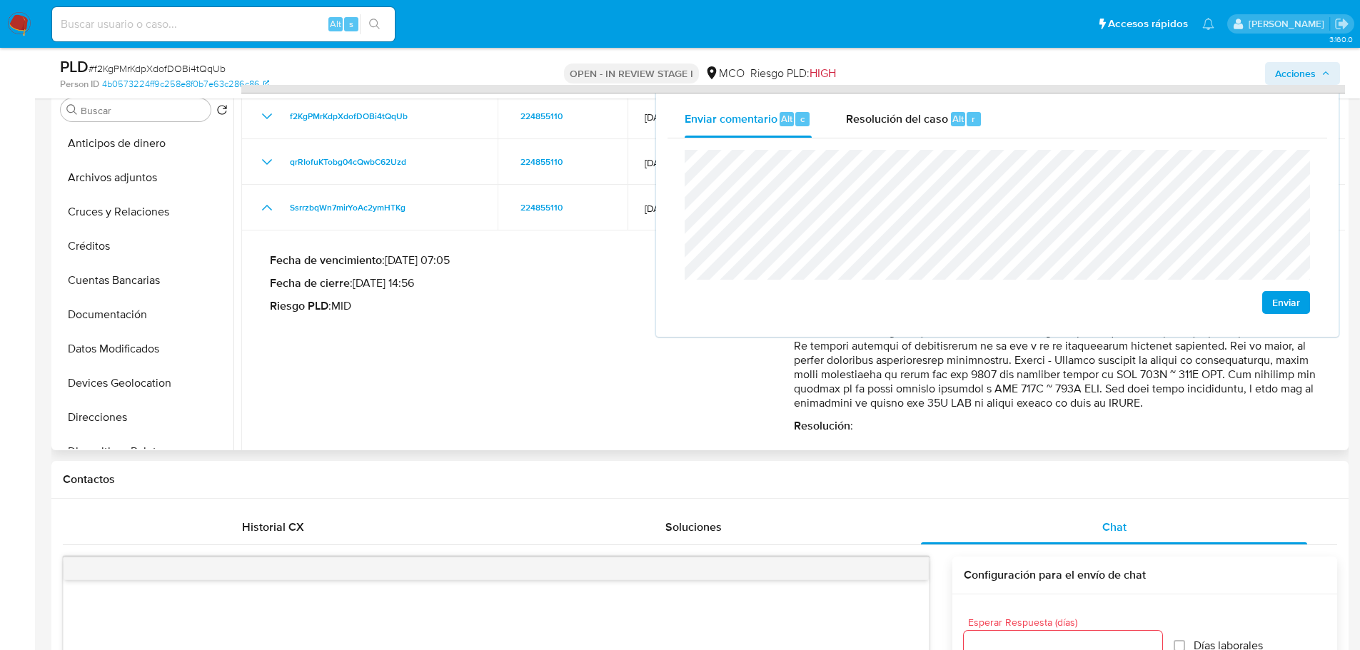
scroll to position [0, 0]
click at [136, 151] on button "General" at bounding box center [138, 144] width 167 height 34
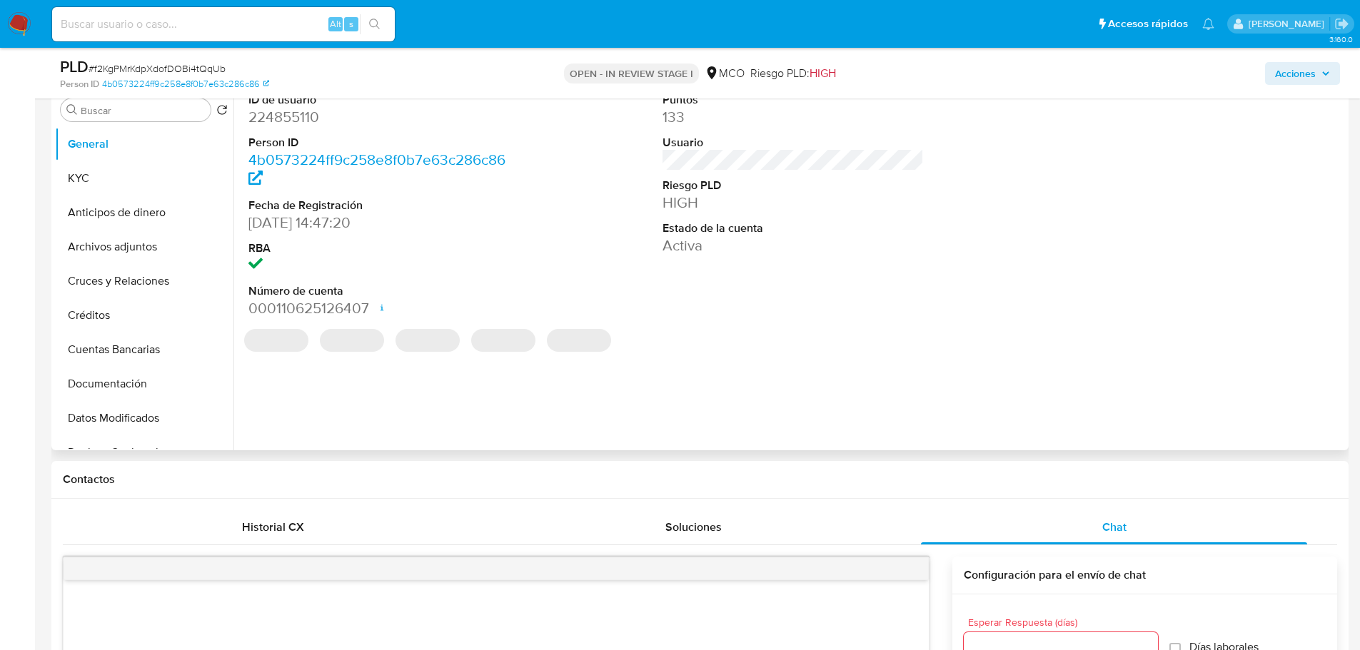
click at [301, 116] on dd "224855110" at bounding box center [379, 117] width 262 height 20
copy dd "224855110"
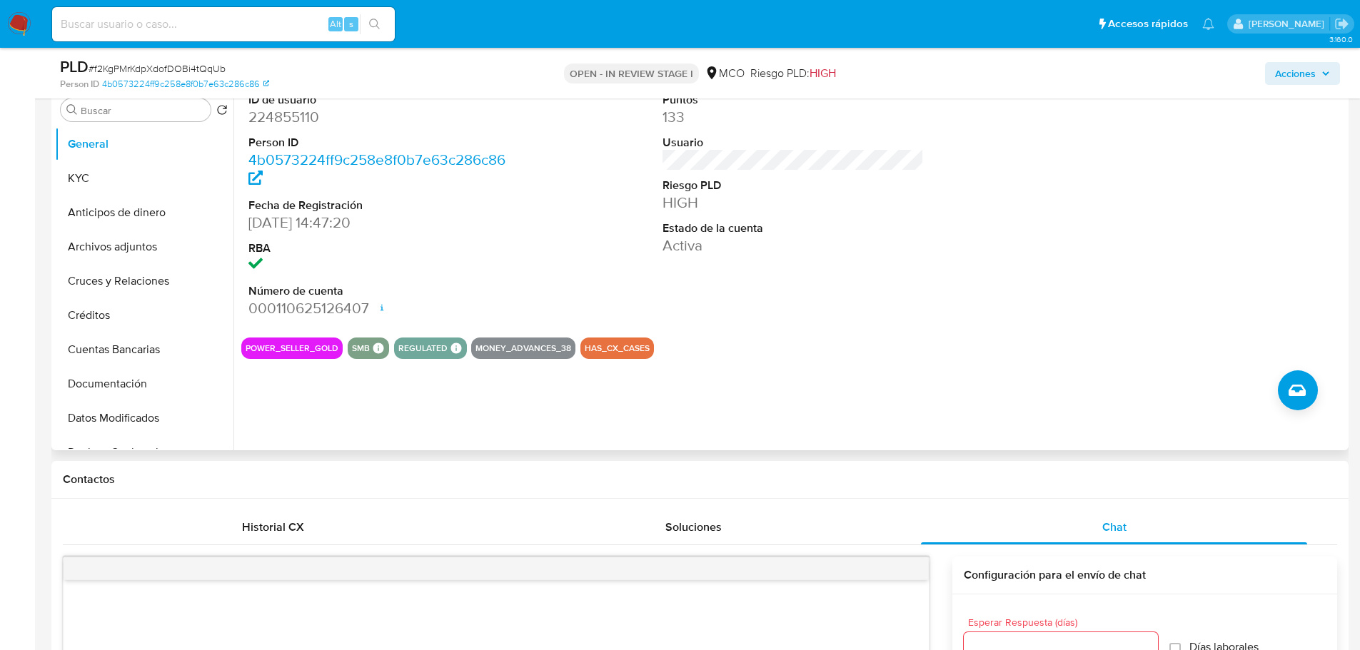
click at [359, 129] on dl "ID de usuario 224855110 Person ID 4b0573224ff9c258e8f0b7e63c286c86 Fecha de Reg…" at bounding box center [379, 205] width 262 height 227
click at [304, 121] on dd "224855110" at bounding box center [379, 117] width 262 height 20
copy dd "224855110"
click at [263, 126] on dd "224855110" at bounding box center [379, 117] width 262 height 20
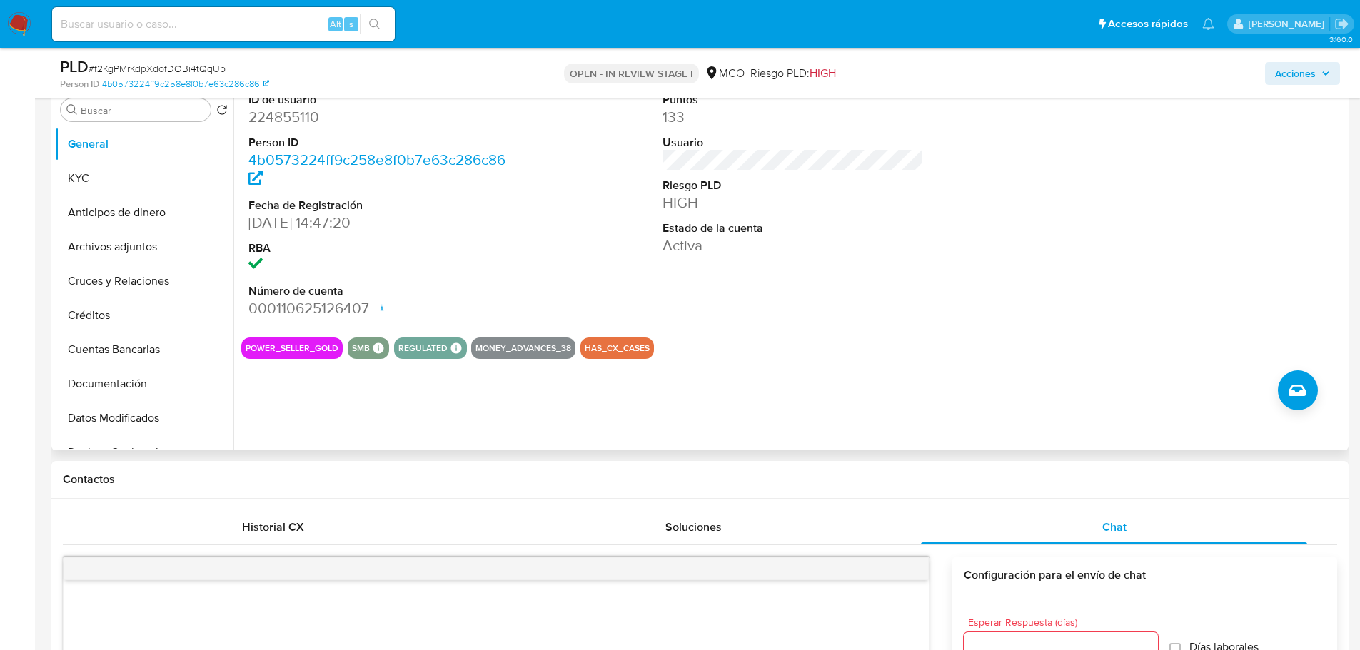
click at [271, 116] on dd "224855110" at bounding box center [379, 117] width 262 height 20
copy dd "224855110"
click at [1282, 67] on span "Acciones" at bounding box center [1295, 73] width 41 height 23
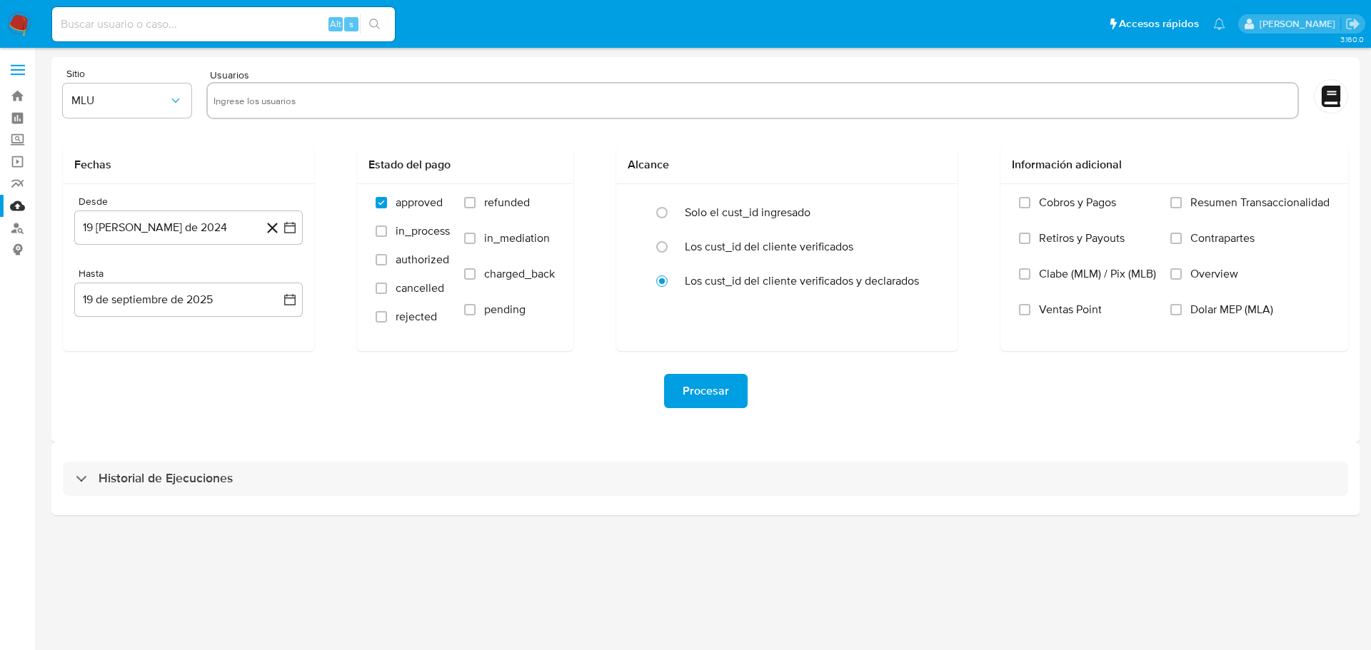
click at [263, 110] on input "text" at bounding box center [752, 100] width 1078 height 23
paste input "130015524"
type input "130015524"
click at [164, 105] on span "MLU" at bounding box center [119, 101] width 97 height 14
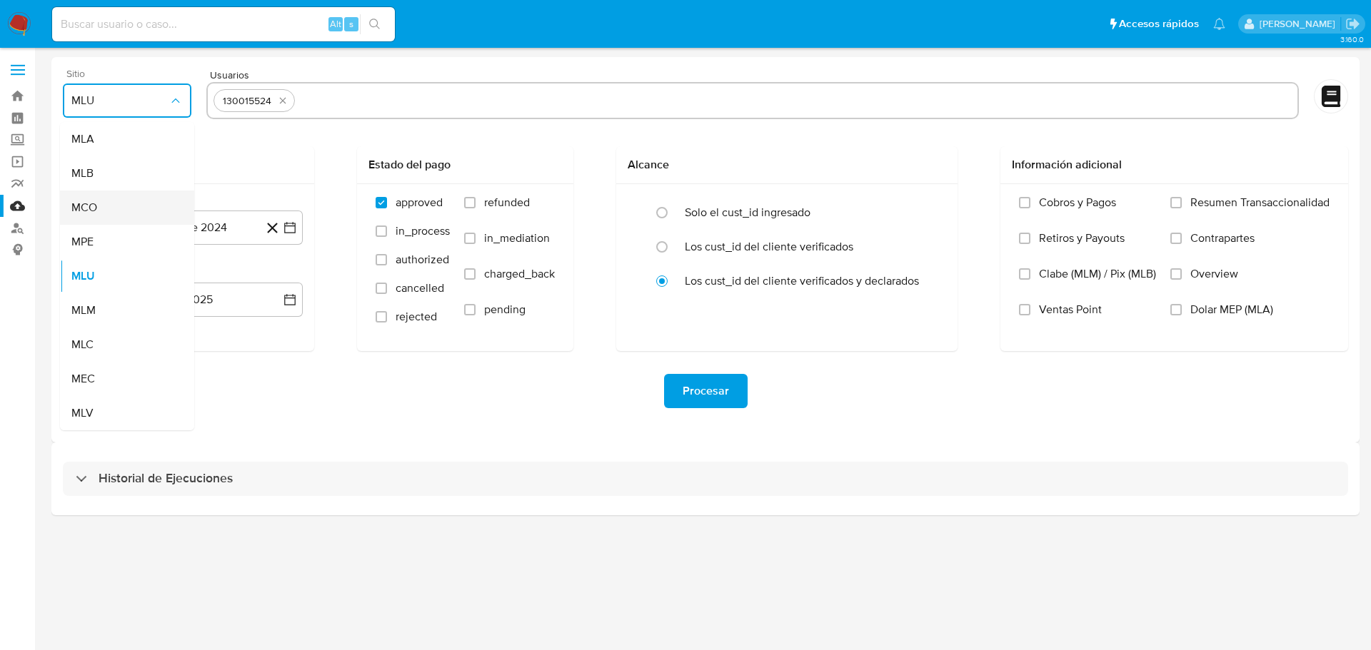
click at [144, 211] on div "MCO" at bounding box center [122, 208] width 103 height 34
click at [371, 105] on input "text" at bounding box center [796, 100] width 991 height 23
type input "2466538284"
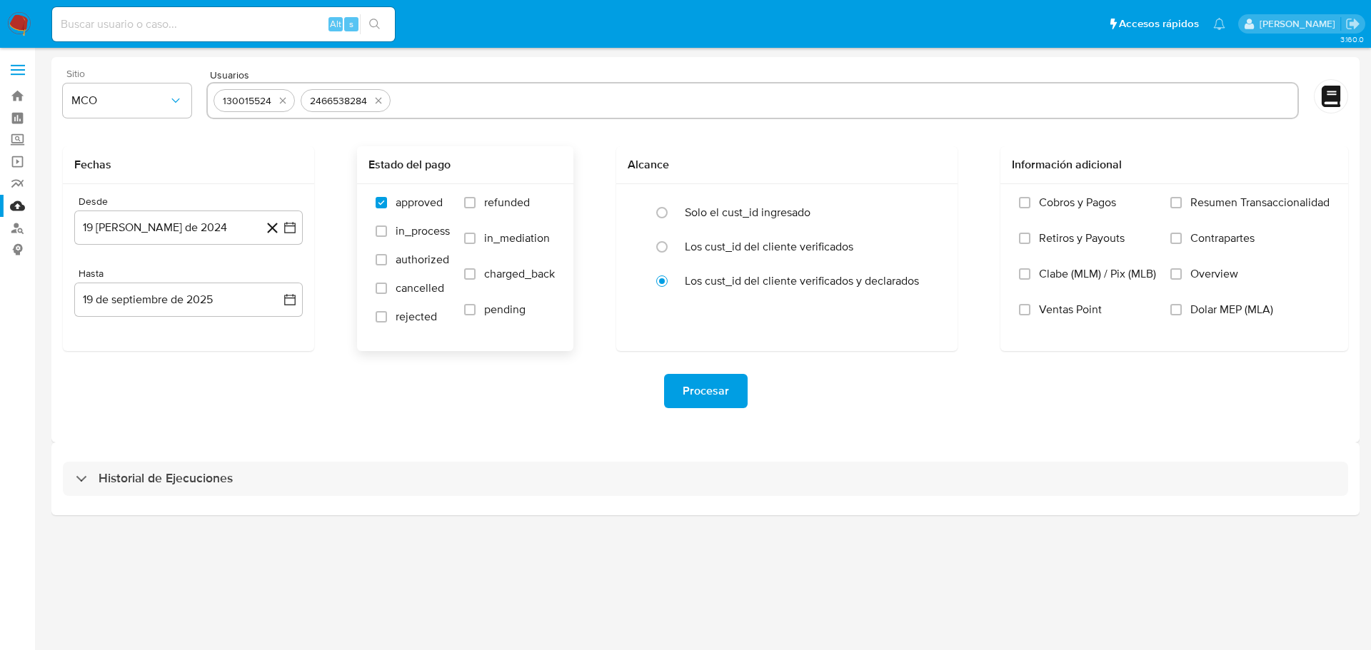
click at [465, 211] on div "approved in_process authorized cancelled rejected refunded in_mediation charged…" at bounding box center [464, 267] width 193 height 143
drag, startPoint x: 470, startPoint y: 204, endPoint x: 474, endPoint y: 273, distance: 68.7
click at [470, 207] on input "refunded" at bounding box center [469, 202] width 11 height 11
checkbox input "true"
click at [475, 273] on input "charged_back" at bounding box center [469, 273] width 11 height 11
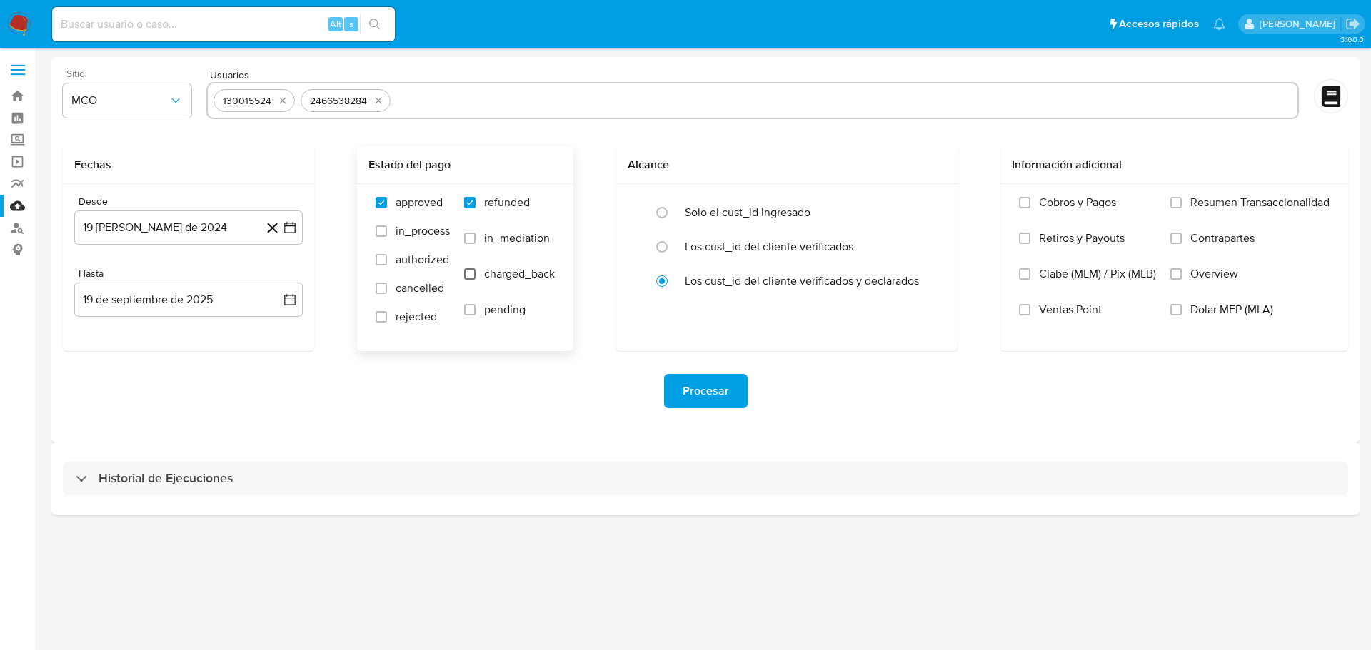
checkbox input "true"
click at [298, 229] on button "19 [PERSON_NAME] de 2024" at bounding box center [188, 228] width 228 height 34
click at [273, 277] on icon "Mes siguiente" at bounding box center [276, 279] width 17 height 17
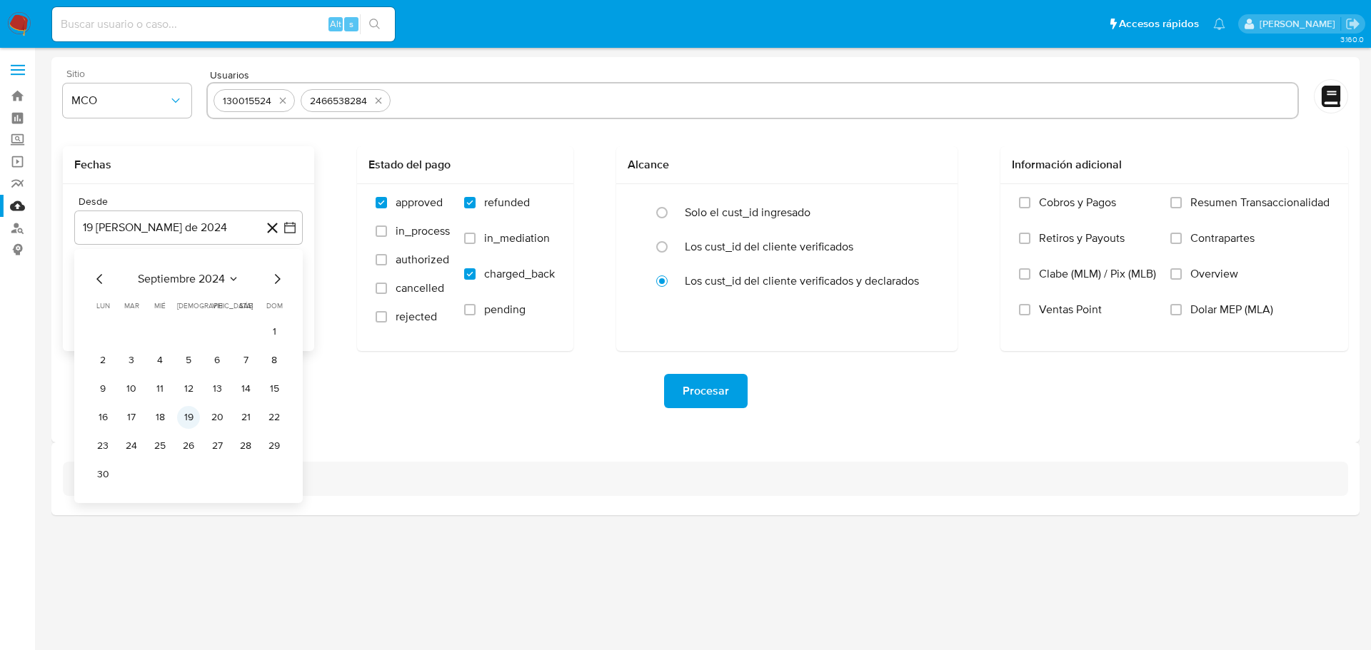
click at [181, 414] on button "19" at bounding box center [188, 417] width 23 height 23
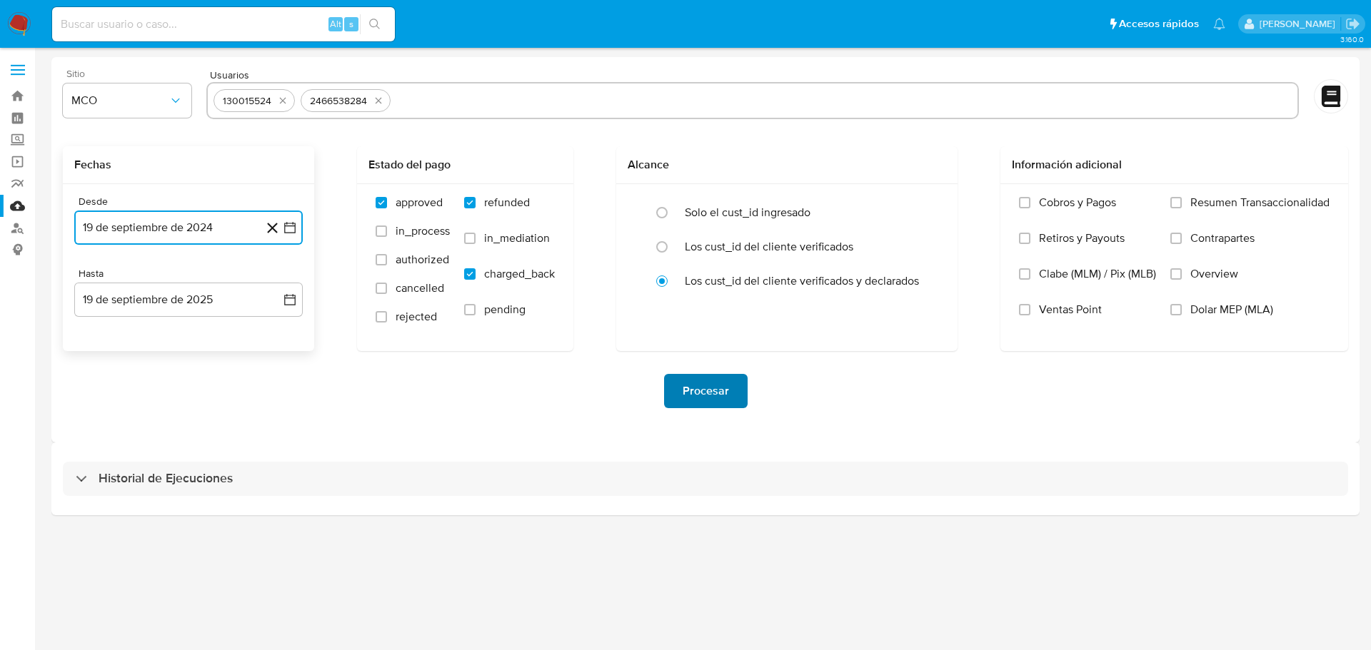
click at [701, 401] on span "Procesar" at bounding box center [706, 391] width 46 height 31
